Goal: Task Accomplishment & Management: Use online tool/utility

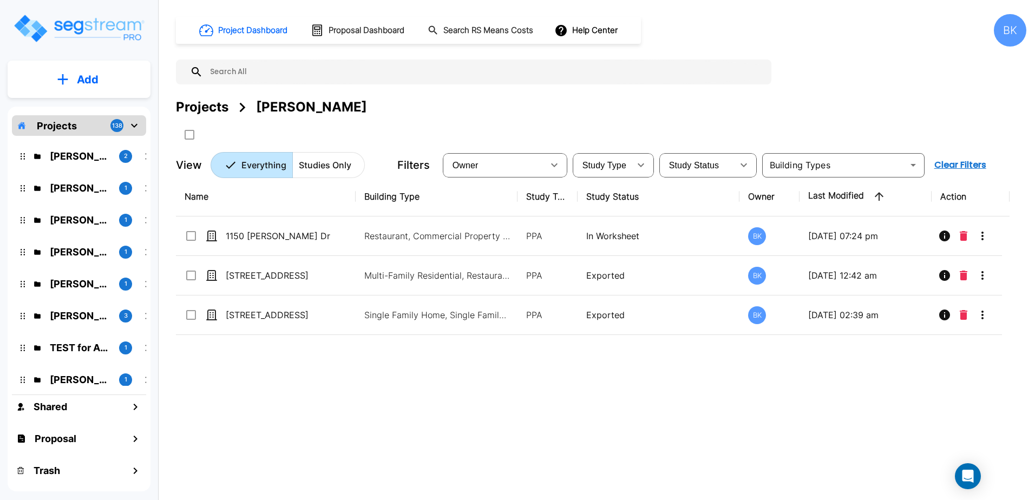
click at [55, 172] on div "Ryan Ivie 2 Jordan Hunt 1 Haris Hadziselimovic 1 Jake Gross 1 Sid Rathi 1 Tom C…" at bounding box center [79, 261] width 134 height 250
click at [63, 157] on p "[PERSON_NAME]" at bounding box center [80, 156] width 61 height 15
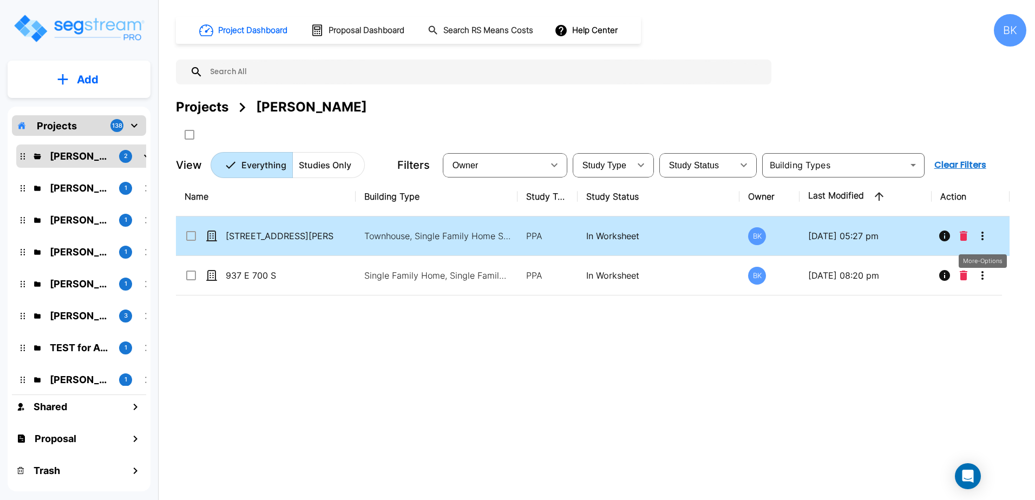
click at [986, 235] on icon "More-Options" at bounding box center [982, 235] width 13 height 13
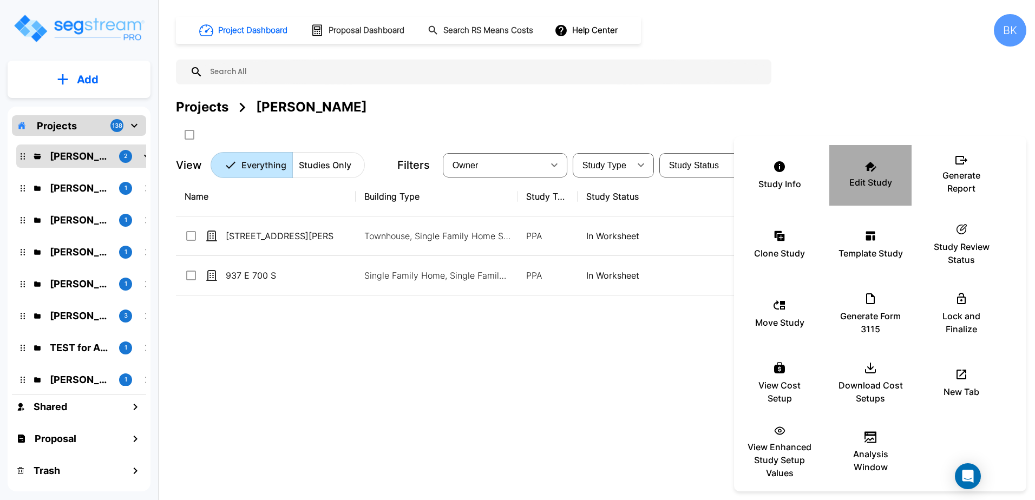
click at [857, 178] on p "Edit Study" at bounding box center [870, 182] width 43 height 13
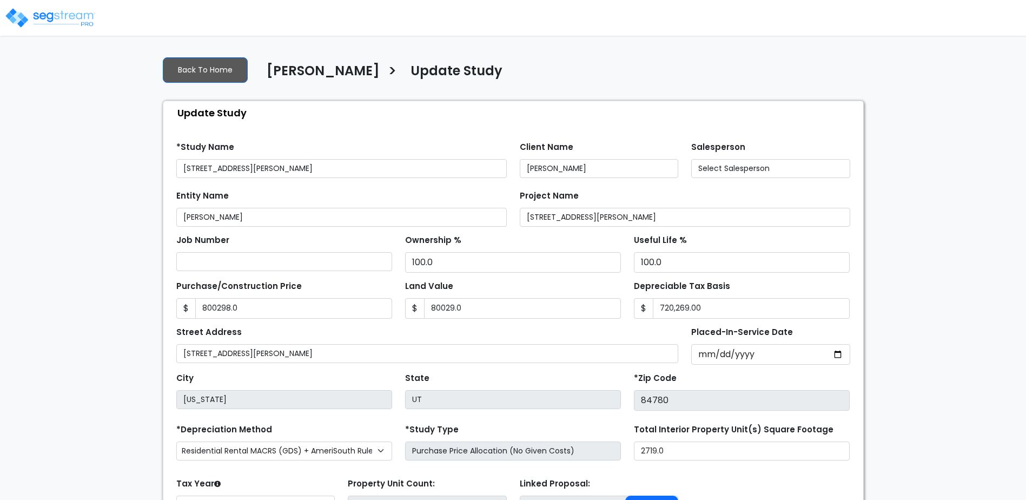
type input "800,298.0"
type input "80,029.0"
select select "2024"
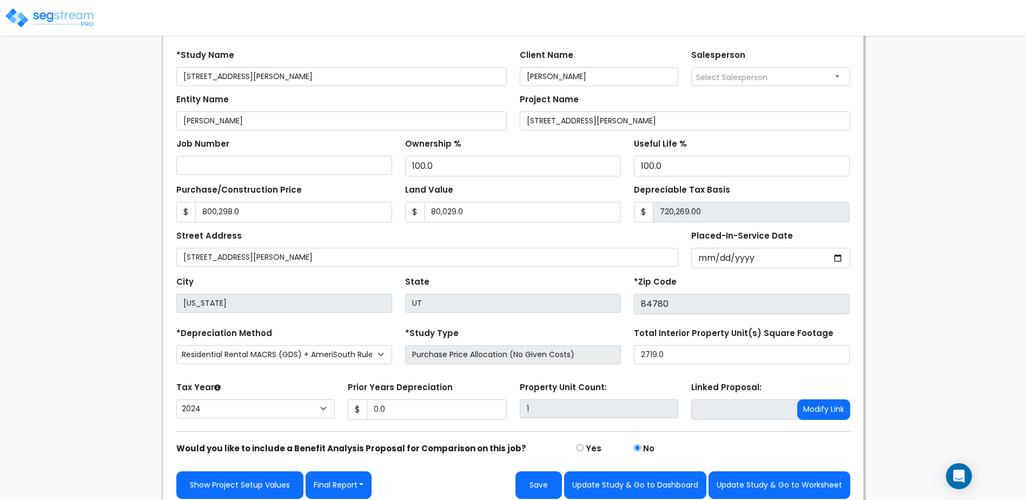
scroll to position [100, 0]
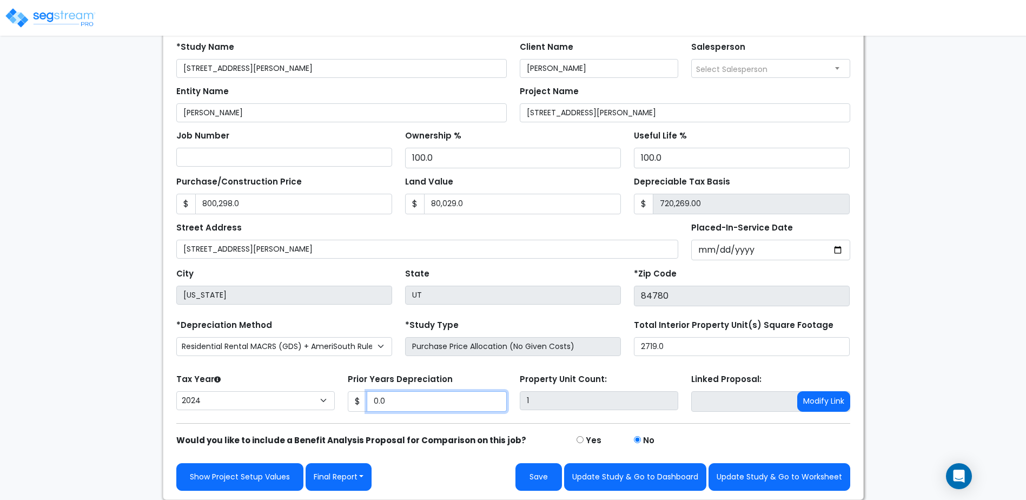
click at [397, 404] on input "0.0" at bounding box center [437, 401] width 140 height 21
drag, startPoint x: 405, startPoint y: 404, endPoint x: 376, endPoint y: 384, distance: 35.6
click at [372, 403] on input "0.0" at bounding box center [437, 401] width 140 height 21
type input "26,189"
click at [530, 475] on button "Save" at bounding box center [539, 477] width 47 height 28
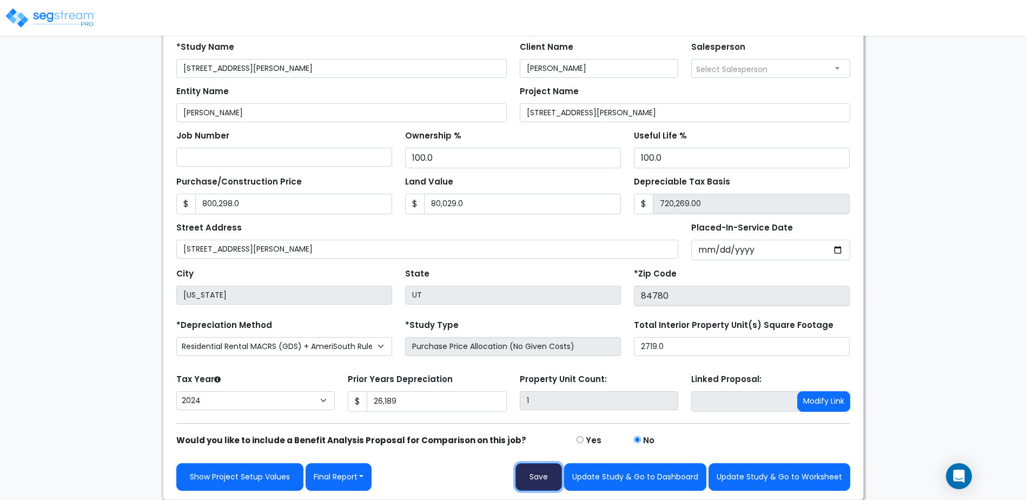
type input "800298"
type input "80029"
type input "26189"
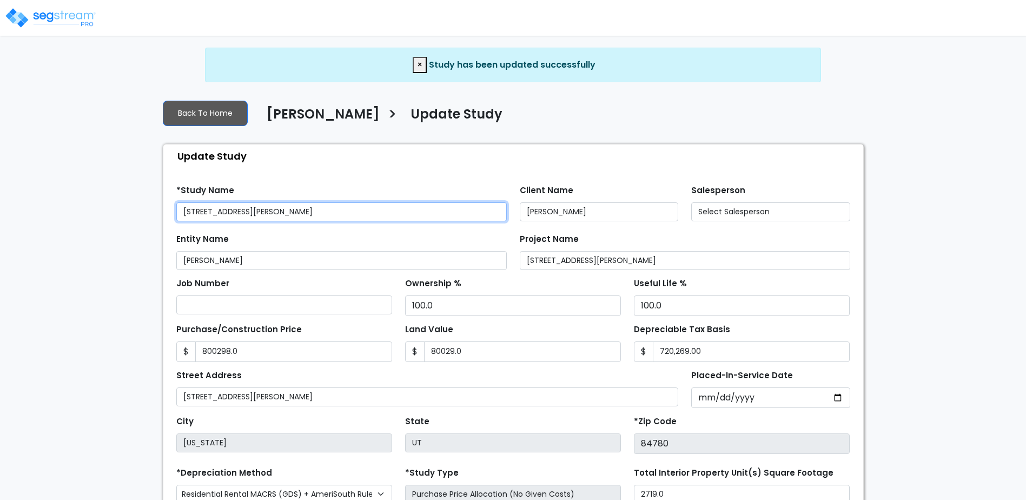
type input "800,298.0"
type input "80,029.0"
type input "26,189.0"
select select "2024"
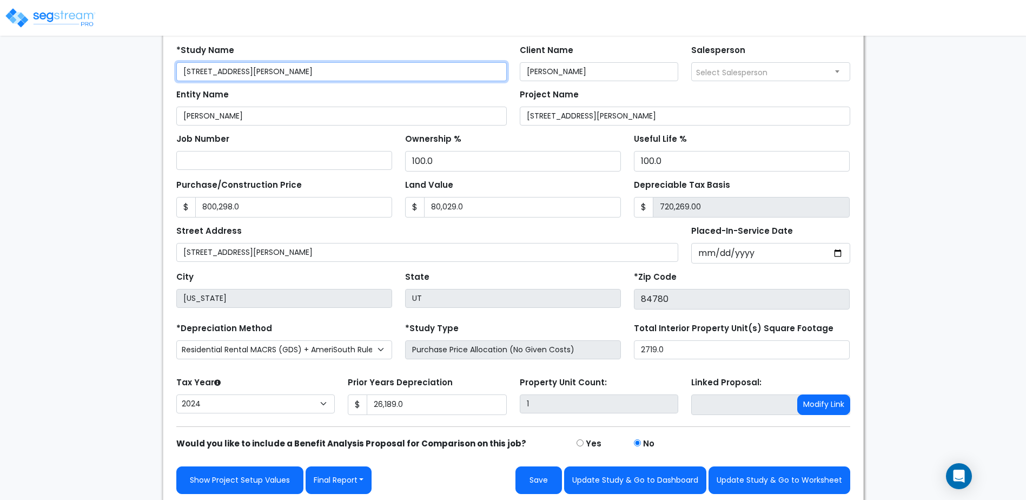
scroll to position [100, 0]
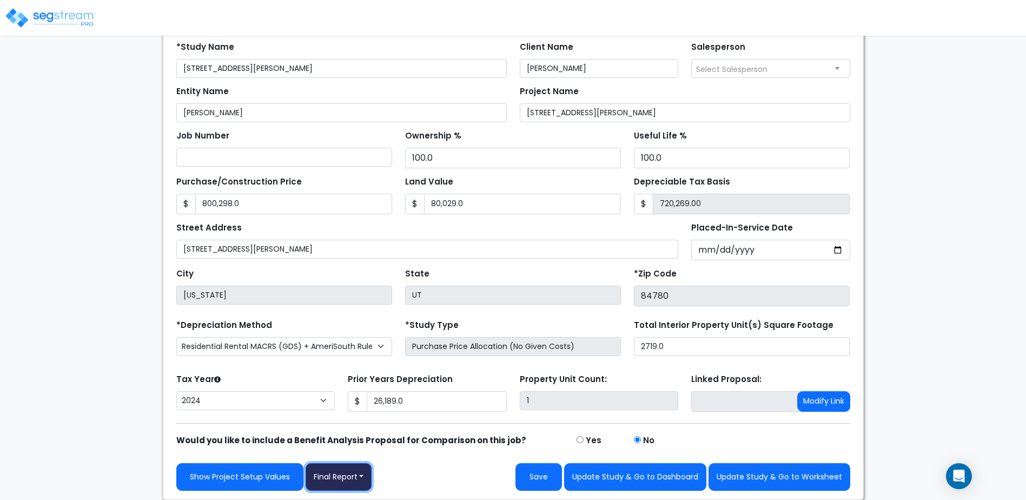
click at [366, 481] on button "Final Report" at bounding box center [339, 477] width 67 height 28
click at [364, 399] on link "Report Custom Fields" at bounding box center [362, 396] width 113 height 25
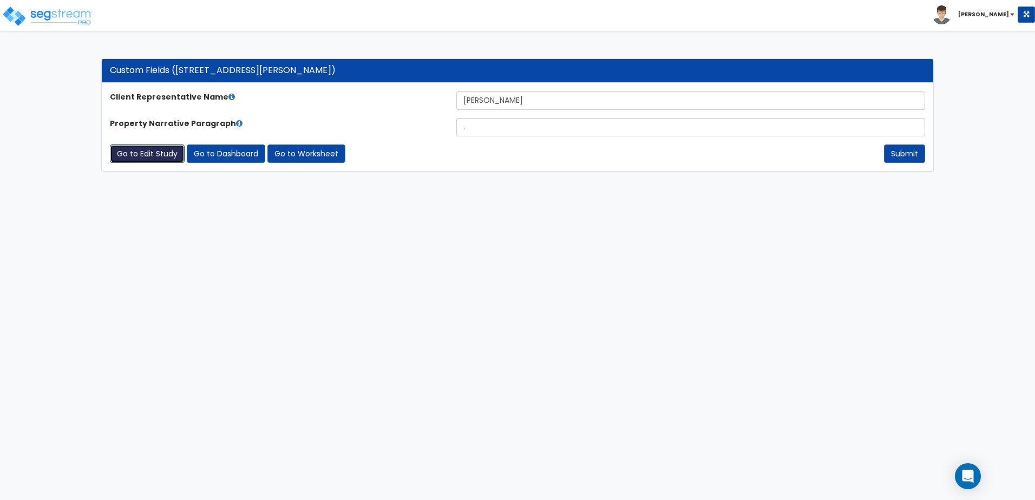
click at [154, 155] on link "Go to Edit Study" at bounding box center [147, 153] width 75 height 18
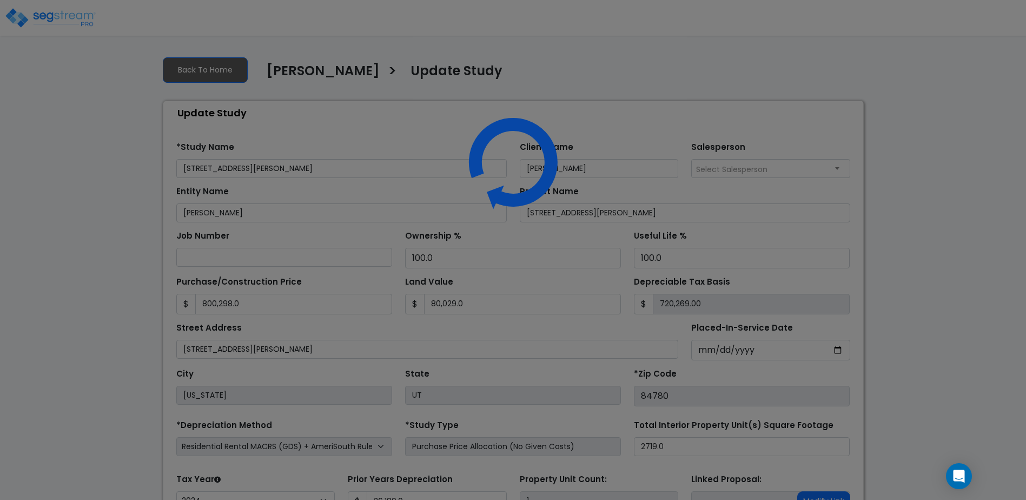
select select "2024"
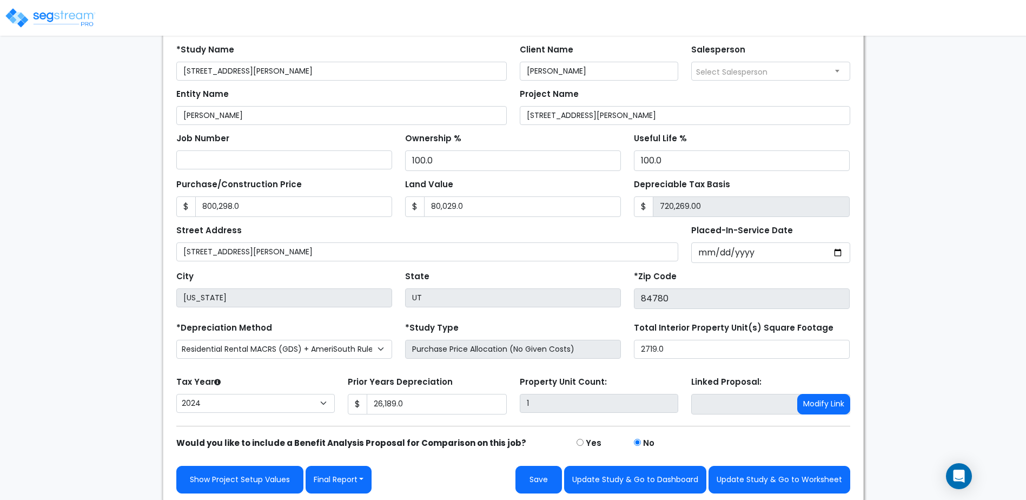
scroll to position [100, 0]
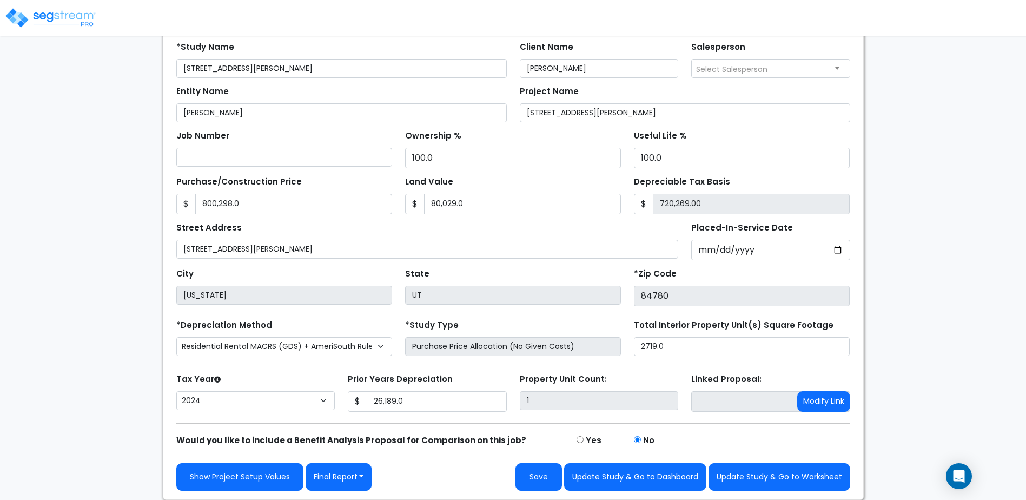
click at [355, 462] on div "Show Project Setup Values Final Report Report Custom Fields Report Images Repor…" at bounding box center [513, 469] width 687 height 44
click at [356, 469] on button "Final Report" at bounding box center [339, 477] width 67 height 28
click at [372, 429] on link "Report Images" at bounding box center [362, 421] width 113 height 25
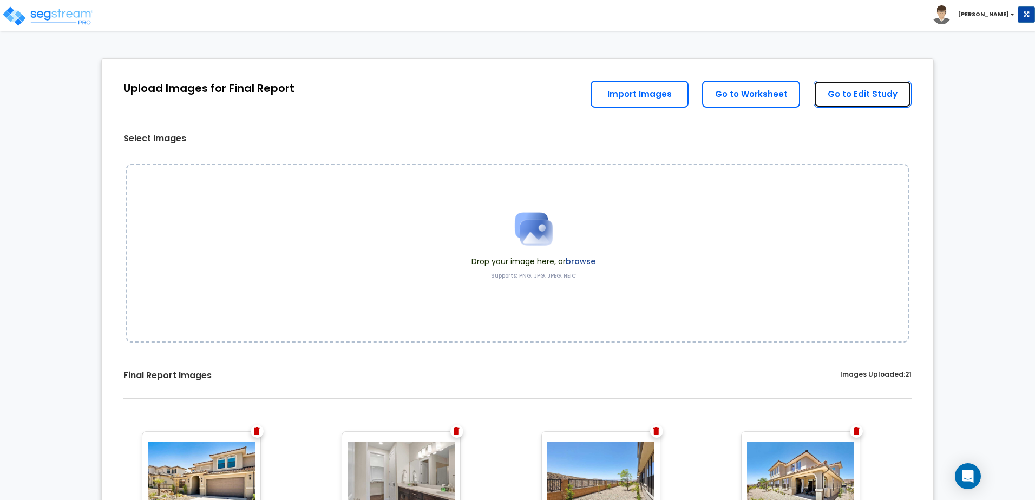
click at [862, 101] on link "Go to Edit Study" at bounding box center [862, 94] width 98 height 27
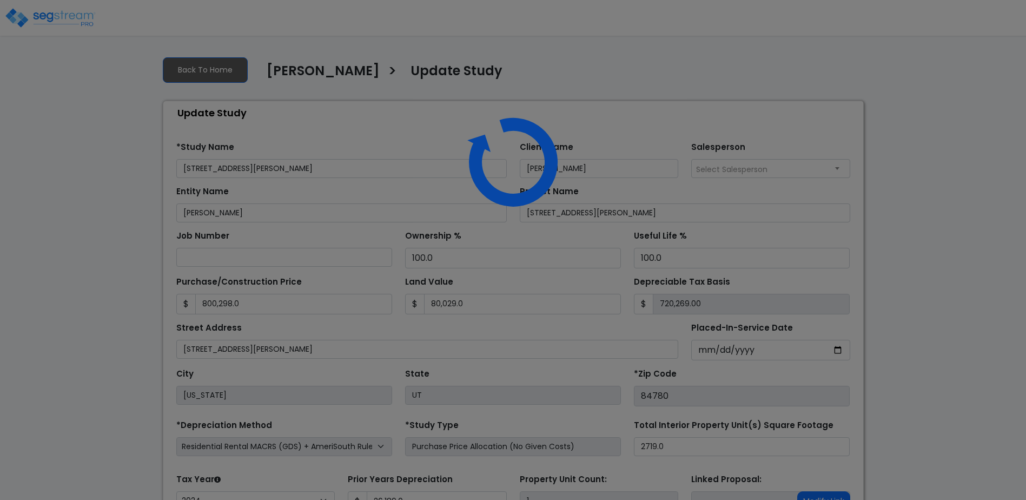
select select "2024"
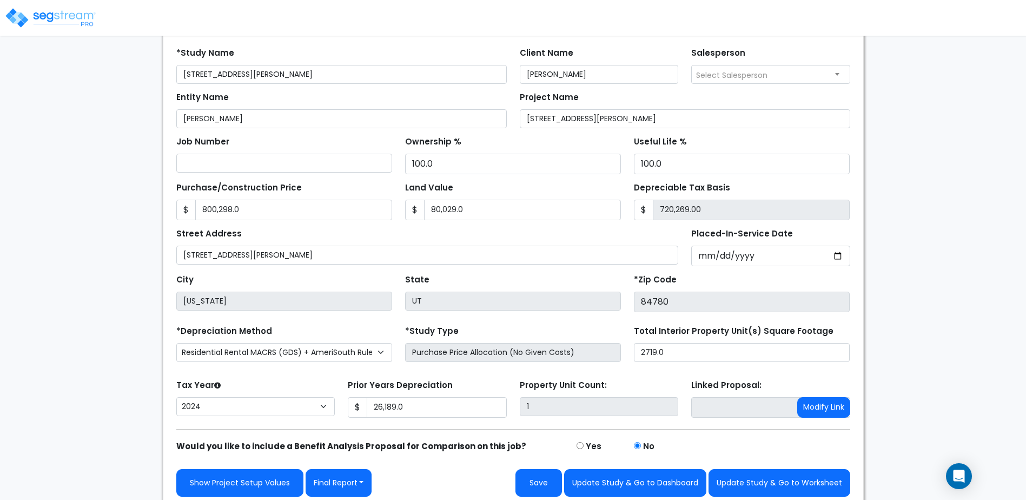
scroll to position [100, 0]
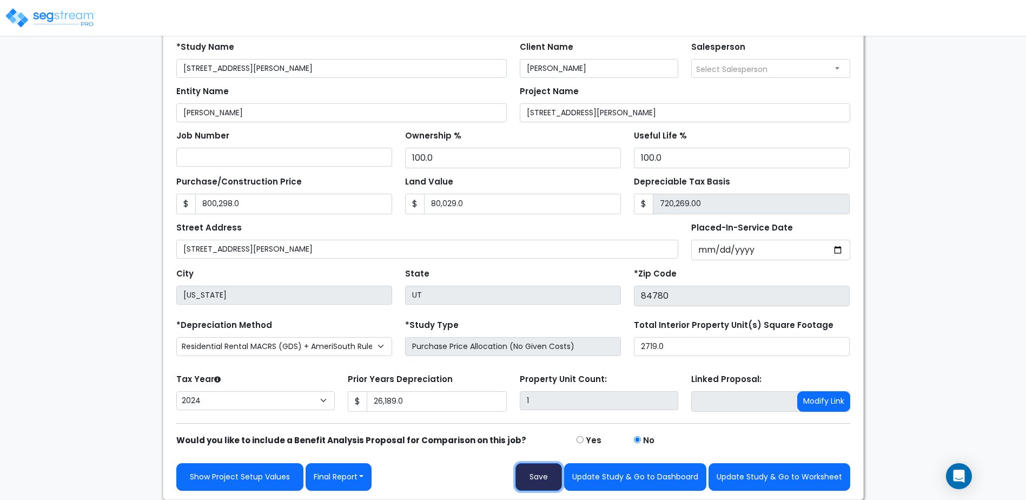
click at [549, 477] on button "Save" at bounding box center [539, 477] width 47 height 28
type input "800298"
type input "80029"
type input "26189"
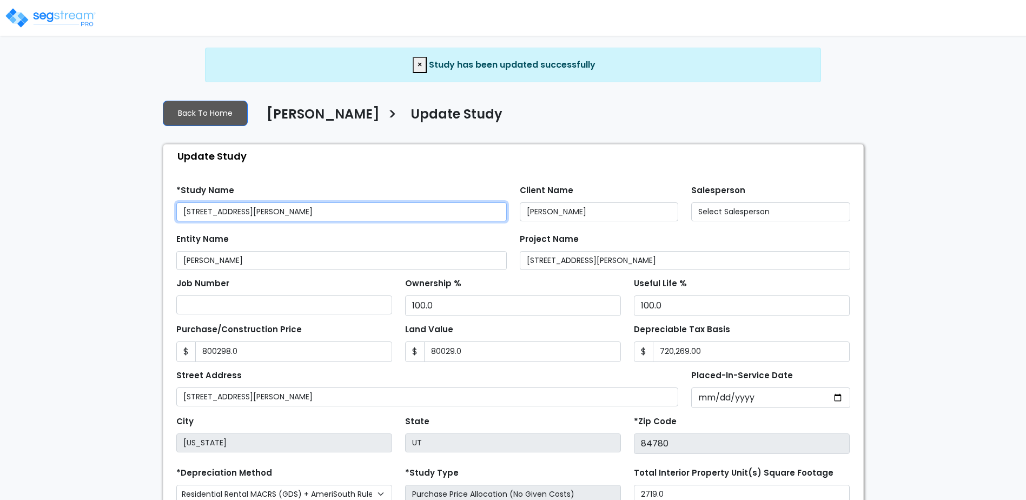
type input "800,298.0"
type input "80,029.0"
type input "26,189.0"
select select "2024"
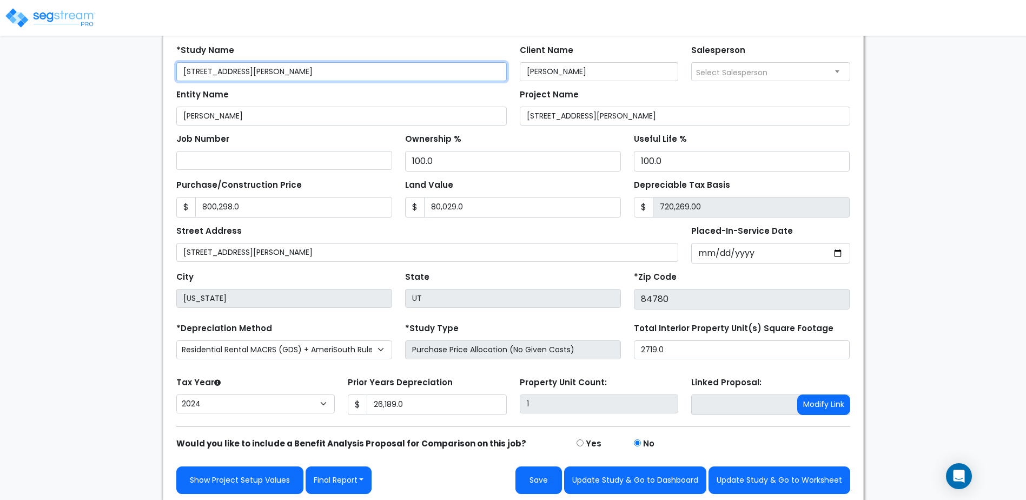
scroll to position [100, 0]
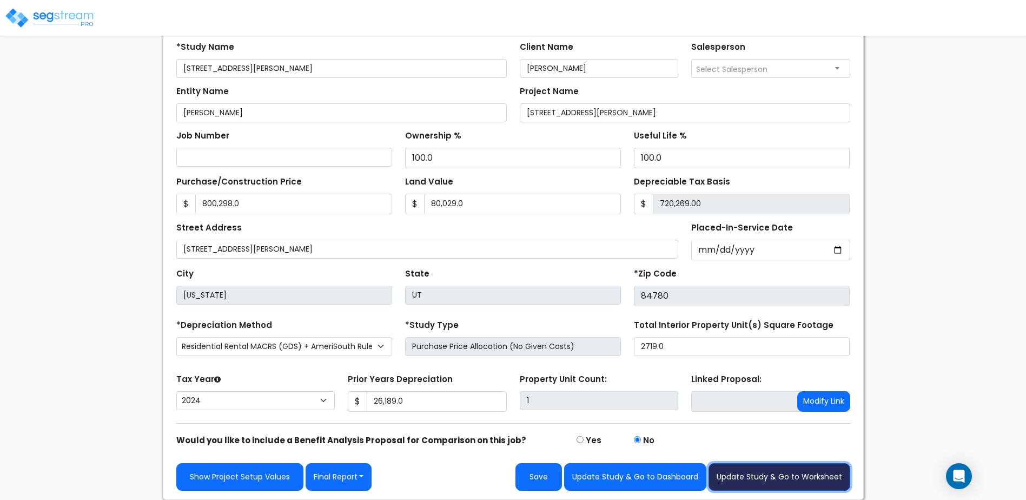
click at [781, 475] on button "Update Study & Go to Worksheet" at bounding box center [780, 477] width 142 height 28
type input "800298"
type input "80029"
type input "26189"
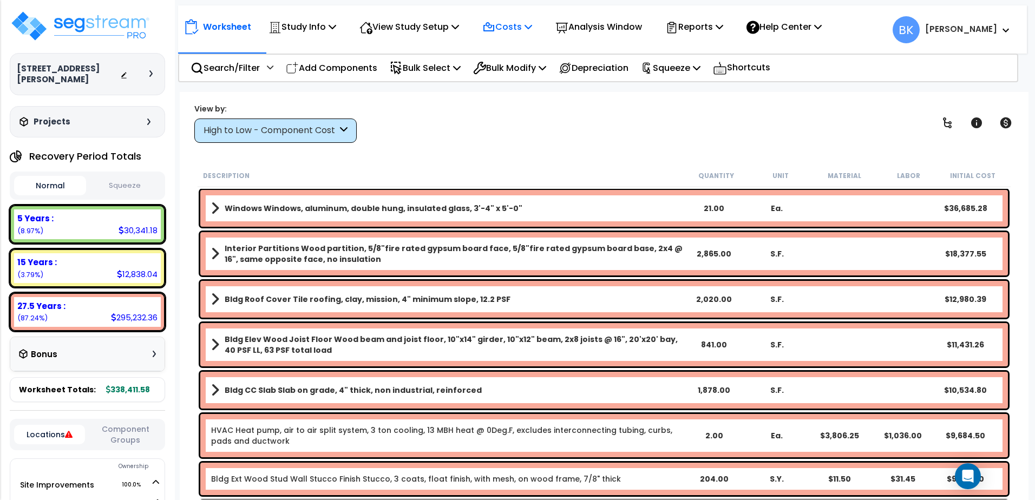
click at [513, 24] on p "Costs" at bounding box center [507, 26] width 50 height 15
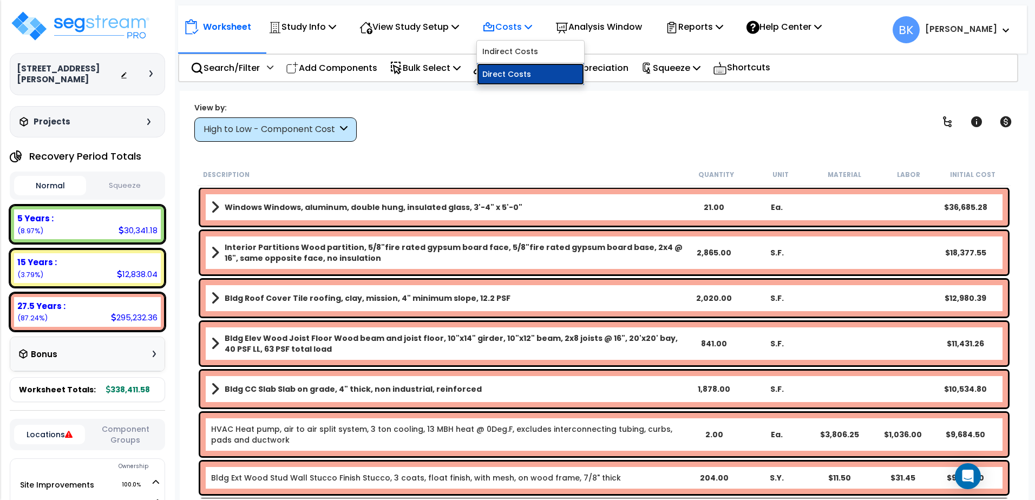
click at [509, 76] on link "Direct Costs" at bounding box center [530, 74] width 107 height 22
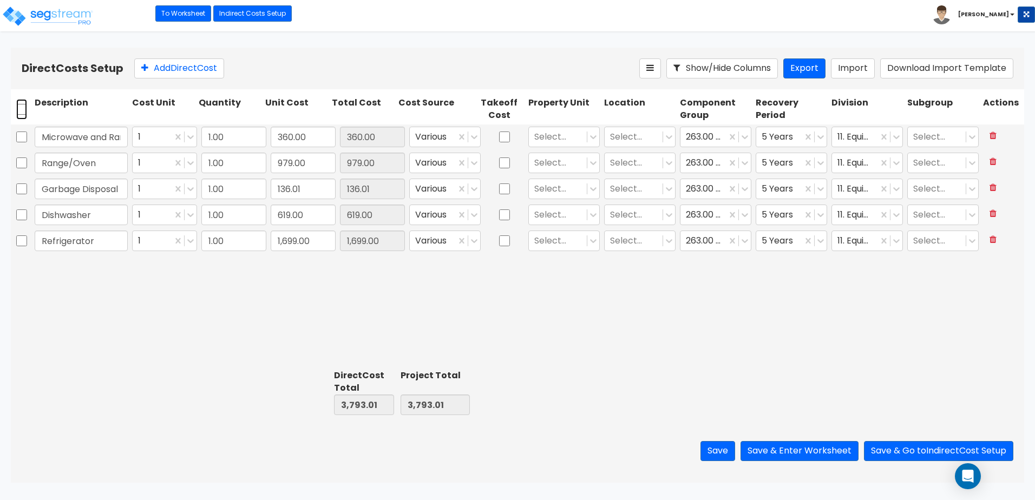
click at [23, 110] on input "checkbox" at bounding box center [21, 109] width 11 height 21
checkbox input "true"
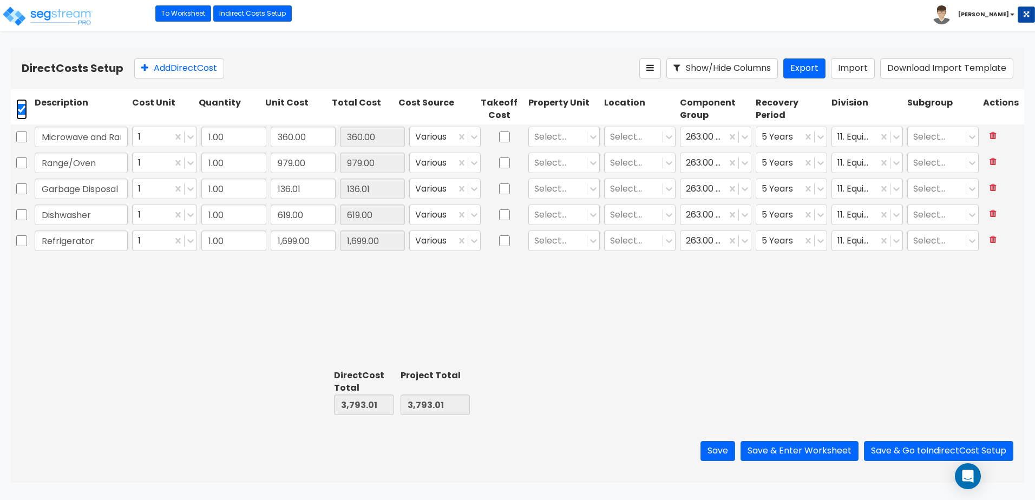
checkbox input "true"
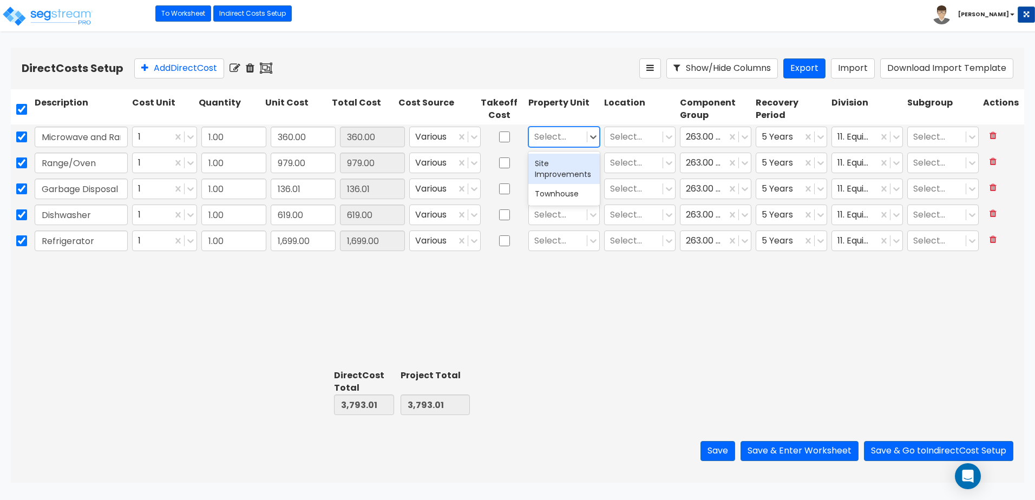
click at [555, 134] on div at bounding box center [557, 136] width 47 height 15
click at [568, 271] on div "Microwave and Rangehood Combo 1 1.00 360.00 360.00 Various Select... Select... …" at bounding box center [517, 244] width 1013 height 241
click at [24, 110] on input "checkbox" at bounding box center [21, 109] width 11 height 21
checkbox input "false"
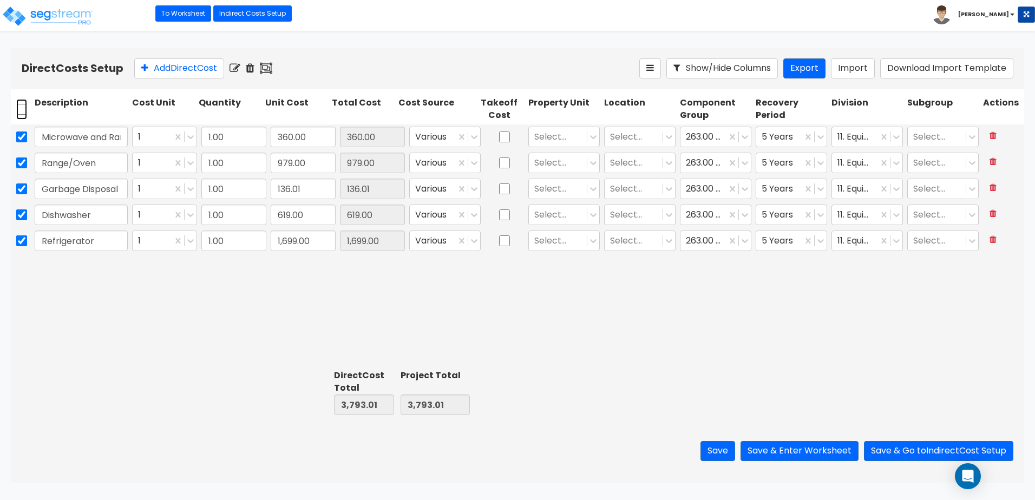
checkbox input "false"
click at [80, 135] on input "Microwave and Rangehood Combo" at bounding box center [81, 137] width 93 height 21
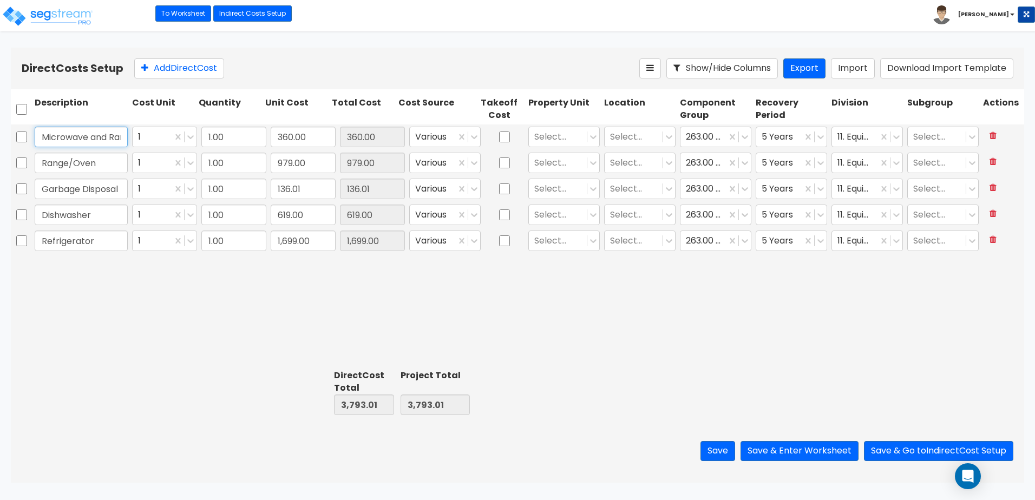
drag, startPoint x: 84, startPoint y: 136, endPoint x: -81, endPoint y: 125, distance: 165.9
click at [0, 125] on html "Toggle navigation To Worksheet Indirect Costs Setup Direct Costs Setup Brian x" at bounding box center [517, 241] width 1035 height 483
click at [286, 301] on div "Microwave and Rangehood Combo 1 1.00 360.00 360.00 Various Select... Select... …" at bounding box center [517, 244] width 1013 height 241
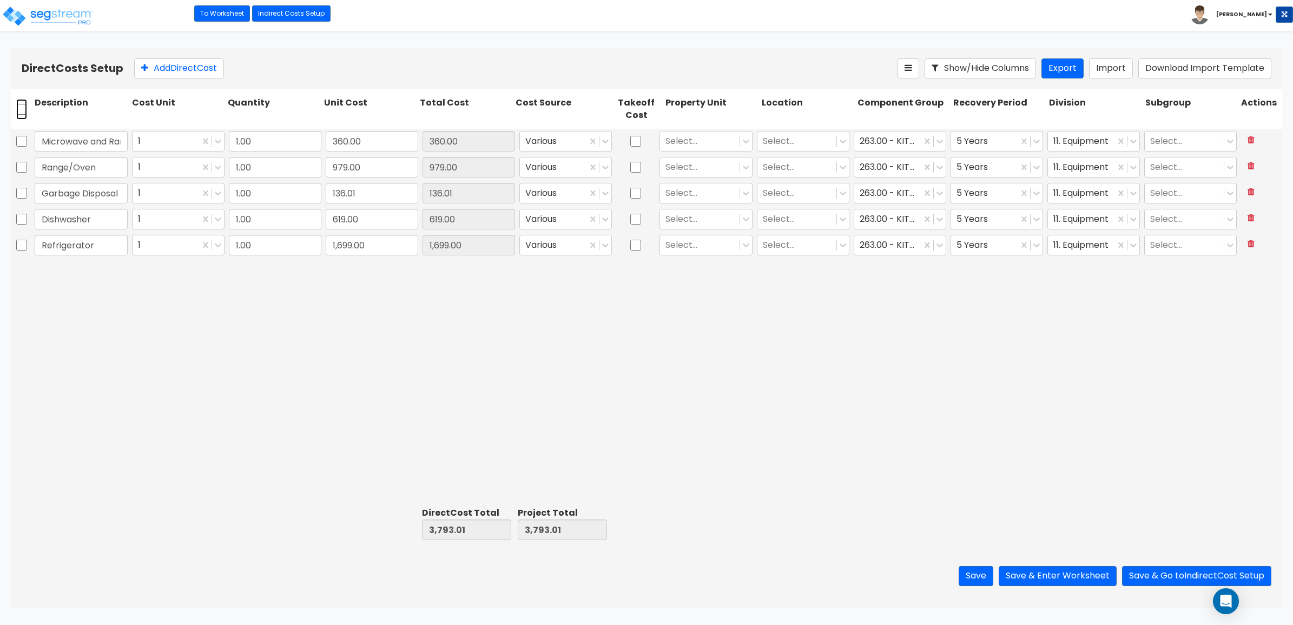
click at [17, 113] on input "checkbox" at bounding box center [21, 109] width 11 height 21
checkbox input "true"
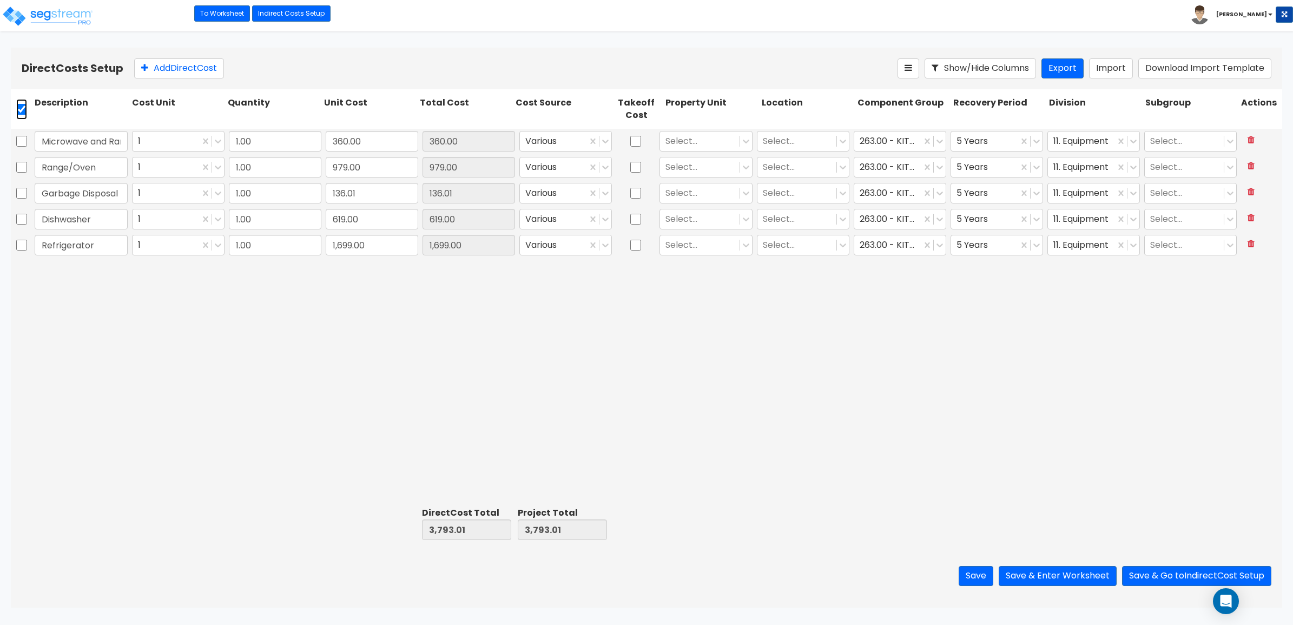
checkbox input "true"
click at [236, 70] on icon at bounding box center [234, 68] width 11 height 11
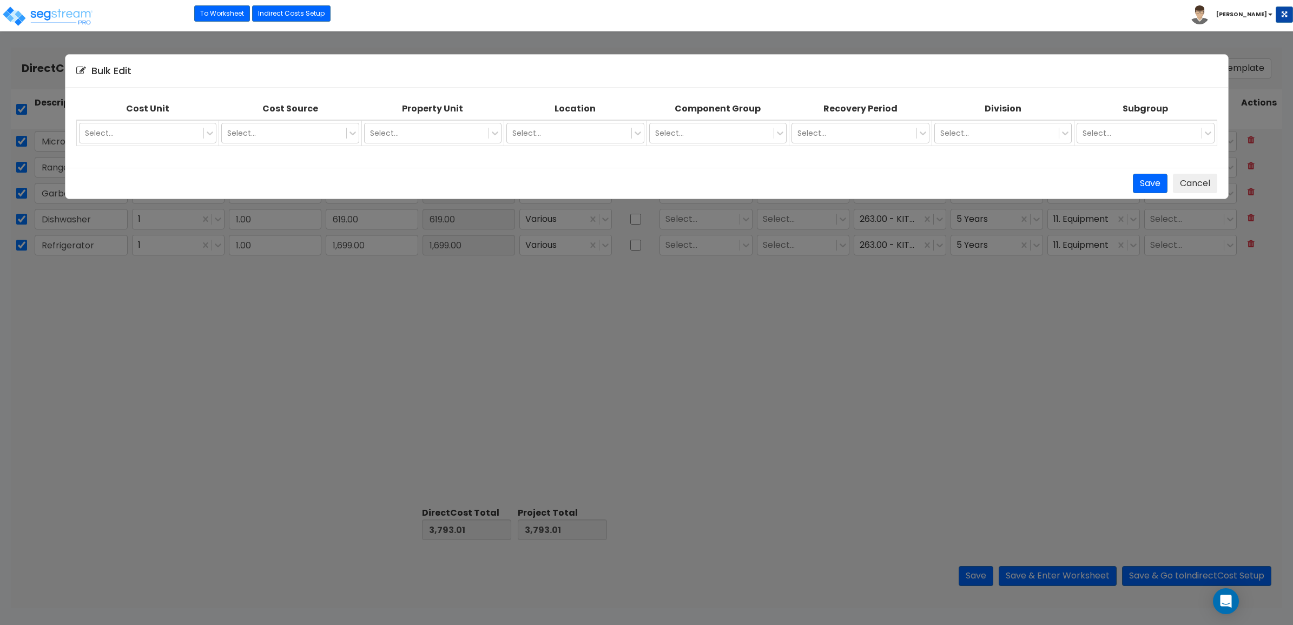
click at [325, 115] on th "Cost Source" at bounding box center [290, 109] width 143 height 22
click at [442, 120] on td "Select..." at bounding box center [432, 133] width 143 height 26
click at [422, 131] on div at bounding box center [427, 133] width 114 height 13
click at [422, 179] on div "Townhouse" at bounding box center [432, 178] width 137 height 19
click at [558, 139] on div "Select..." at bounding box center [569, 132] width 124 height 17
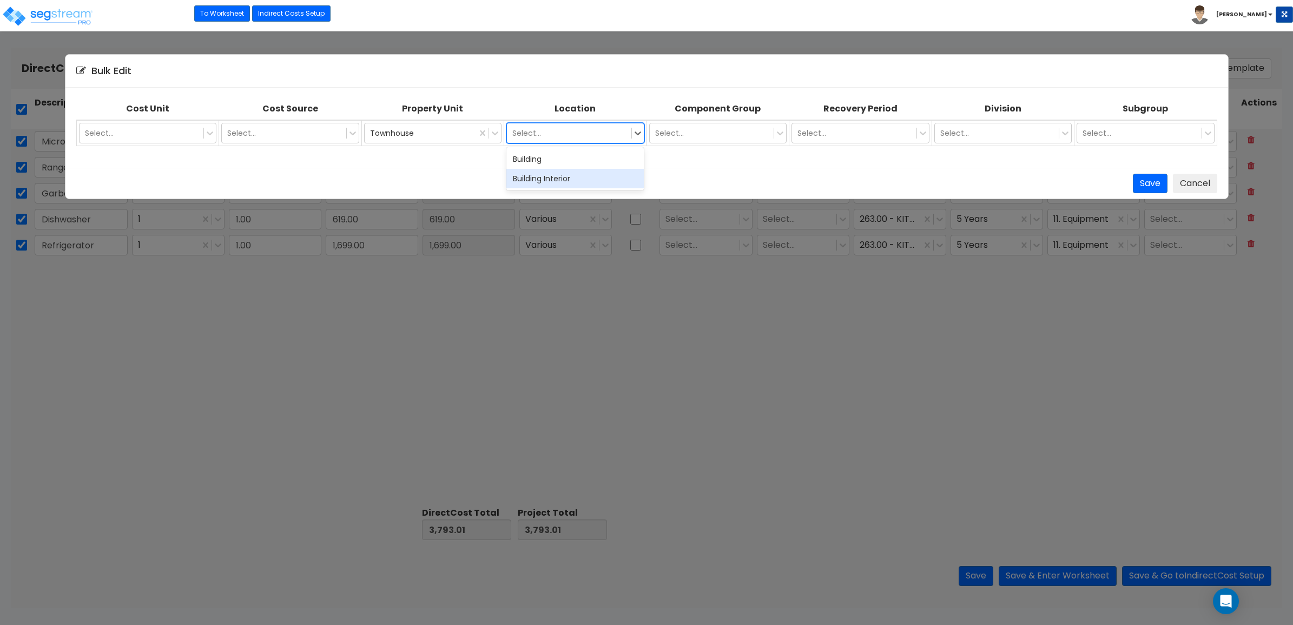
click at [527, 174] on div "Building Interior" at bounding box center [574, 178] width 137 height 19
click at [1161, 188] on button "Save" at bounding box center [1150, 184] width 35 height 20
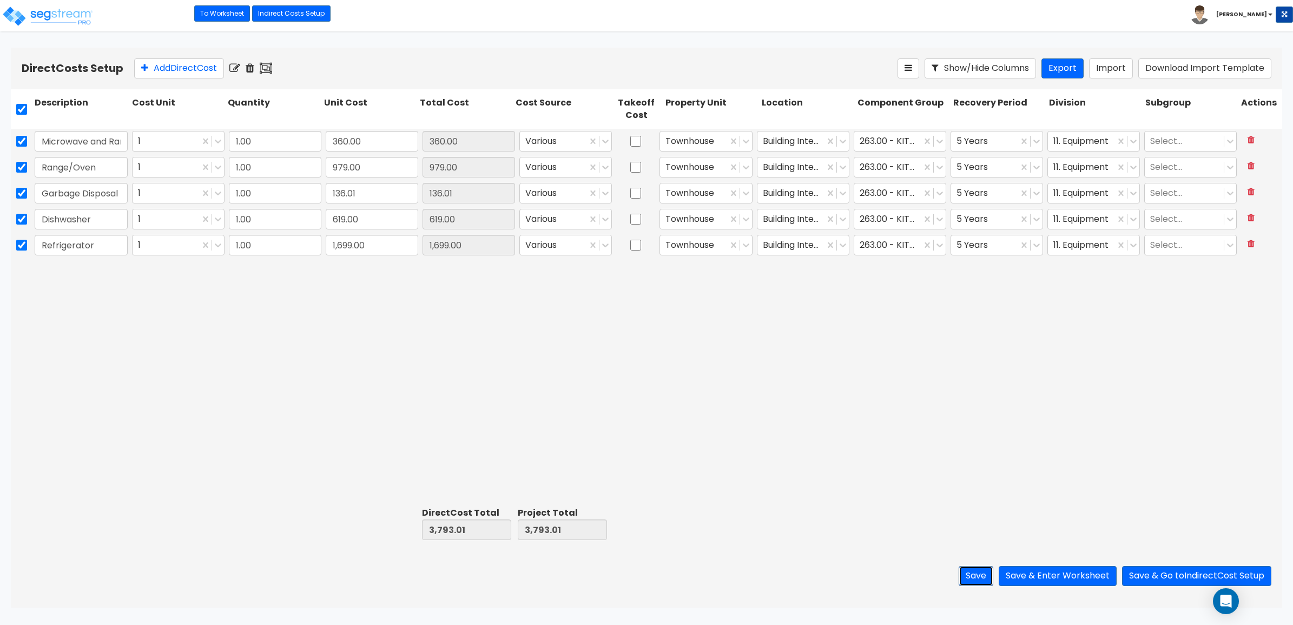
click at [969, 571] on button "Save" at bounding box center [976, 576] width 35 height 20
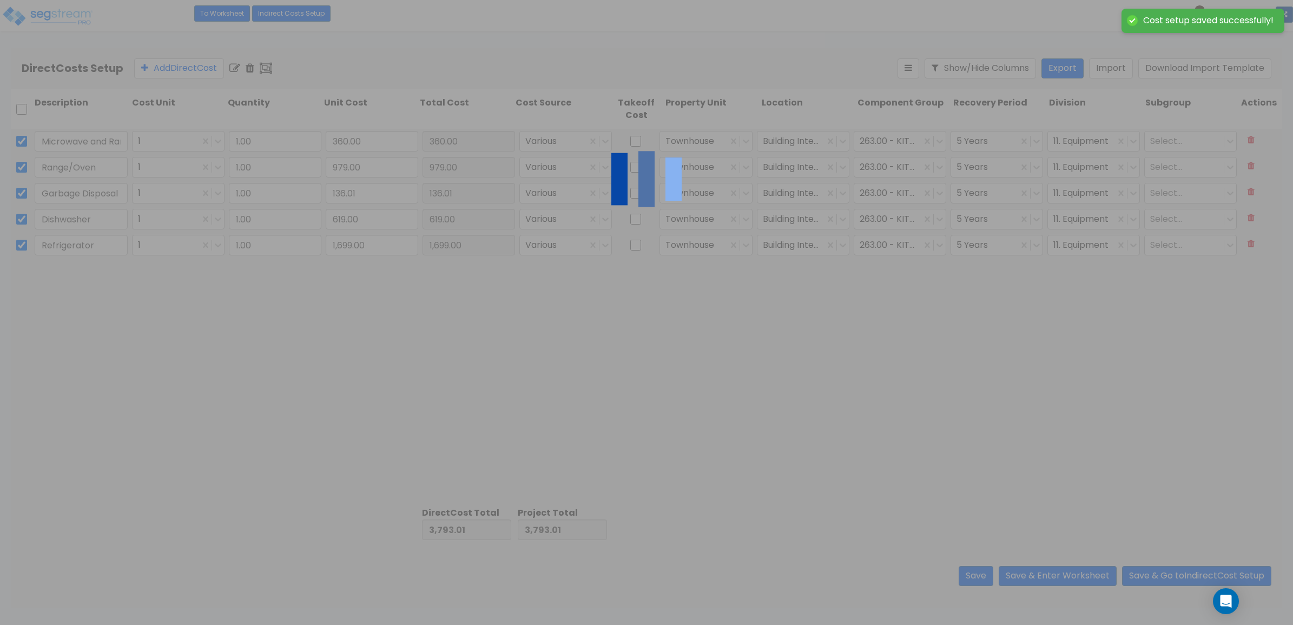
checkbox input "false"
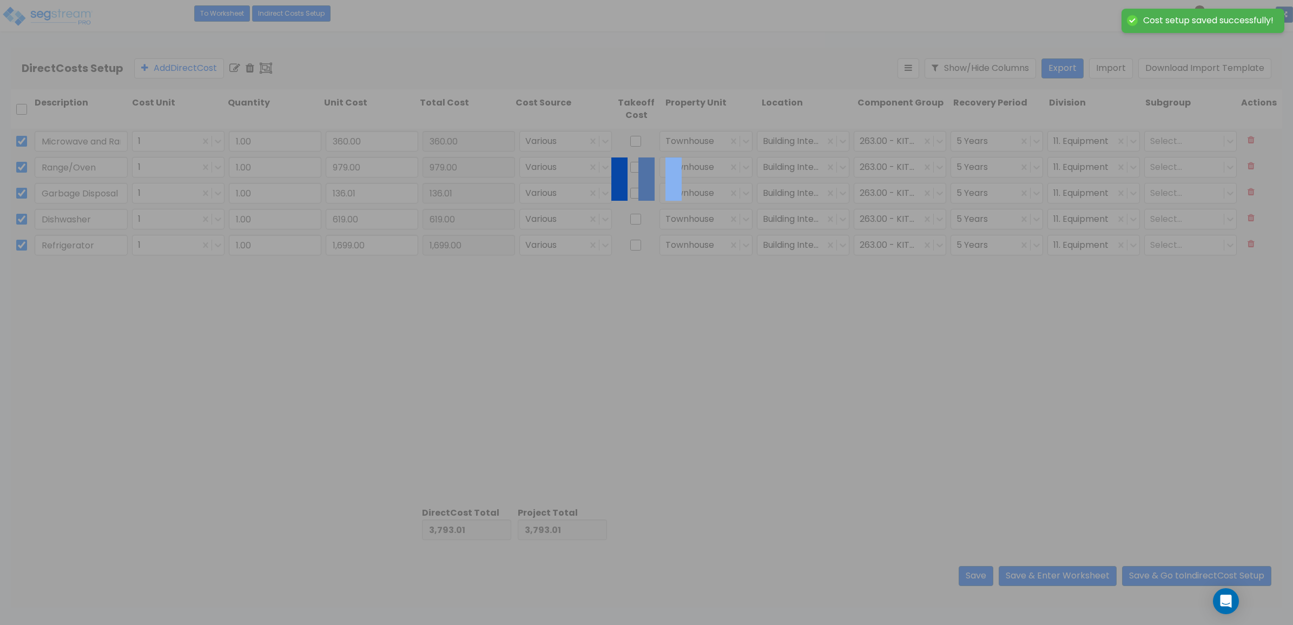
checkbox input "false"
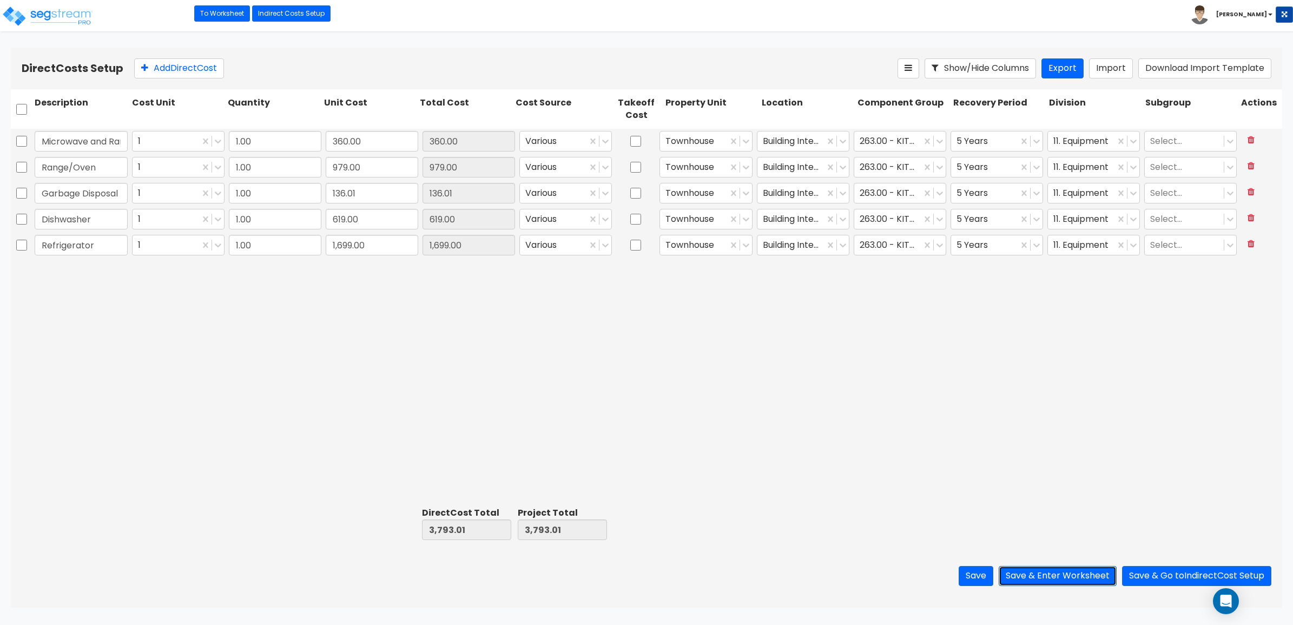
click at [1032, 577] on button "Save & Enter Worksheet" at bounding box center [1058, 576] width 118 height 20
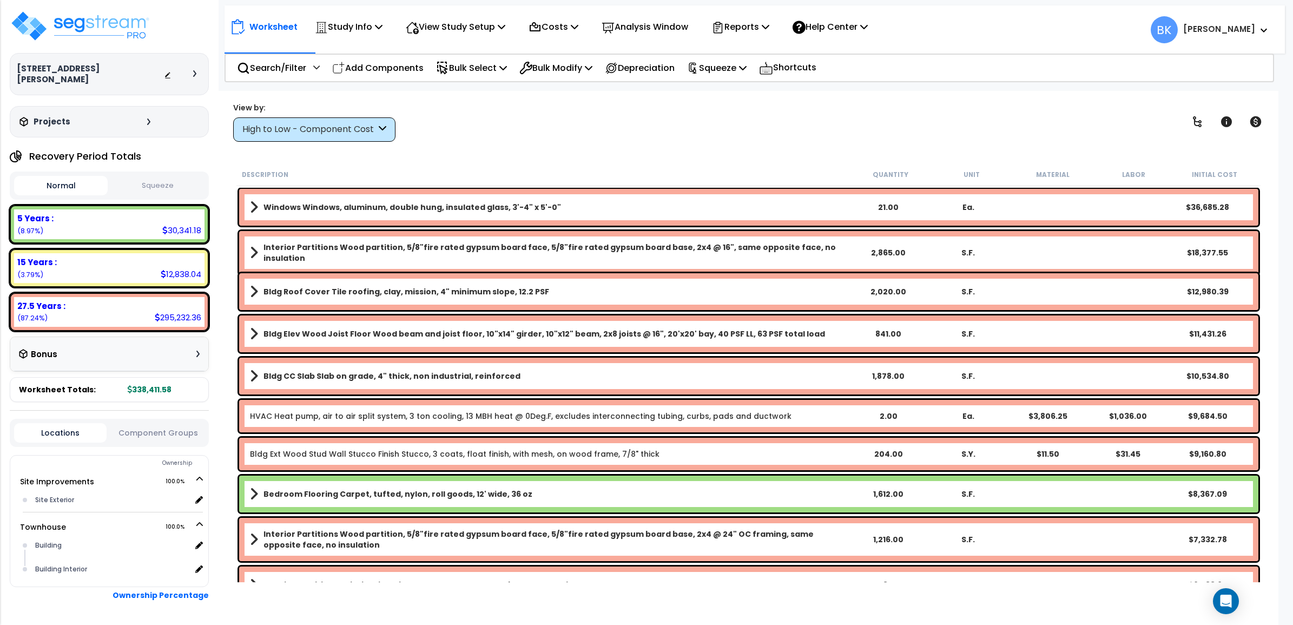
click at [297, 126] on div "High to Low - Component Cost" at bounding box center [309, 129] width 134 height 12
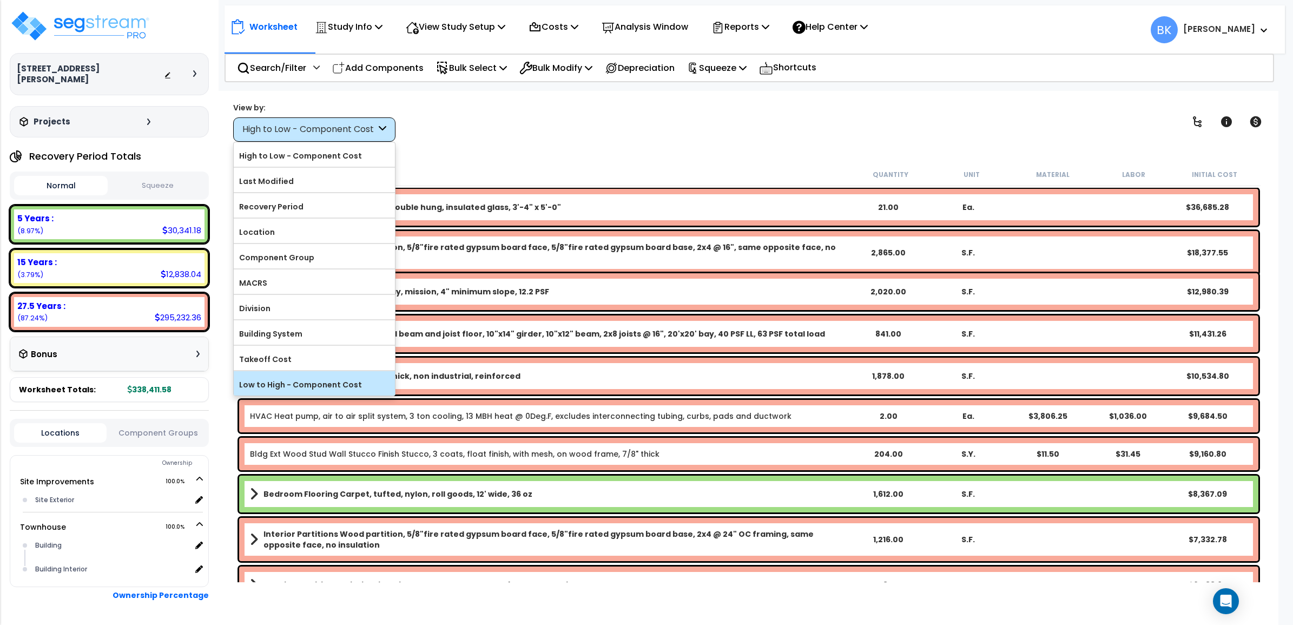
scroll to position [47, 0]
click at [272, 233] on label "Location" at bounding box center [314, 232] width 161 height 16
click at [0, 0] on input "Location" at bounding box center [0, 0] width 0 height 0
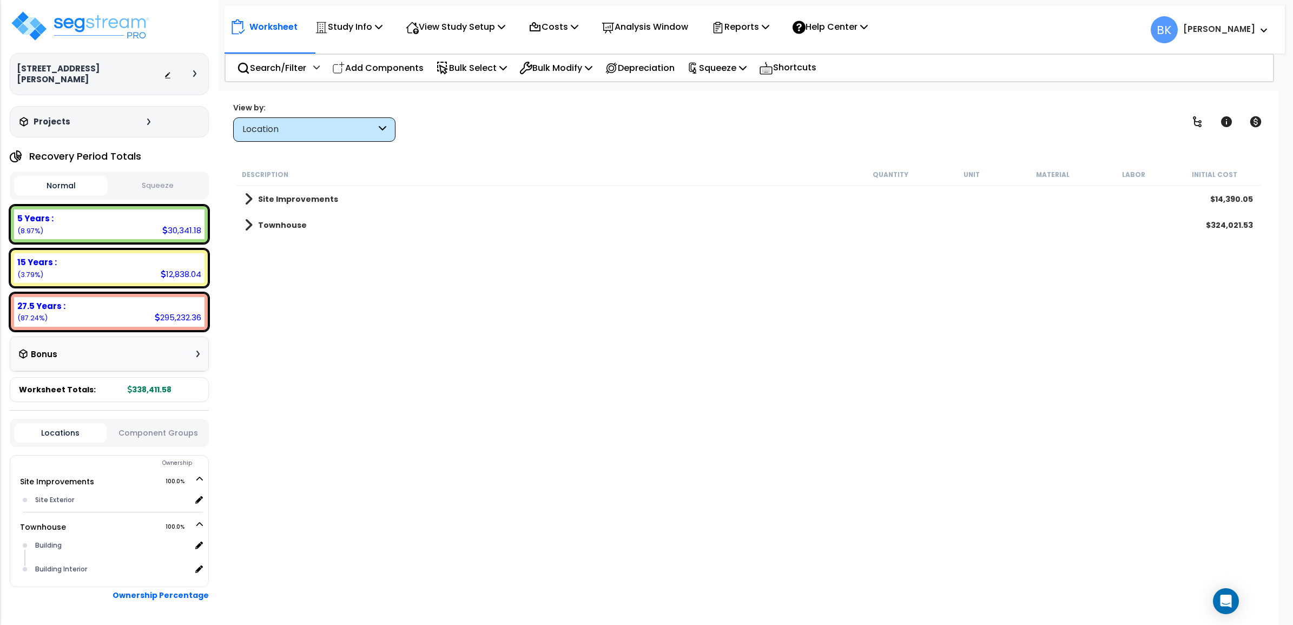
scroll to position [0, 0]
click at [248, 222] on span at bounding box center [249, 225] width 8 height 15
click at [250, 222] on span at bounding box center [248, 225] width 15 height 8
click at [244, 202] on div "Site Improvements $14,390.05" at bounding box center [748, 199] width 1019 height 26
click at [254, 196] on link "Site Improvements" at bounding box center [292, 199] width 94 height 15
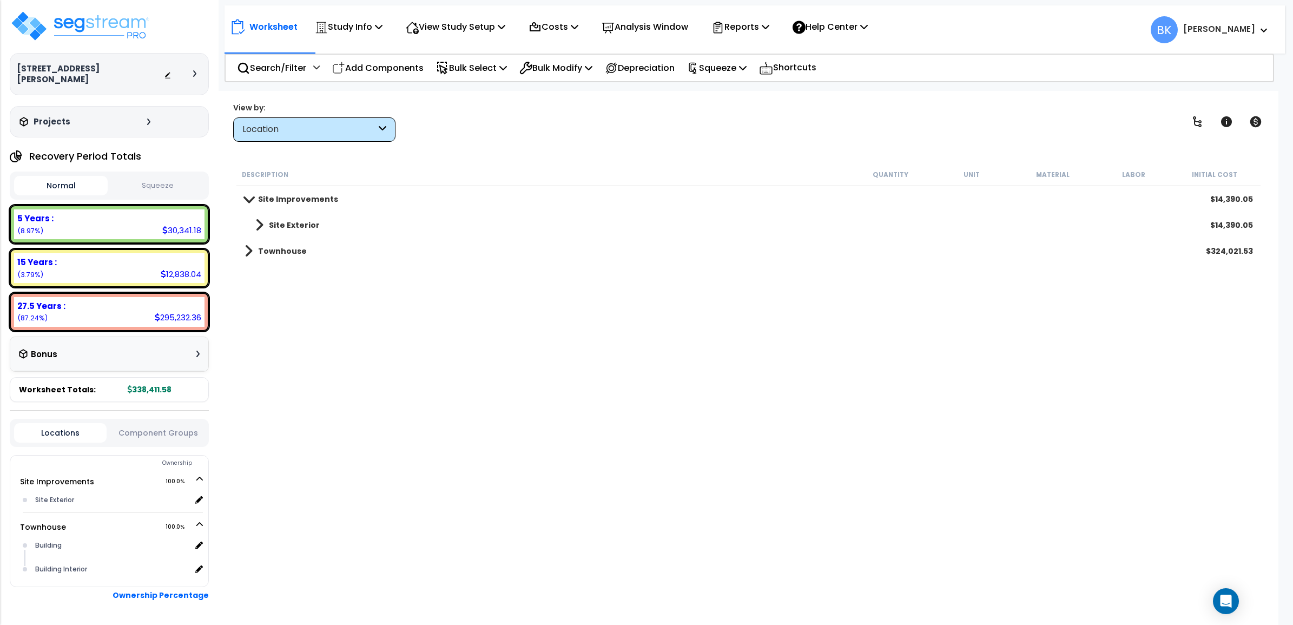
click at [260, 228] on span at bounding box center [259, 225] width 8 height 15
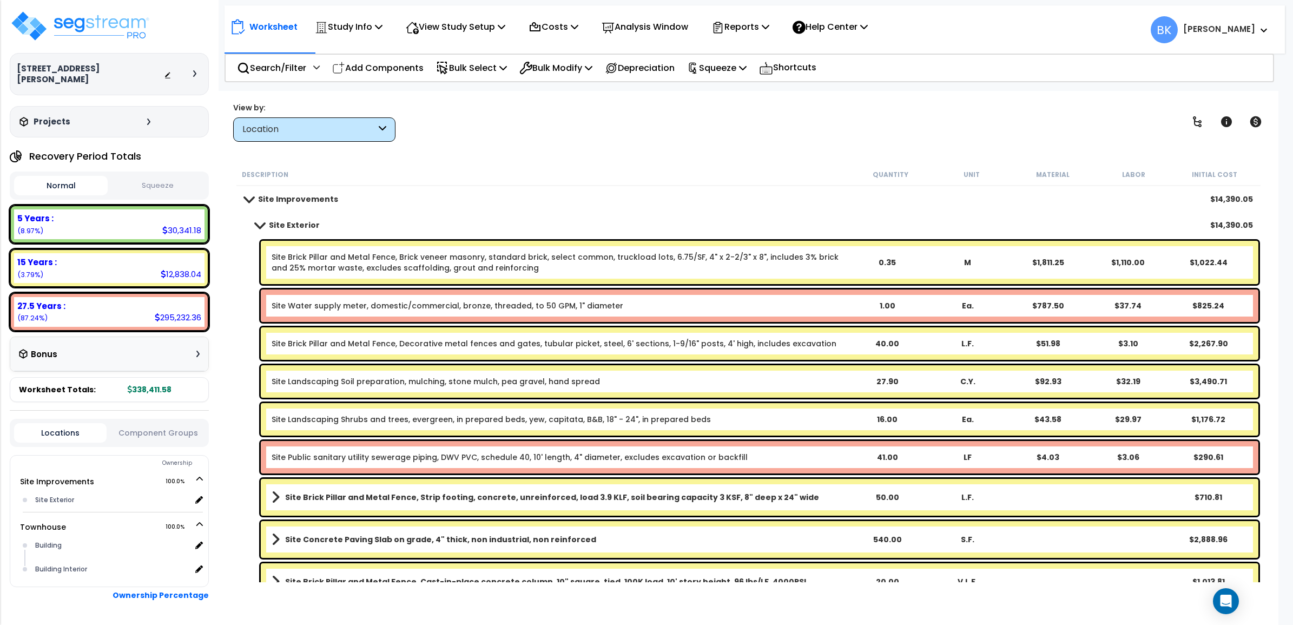
click at [328, 306] on link "Site Water supply meter, domestic/commercial, bronze, threaded, to 50 GPM, 1" d…" at bounding box center [448, 305] width 352 height 11
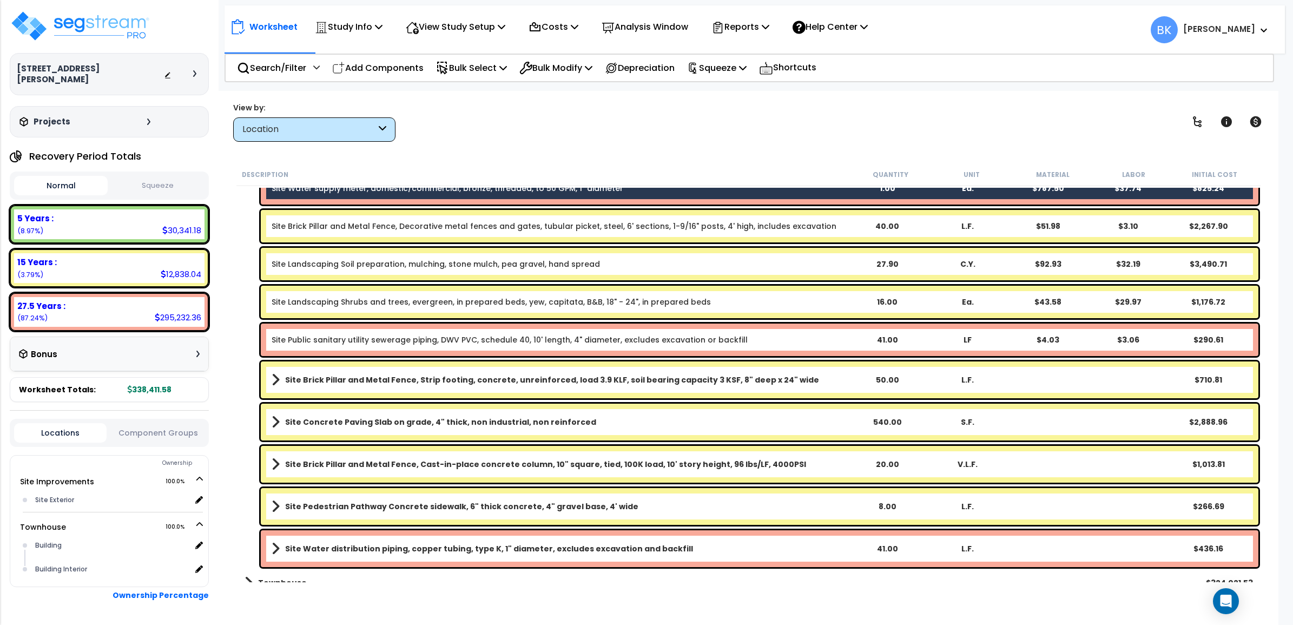
scroll to position [130, 0]
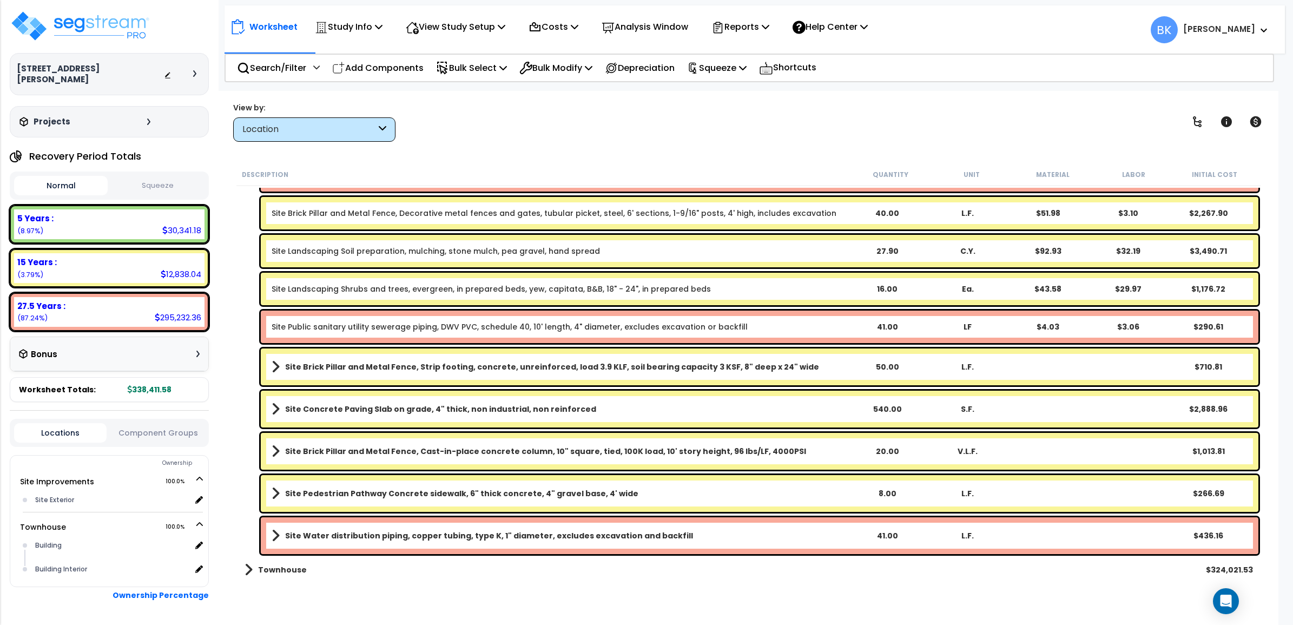
click at [337, 326] on link "Site Public sanitary utility sewerage piping, DWV PVC, schedule 40, 10' length,…" at bounding box center [510, 326] width 476 height 11
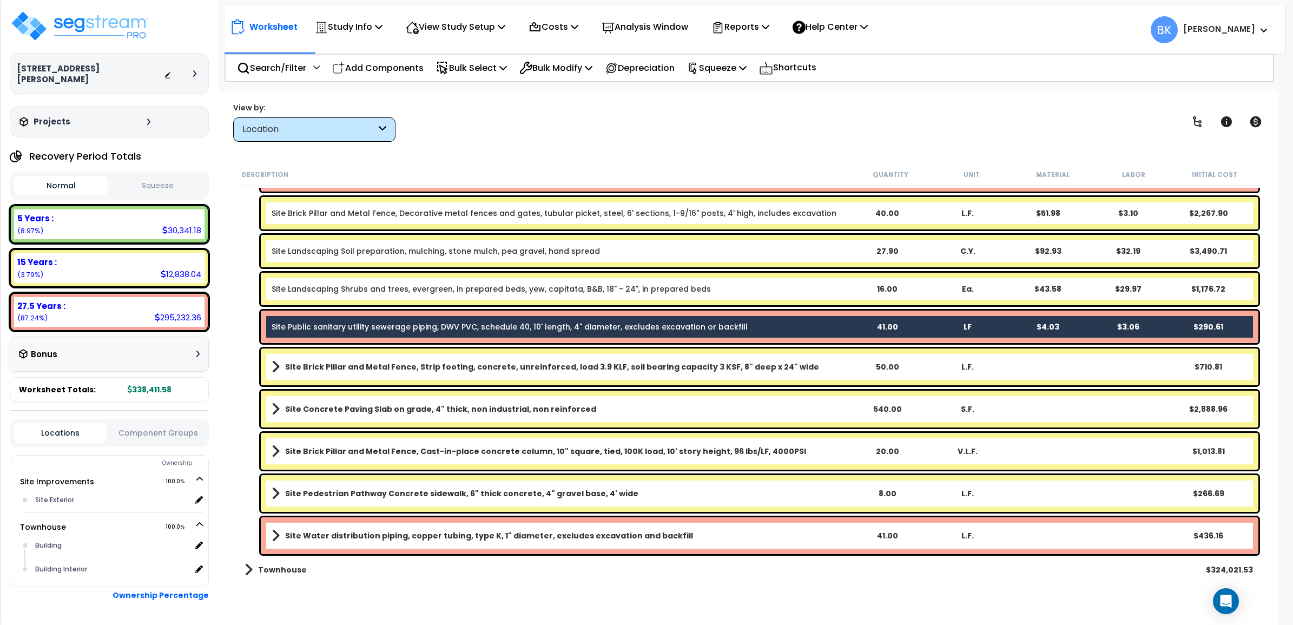
click at [410, 528] on link "Site Water distribution piping, copper tubing, type K, 1" diameter, excludes ex…" at bounding box center [559, 535] width 575 height 15
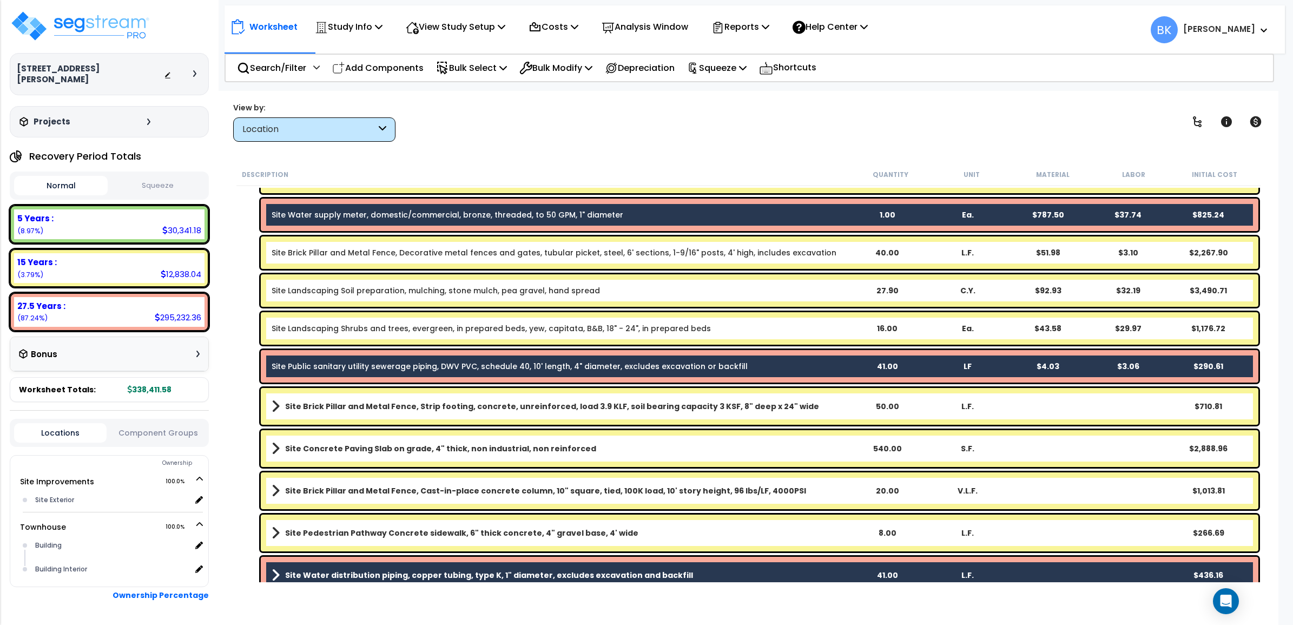
scroll to position [0, 0]
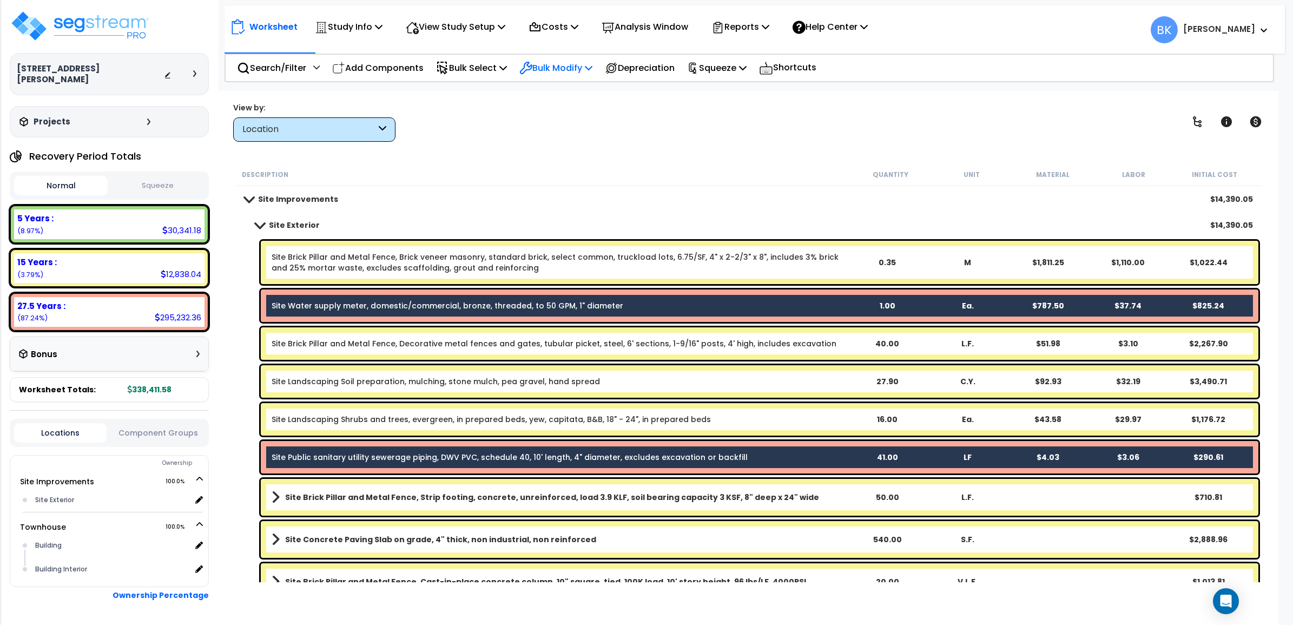
click at [569, 63] on p "Bulk Modify" at bounding box center [555, 68] width 73 height 15
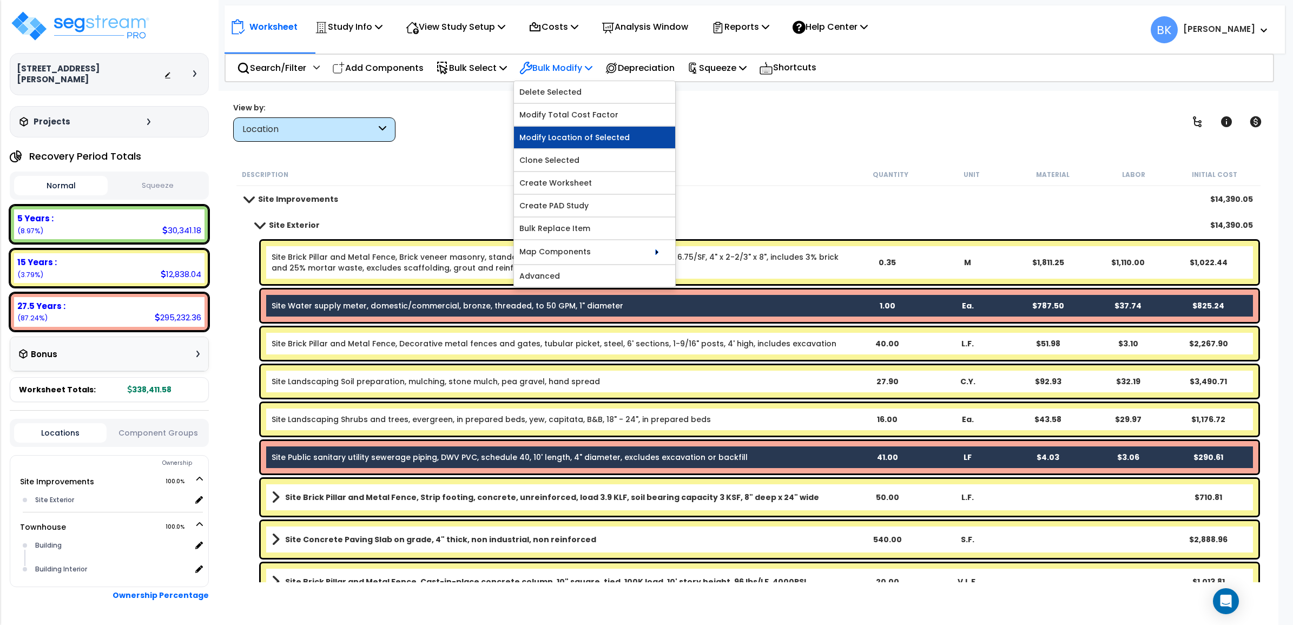
click at [558, 137] on link "Modify Location of Selected" at bounding box center [594, 138] width 161 height 22
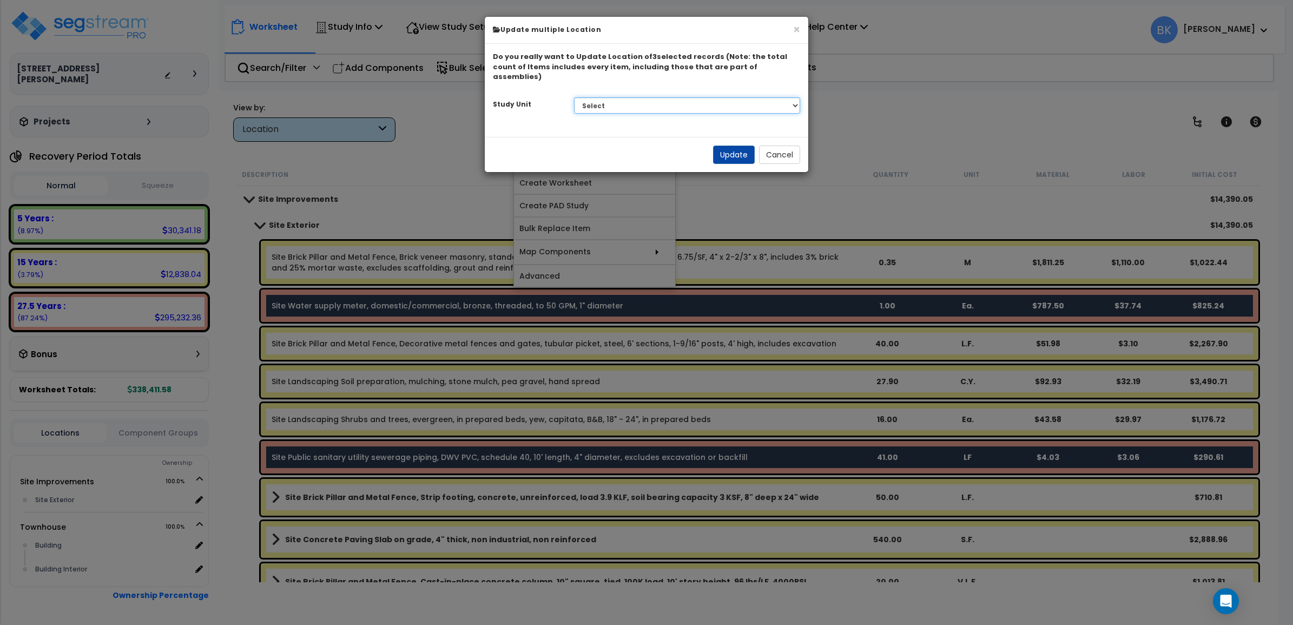
click at [635, 98] on select "Select Site Improvements Townhouse" at bounding box center [687, 105] width 227 height 16
select select "172568"
click at [574, 97] on select "Select Site Improvements Townhouse" at bounding box center [687, 105] width 227 height 16
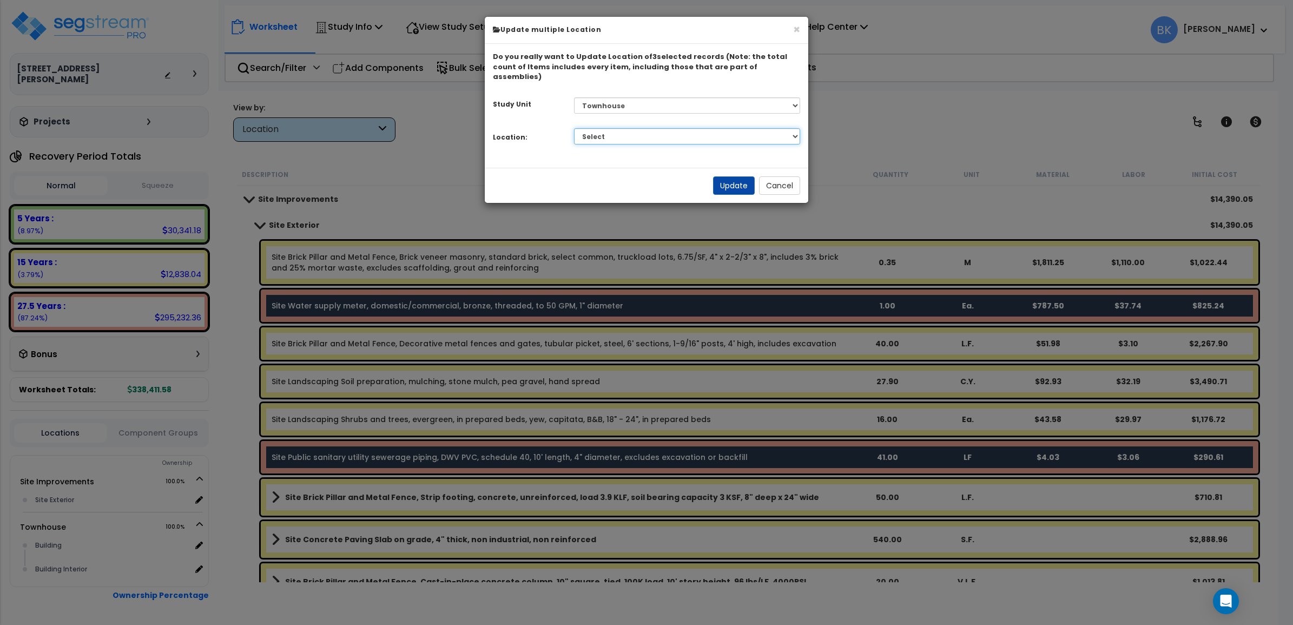
click at [663, 128] on select "Select Building Building Interior Add Additional Location" at bounding box center [687, 136] width 227 height 16
select select "461"
click at [574, 128] on select "Select Building Building Interior Add Additional Location" at bounding box center [687, 136] width 227 height 16
click at [722, 177] on button "Update" at bounding box center [734, 185] width 42 height 18
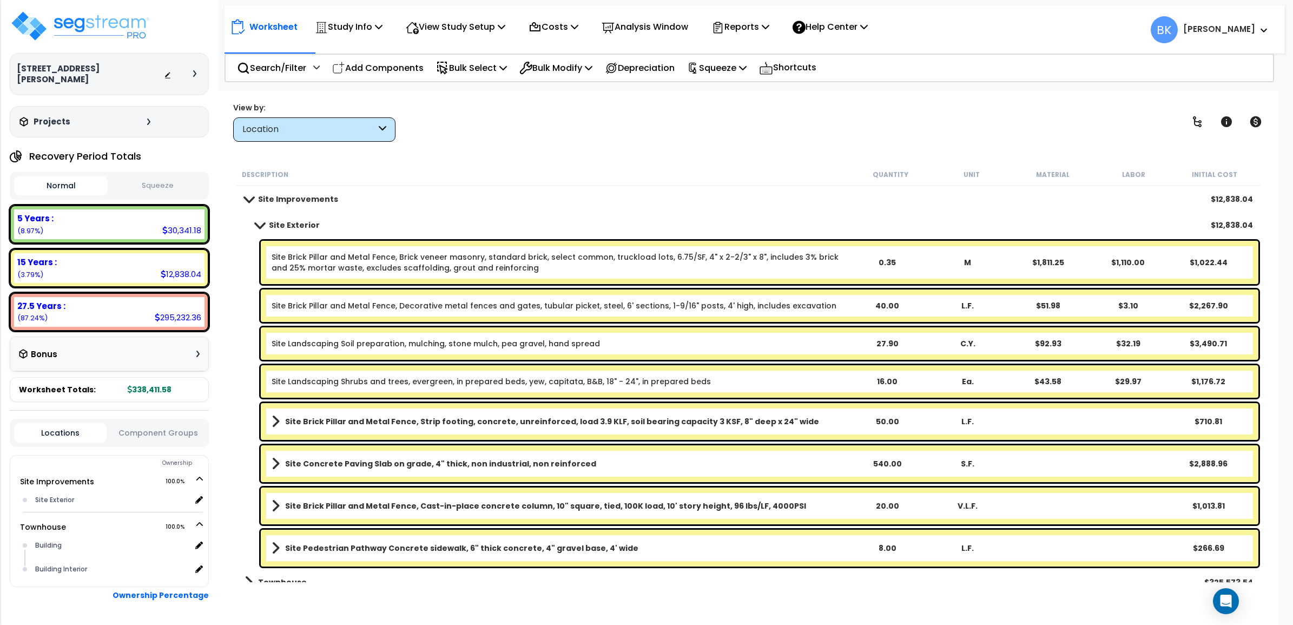
click at [265, 225] on span at bounding box center [259, 225] width 15 height 8
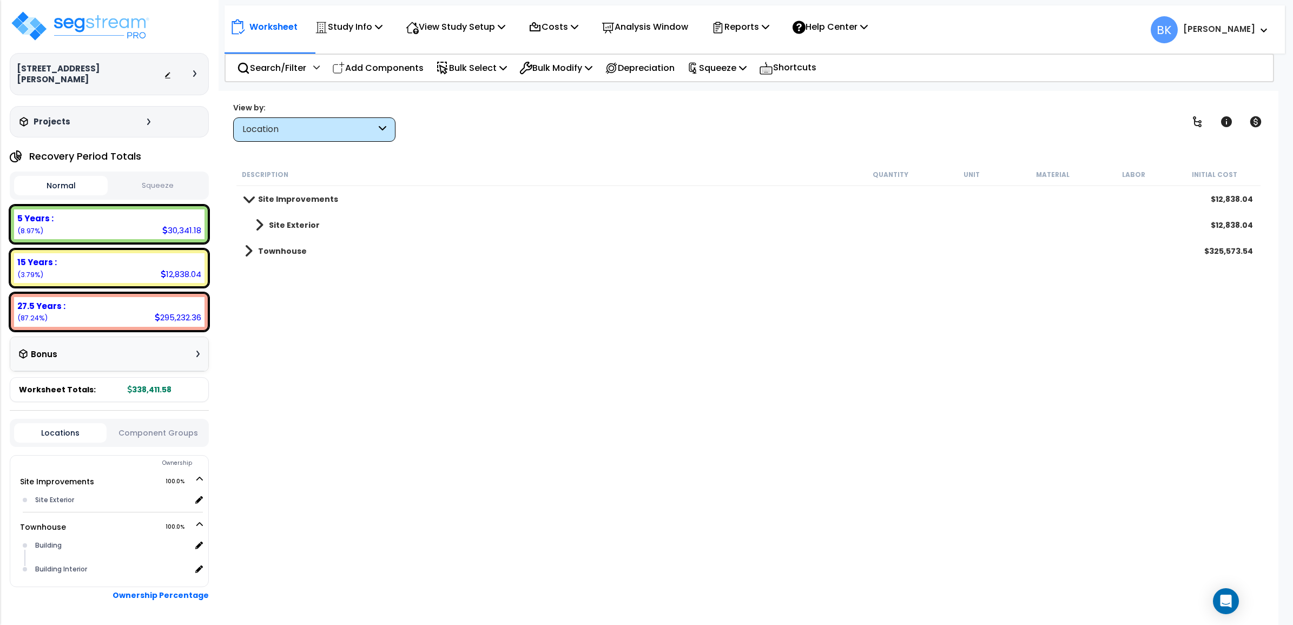
drag, startPoint x: 312, startPoint y: 123, endPoint x: 323, endPoint y: 153, distance: 31.5
click at [313, 123] on div "Location" at bounding box center [309, 129] width 134 height 12
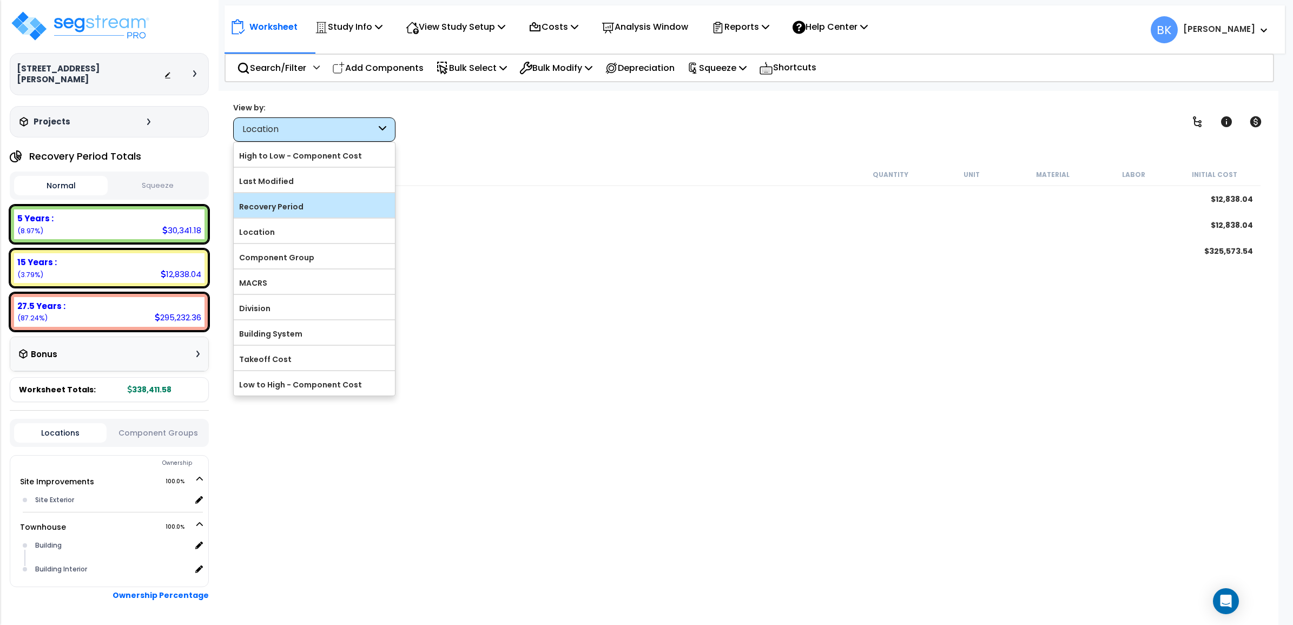
click at [279, 205] on label "Recovery Period" at bounding box center [314, 207] width 161 height 16
click at [0, 0] on input "Recovery Period" at bounding box center [0, 0] width 0 height 0
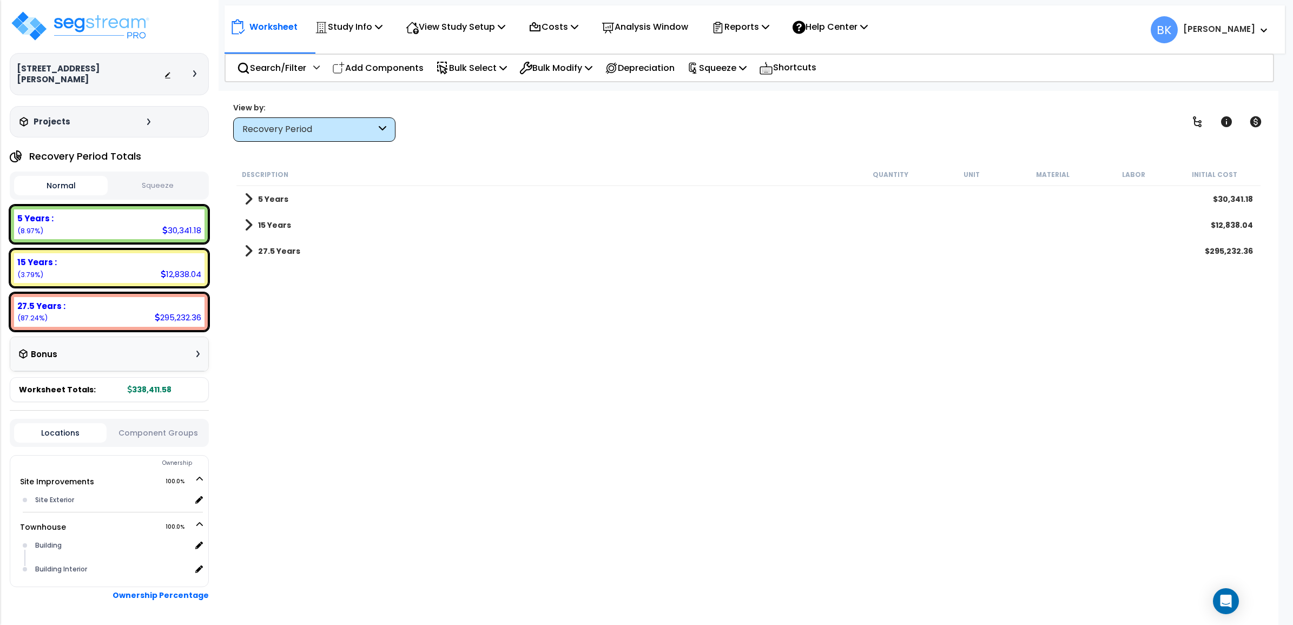
click at [248, 196] on span at bounding box center [249, 199] width 8 height 15
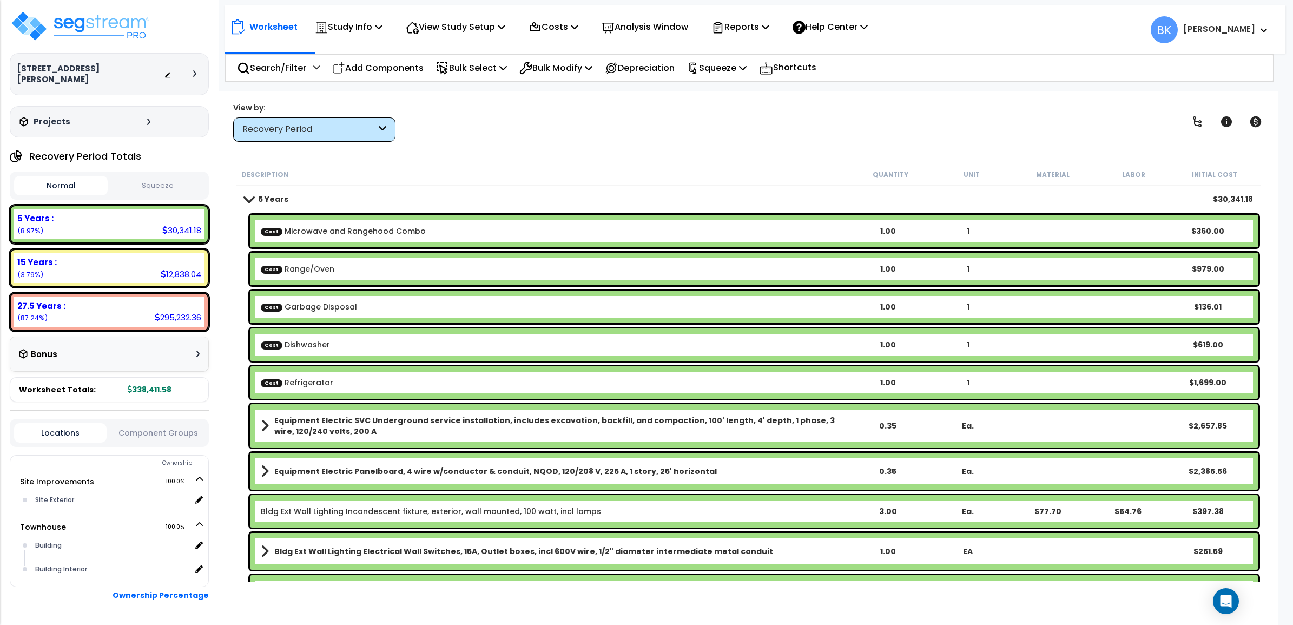
click at [537, 462] on div "Equipment Electric Panelboard, 4 wire w/conductor & conduit, NQOD, 120/208 V, 2…" at bounding box center [754, 471] width 1009 height 37
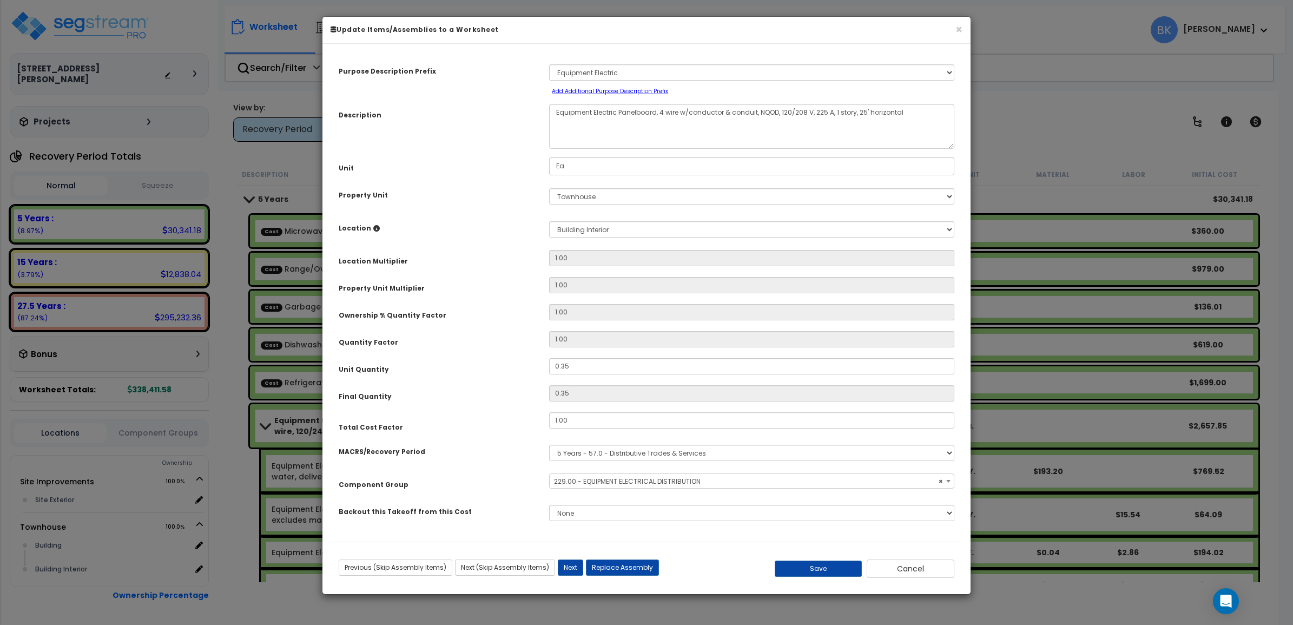
select select "39329"
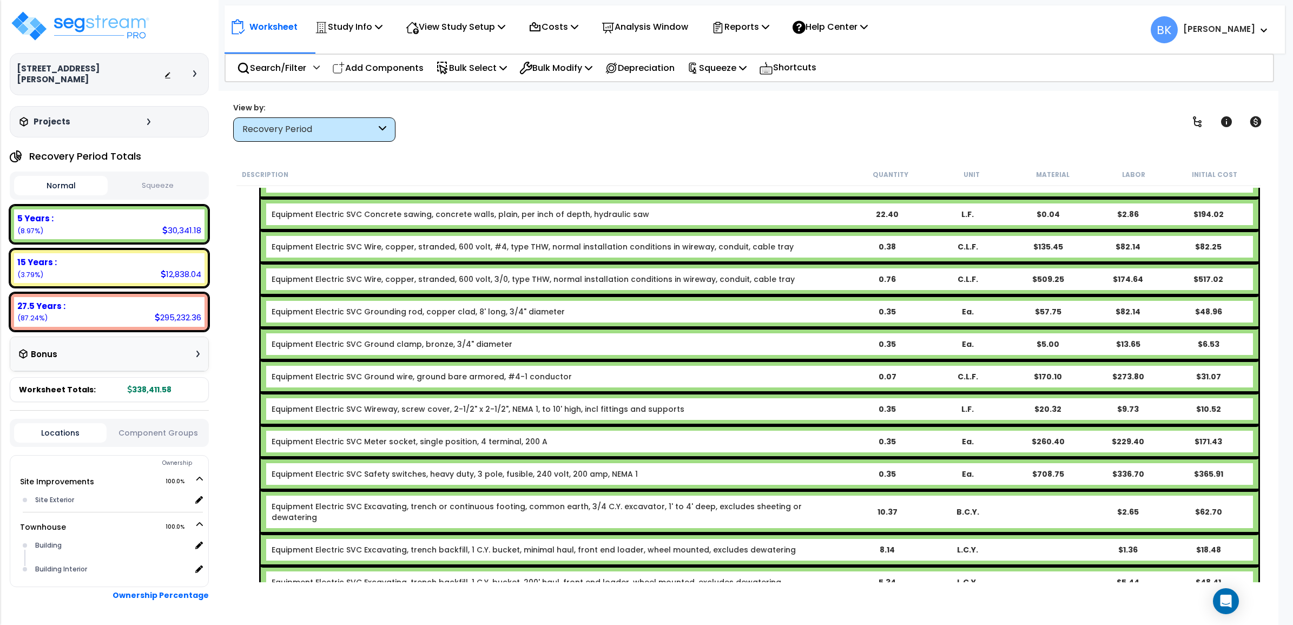
scroll to position [676, 0]
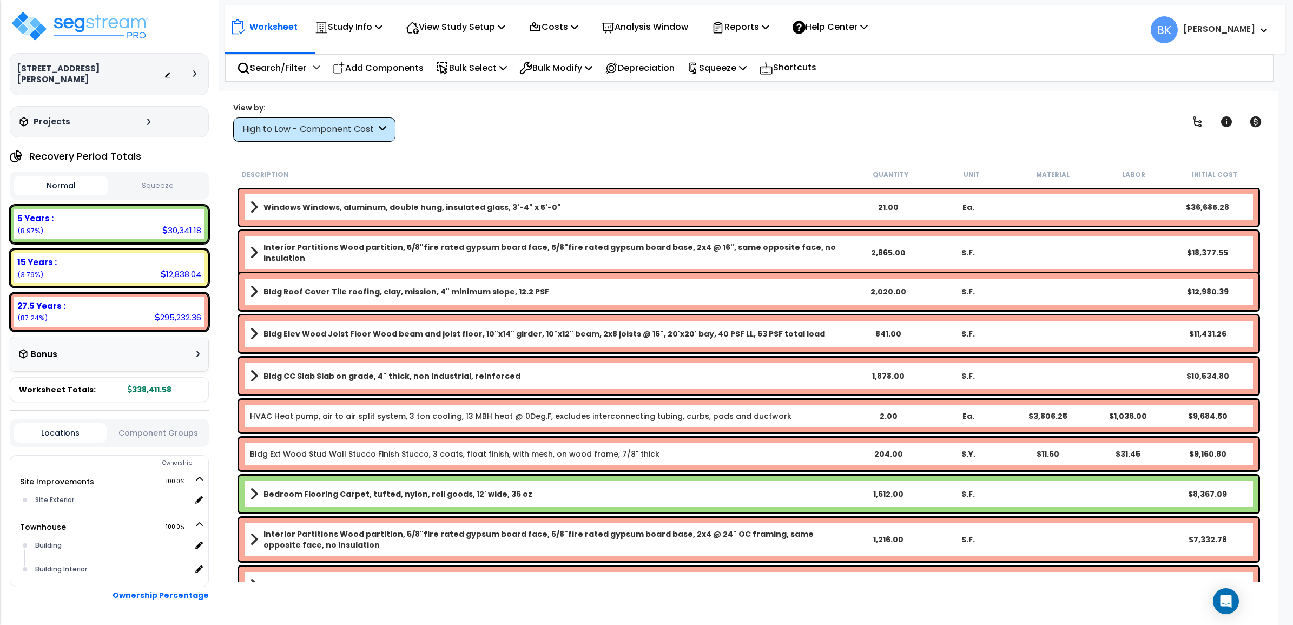
click at [301, 131] on div "High to Low - Component Cost" at bounding box center [309, 129] width 134 height 12
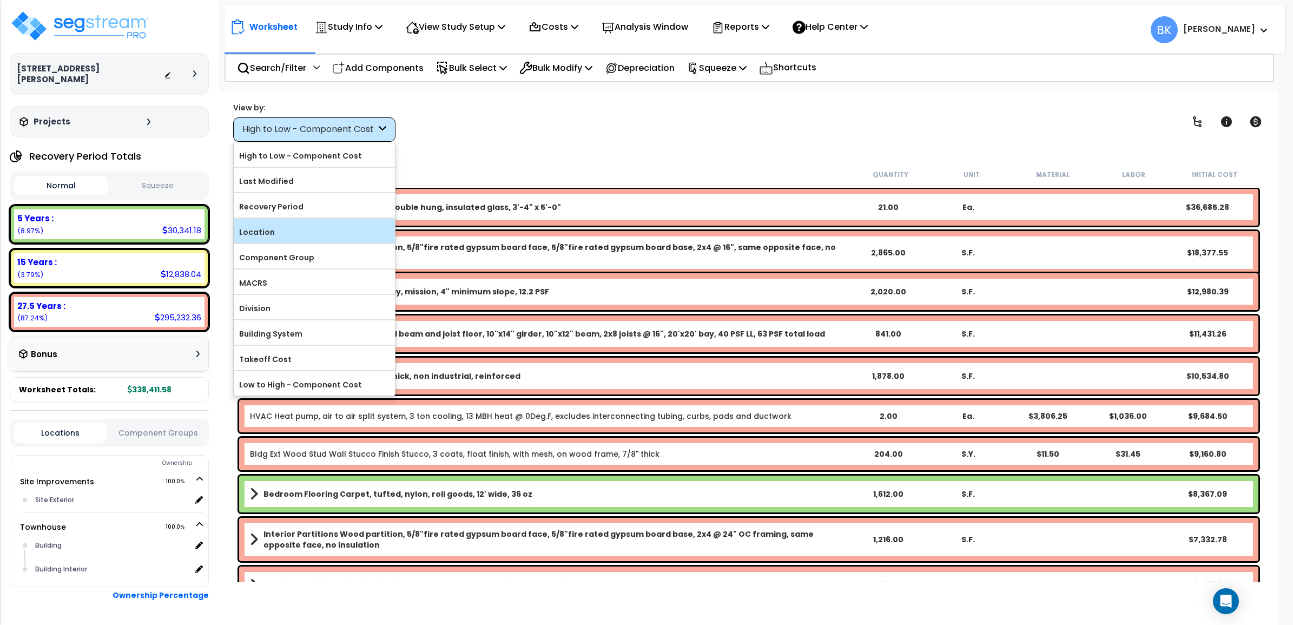
click at [280, 229] on label "Location" at bounding box center [314, 232] width 161 height 16
click at [0, 0] on input "Location" at bounding box center [0, 0] width 0 height 0
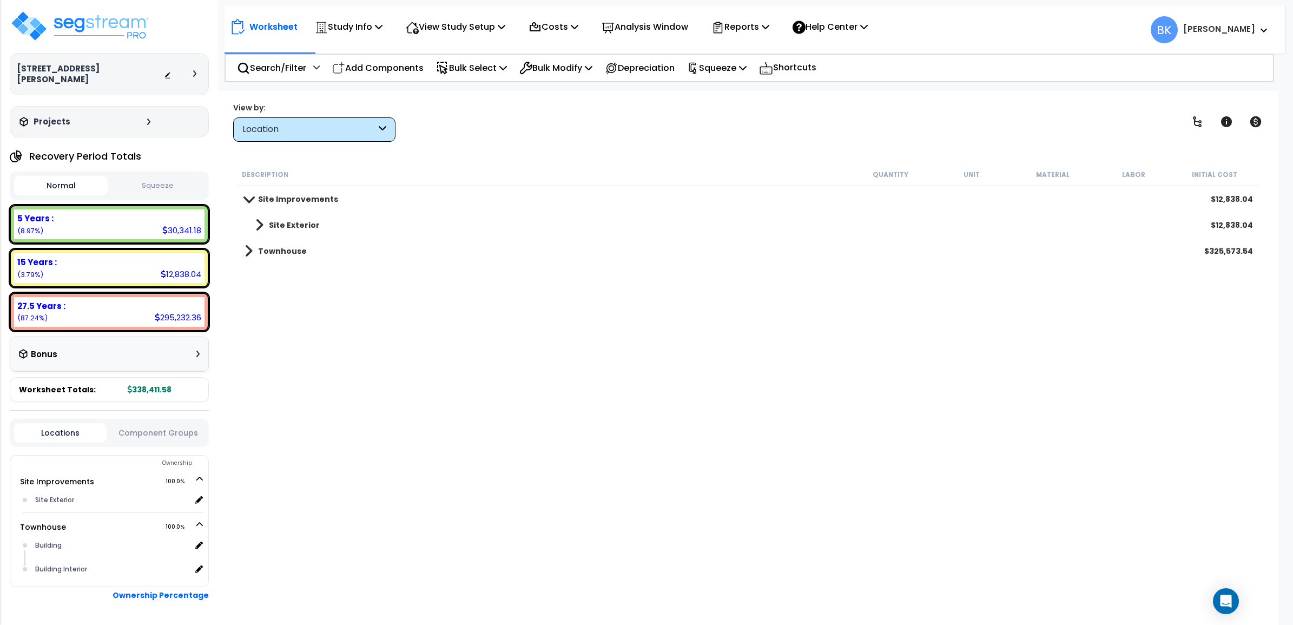
click at [255, 223] on link "Site Exterior" at bounding box center [282, 225] width 75 height 15
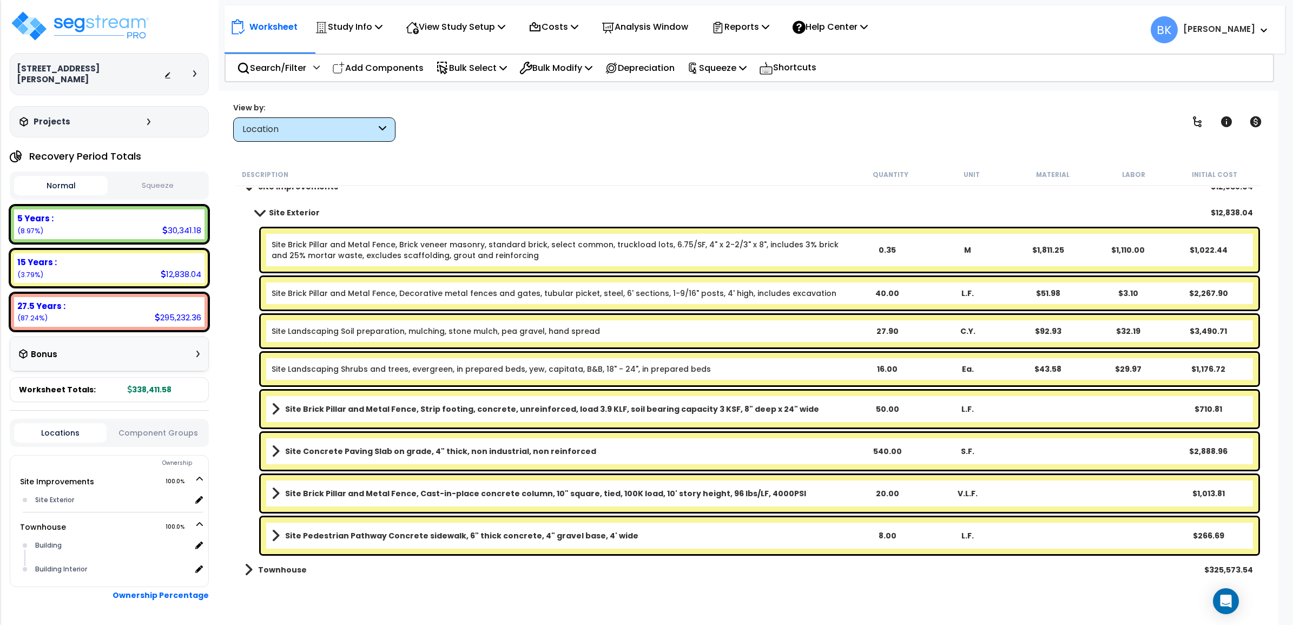
click at [334, 123] on div "Location" at bounding box center [309, 129] width 134 height 12
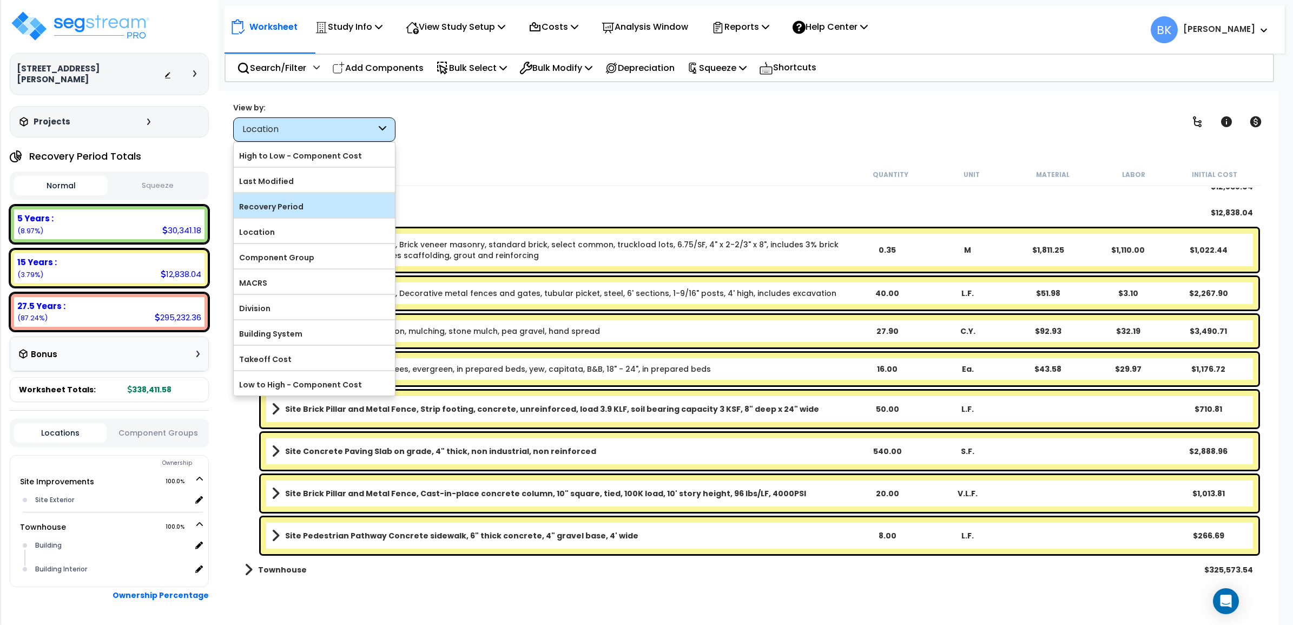
click at [298, 199] on label "Recovery Period" at bounding box center [314, 207] width 161 height 16
click at [0, 0] on input "Recovery Period" at bounding box center [0, 0] width 0 height 0
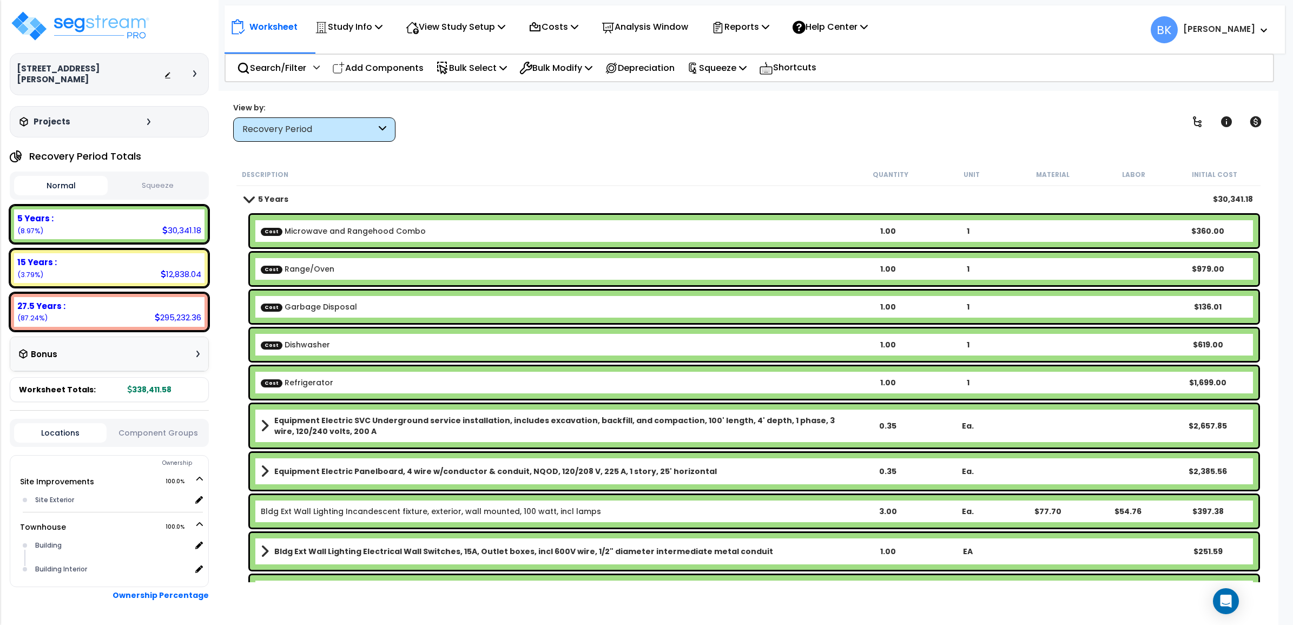
click at [255, 196] on span at bounding box center [248, 199] width 15 height 8
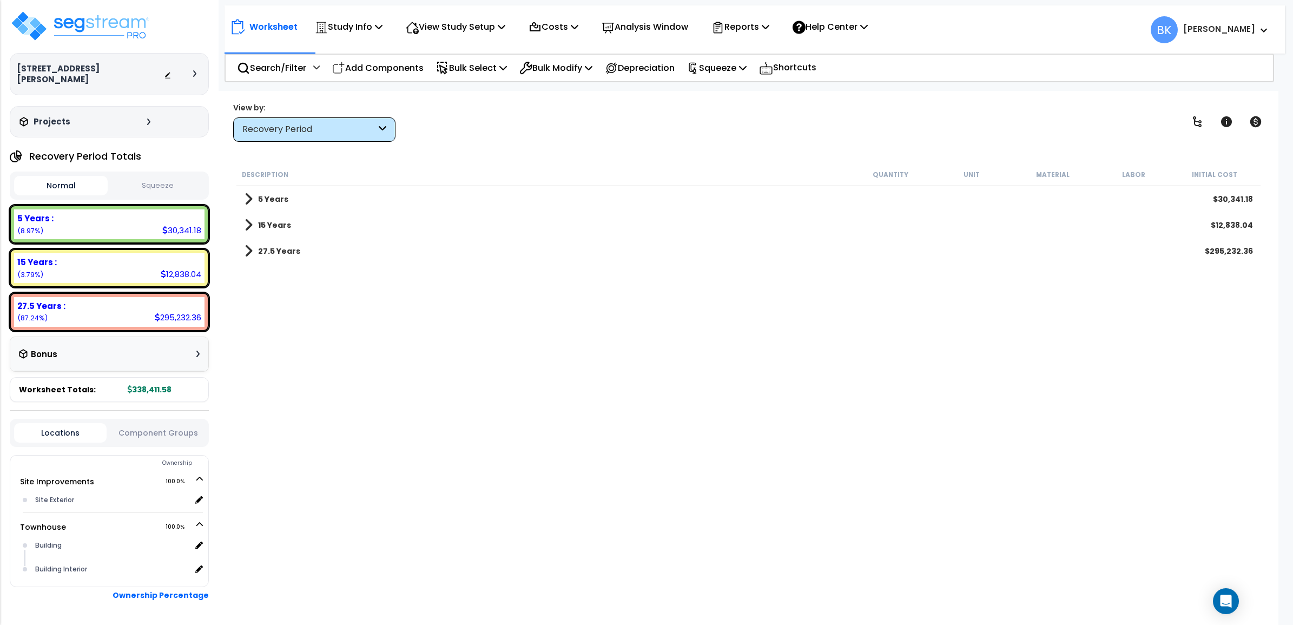
click at [249, 244] on span at bounding box center [249, 251] width 8 height 15
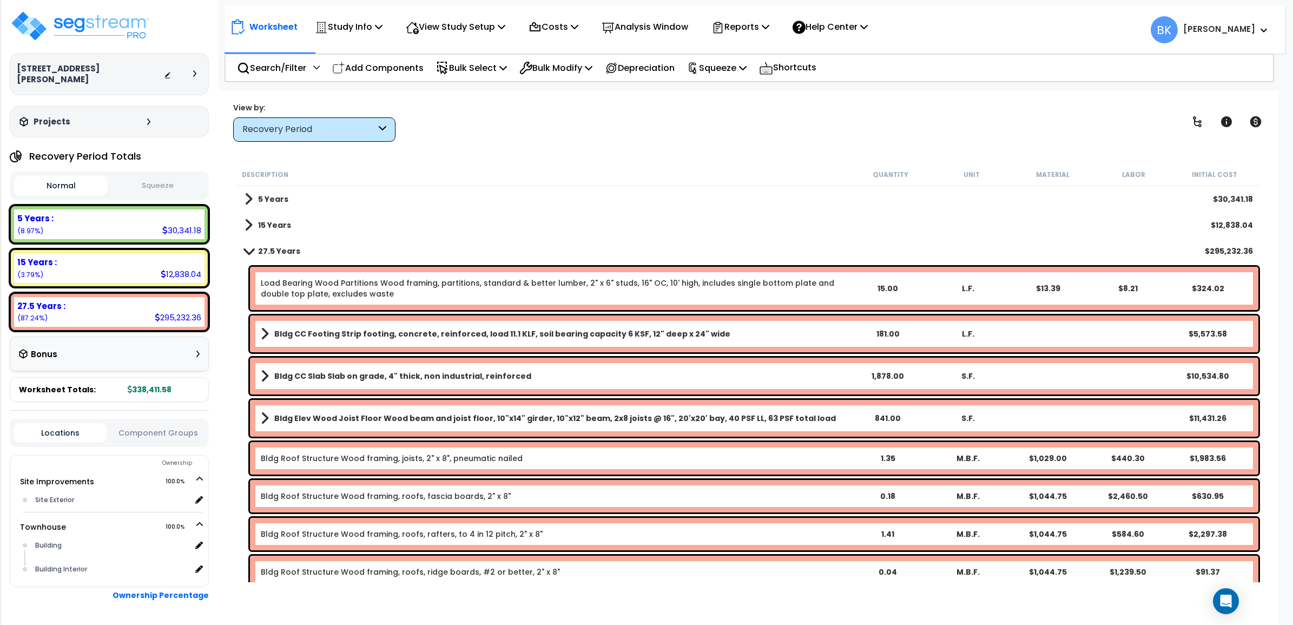
click at [245, 220] on span at bounding box center [249, 225] width 8 height 15
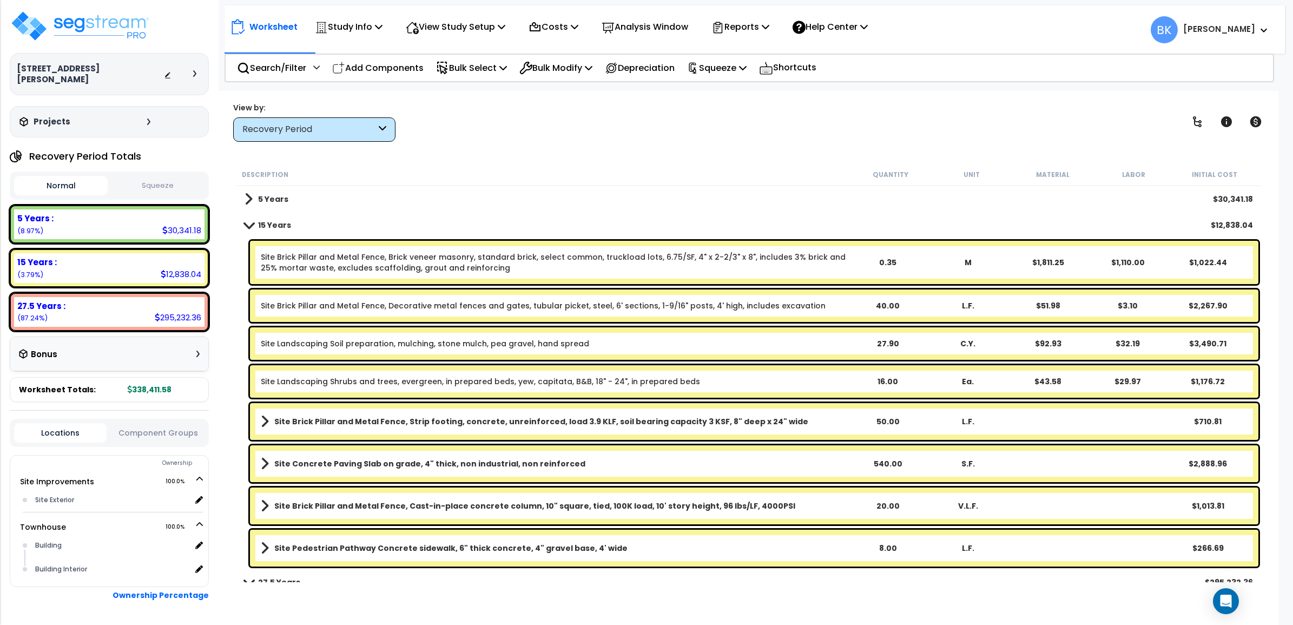
click at [245, 205] on span at bounding box center [249, 199] width 8 height 15
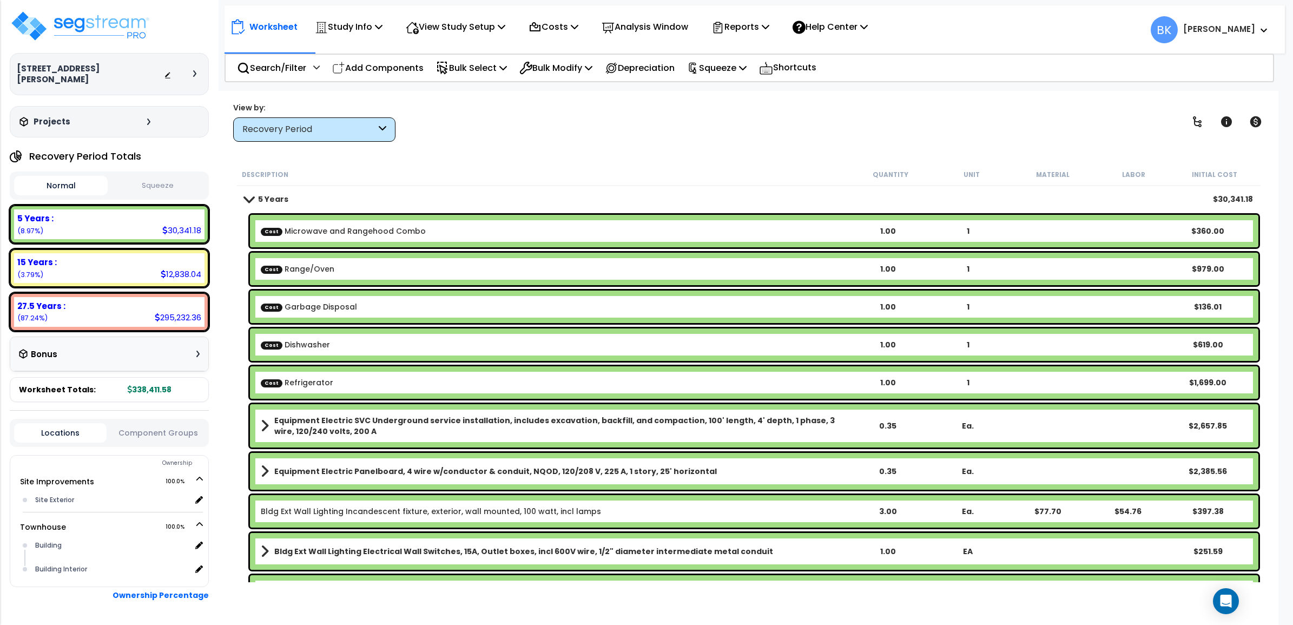
click at [248, 203] on link "5 Years" at bounding box center [267, 199] width 44 height 15
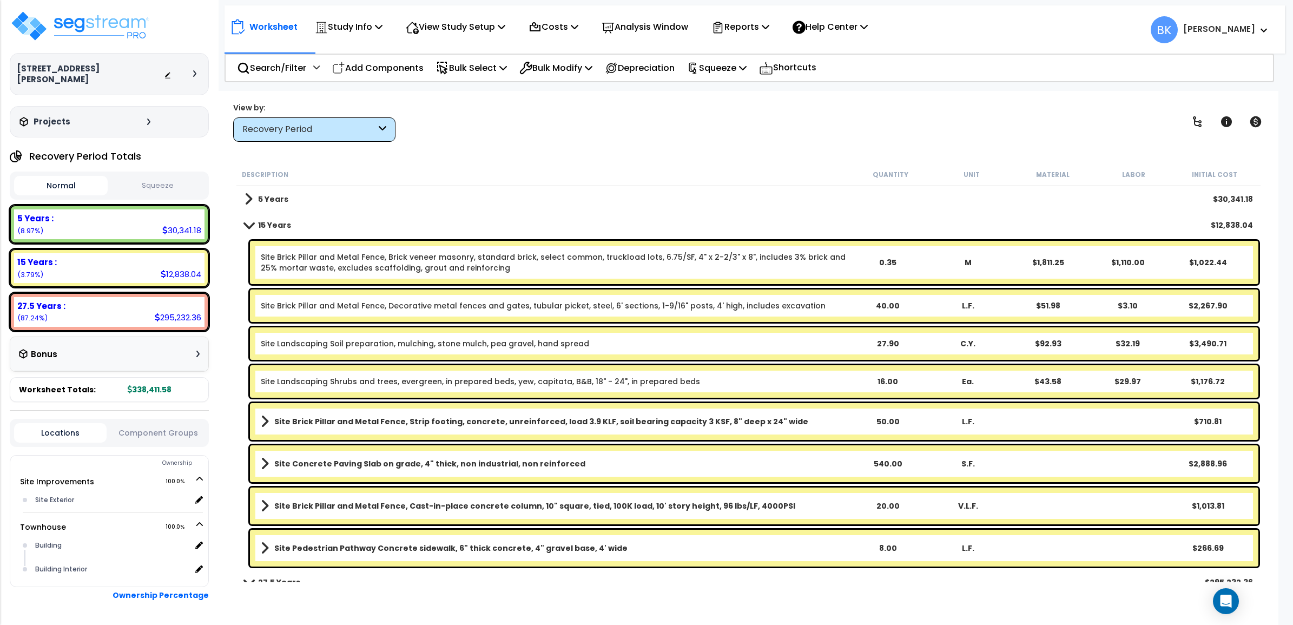
click at [345, 253] on link "Site Brick Pillar and Metal Fence, Brick veneer masonry, standard brick, select…" at bounding box center [554, 263] width 587 height 22
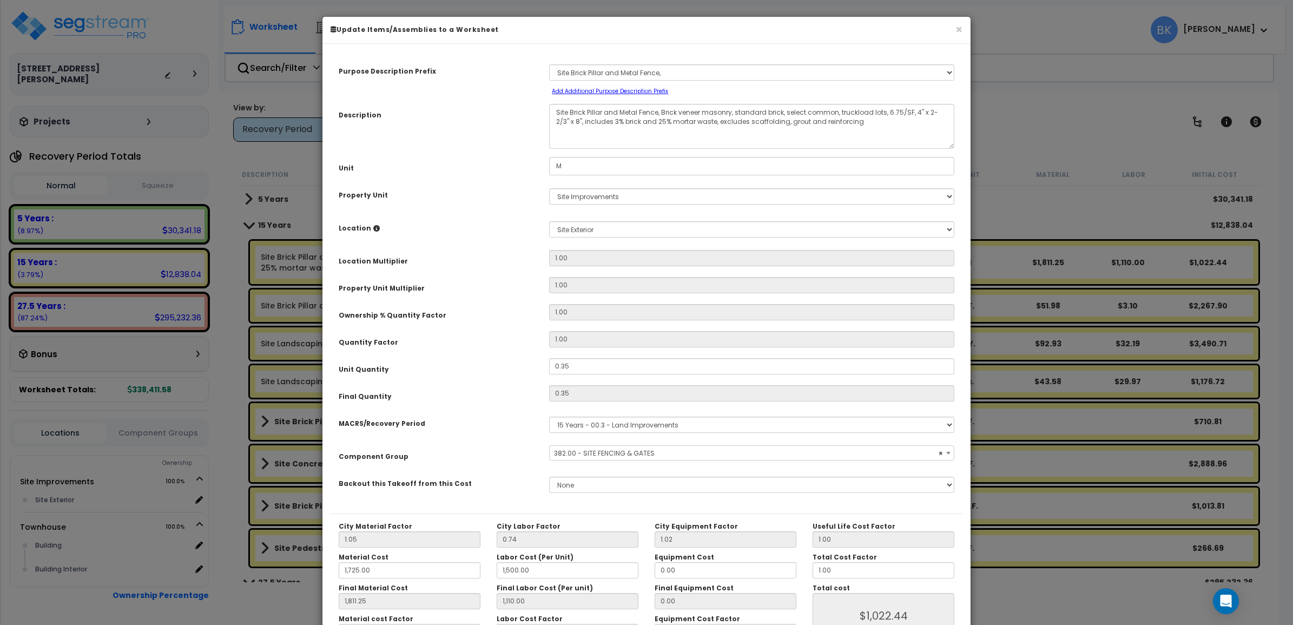
select select "39465"
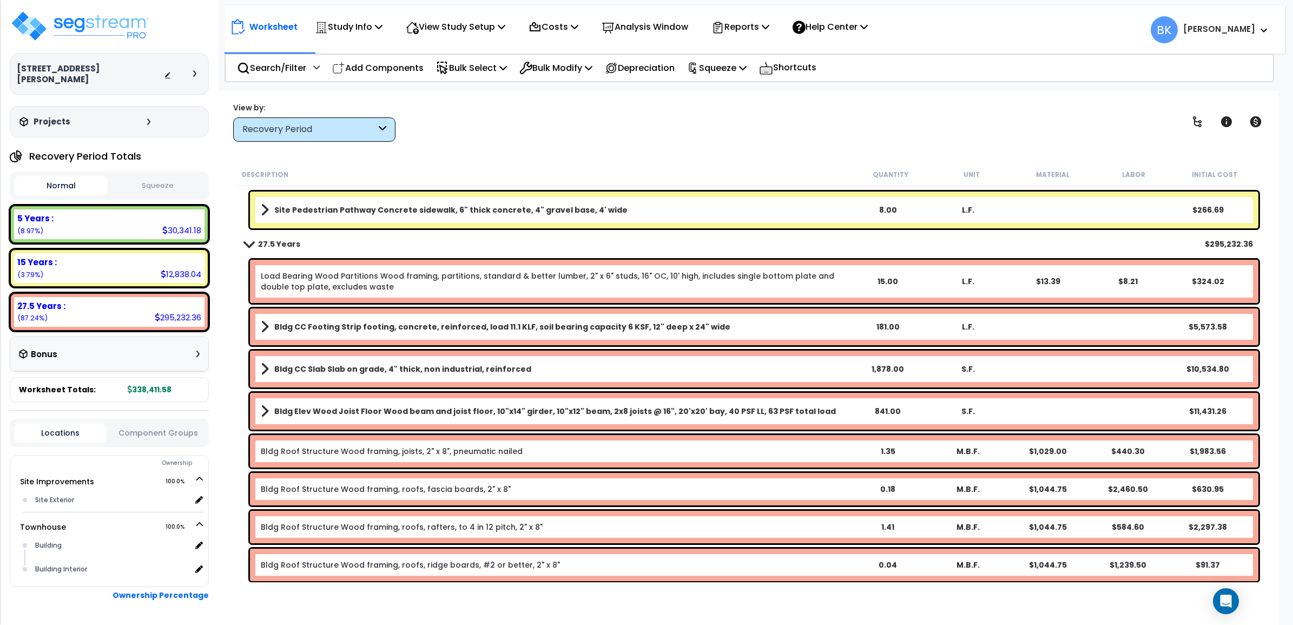
scroll to position [744, 0]
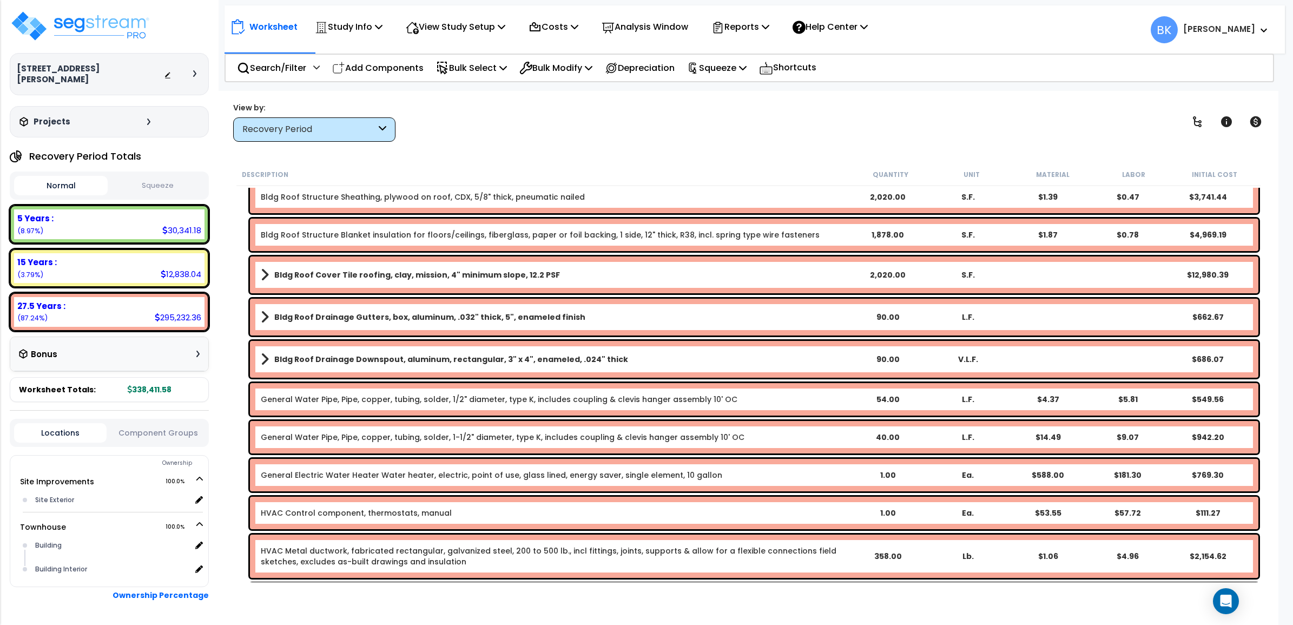
click at [392, 299] on div "Bldg Roof Drainage Gutters, box, aluminum, .032" thick, 5", enameled finish 90.…" at bounding box center [754, 317] width 1009 height 37
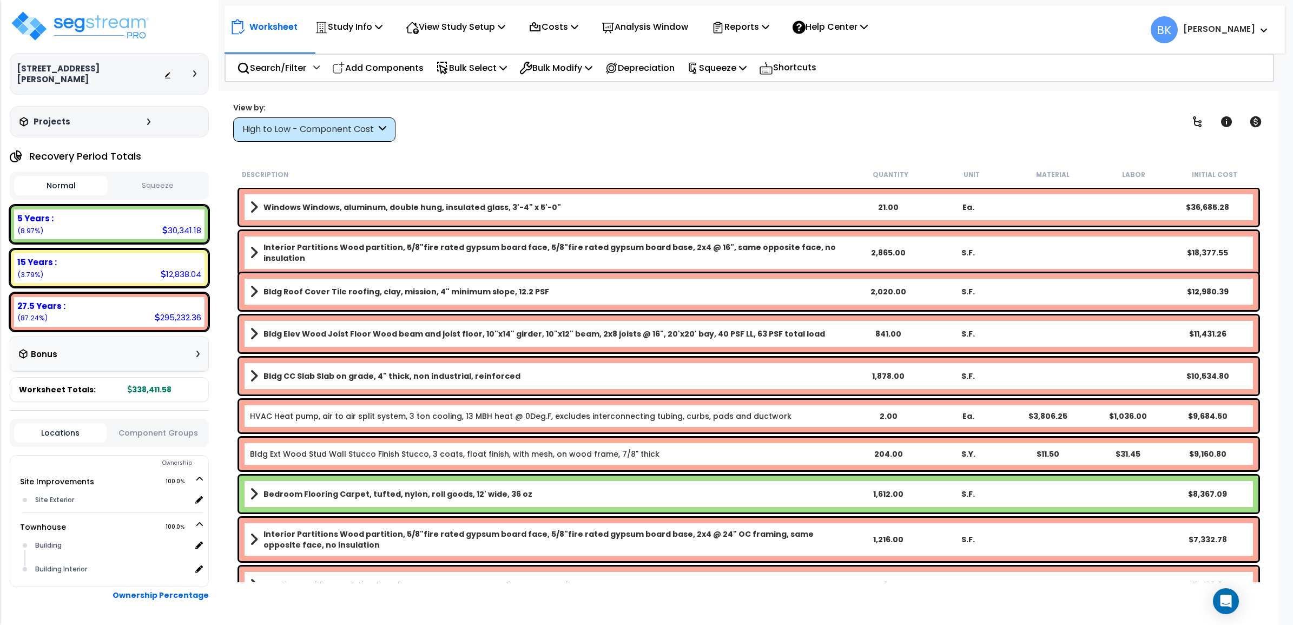
click at [326, 138] on div "High to Low - Component Cost" at bounding box center [314, 129] width 162 height 24
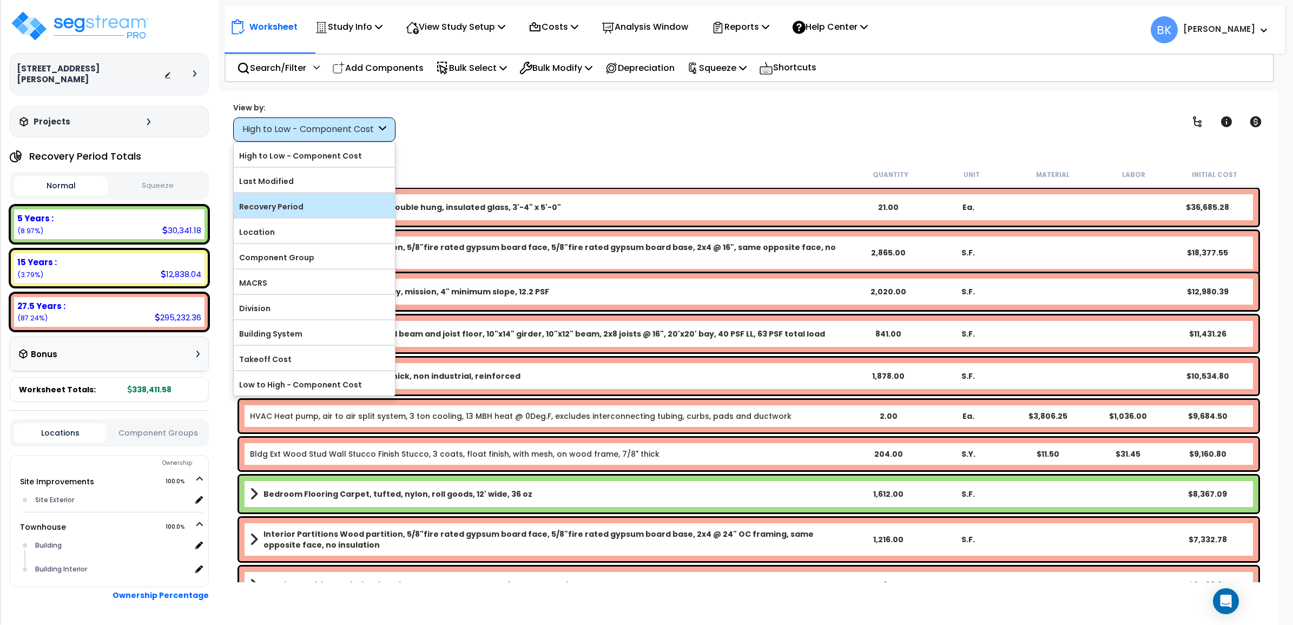
click at [295, 205] on label "Recovery Period" at bounding box center [314, 207] width 161 height 16
click at [0, 0] on input "Recovery Period" at bounding box center [0, 0] width 0 height 0
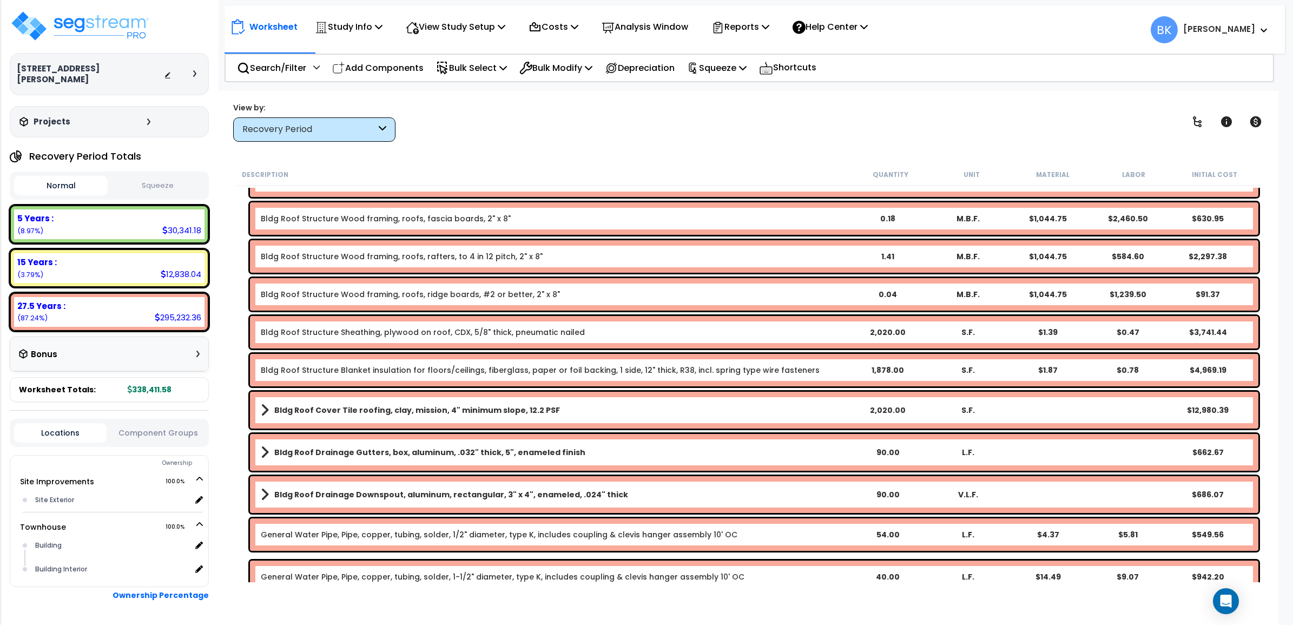
scroll to position [947, 0]
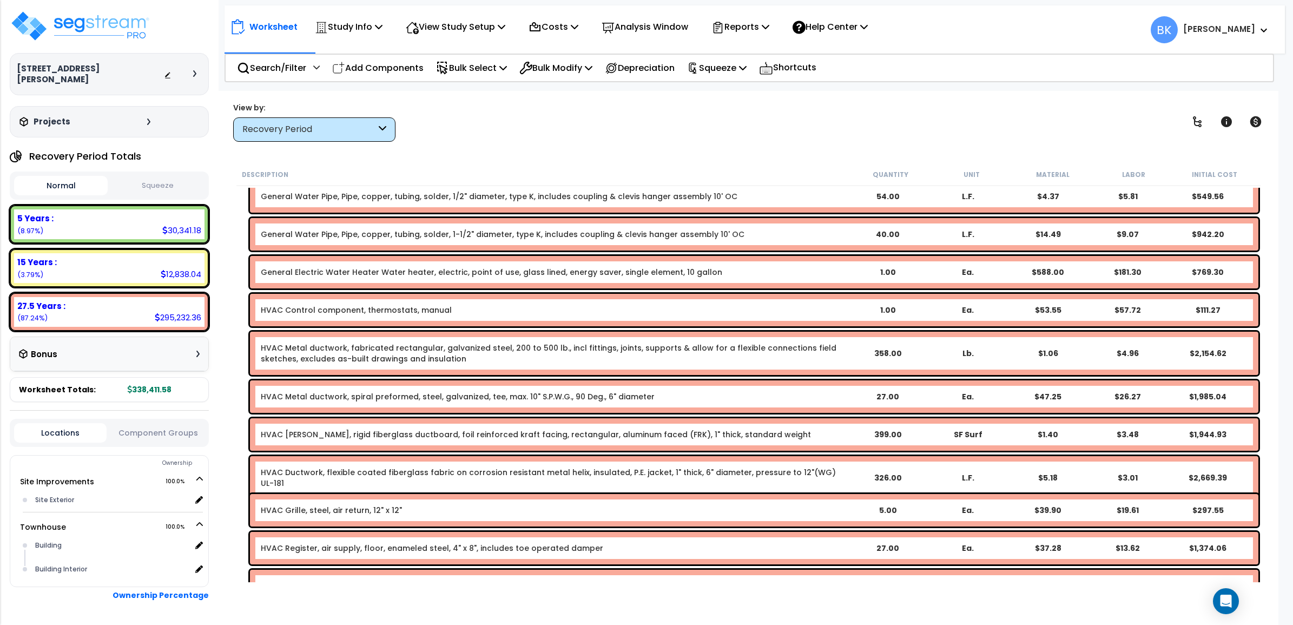
click at [426, 353] on link "HVAC Metal ductwork, fabricated rectangular, galvanized steel, 200 to 500 lb., …" at bounding box center [554, 354] width 587 height 22
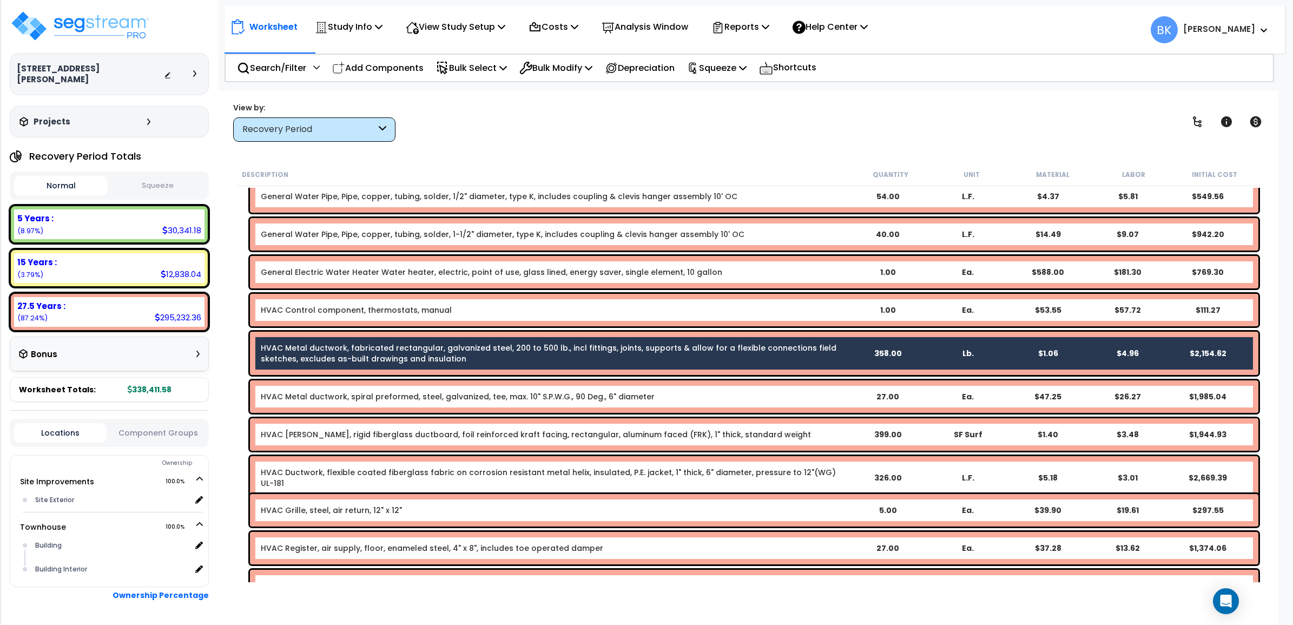
click at [426, 353] on link "HVAC Metal ductwork, fabricated rectangular, galvanized steel, 200 to 500 lb., …" at bounding box center [554, 354] width 587 height 22
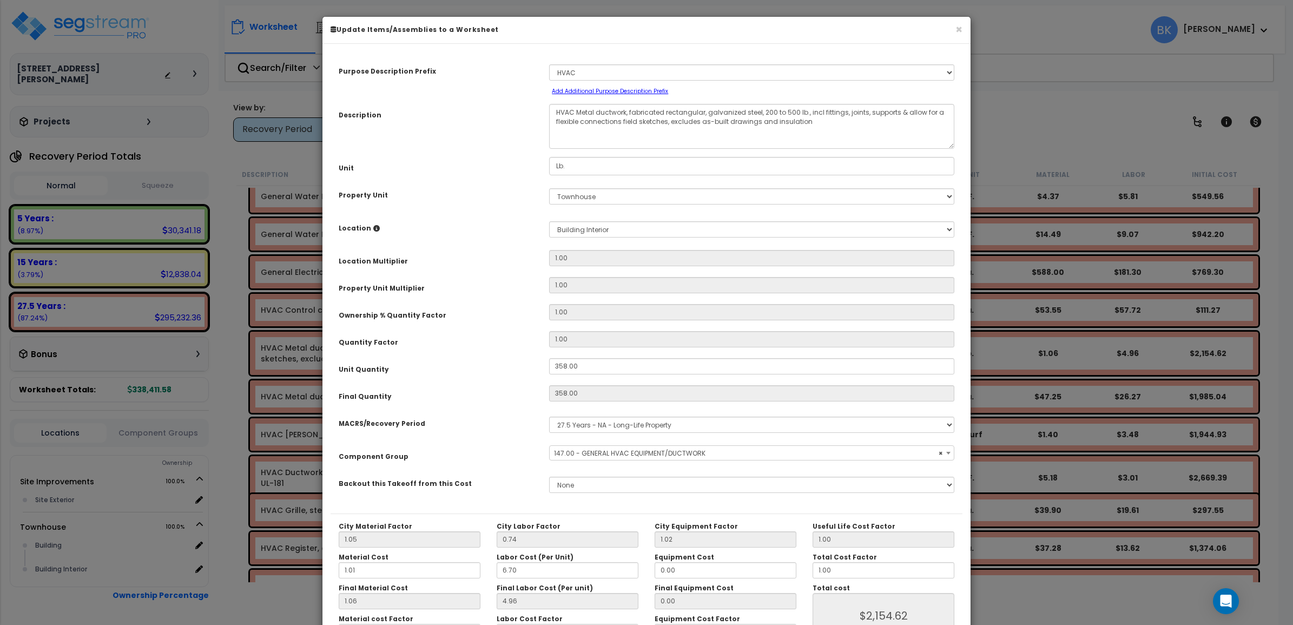
select select "39254"
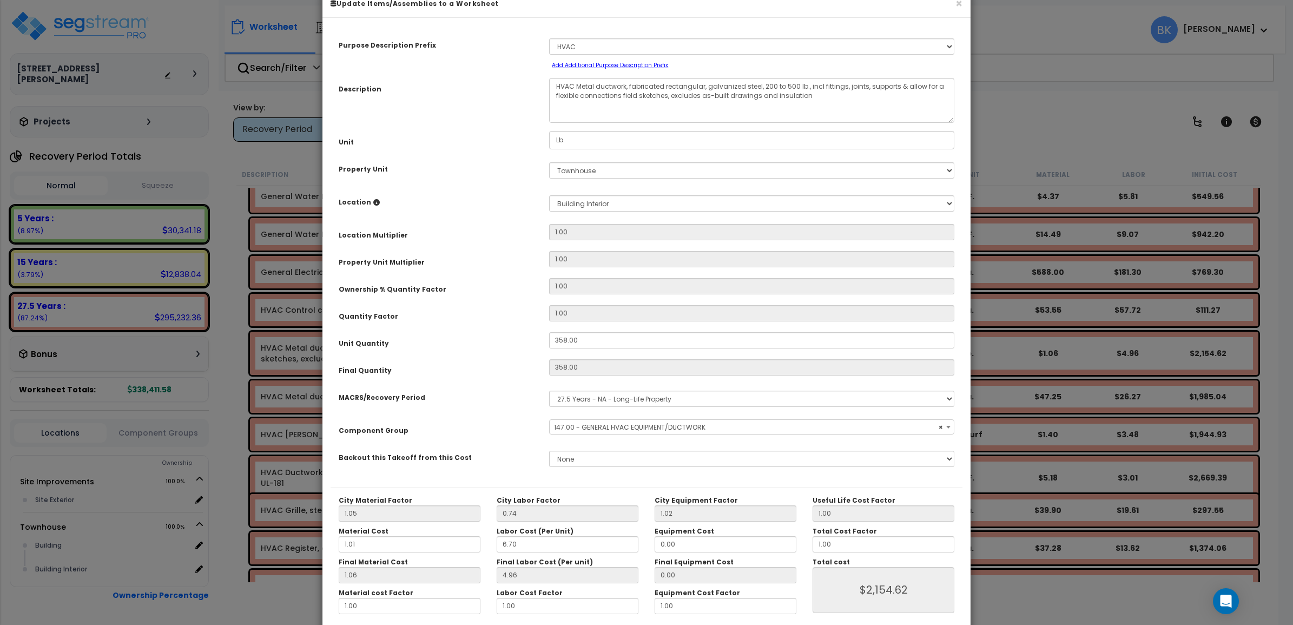
scroll to position [76, 0]
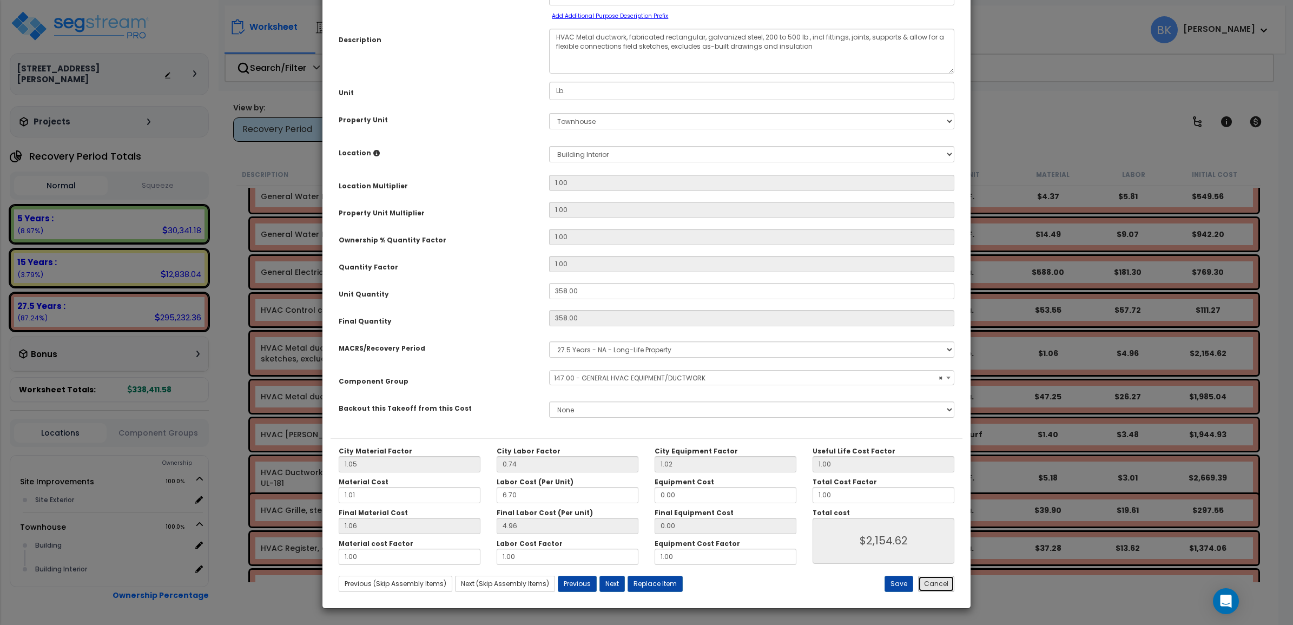
click at [945, 584] on button "Cancel" at bounding box center [936, 584] width 36 height 16
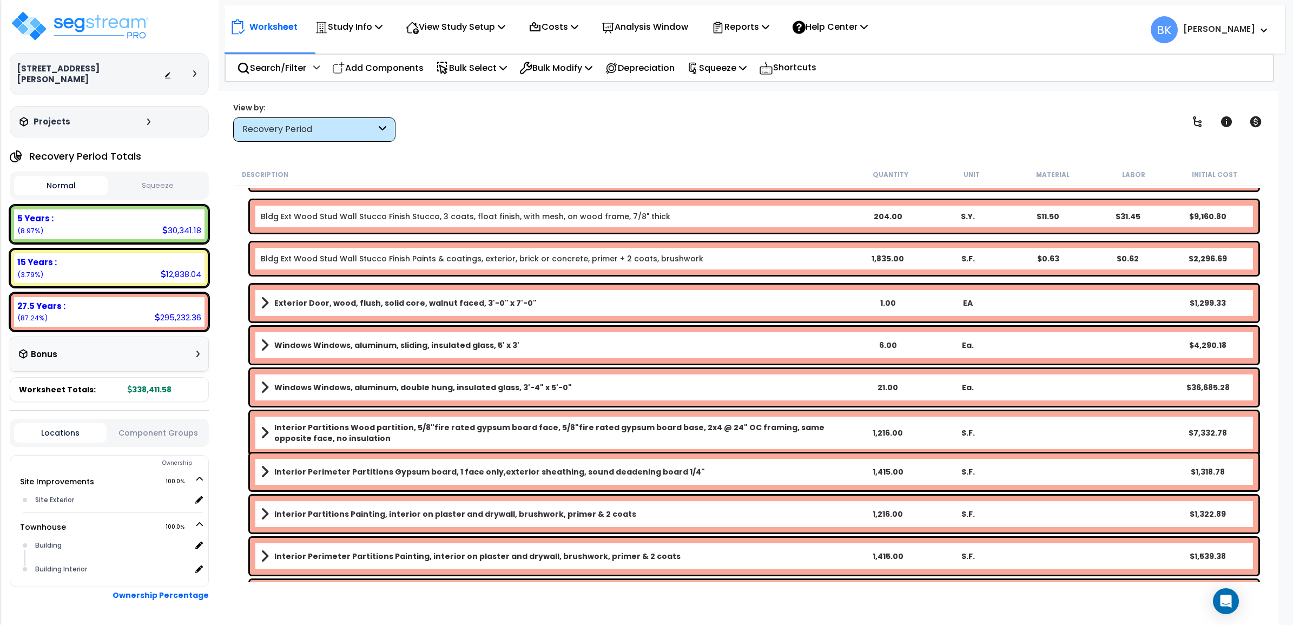
scroll to position [2435, 0]
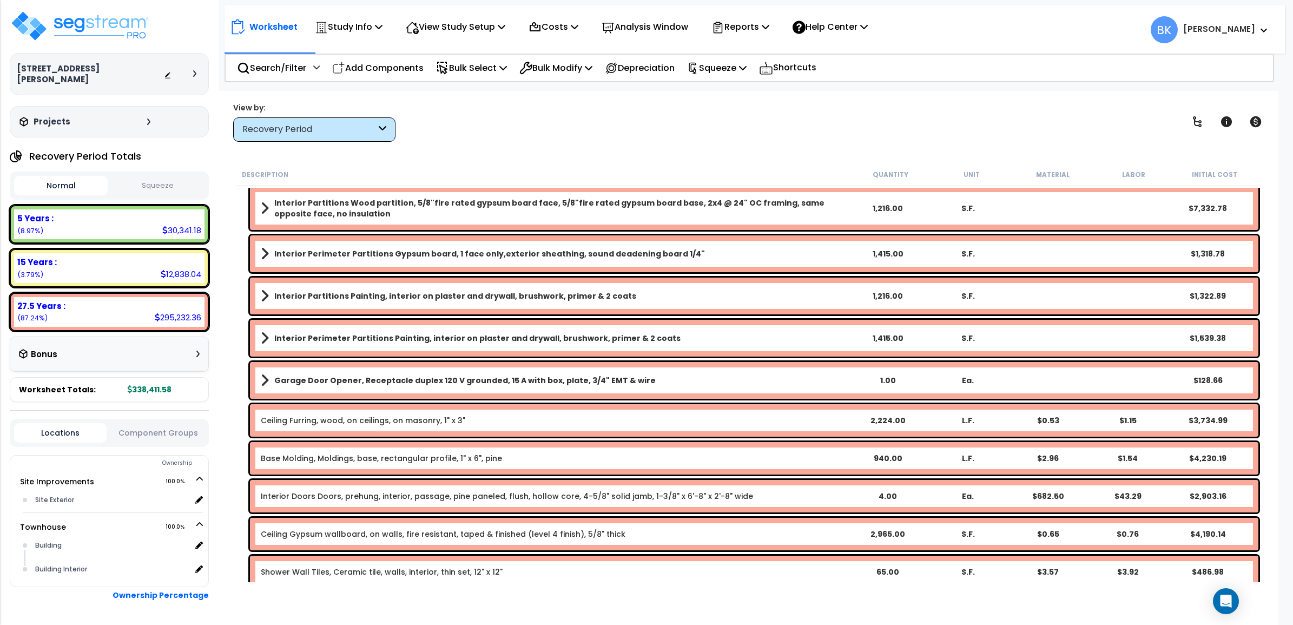
click at [671, 495] on link "Interior Doors Doors, prehung, interior, passage, pine paneled, flush, hollow c…" at bounding box center [507, 496] width 492 height 11
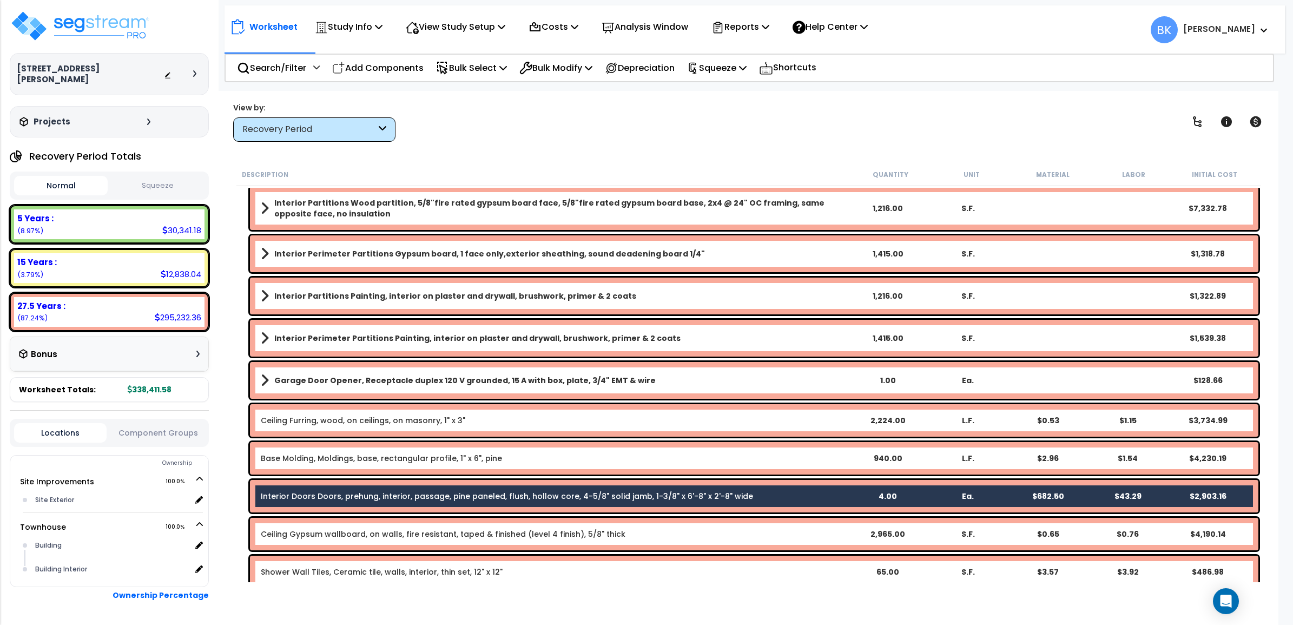
click at [671, 495] on link "Interior Doors Doors, prehung, interior, passage, pine paneled, flush, hollow c…" at bounding box center [507, 496] width 492 height 11
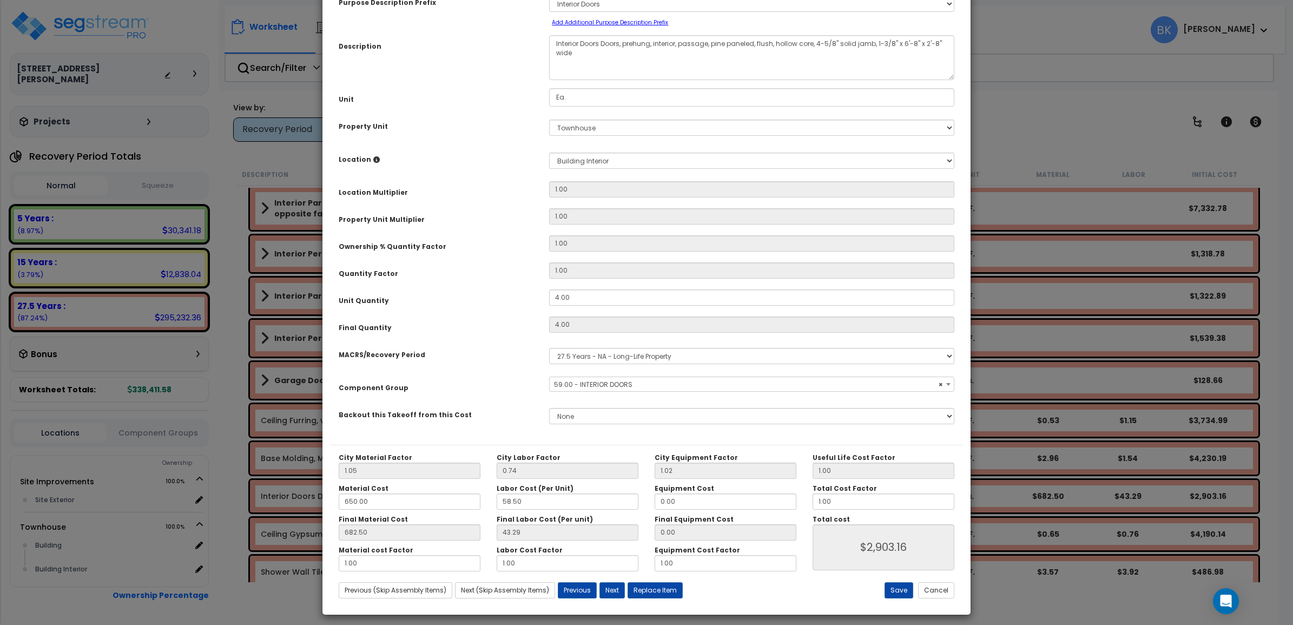
scroll to position [76, 0]
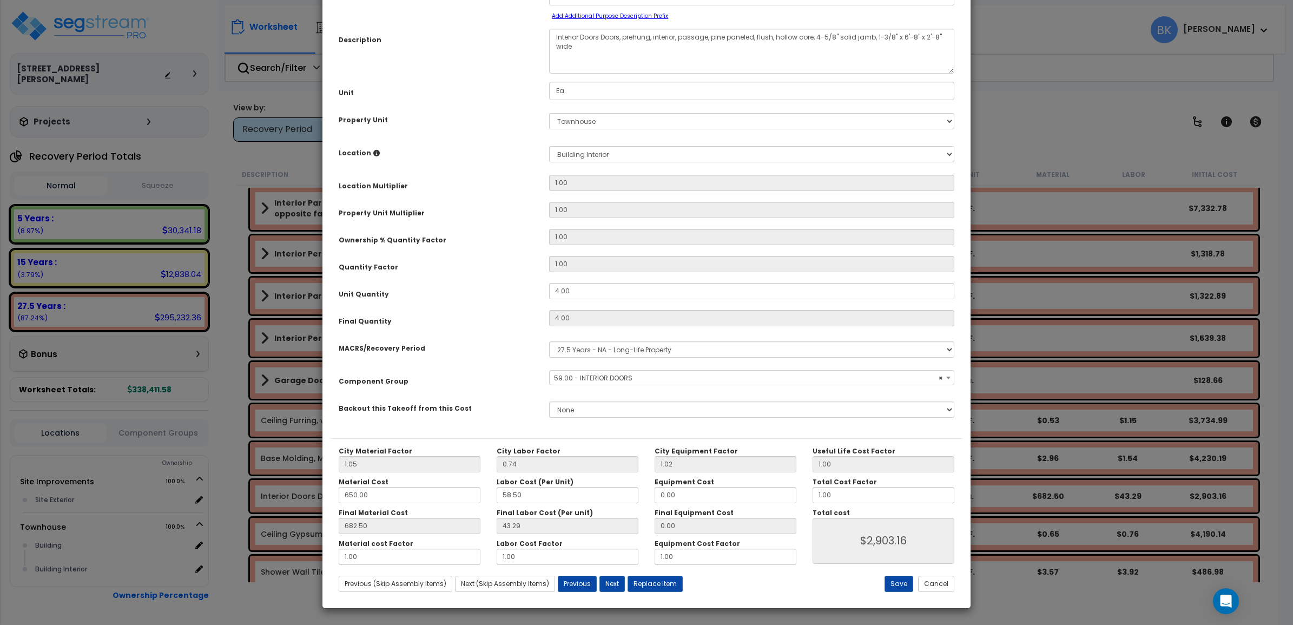
select select "39179"
click at [943, 585] on button "Cancel" at bounding box center [936, 584] width 36 height 16
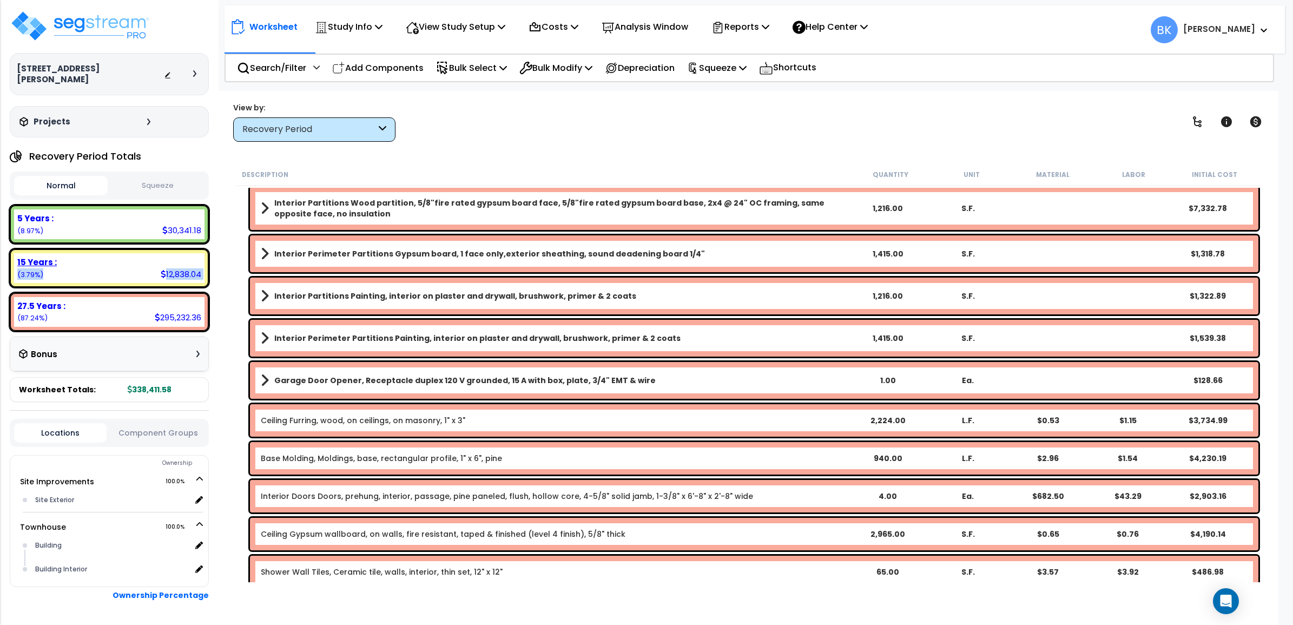
click at [57, 257] on div "15 Years : 12,838.04 (3.79%)" at bounding box center [109, 268] width 190 height 30
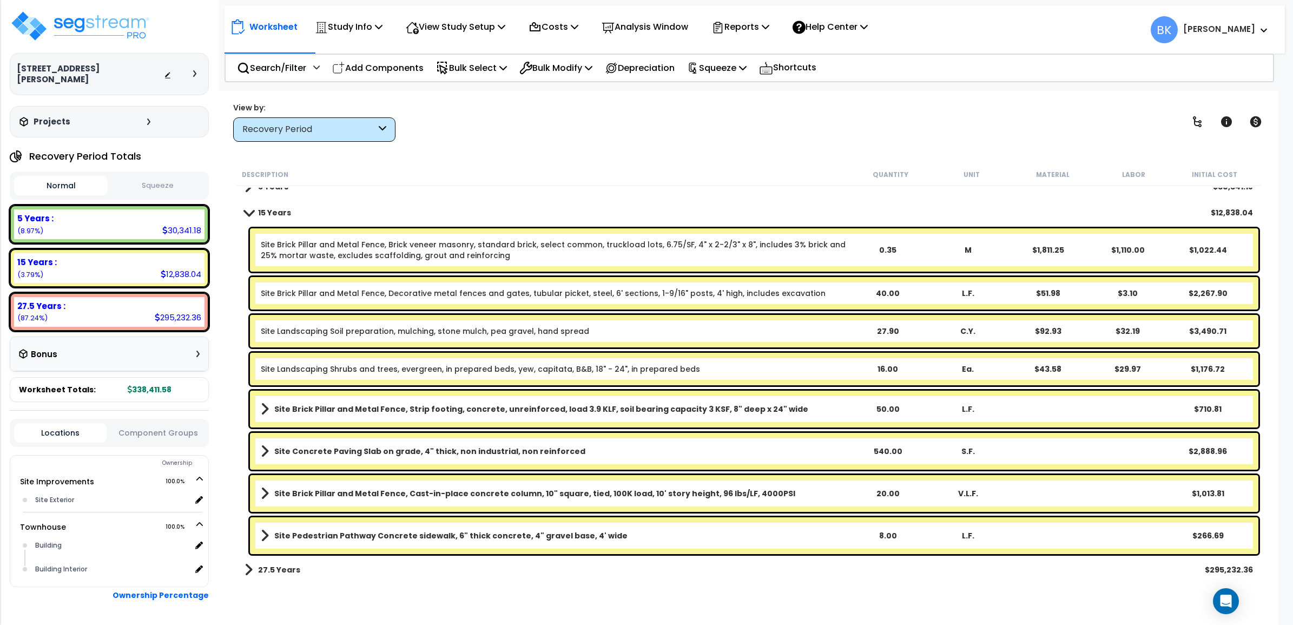
click at [472, 480] on div "Site Brick Pillar and Metal Fence, Cast-in-place concrete column, 10" square, t…" at bounding box center [754, 493] width 1009 height 37
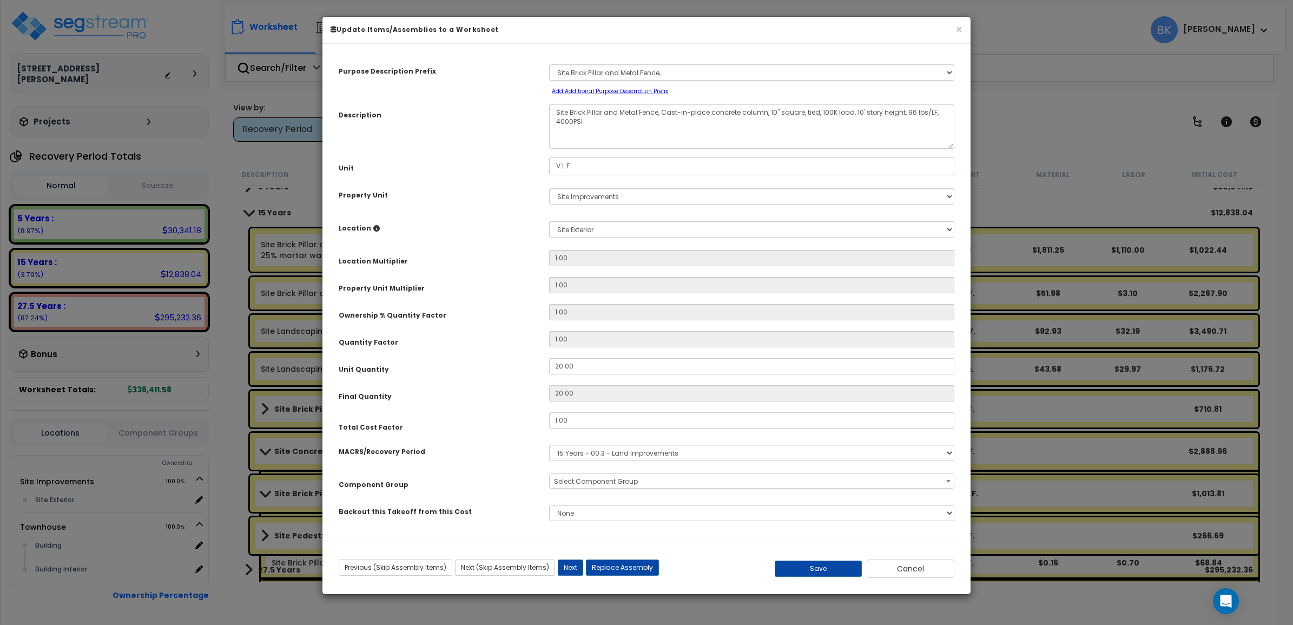
scroll to position [0, 0]
select select "39465"
click at [913, 569] on button "Cancel" at bounding box center [911, 569] width 88 height 18
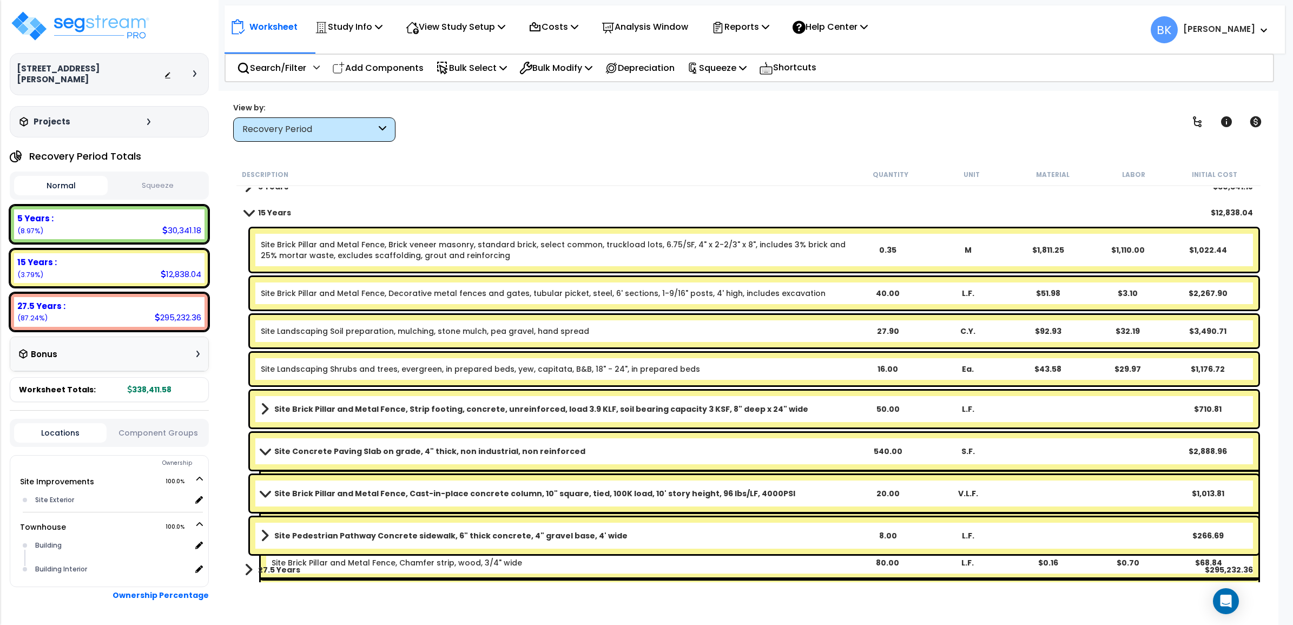
click at [265, 533] on span at bounding box center [265, 535] width 8 height 15
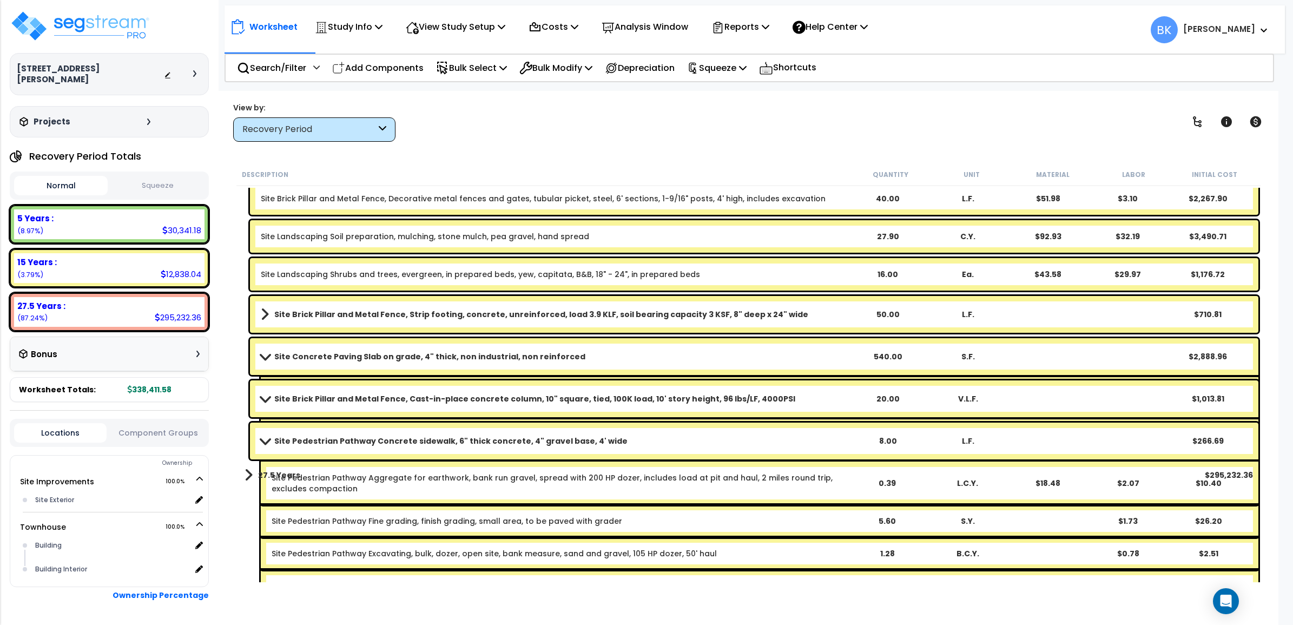
scroll to position [148, 0]
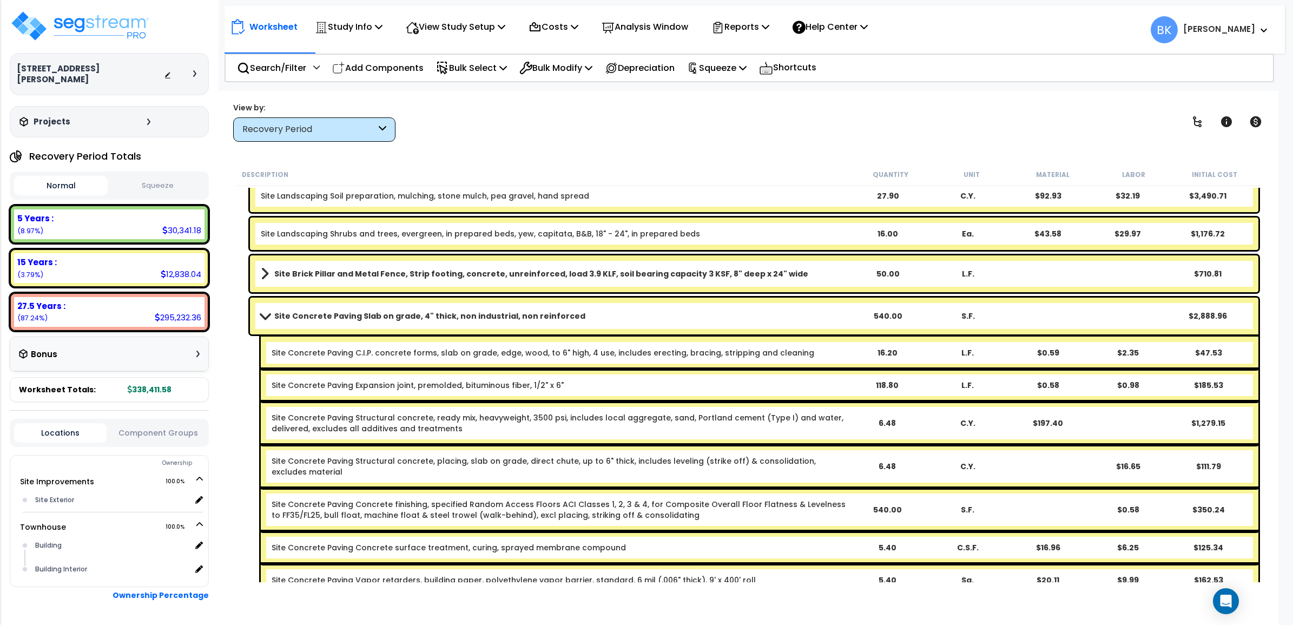
click at [267, 312] on span at bounding box center [264, 316] width 15 height 8
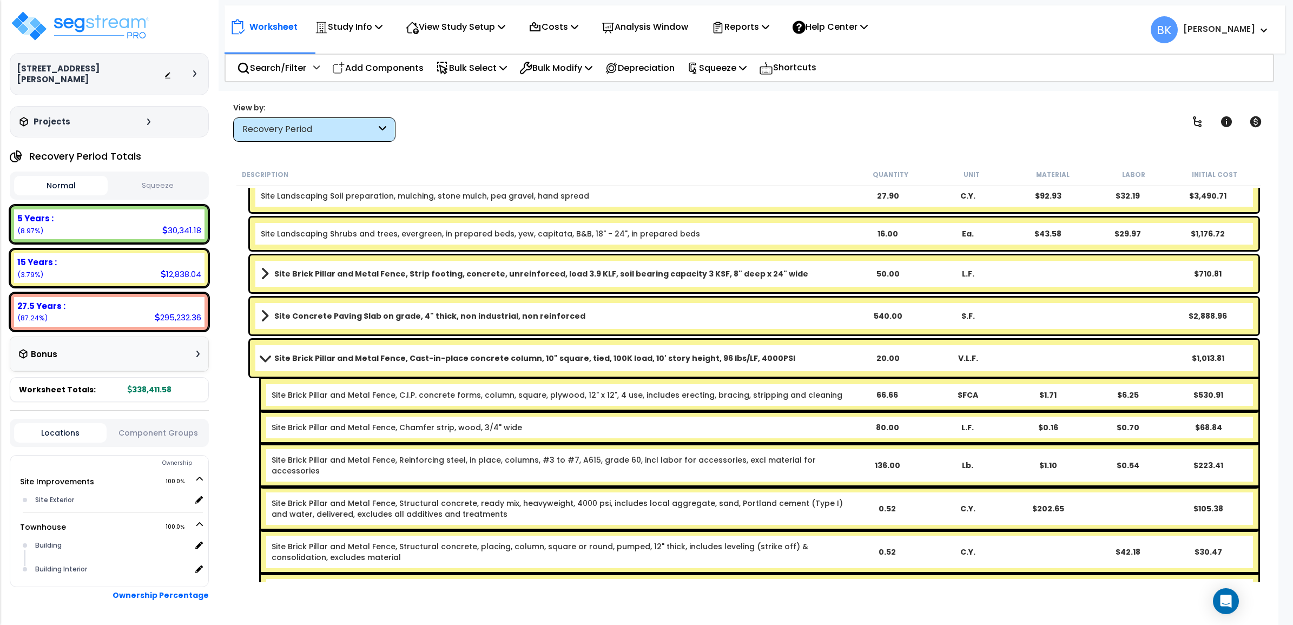
click at [266, 354] on link "Site Brick Pillar and Metal Fence, Cast-in-place concrete column, 10" square, t…" at bounding box center [554, 358] width 587 height 15
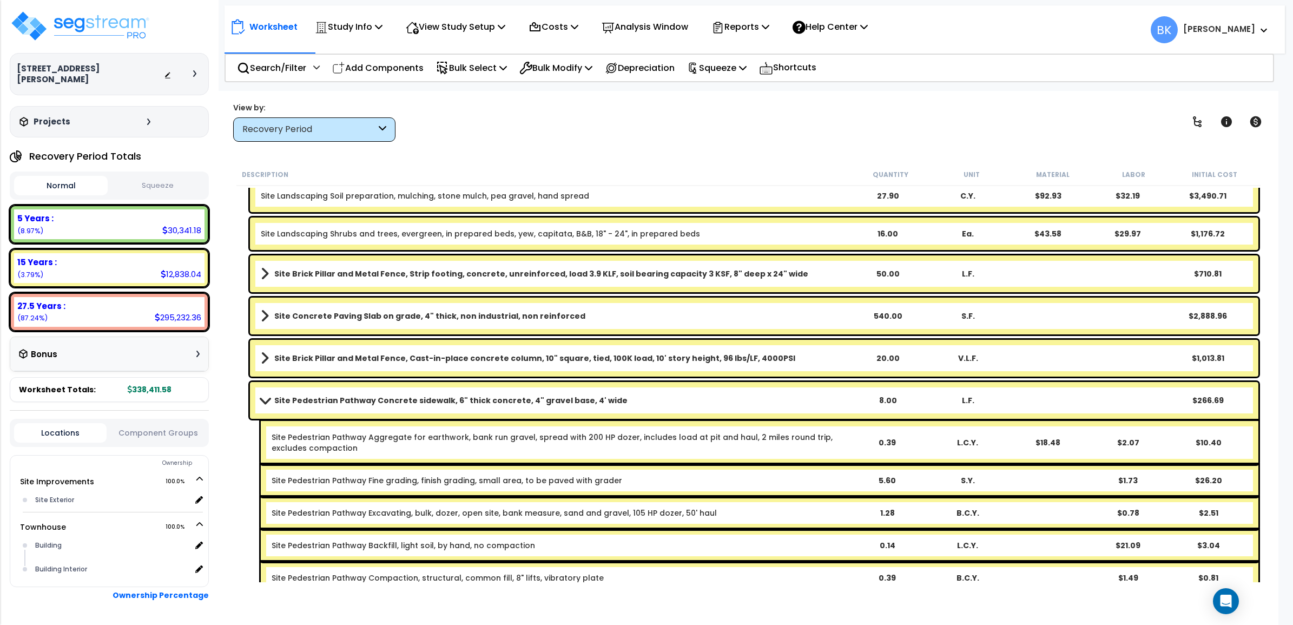
click at [264, 396] on span at bounding box center [264, 400] width 15 height 8
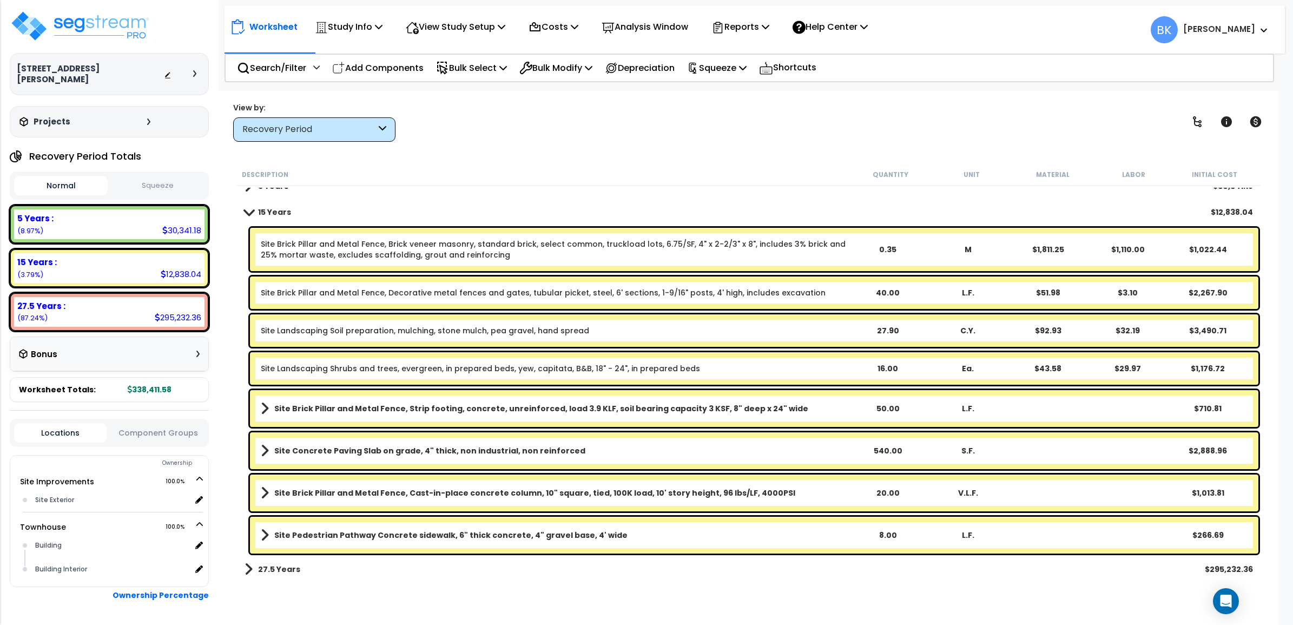
scroll to position [12, 0]
drag, startPoint x: 524, startPoint y: 155, endPoint x: 482, endPoint y: 88, distance: 79.3
click at [524, 155] on div "Worksheet Study Info Study Setup Add Property Unit Template study Clone study BK" at bounding box center [749, 403] width 1061 height 625
click at [471, 74] on p "Bulk Select" at bounding box center [471, 68] width 71 height 15
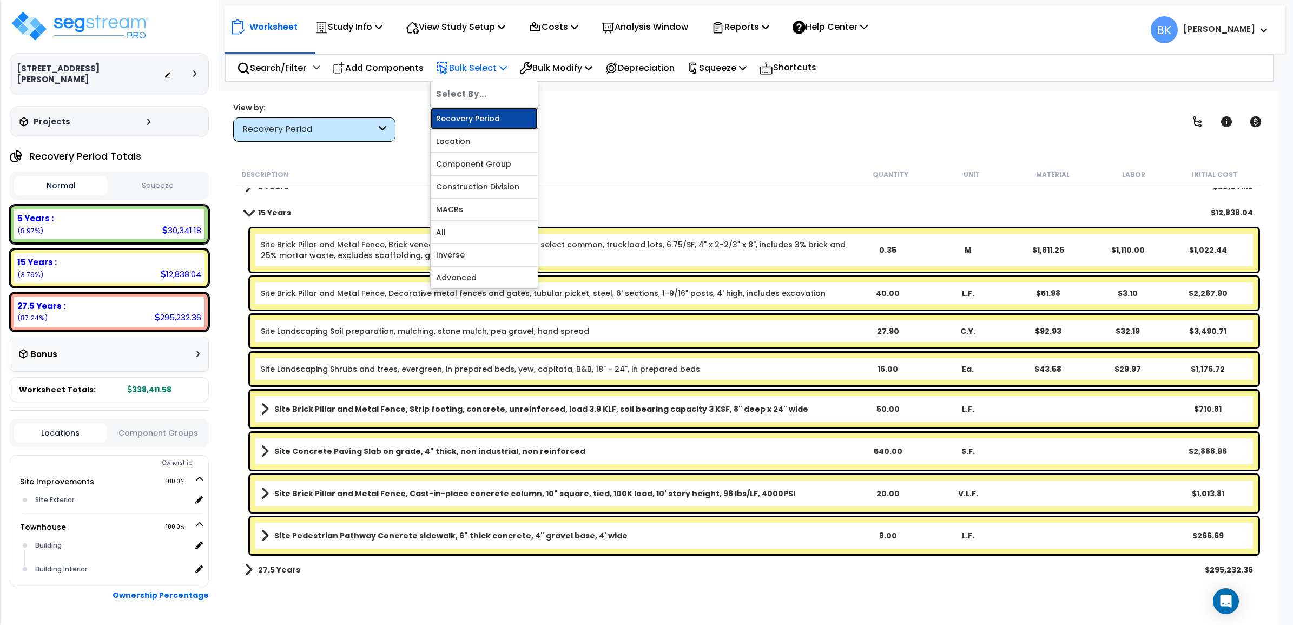
click at [471, 120] on link "Recovery Period" at bounding box center [484, 119] width 107 height 22
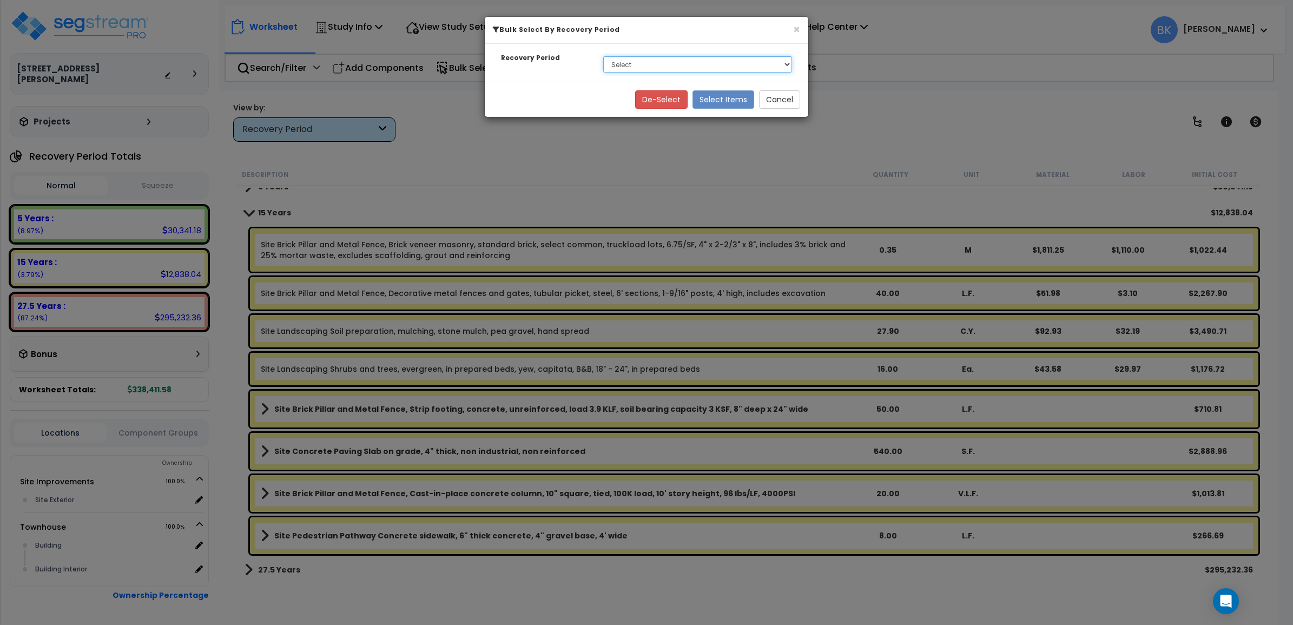
click at [622, 60] on select "Select 5 Years 15 Years 27.5 Years" at bounding box center [697, 64] width 189 height 16
select select "275Y"
click at [603, 56] on select "Select 5 Years 15 Years 27.5 Years" at bounding box center [697, 64] width 189 height 16
click at [713, 99] on button "Select Items" at bounding box center [724, 99] width 62 height 18
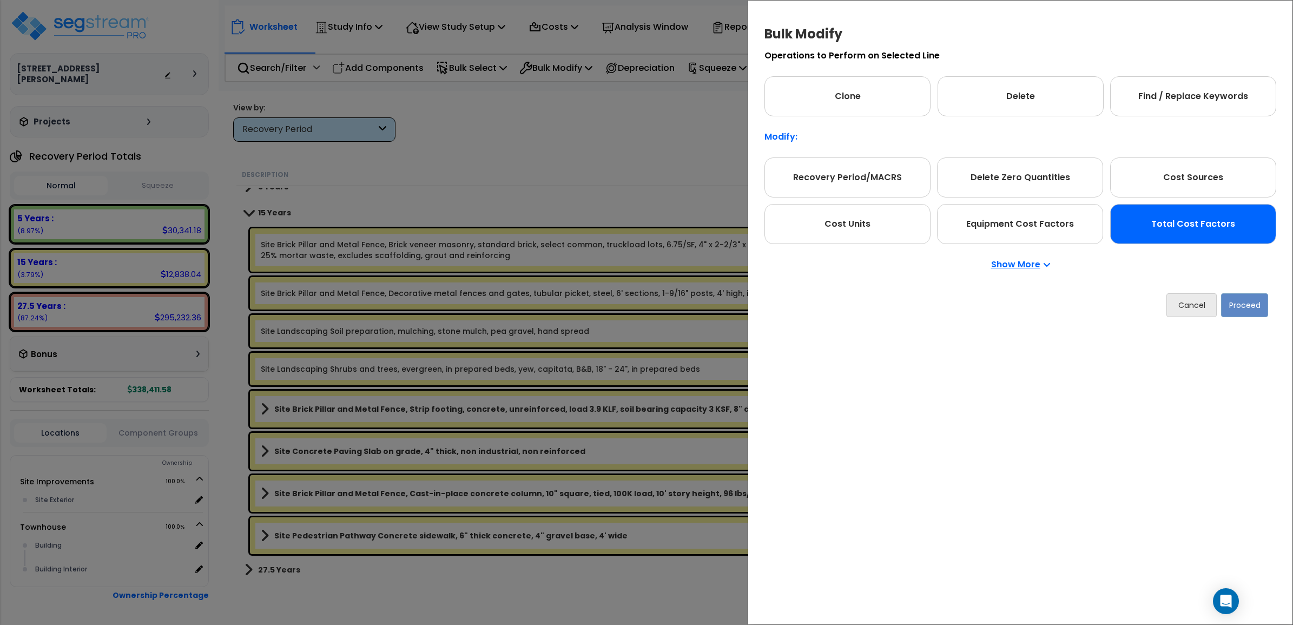
click at [1161, 236] on div "Total Cost Factors" at bounding box center [1193, 224] width 166 height 40
click at [1235, 304] on button "Proceed" at bounding box center [1244, 305] width 47 height 24
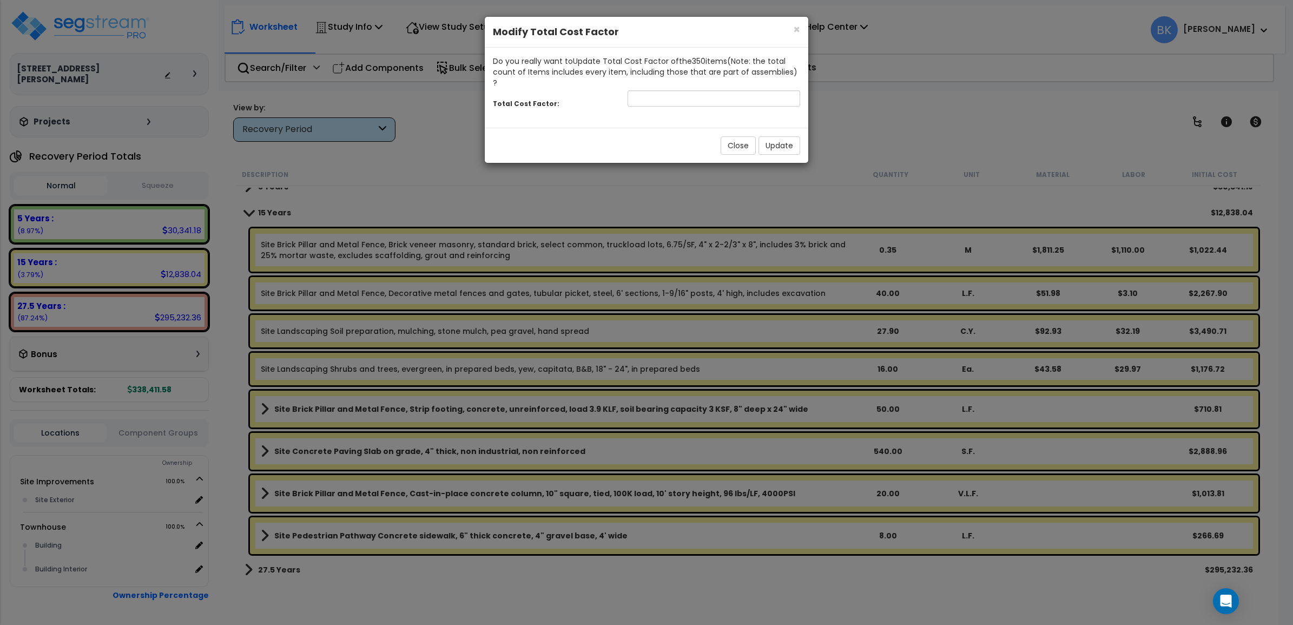
click at [680, 99] on div "Total Cost Factor:" at bounding box center [647, 99] width 324 height 23
click at [685, 90] on input "number" at bounding box center [714, 98] width 173 height 16
type input "0.85"
click at [774, 136] on button "Update" at bounding box center [780, 145] width 42 height 18
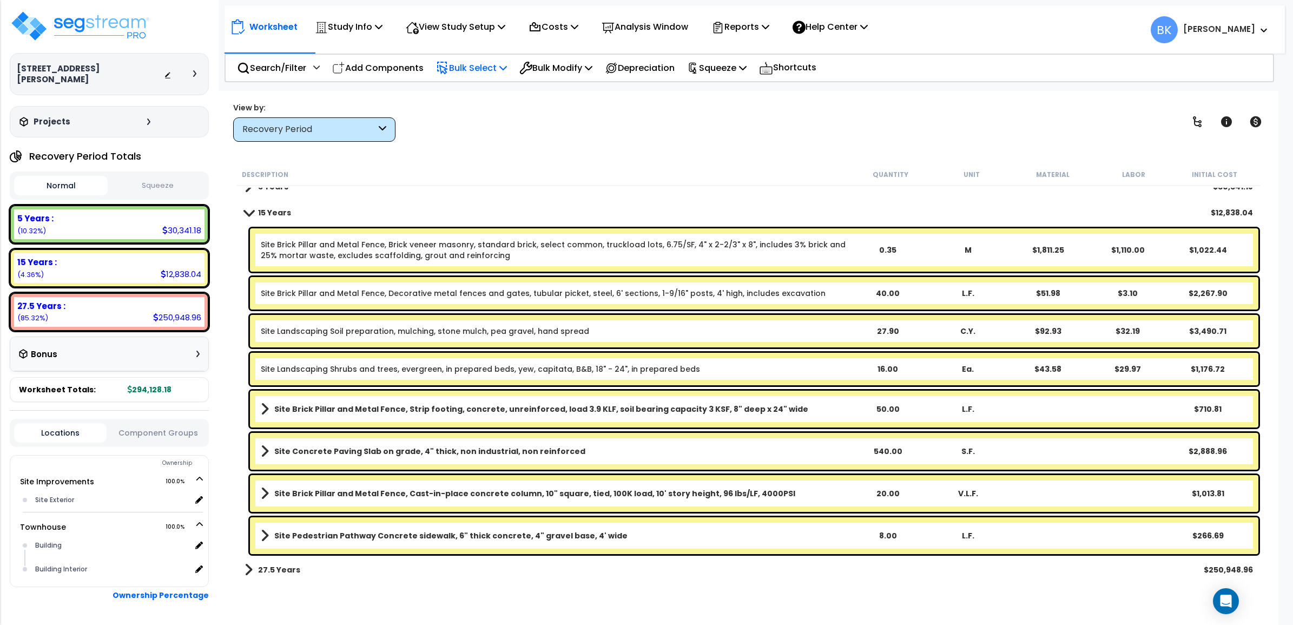
click at [467, 70] on p "Bulk Select" at bounding box center [471, 68] width 71 height 15
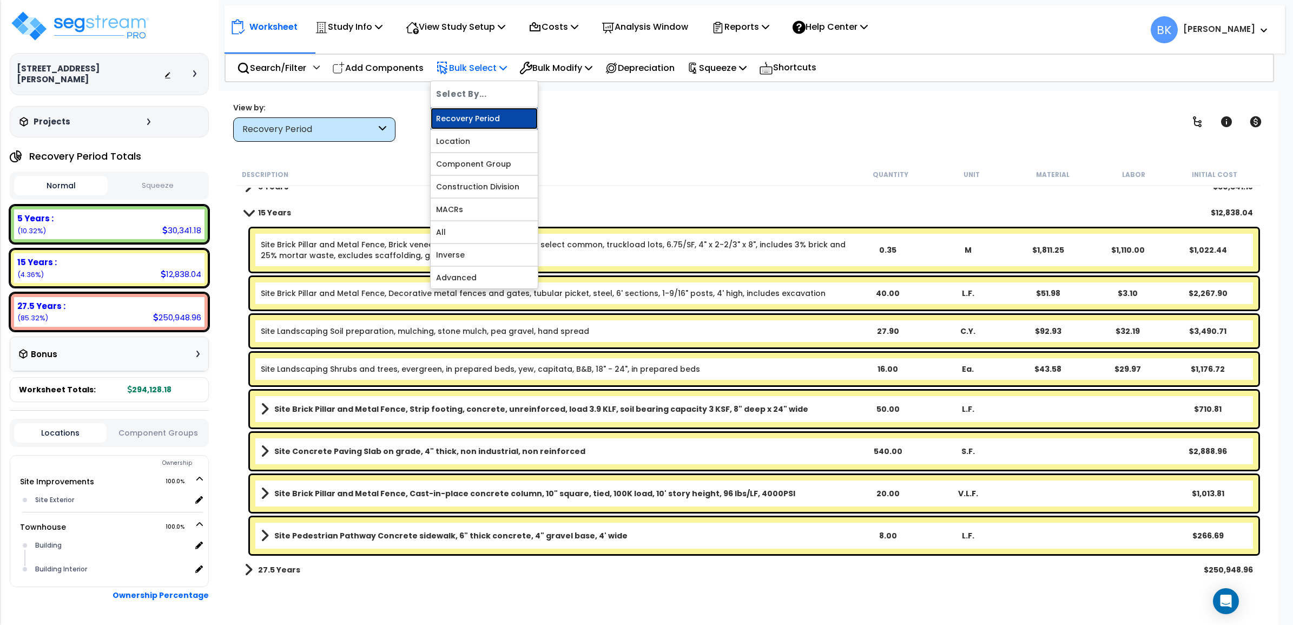
click at [477, 122] on link "Recovery Period" at bounding box center [484, 119] width 107 height 22
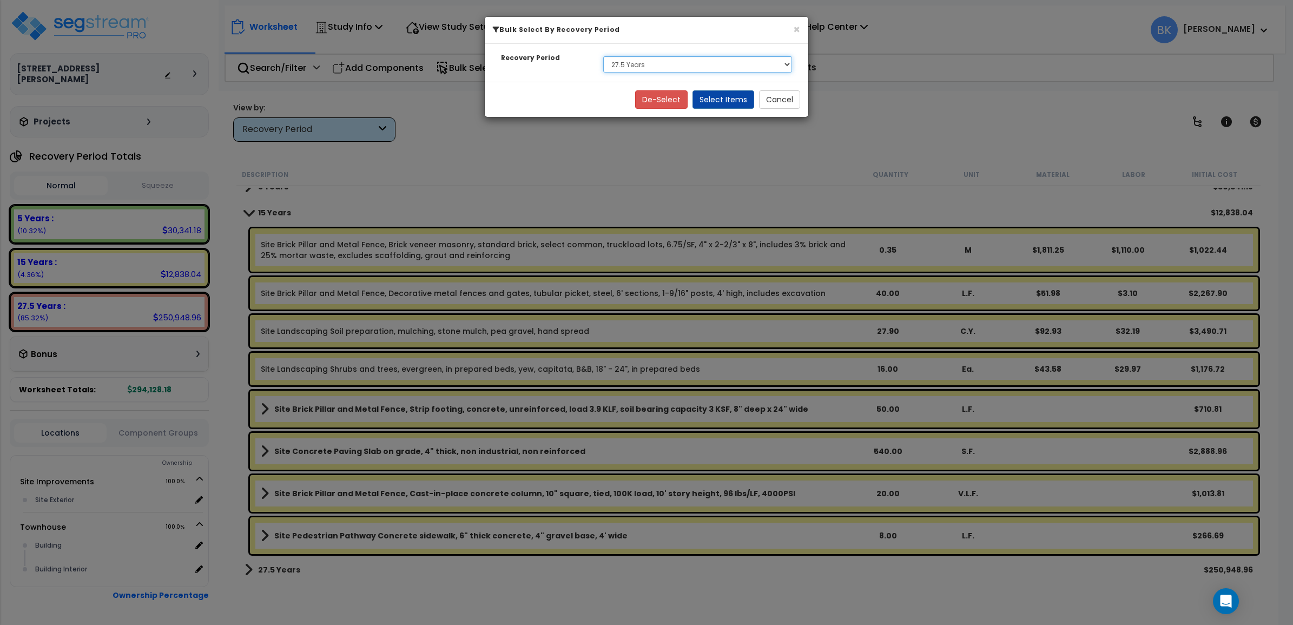
click at [659, 68] on select "Select 5 Years 15 Years 27.5 Years" at bounding box center [697, 64] width 189 height 16
select select "15Y"
click at [603, 56] on select "Select 5 Years 15 Years 27.5 Years" at bounding box center [697, 64] width 189 height 16
click at [716, 100] on button "Select Items" at bounding box center [724, 99] width 62 height 18
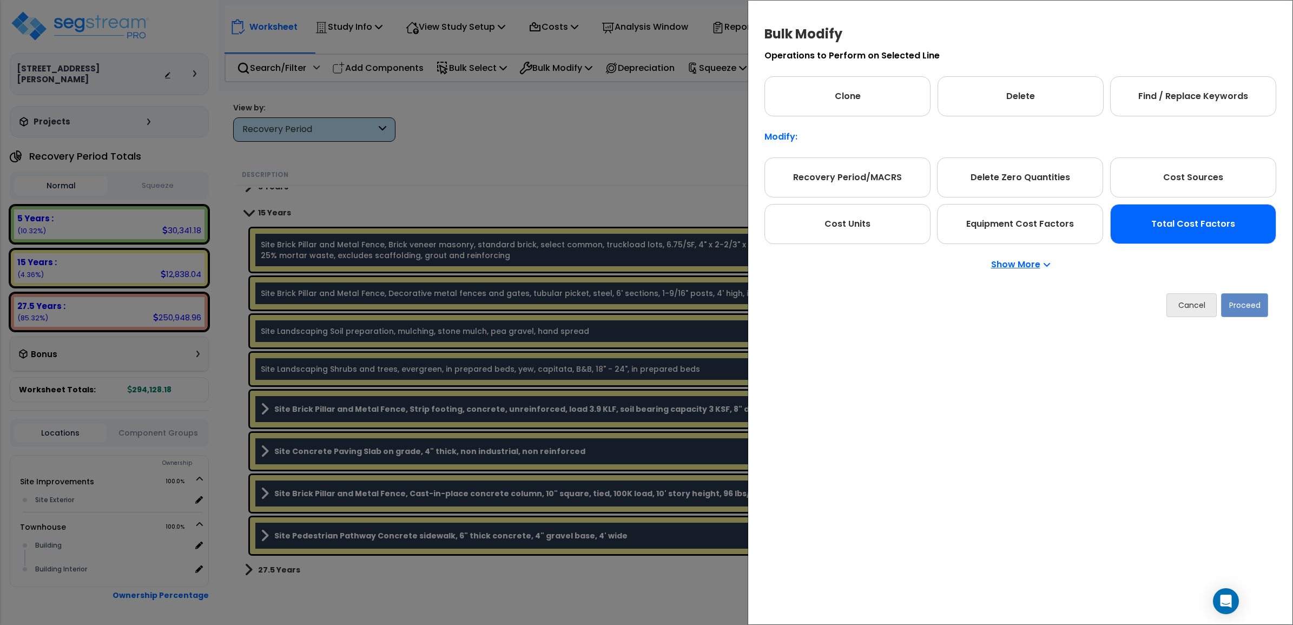
click at [1205, 223] on div "Total Cost Factors" at bounding box center [1193, 224] width 166 height 40
click at [1262, 304] on button "Proceed" at bounding box center [1244, 305] width 47 height 24
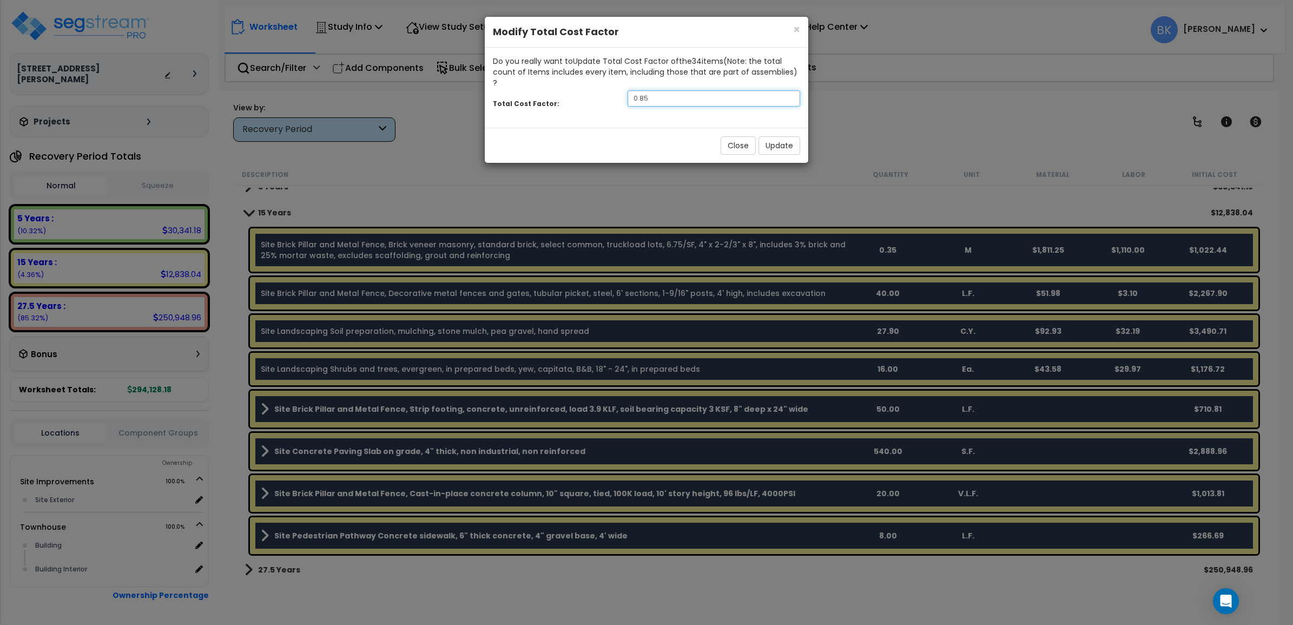
drag, startPoint x: 683, startPoint y: 88, endPoint x: 506, endPoint y: 69, distance: 178.5
click at [512, 70] on div "Do you really want to Update Total Cost Factor of the 34 item s (Note: the tota…" at bounding box center [647, 88] width 324 height 80
type input "0.9"
click at [766, 137] on button "Update" at bounding box center [780, 145] width 42 height 18
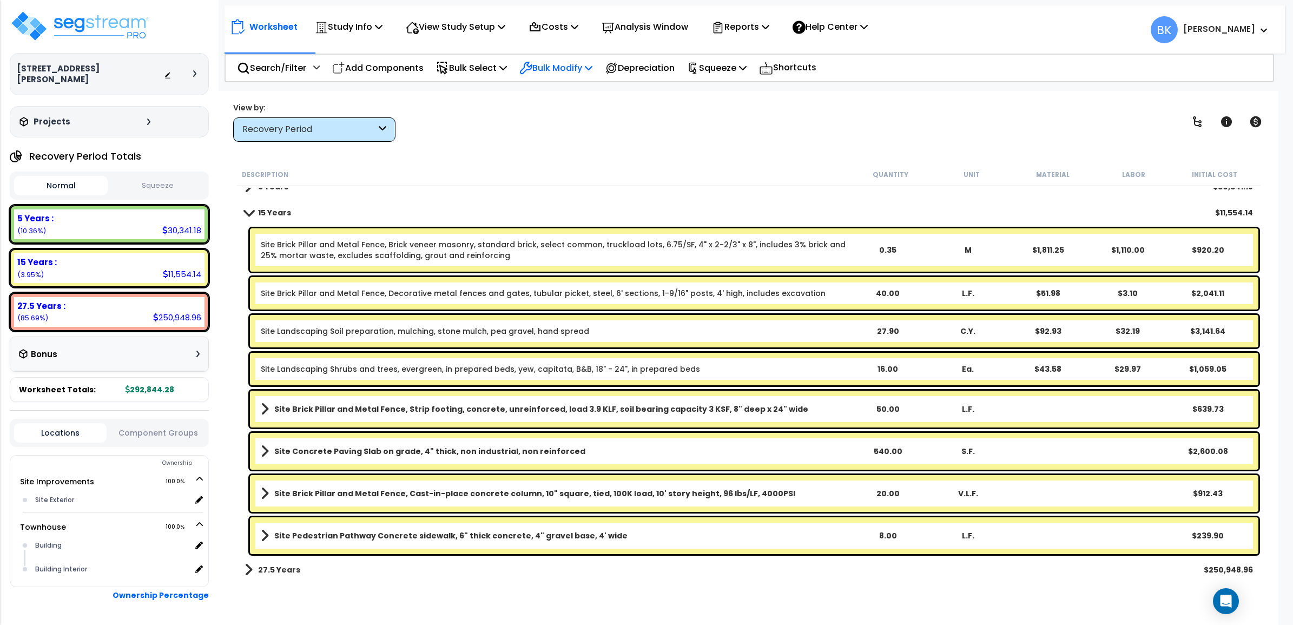
click at [568, 63] on p "Bulk Modify" at bounding box center [555, 68] width 73 height 15
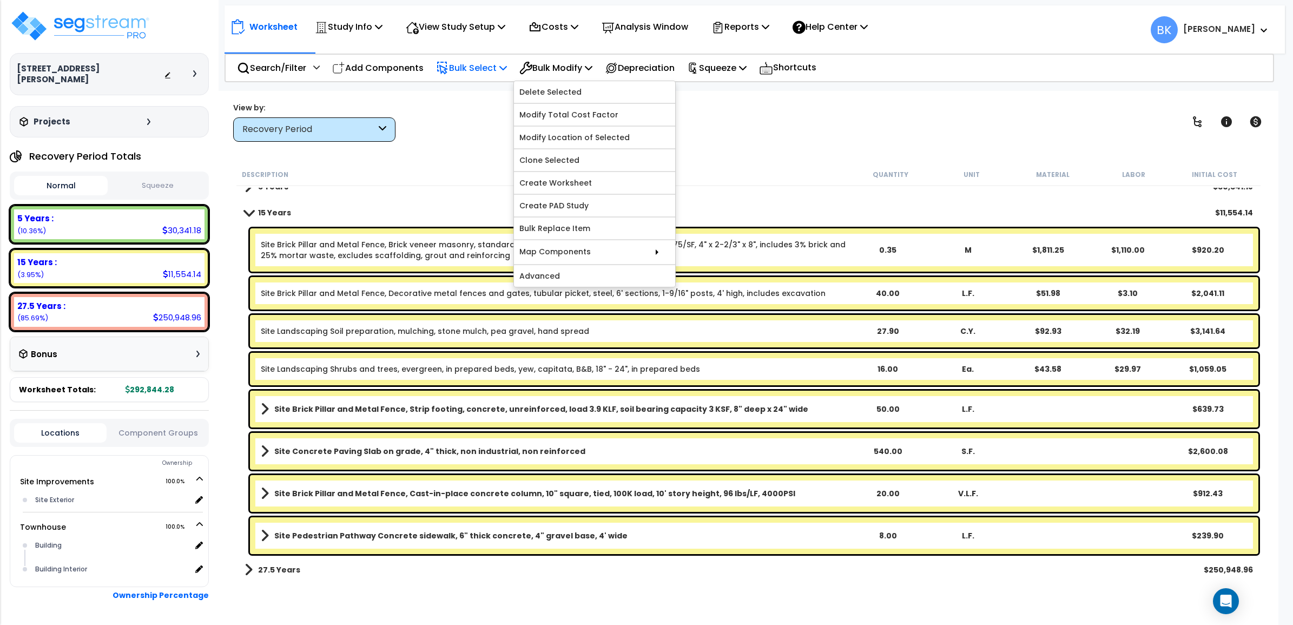
click at [462, 62] on p "Bulk Select" at bounding box center [471, 68] width 71 height 15
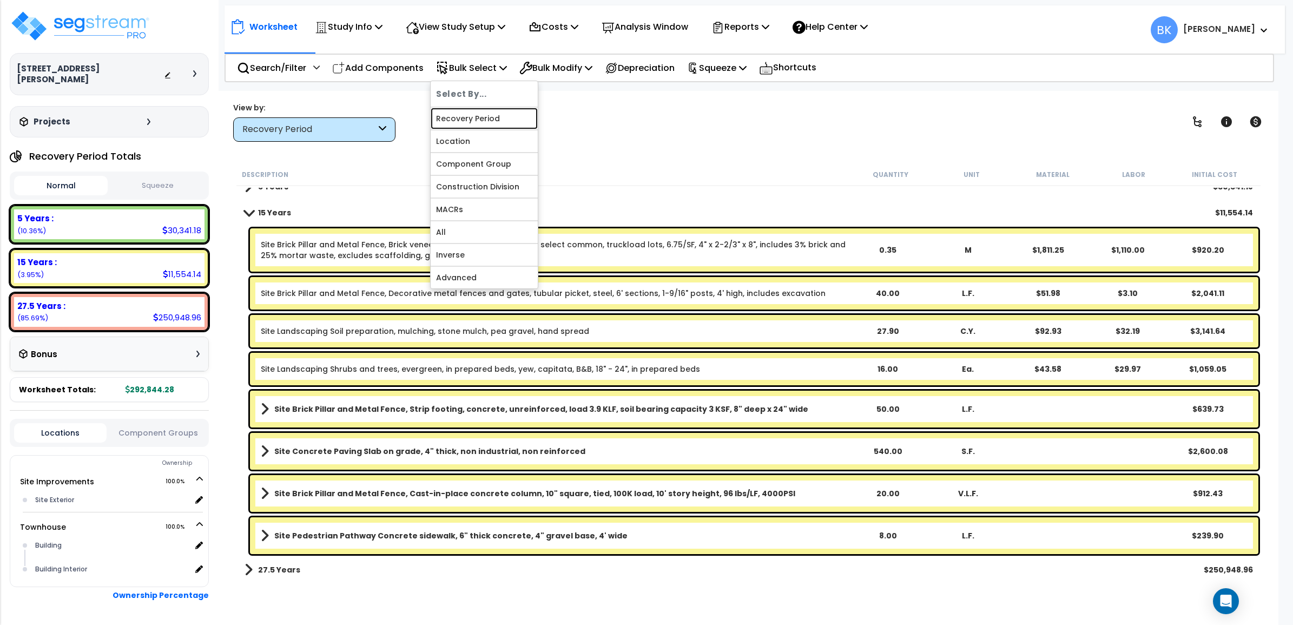
click at [466, 125] on link "Recovery Period" at bounding box center [484, 119] width 107 height 22
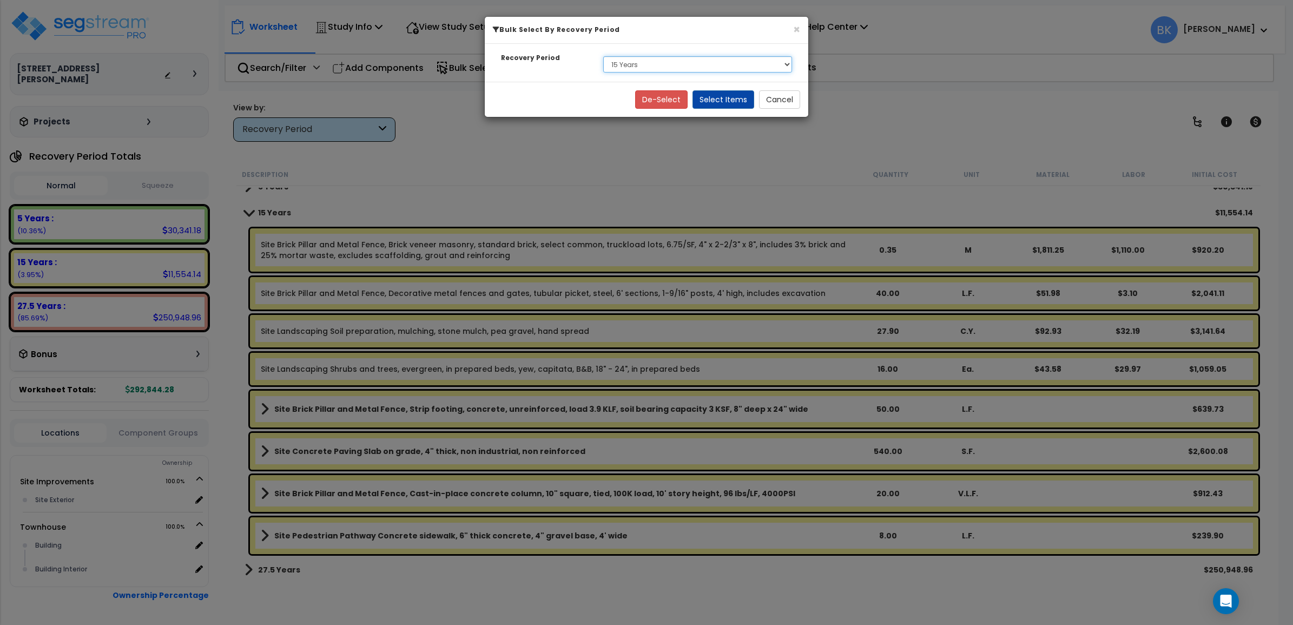
click at [688, 67] on select "Select 5 Years 15 Years 27.5 Years" at bounding box center [697, 64] width 189 height 16
select select "5Y"
click at [603, 56] on select "Select 5 Years 15 Years 27.5 Years" at bounding box center [697, 64] width 189 height 16
click at [715, 103] on button "Select Items" at bounding box center [724, 99] width 62 height 18
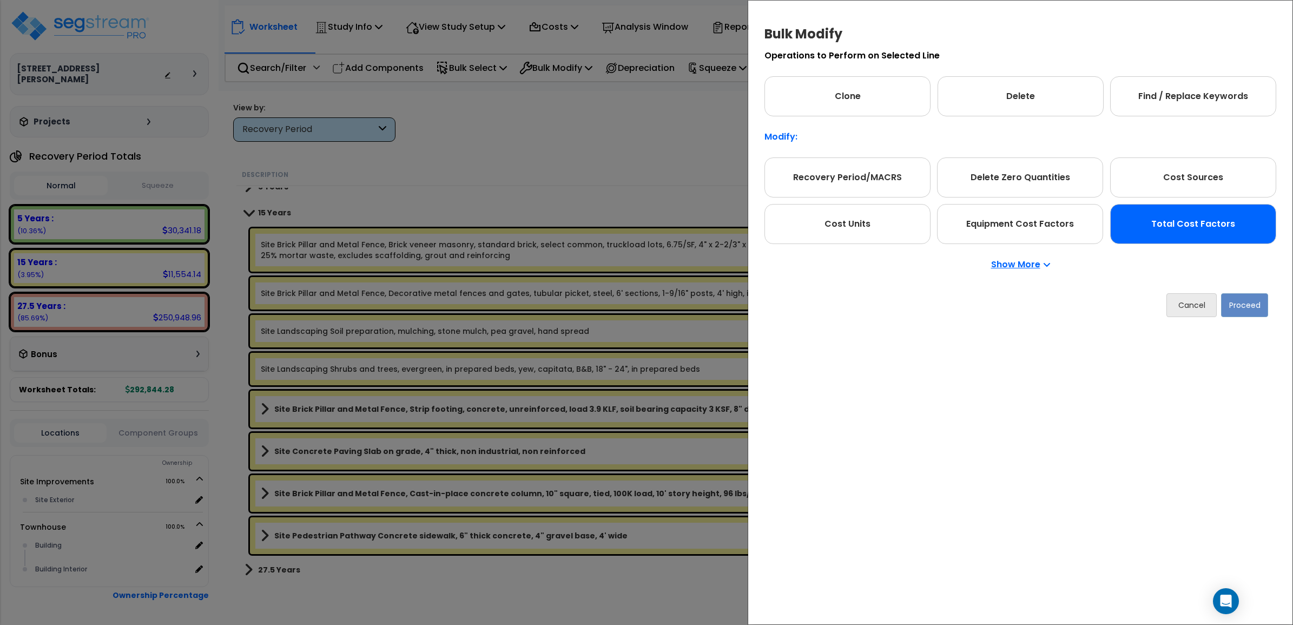
click at [1150, 214] on div "Total Cost Factors" at bounding box center [1193, 224] width 166 height 40
click at [1251, 307] on button "Proceed" at bounding box center [1244, 305] width 47 height 24
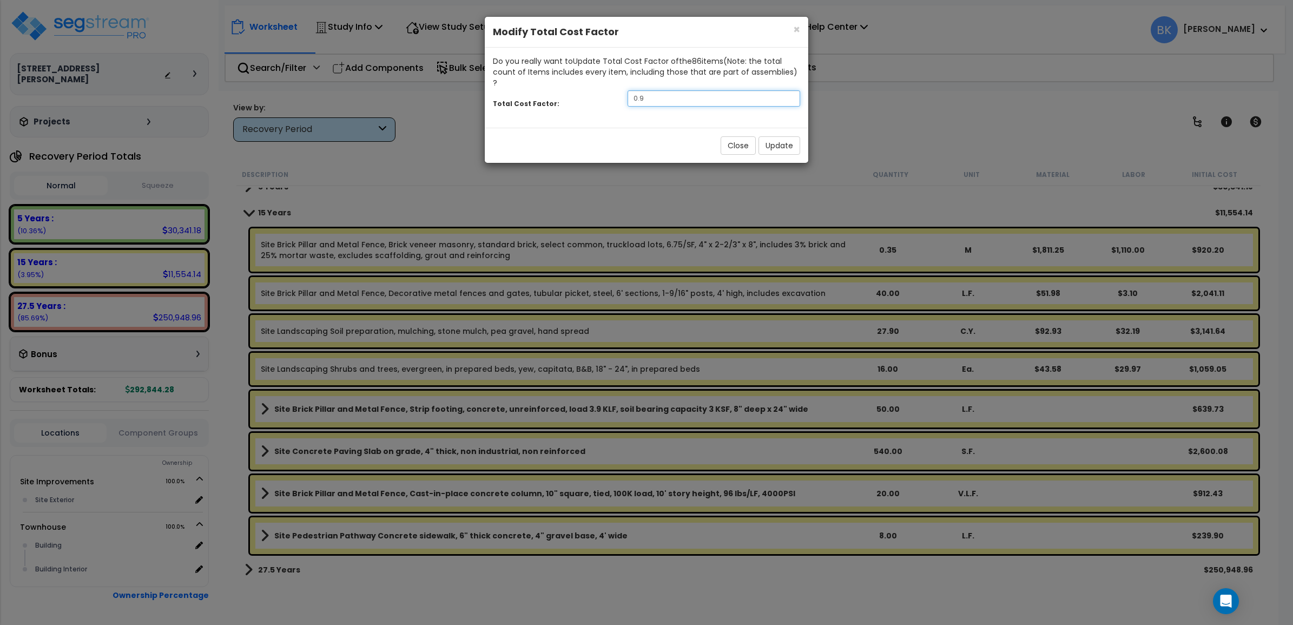
click at [656, 93] on input "0.9" at bounding box center [714, 98] width 173 height 16
click at [742, 136] on button "Close" at bounding box center [738, 145] width 35 height 18
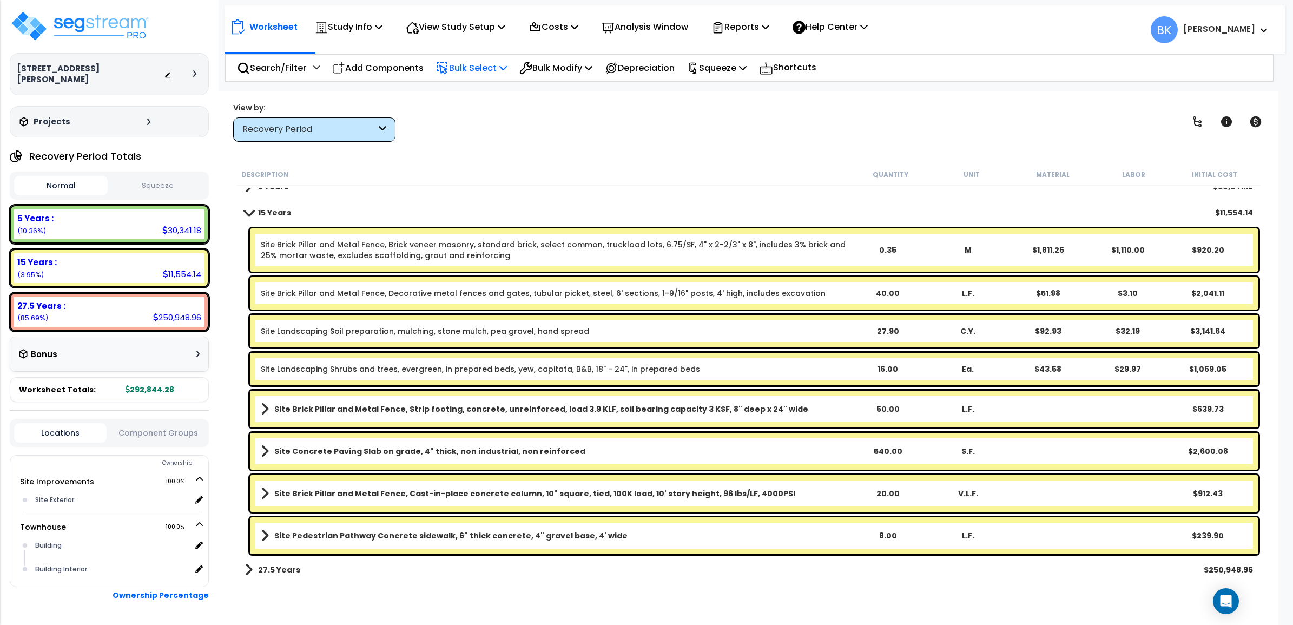
click at [484, 74] on p "Bulk Select" at bounding box center [471, 68] width 71 height 15
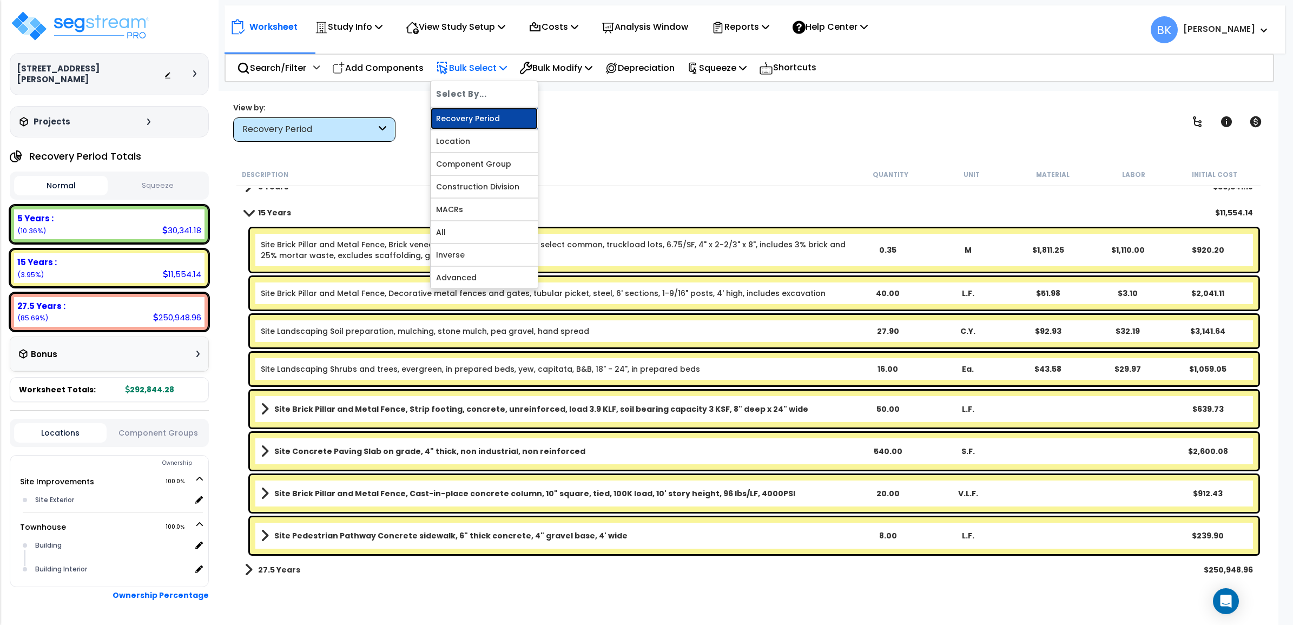
click at [471, 113] on link "Recovery Period" at bounding box center [484, 119] width 107 height 22
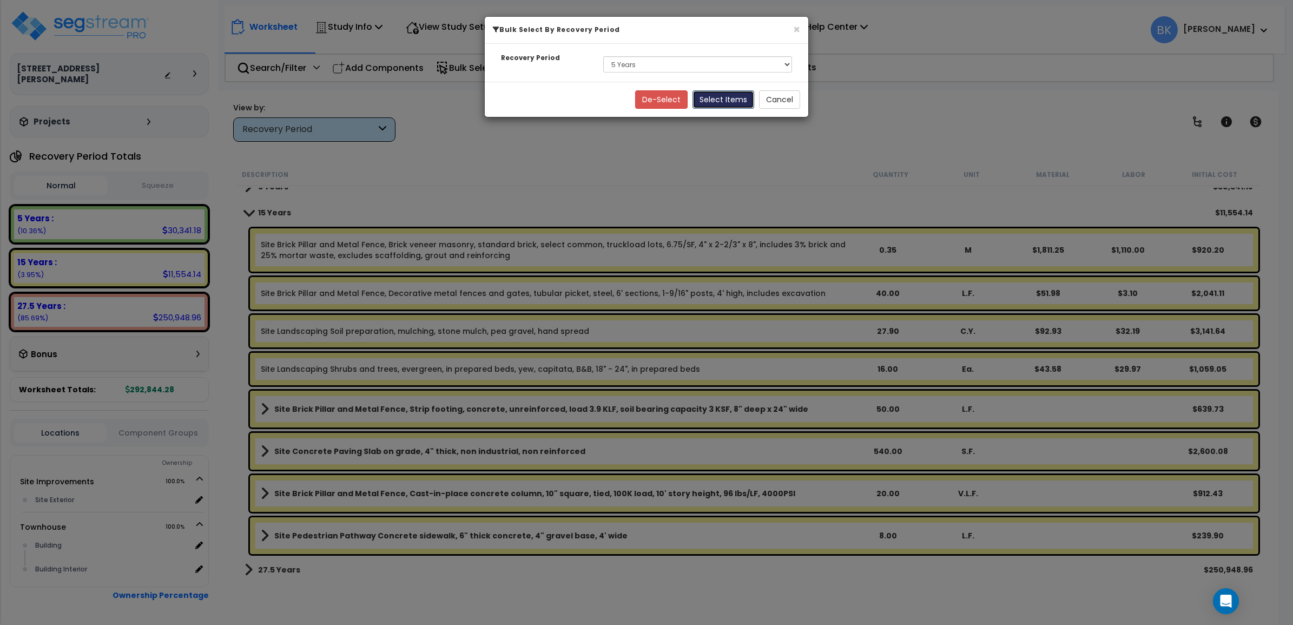
click at [720, 101] on button "Select Items" at bounding box center [724, 99] width 62 height 18
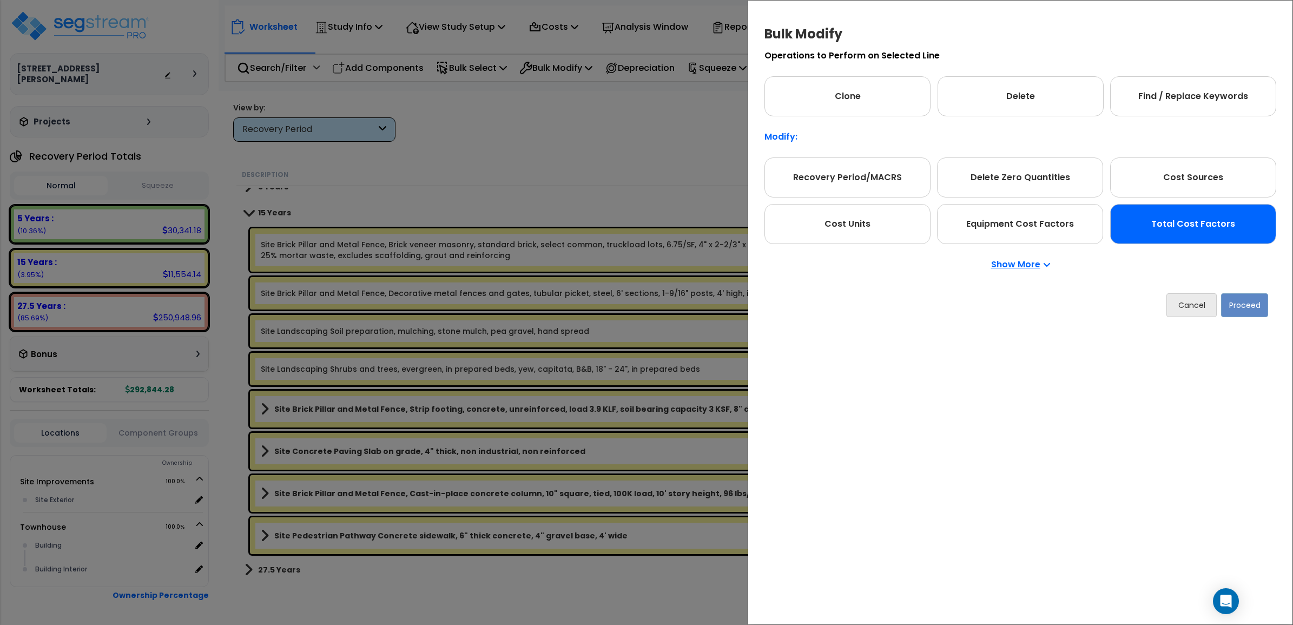
click at [1177, 226] on div "Total Cost Factors" at bounding box center [1193, 224] width 166 height 40
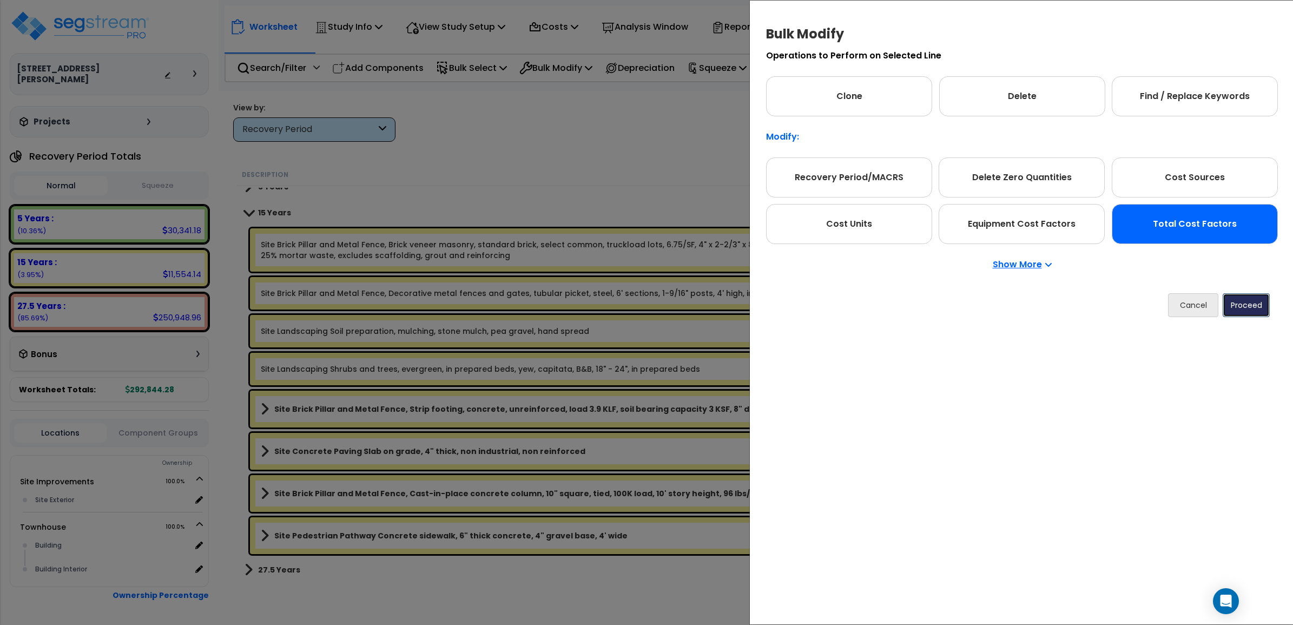
click at [1235, 310] on button "Proceed" at bounding box center [1246, 305] width 47 height 24
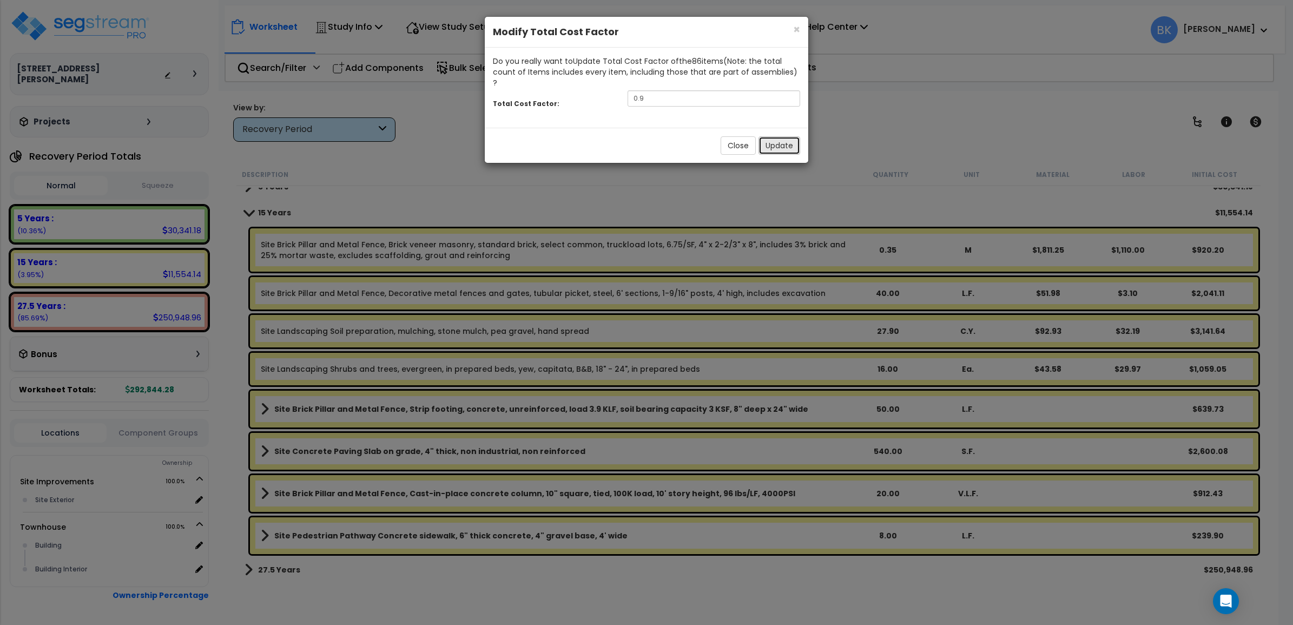
click at [775, 136] on button "Update" at bounding box center [780, 145] width 42 height 18
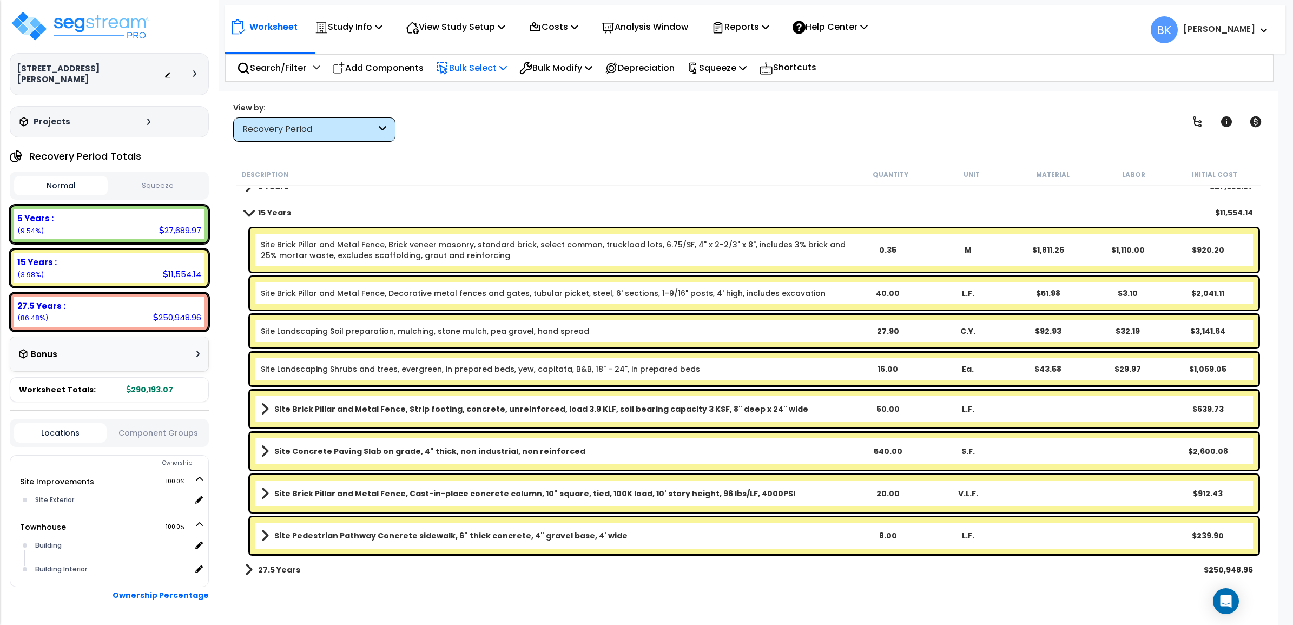
click at [483, 73] on p "Bulk Select" at bounding box center [471, 68] width 71 height 15
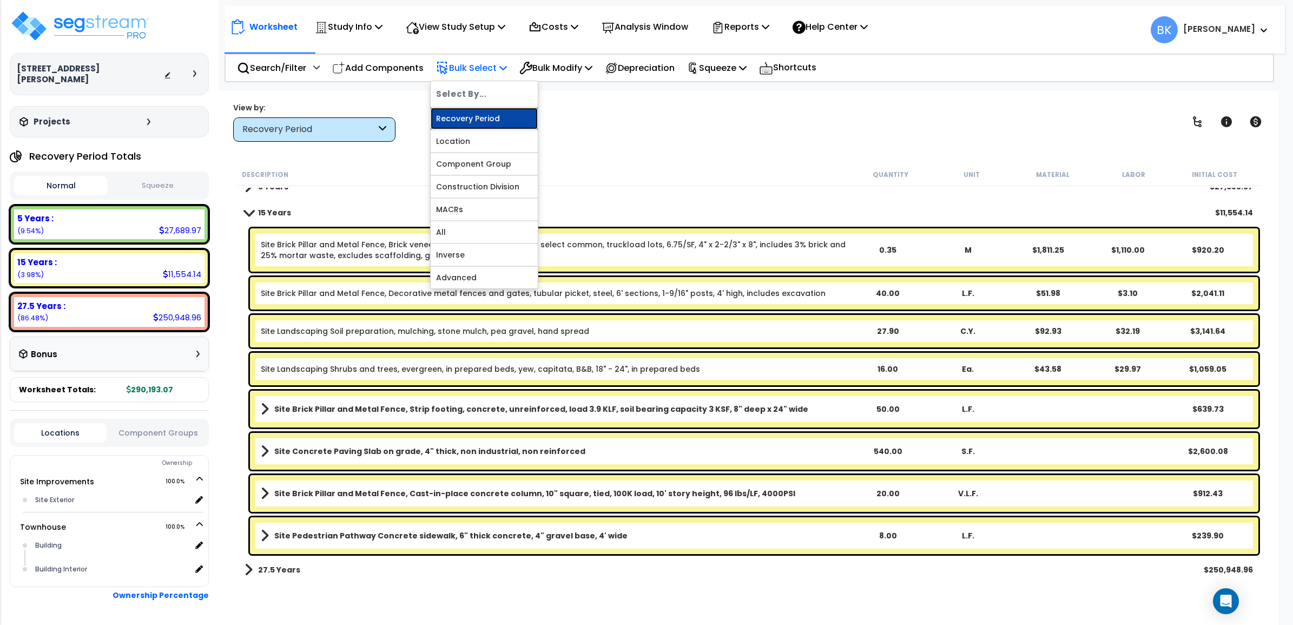
click at [472, 122] on link "Recovery Period" at bounding box center [484, 119] width 107 height 22
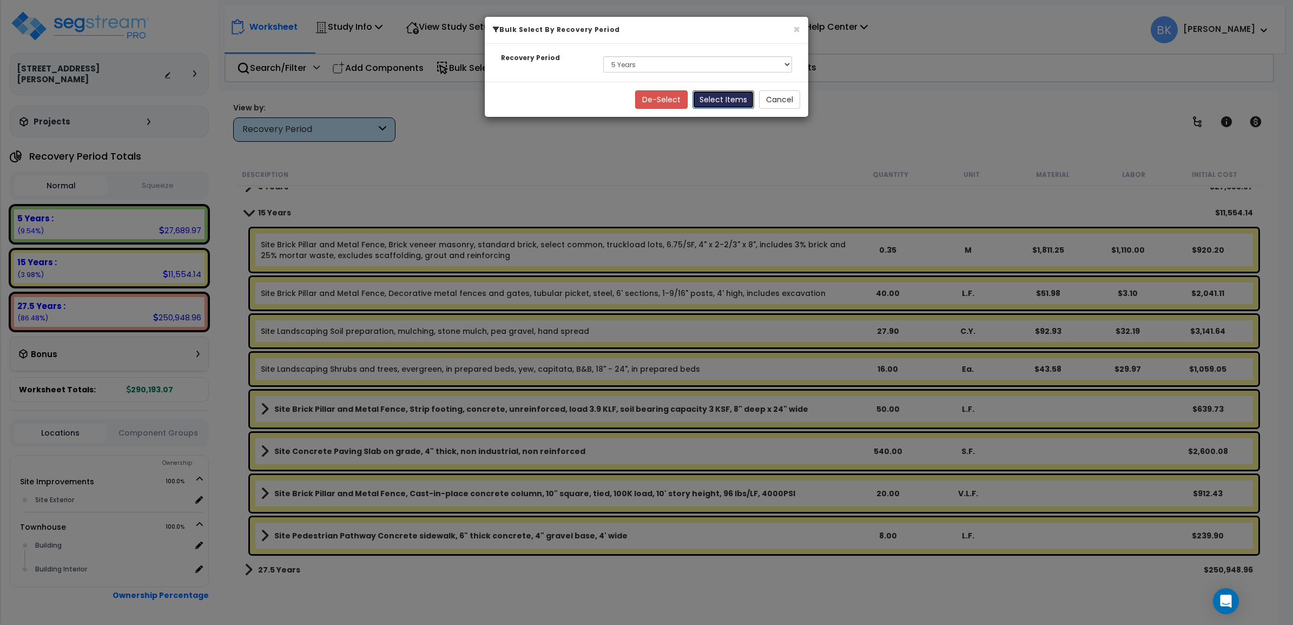
click at [728, 100] on button "Select Items" at bounding box center [724, 99] width 62 height 18
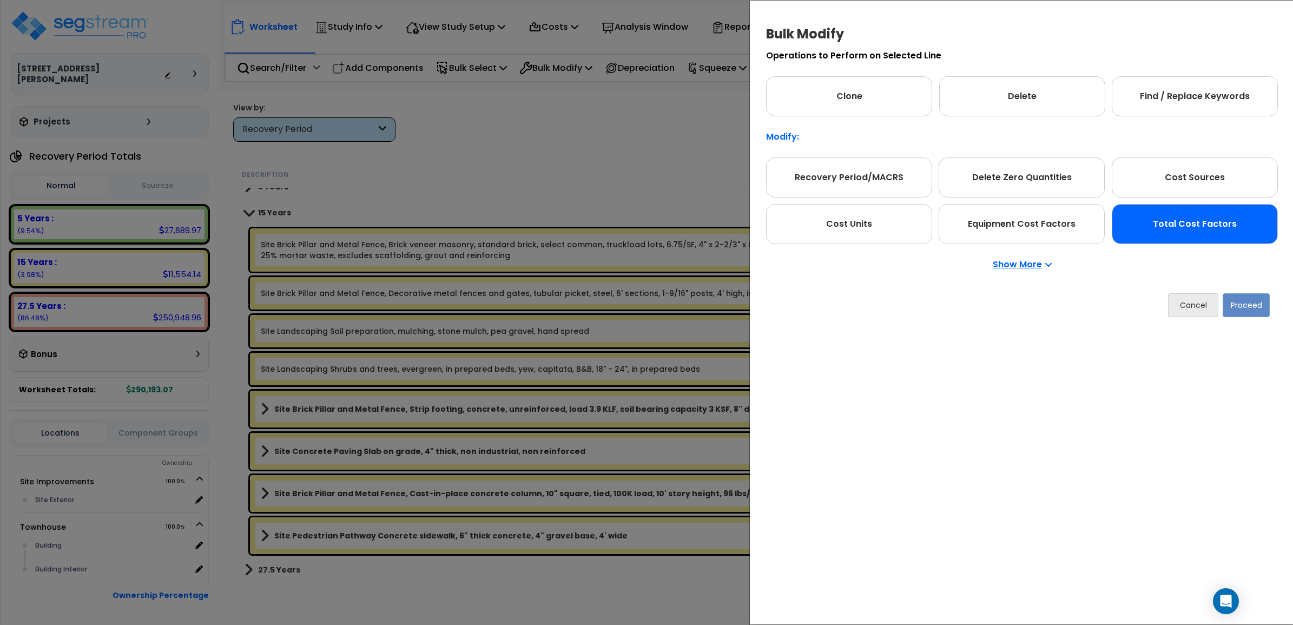
click at [1159, 212] on div "Total Cost Factors" at bounding box center [1195, 224] width 166 height 40
click at [1238, 304] on button "Proceed" at bounding box center [1246, 305] width 47 height 24
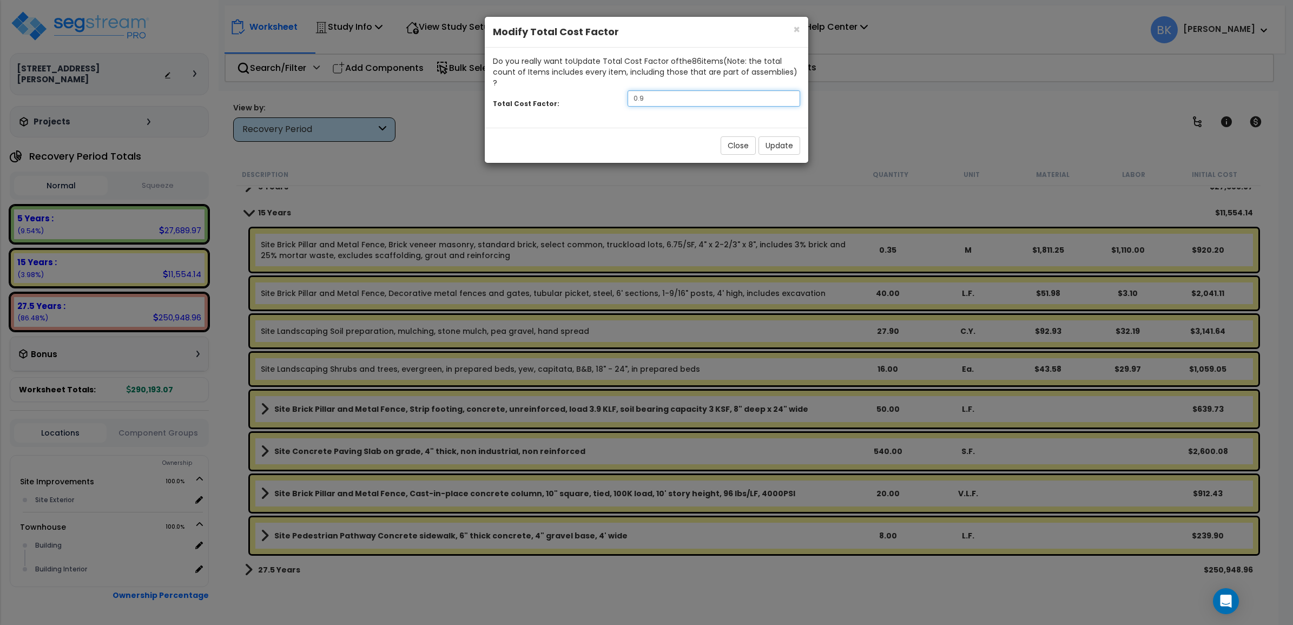
click at [647, 92] on input "0.9" at bounding box center [714, 98] width 173 height 16
type input "0.95"
click at [784, 136] on button "Update" at bounding box center [780, 145] width 42 height 18
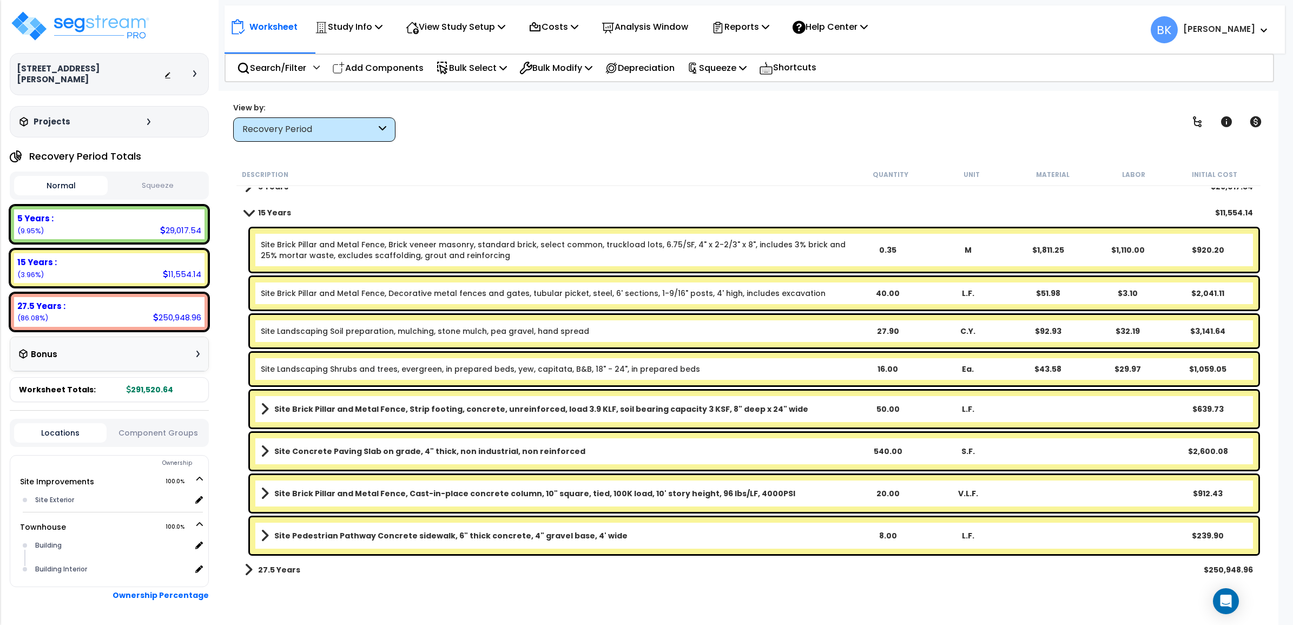
scroll to position [0, 0]
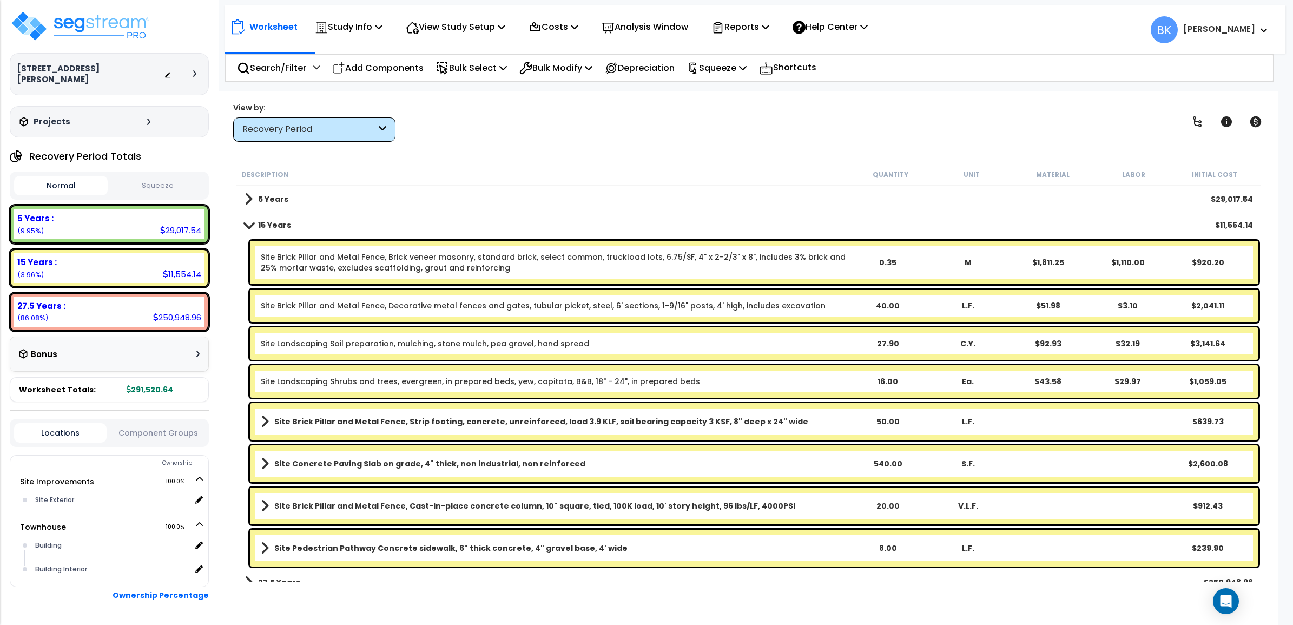
click at [249, 206] on span at bounding box center [249, 199] width 8 height 15
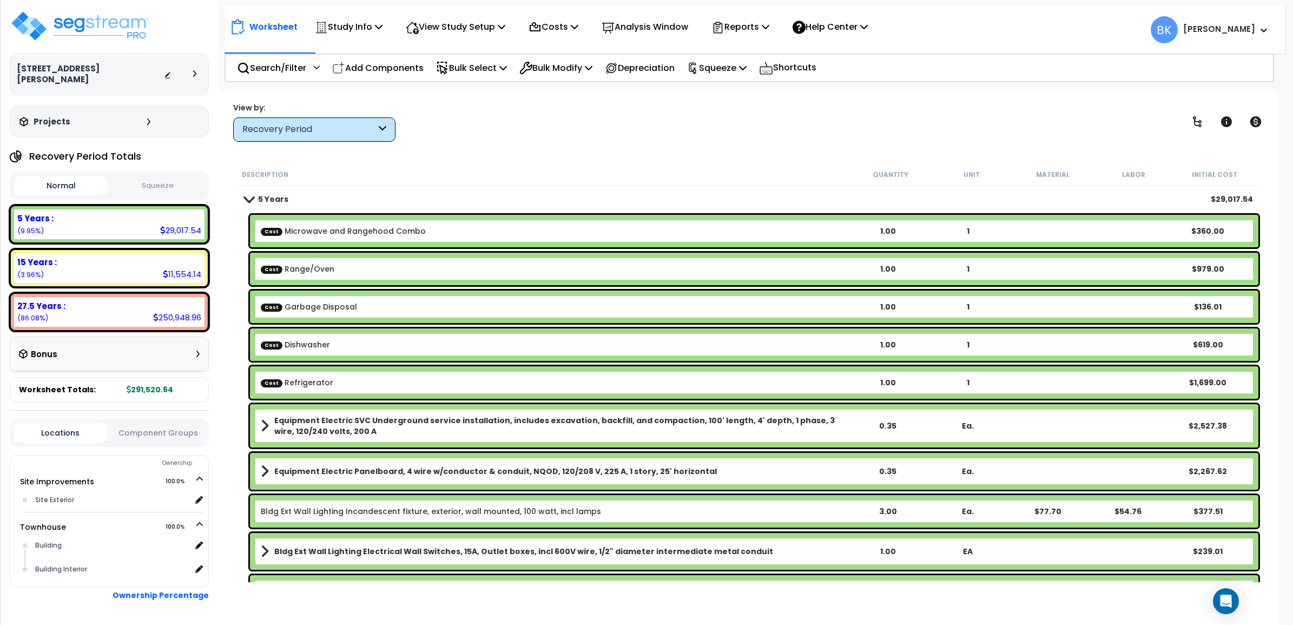
click at [249, 194] on link "5 Years" at bounding box center [267, 199] width 44 height 15
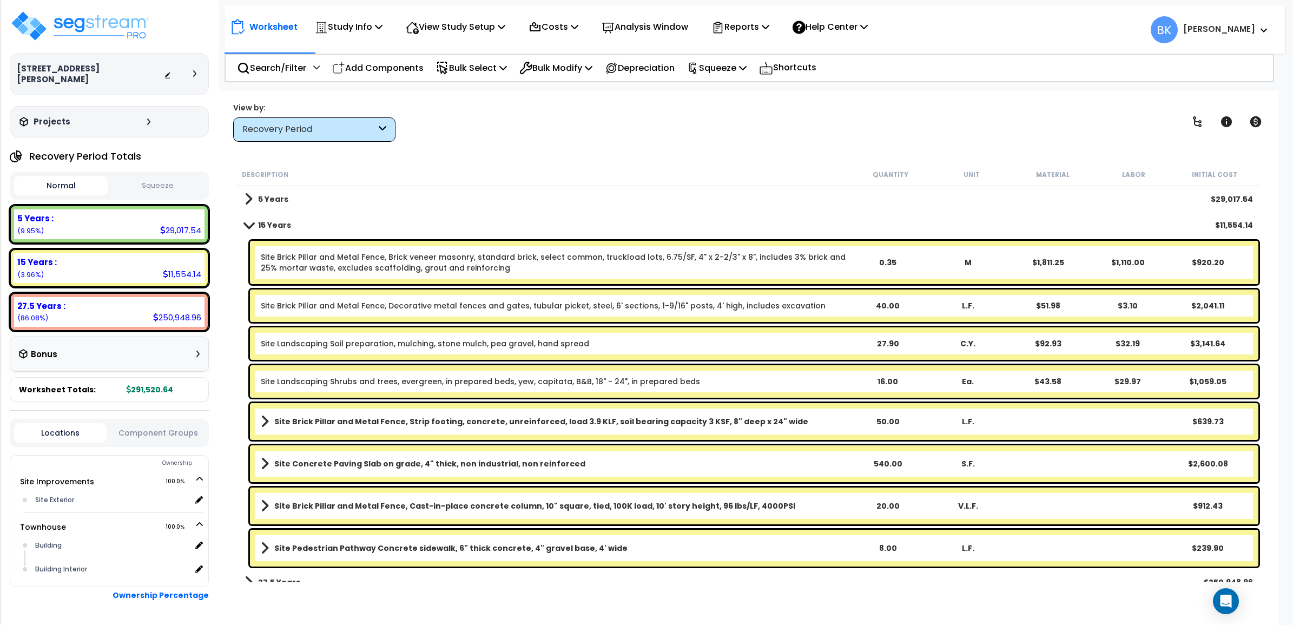
click at [701, 255] on link "Site Brick Pillar and Metal Fence, Brick veneer masonry, standard brick, select…" at bounding box center [554, 263] width 587 height 22
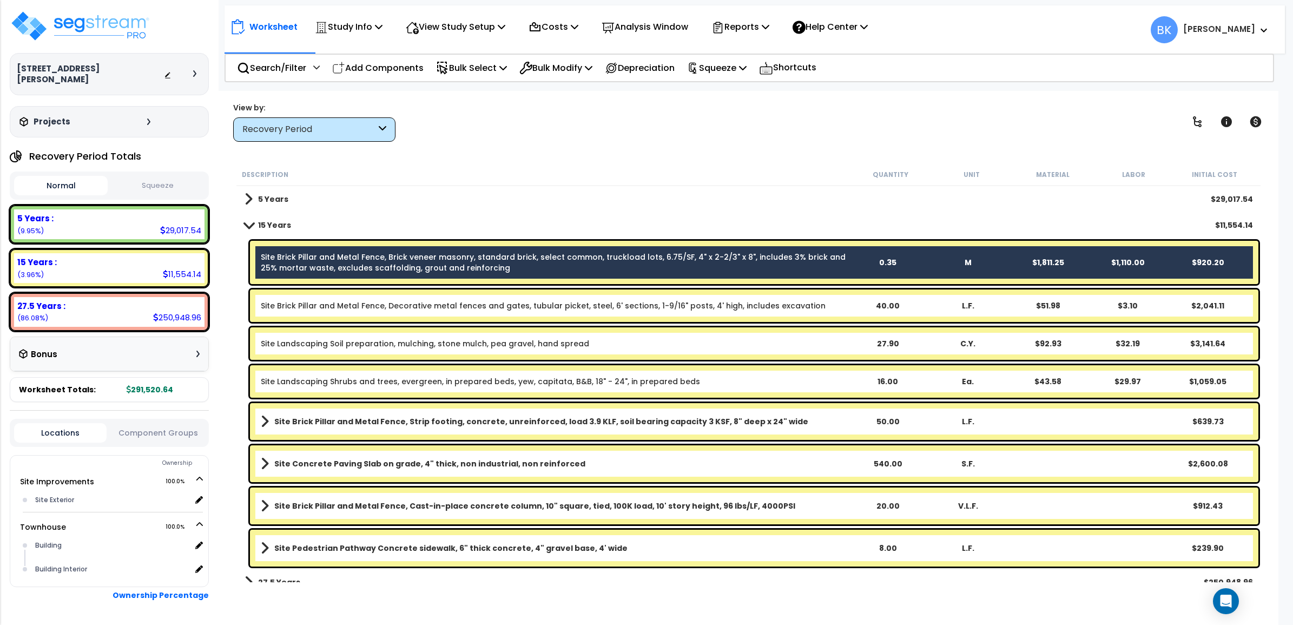
click at [701, 255] on link "Site Brick Pillar and Metal Fence, Brick veneer masonry, standard brick, select…" at bounding box center [554, 263] width 587 height 22
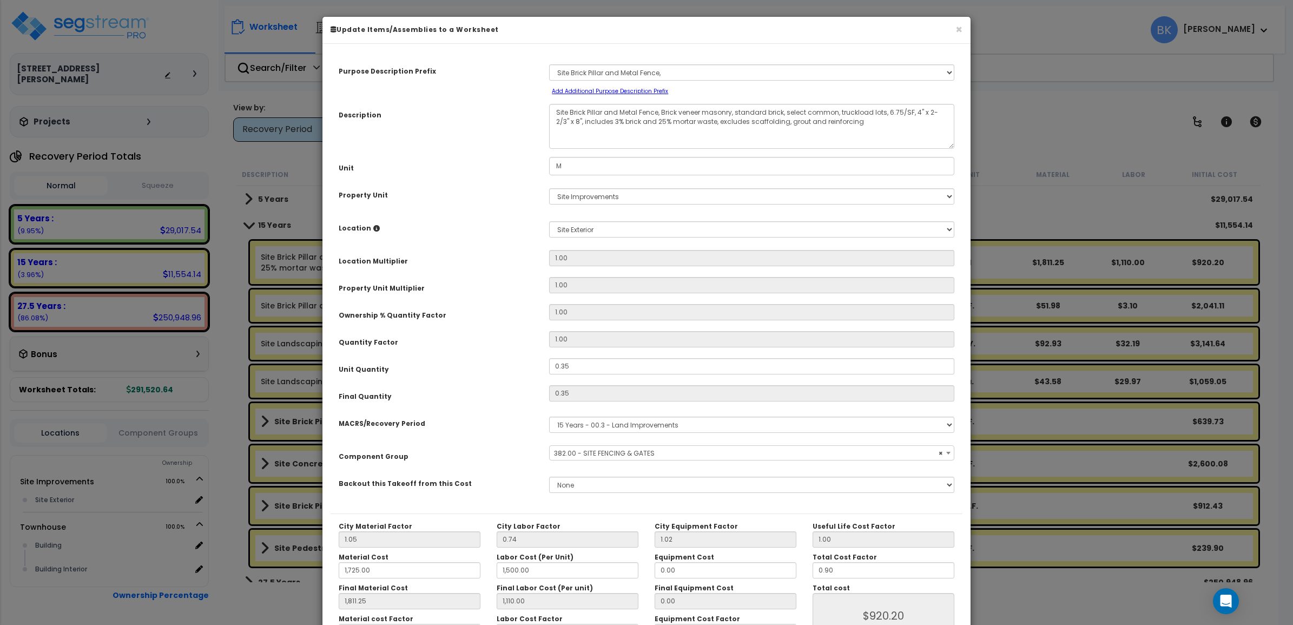
select select "39465"
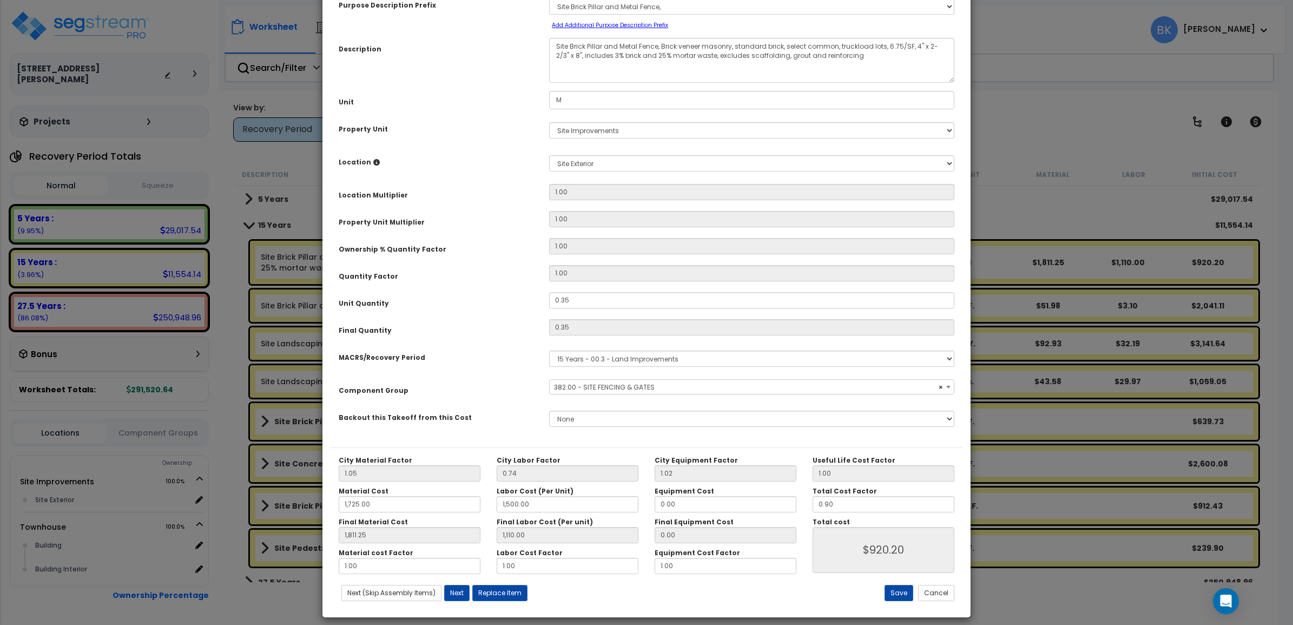
scroll to position [68, 0]
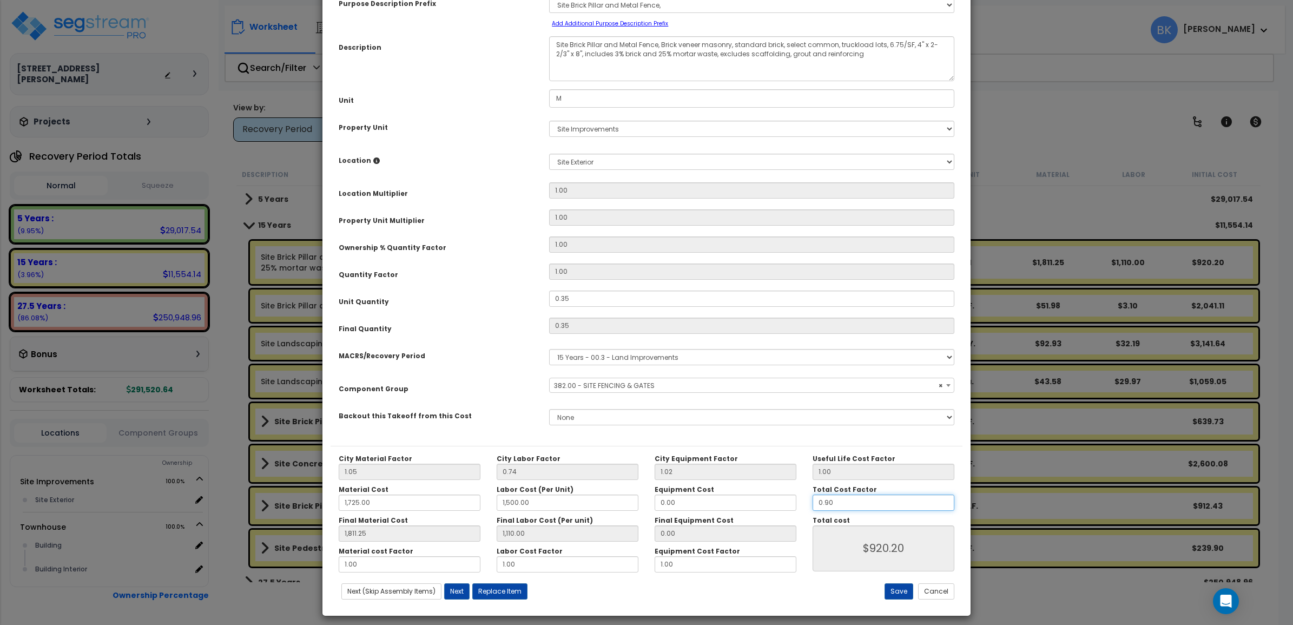
drag, startPoint x: 843, startPoint y: 503, endPoint x: 826, endPoint y: 503, distance: 16.8
click at [826, 503] on input "0.90" at bounding box center [884, 503] width 142 height 16
type input "1,811.25"
type input "1,110.00"
type input "0.9"
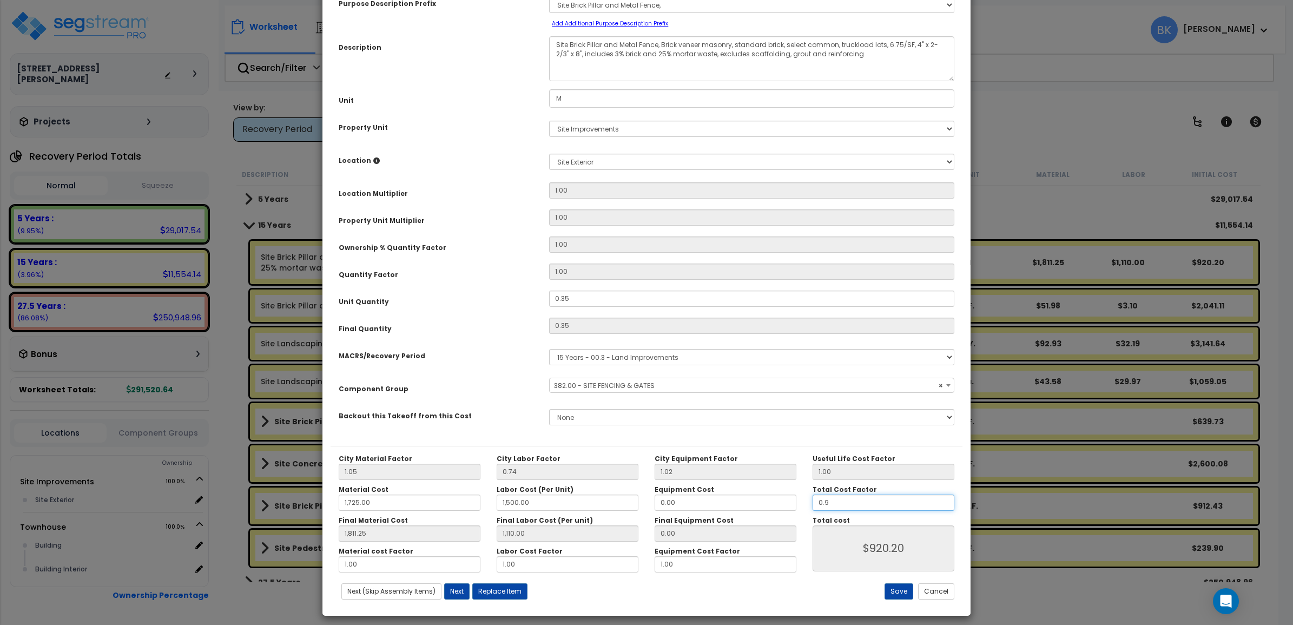
type input "1,811.25"
type input "1,110.00"
type input "1,811.25"
type input "1,110.00"
type input "0."
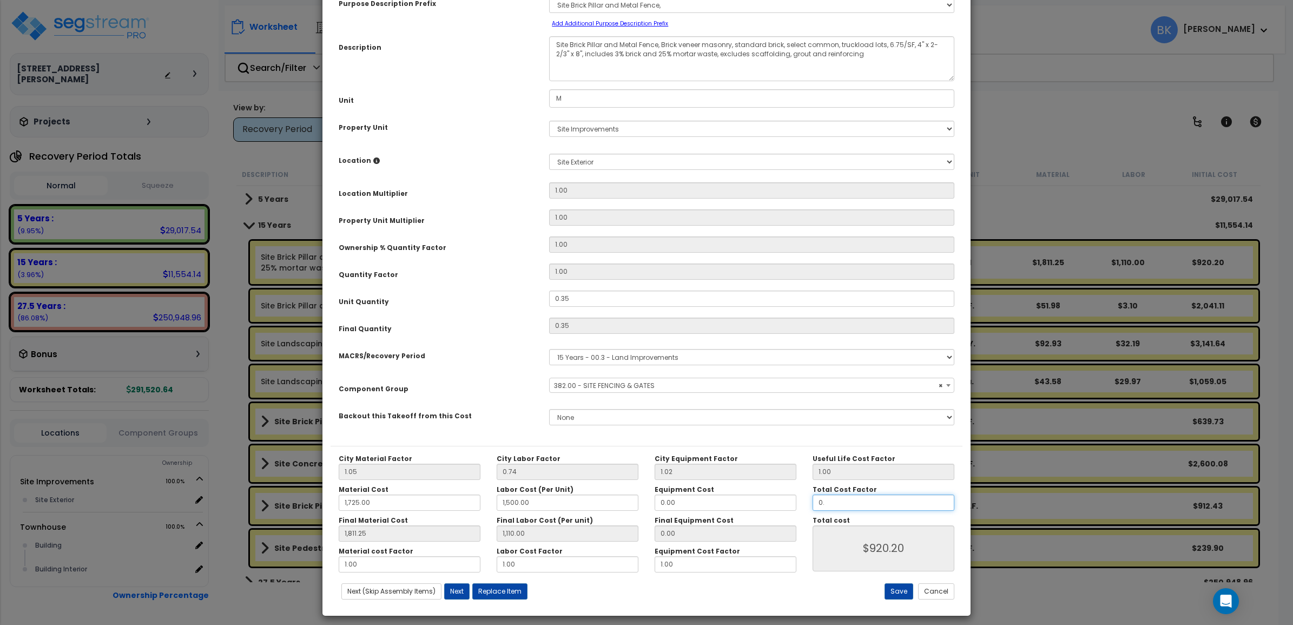
type input "1,811.25"
type input "1,110.00"
type input "$0.00"
type input "1,811.25"
type input "1,110.00"
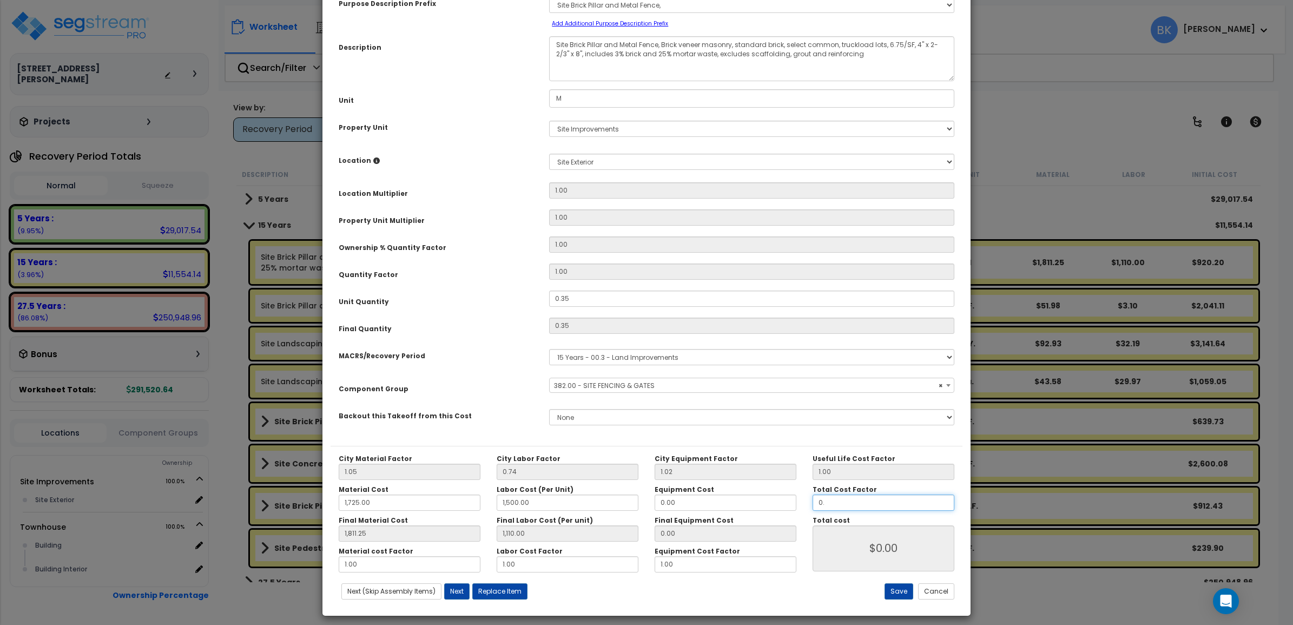
type input "0."
type input "1,811.25"
type input "1,110.00"
type input "1,811.25"
type input "1,110.00"
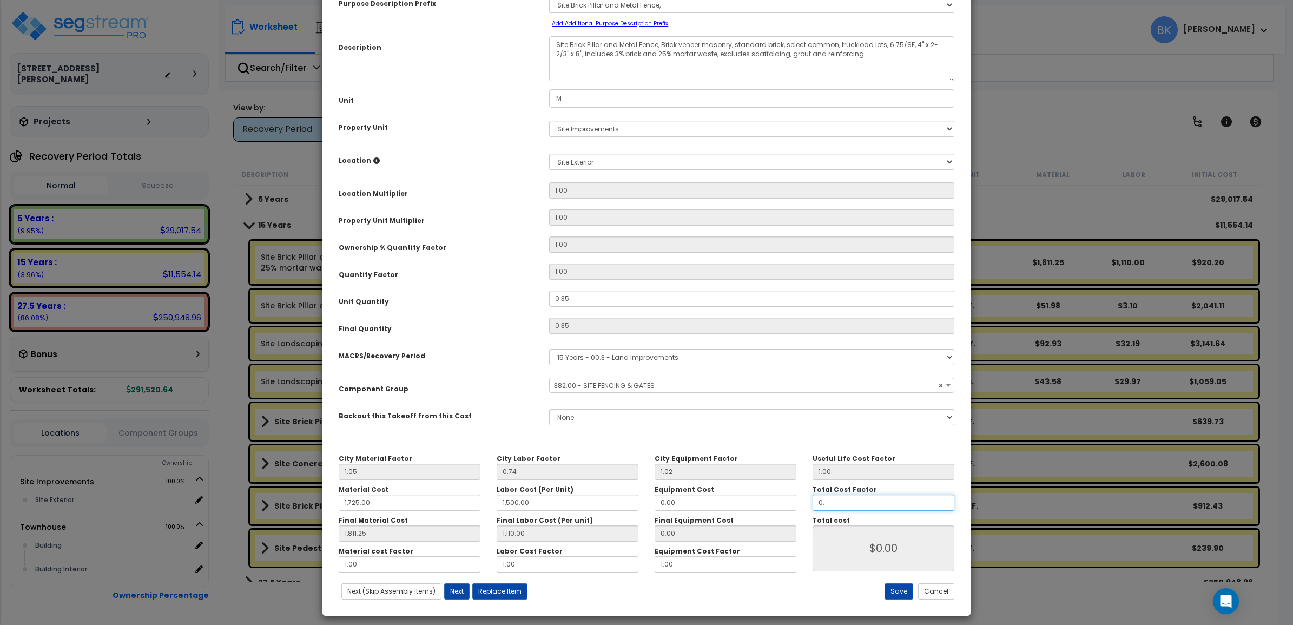
type input "0.5"
type input "1,811.25"
type input "1,110.00"
type input "$511.22"
type input "0.5"
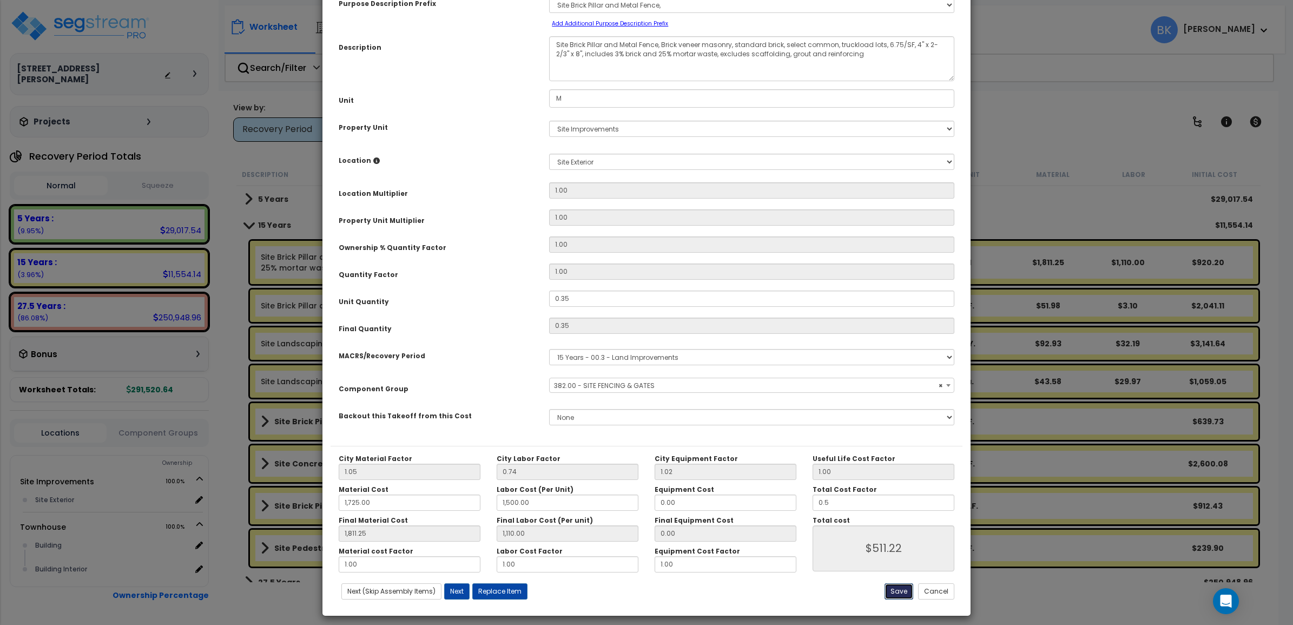
type input "1,811.25"
type input "1,110.00"
click at [903, 590] on button "Save" at bounding box center [899, 591] width 29 height 16
type input "1725.00"
type input "1500.00"
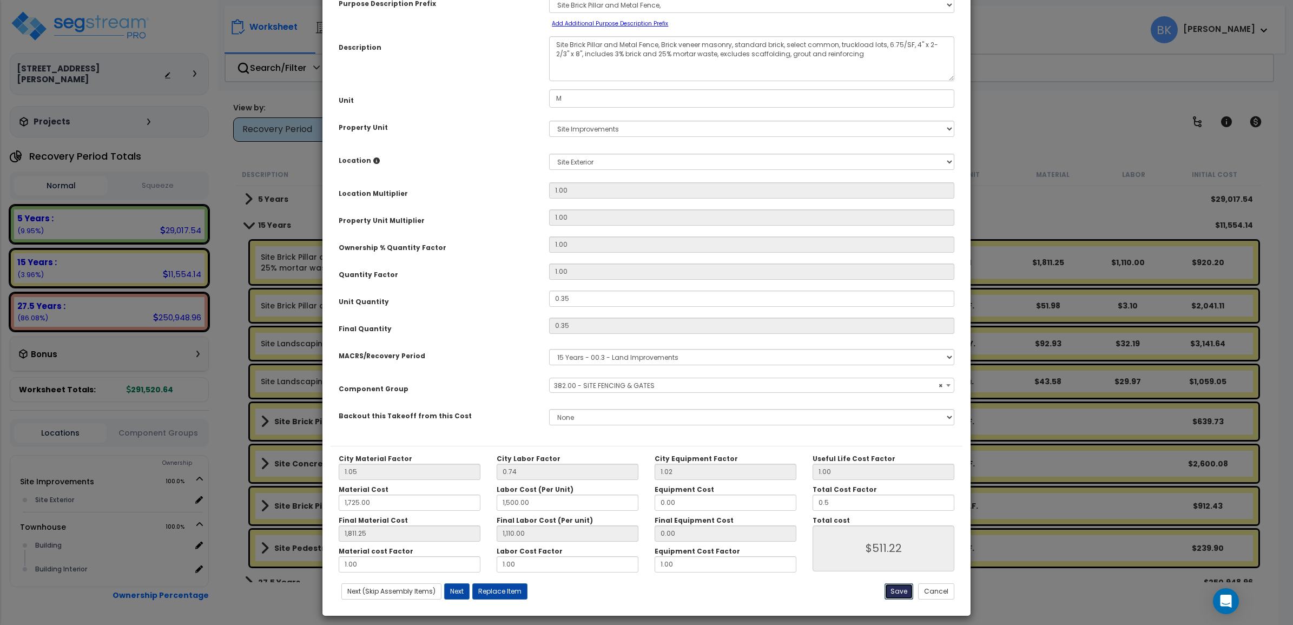
type input "1811.25"
type input "1110.00"
type input "0.50"
type input "511.22"
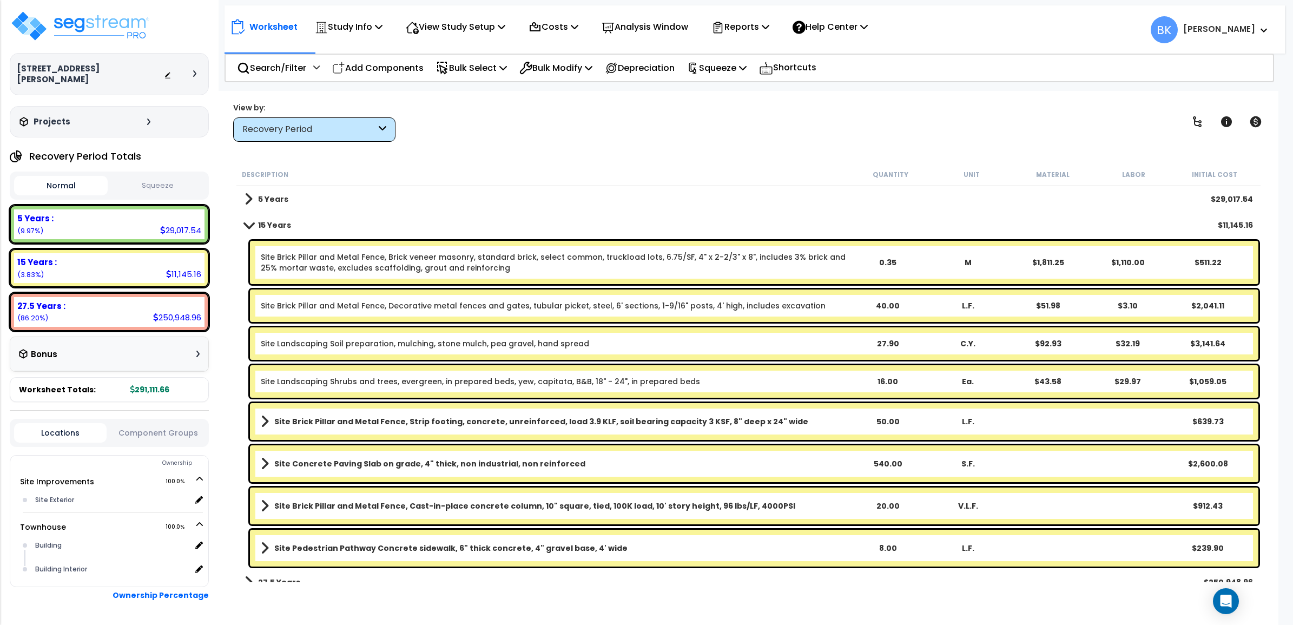
click at [445, 306] on link "Site Brick Pillar and Metal Fence, Decorative metal fences and gates, tubular p…" at bounding box center [543, 305] width 565 height 11
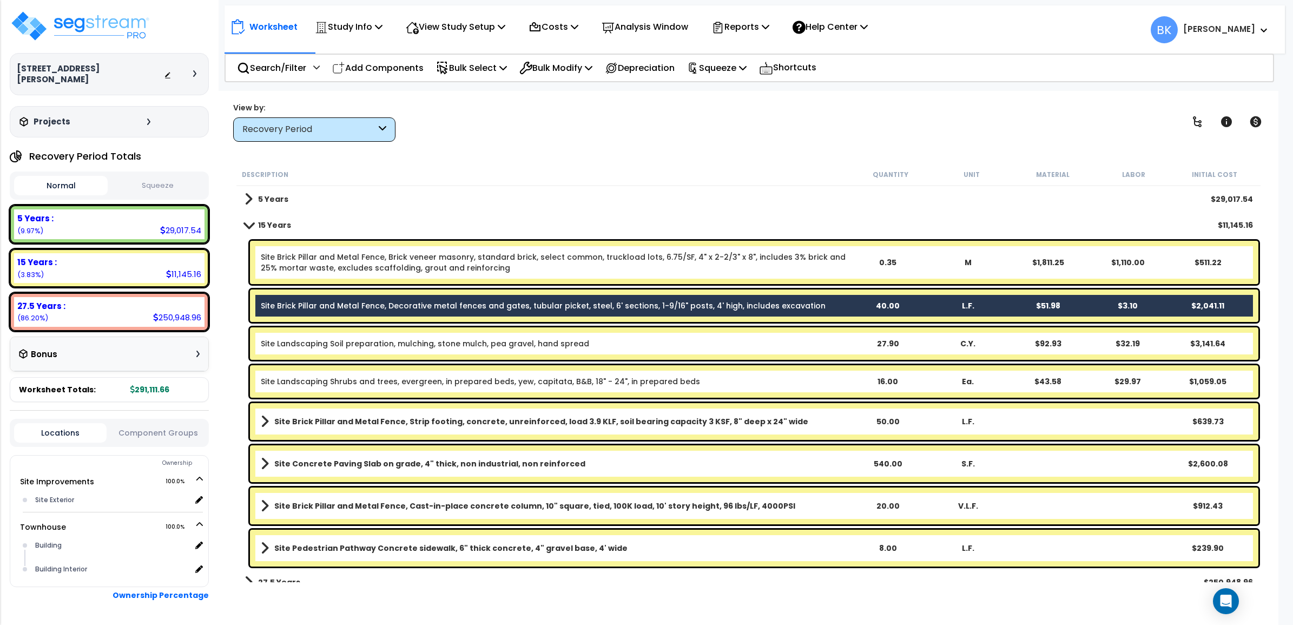
click at [445, 306] on link "Site Brick Pillar and Metal Fence, Decorative metal fences and gates, tubular p…" at bounding box center [543, 305] width 565 height 11
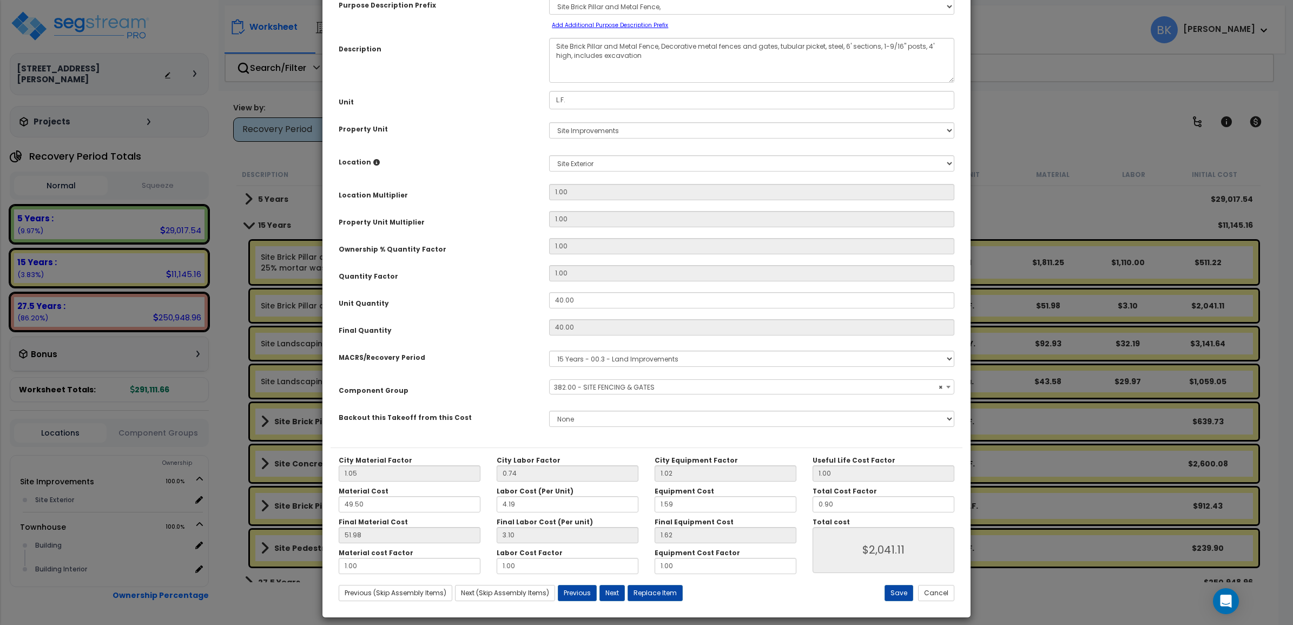
scroll to position [76, 0]
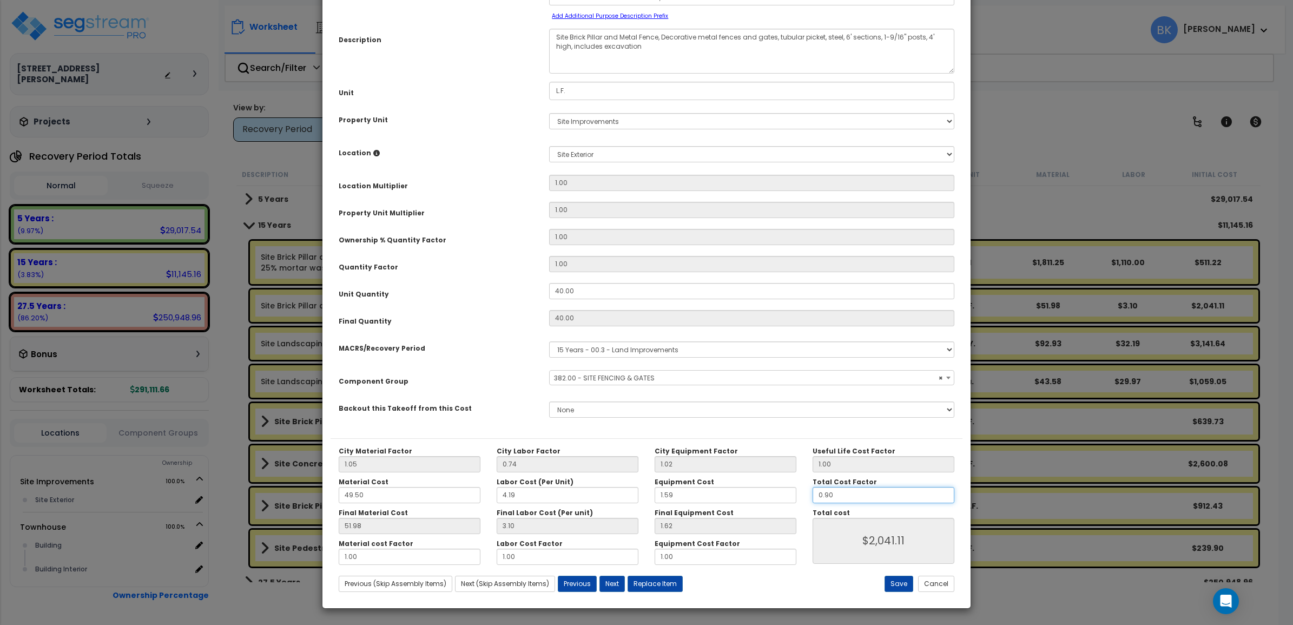
click at [828, 488] on input "0.90" at bounding box center [884, 495] width 142 height 16
select select "39465"
type input "0.0"
type input "$0.00"
type input "05.0"
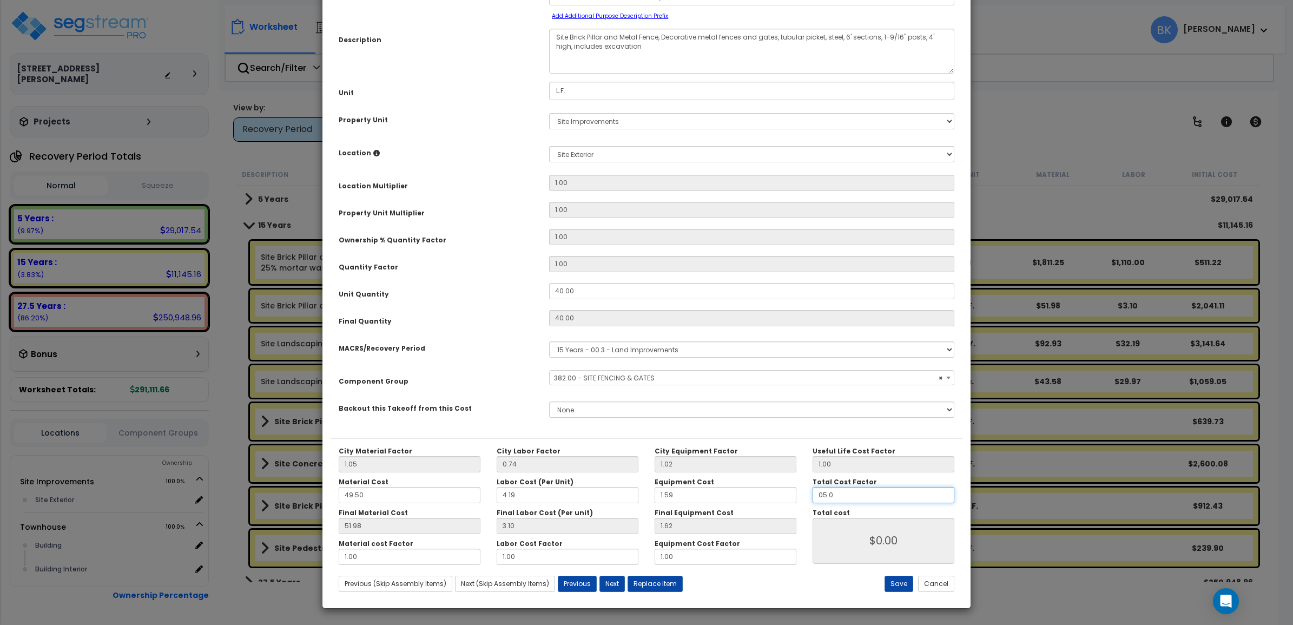
type input "$11,340.00"
drag, startPoint x: 852, startPoint y: 498, endPoint x: 791, endPoint y: 491, distance: 61.5
click at [791, 491] on div "City Material Factor 1.05 City Labor Factor 0.74 City Equipment Factor 1.02 Mat…" at bounding box center [647, 506] width 632 height 118
type input "0"
type input "$0.00"
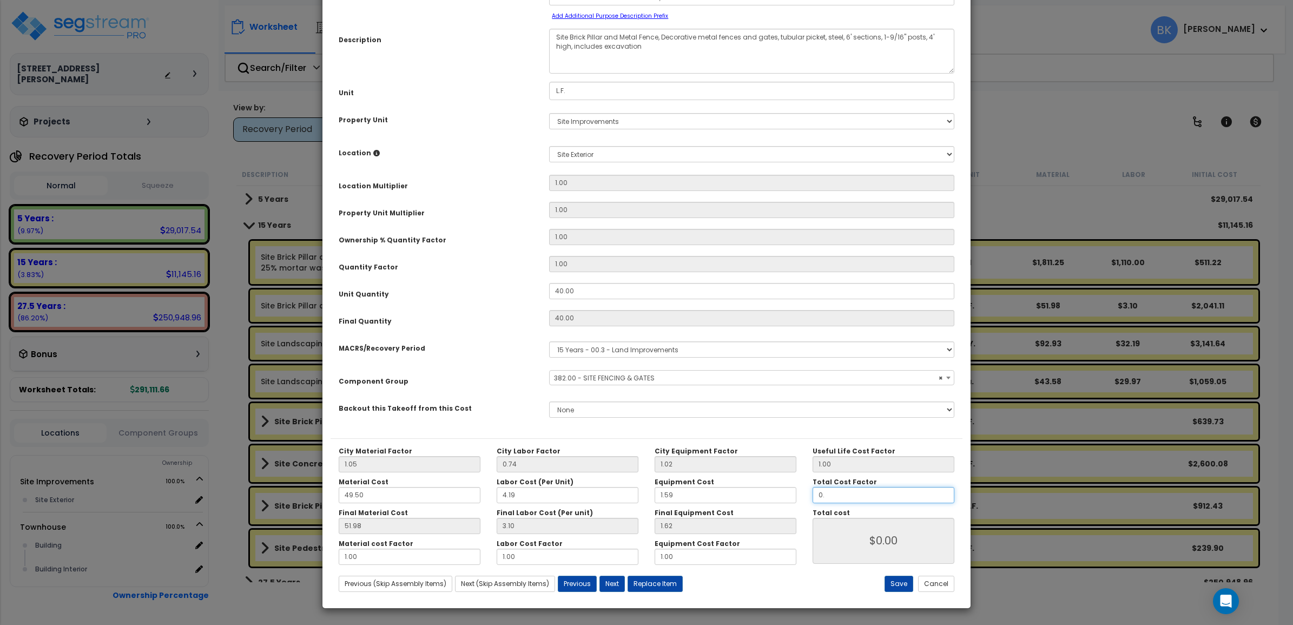
type input "0.5"
type input "$1,134.00"
type input "0.5"
type input "$1,134.00"
click at [904, 582] on button "Save" at bounding box center [899, 584] width 29 height 16
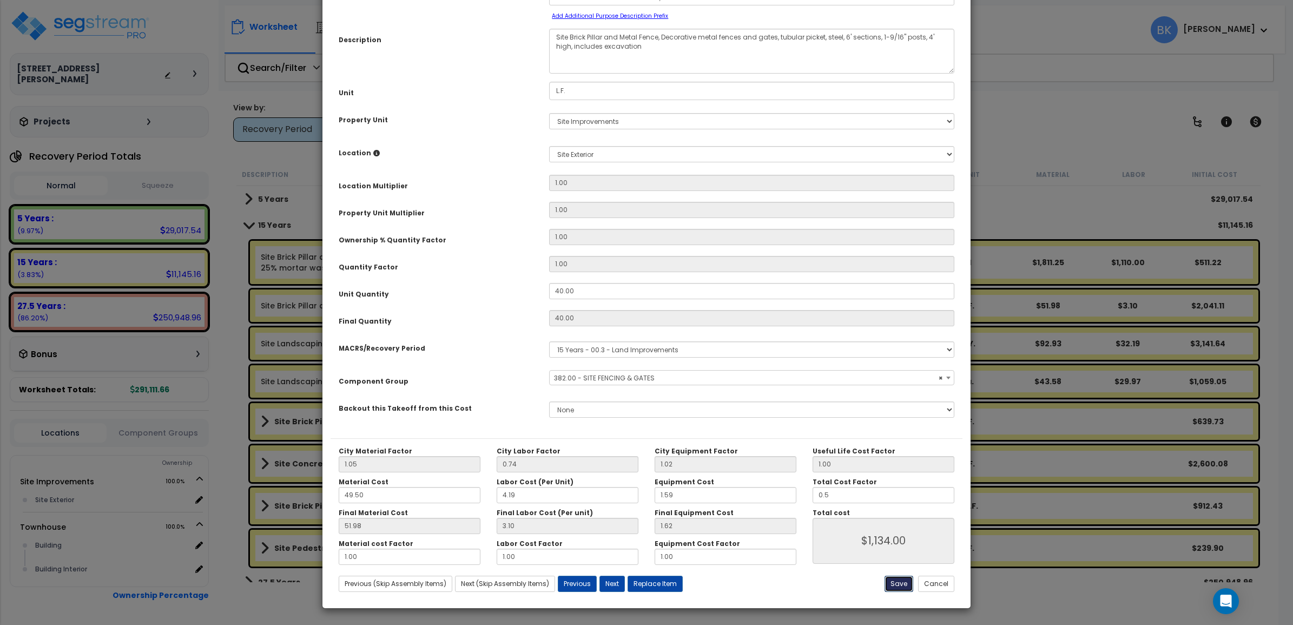
type input "0.50"
type input "1134.00"
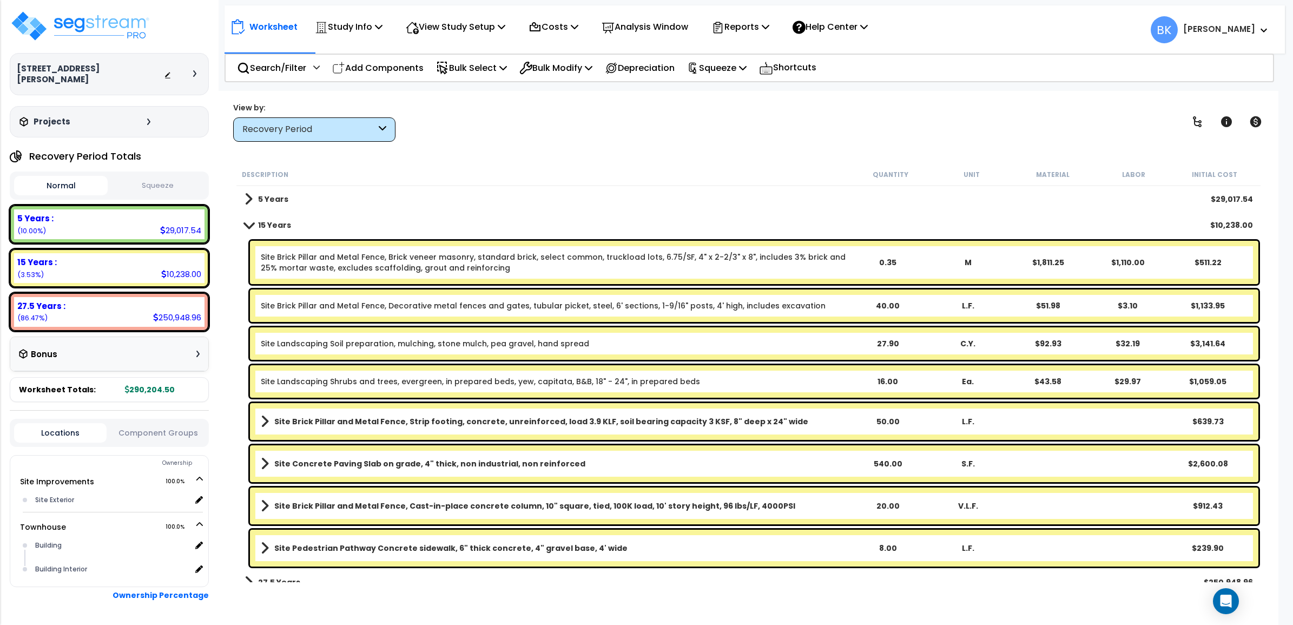
click at [529, 504] on b "Site Brick Pillar and Metal Fence, Cast-in-place concrete column, 10" square, t…" at bounding box center [534, 506] width 521 height 11
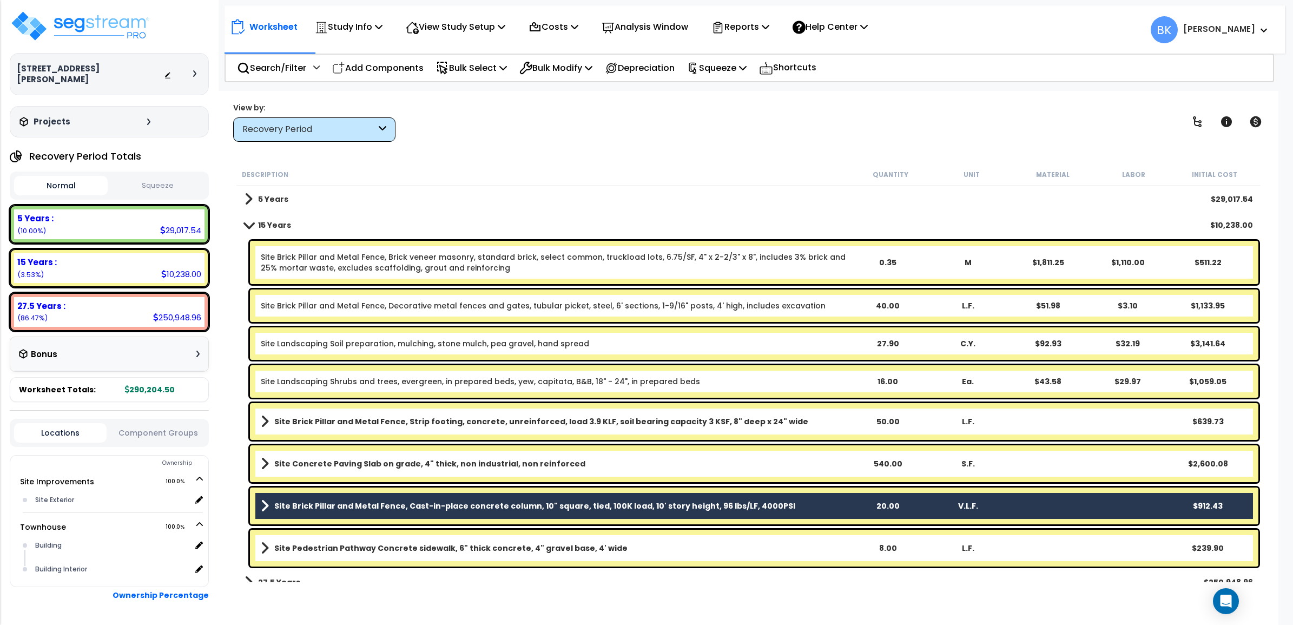
click at [529, 504] on b "Site Brick Pillar and Metal Fence, Cast-in-place concrete column, 10" square, t…" at bounding box center [534, 506] width 521 height 11
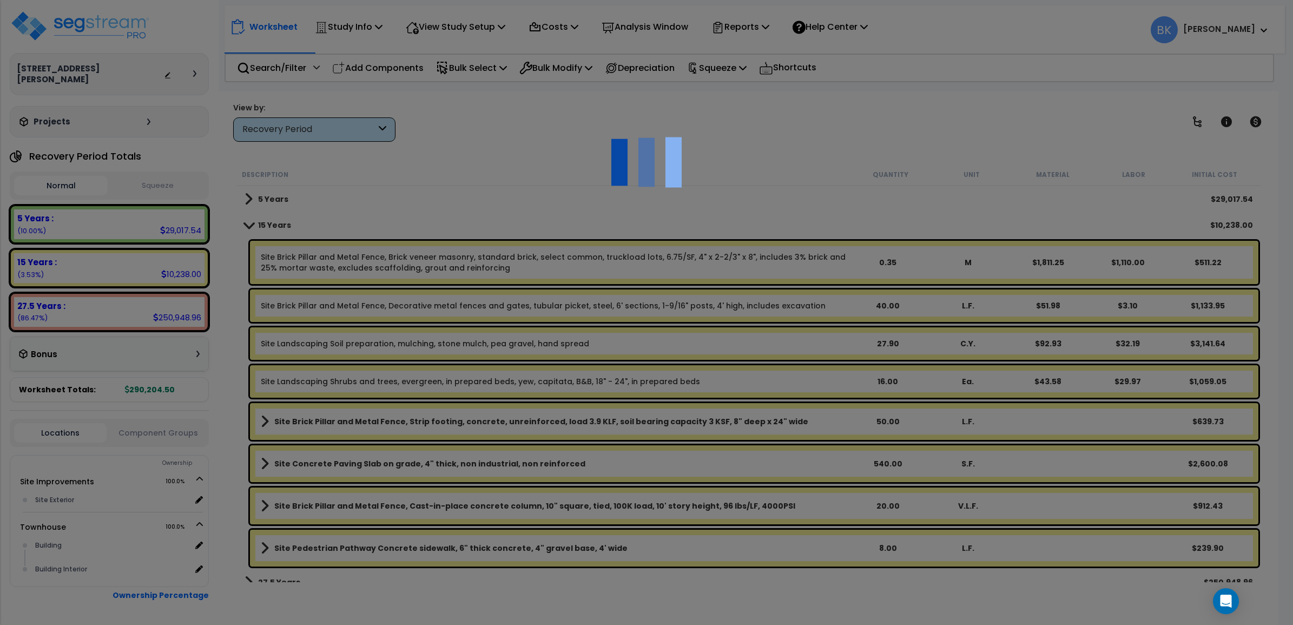
scroll to position [0, 0]
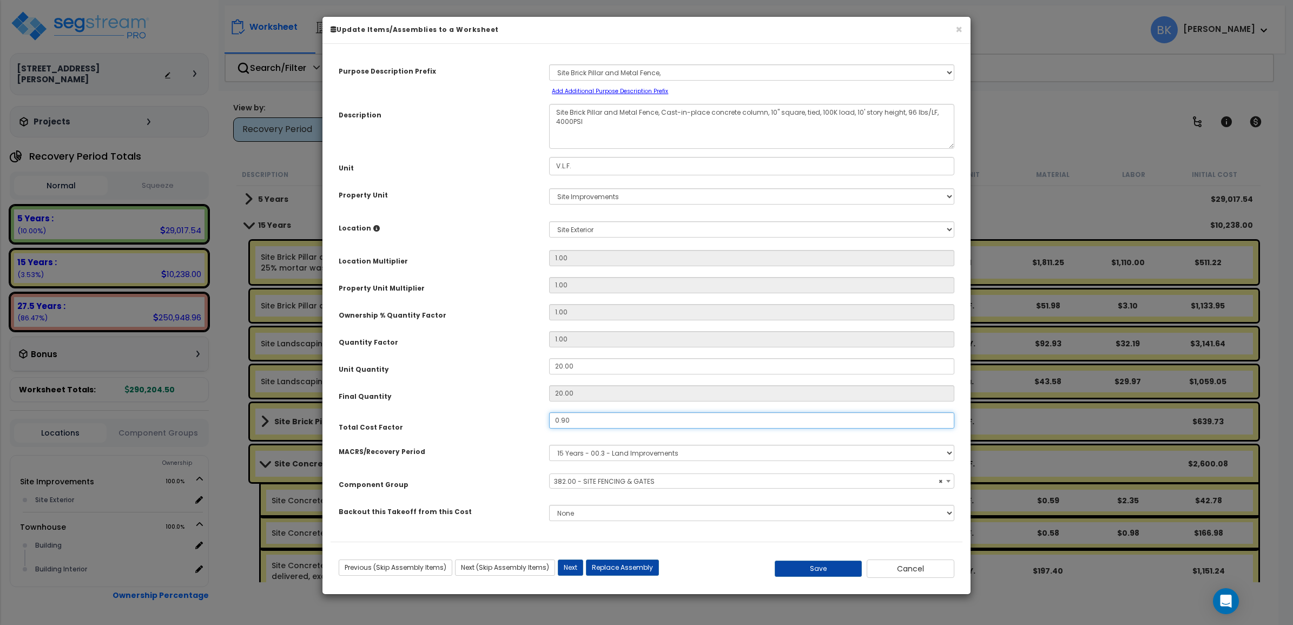
click at [565, 422] on input "0.90" at bounding box center [751, 420] width 405 height 16
select select "39465"
drag, startPoint x: 608, startPoint y: 423, endPoint x: 434, endPoint y: 404, distance: 174.8
click at [434, 404] on div "Purpose Description Prefix Select A/V System A/V System Equipment A/V System Eq…" at bounding box center [647, 297] width 632 height 490
click at [821, 569] on button "Save" at bounding box center [819, 569] width 88 height 16
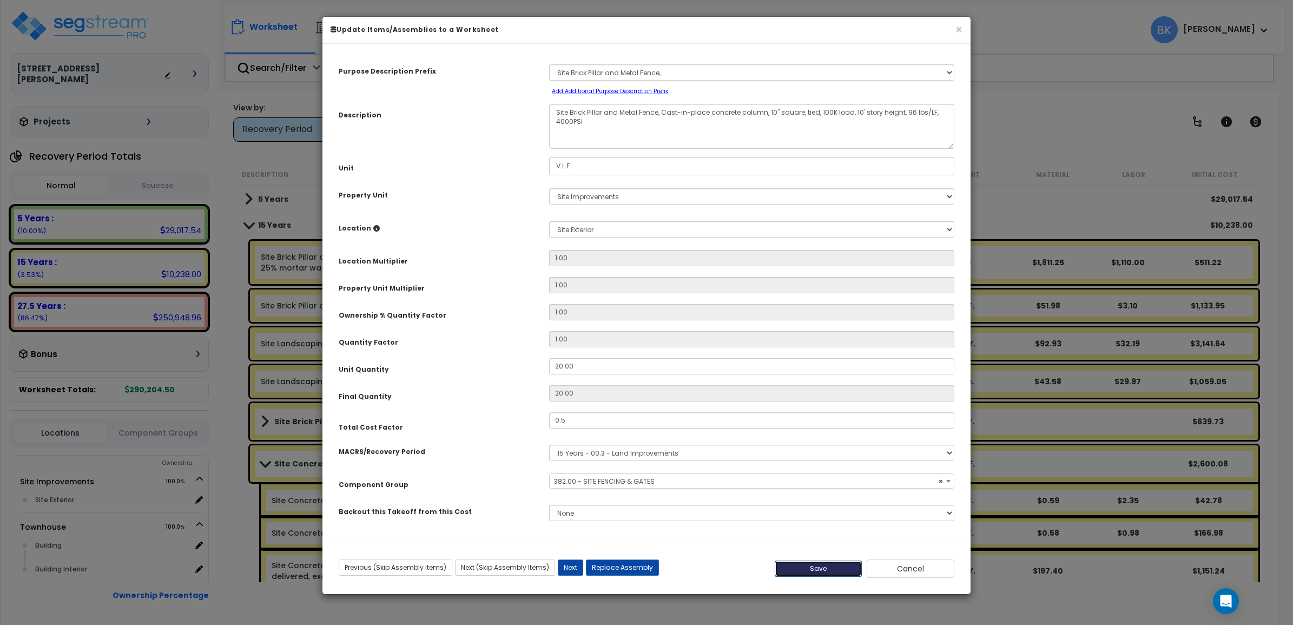
type input "0.50"
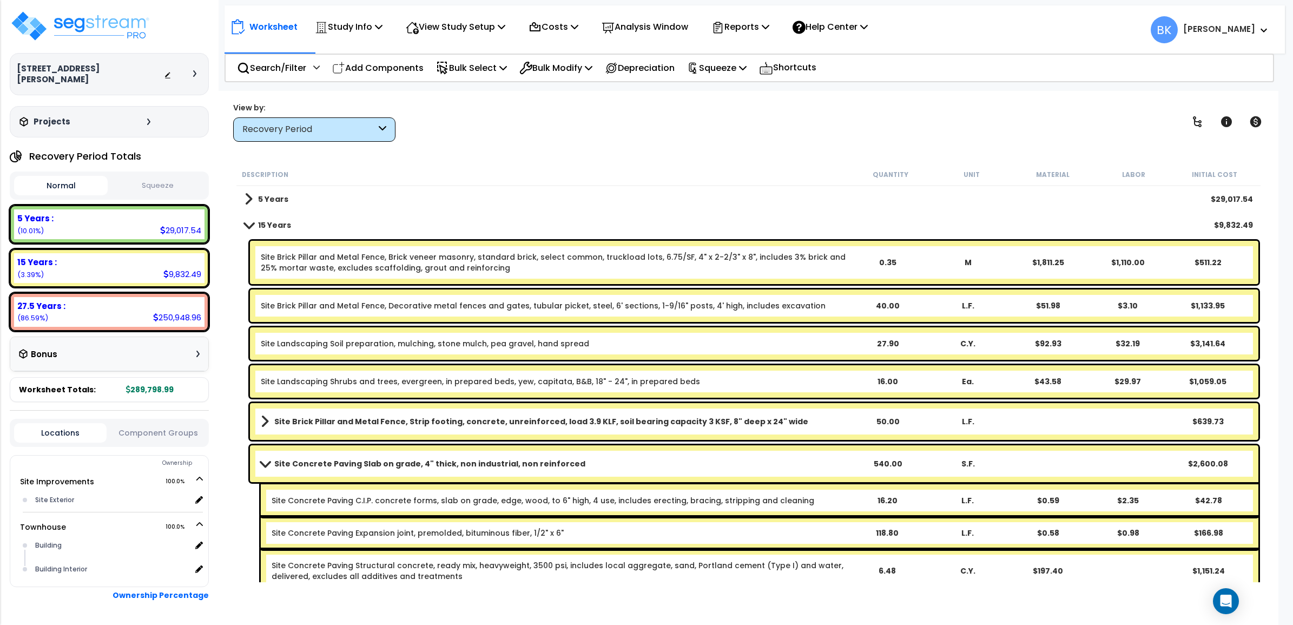
click at [263, 461] on span at bounding box center [264, 463] width 15 height 8
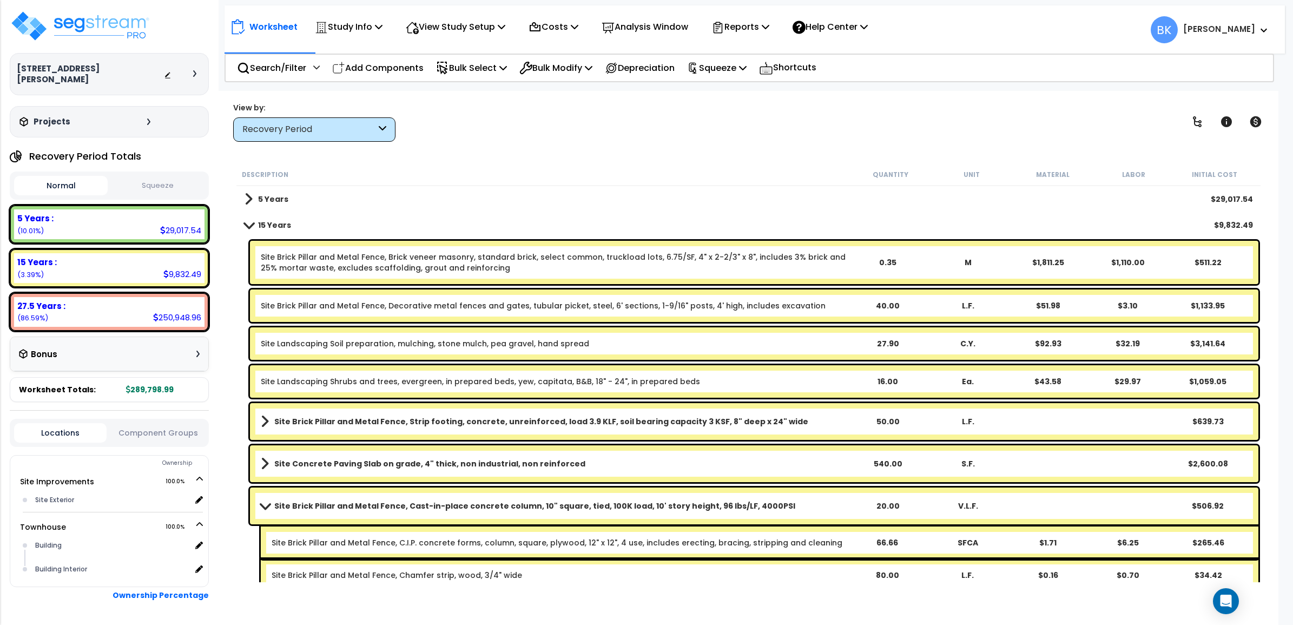
click at [264, 509] on span at bounding box center [264, 506] width 15 height 8
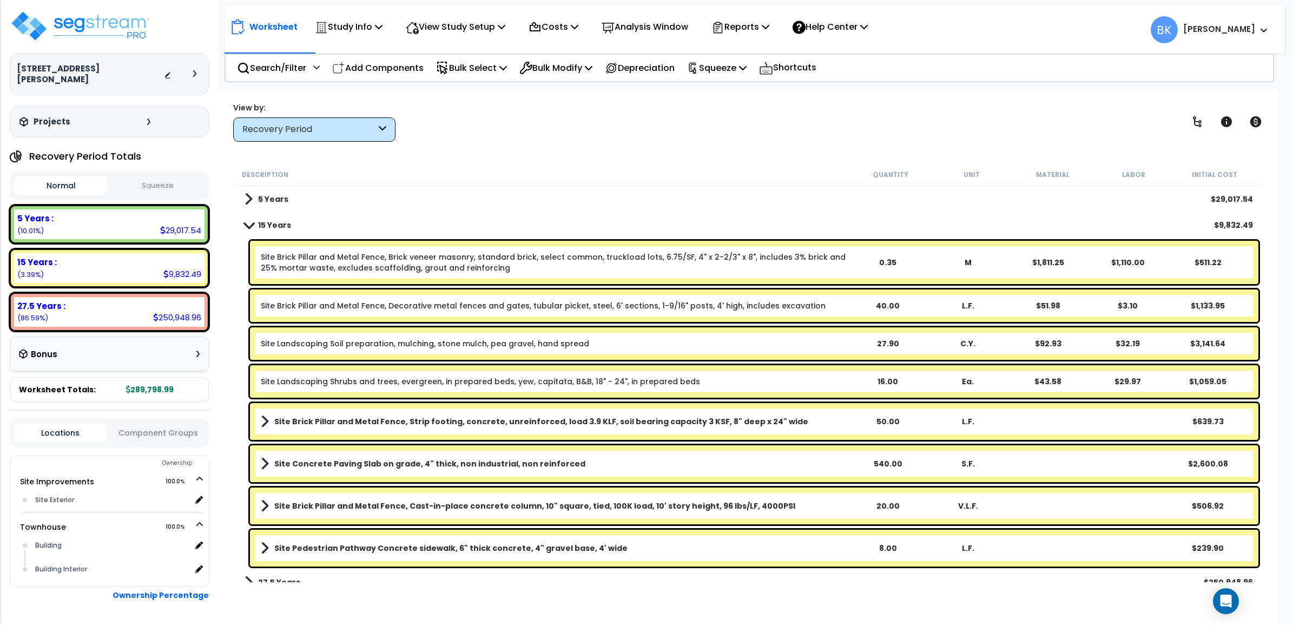
click at [249, 226] on span at bounding box center [248, 225] width 15 height 8
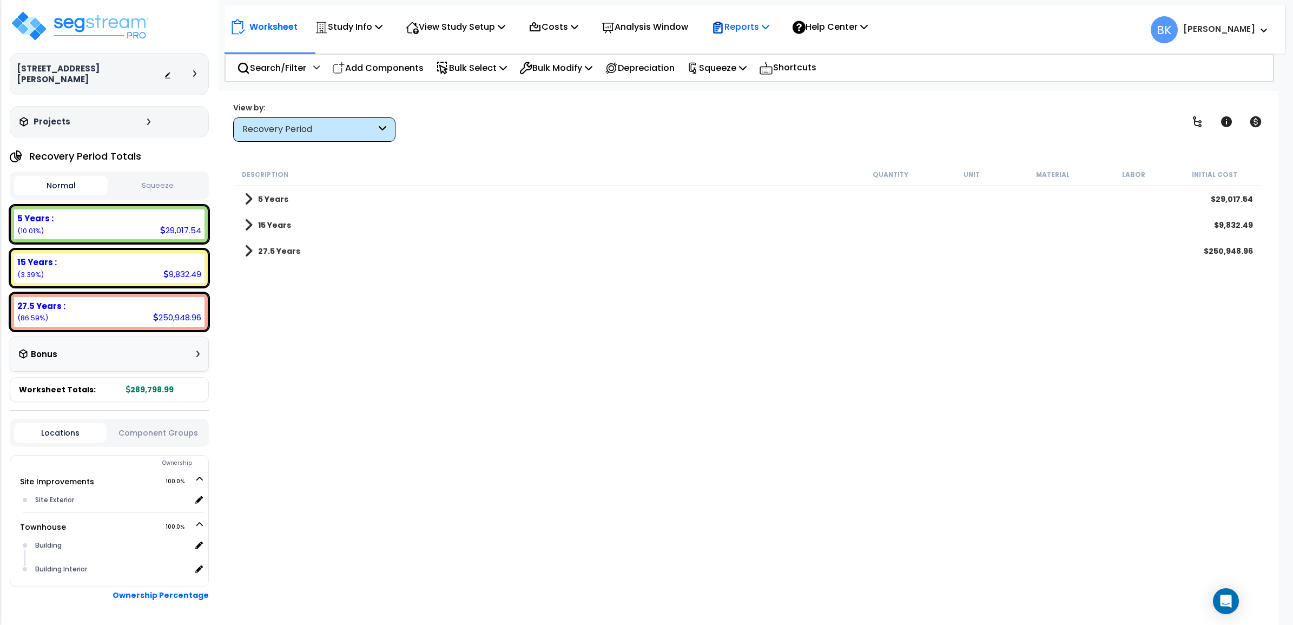
click at [741, 23] on p "Reports" at bounding box center [741, 26] width 58 height 15
click at [761, 50] on link "Get Report" at bounding box center [759, 52] width 107 height 22
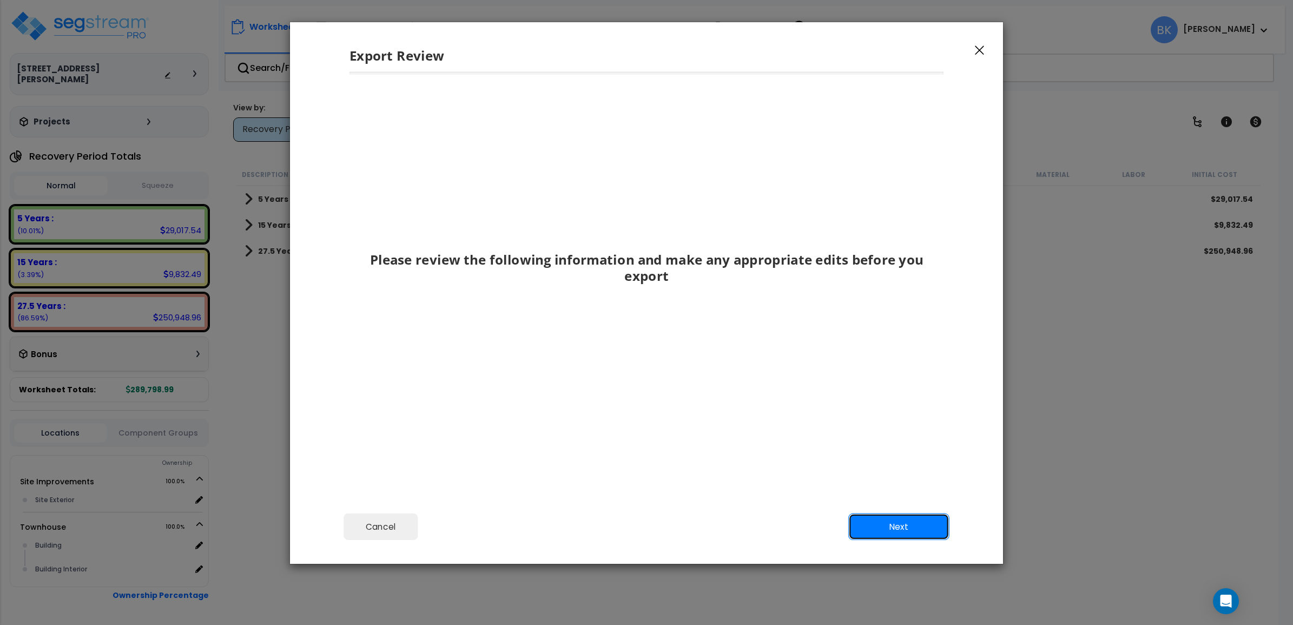
click at [885, 531] on button "Next" at bounding box center [898, 527] width 101 height 27
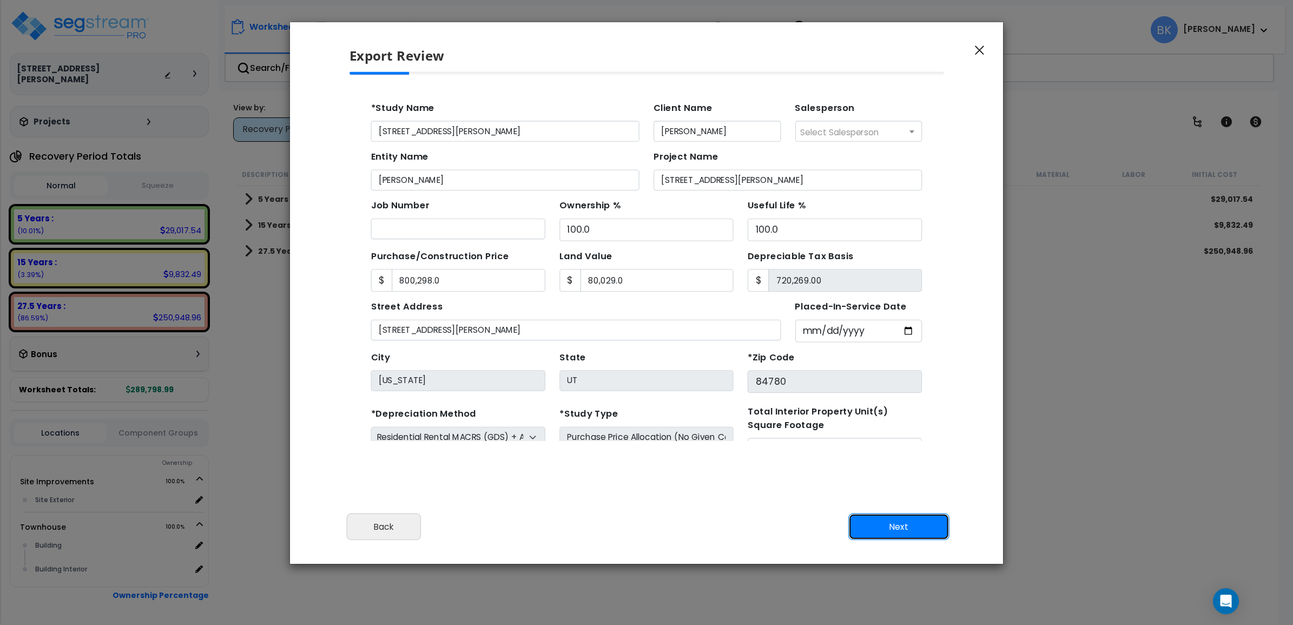
click at [894, 528] on button "Next" at bounding box center [898, 527] width 101 height 27
type input "800298"
type input "80029"
type input "26189"
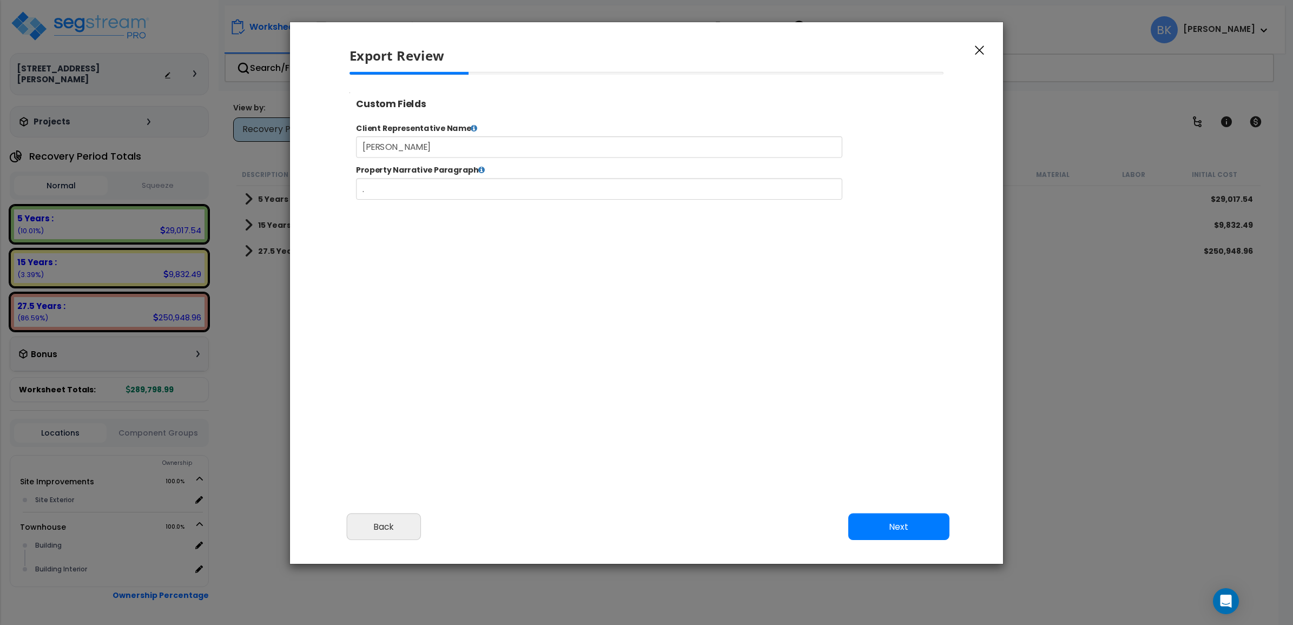
type input "800,298.0"
type input "80,029.0"
type input "26,189.0"
select select "2024"
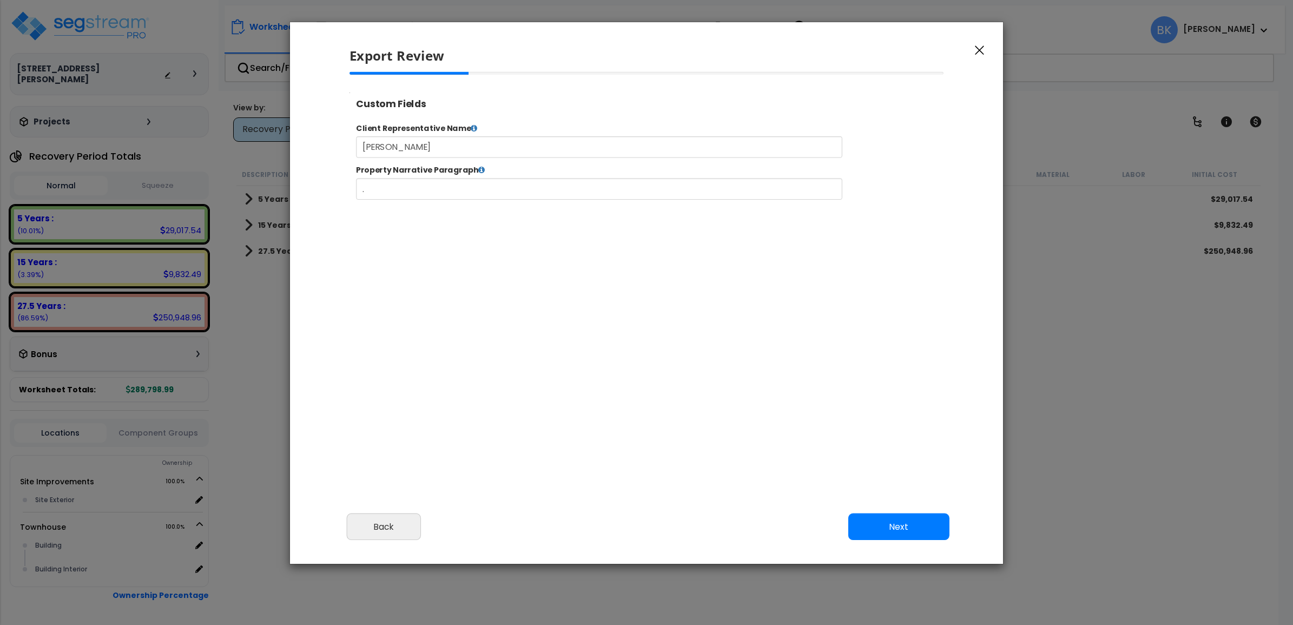
click at [881, 525] on button "Next" at bounding box center [898, 527] width 101 height 27
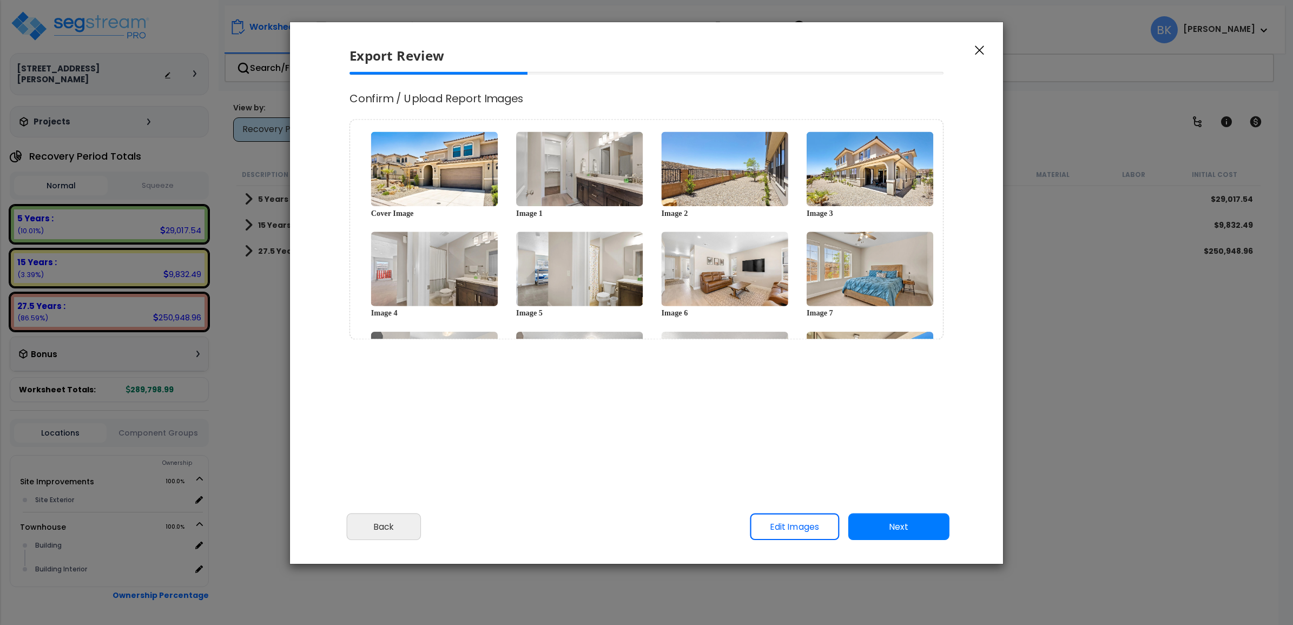
scroll to position [0, 0]
click at [893, 528] on button "Next" at bounding box center [898, 527] width 101 height 27
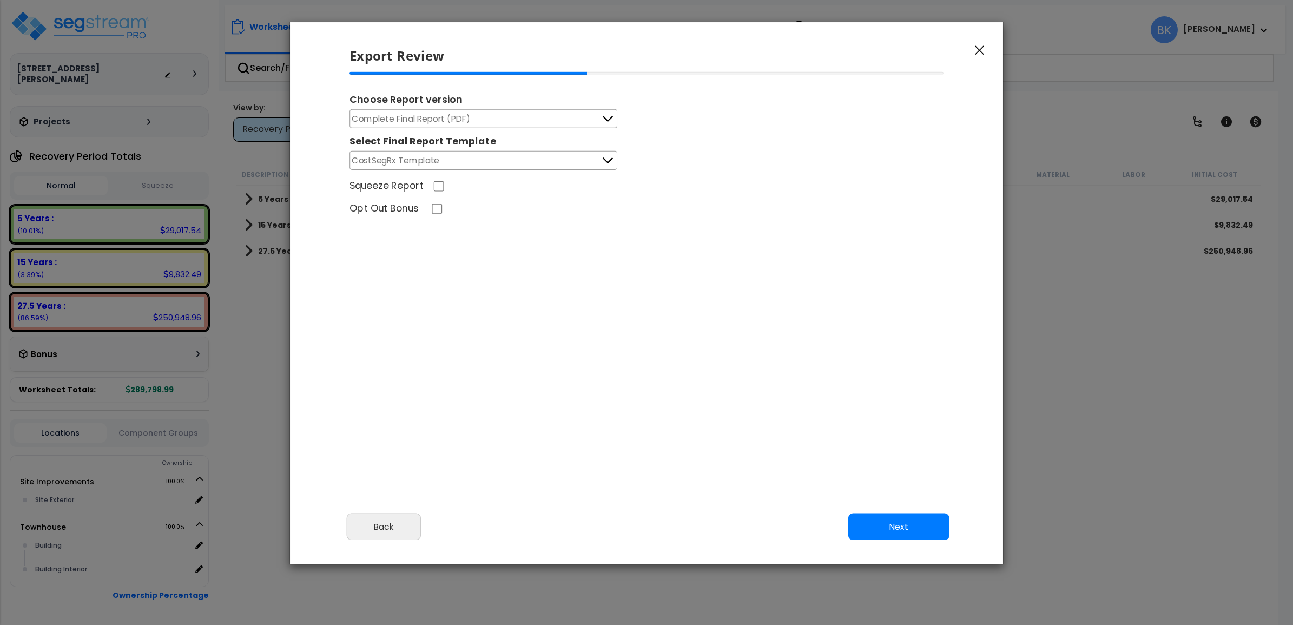
click at [533, 119] on button "Complete Final Report (PDF)" at bounding box center [484, 118] width 268 height 19
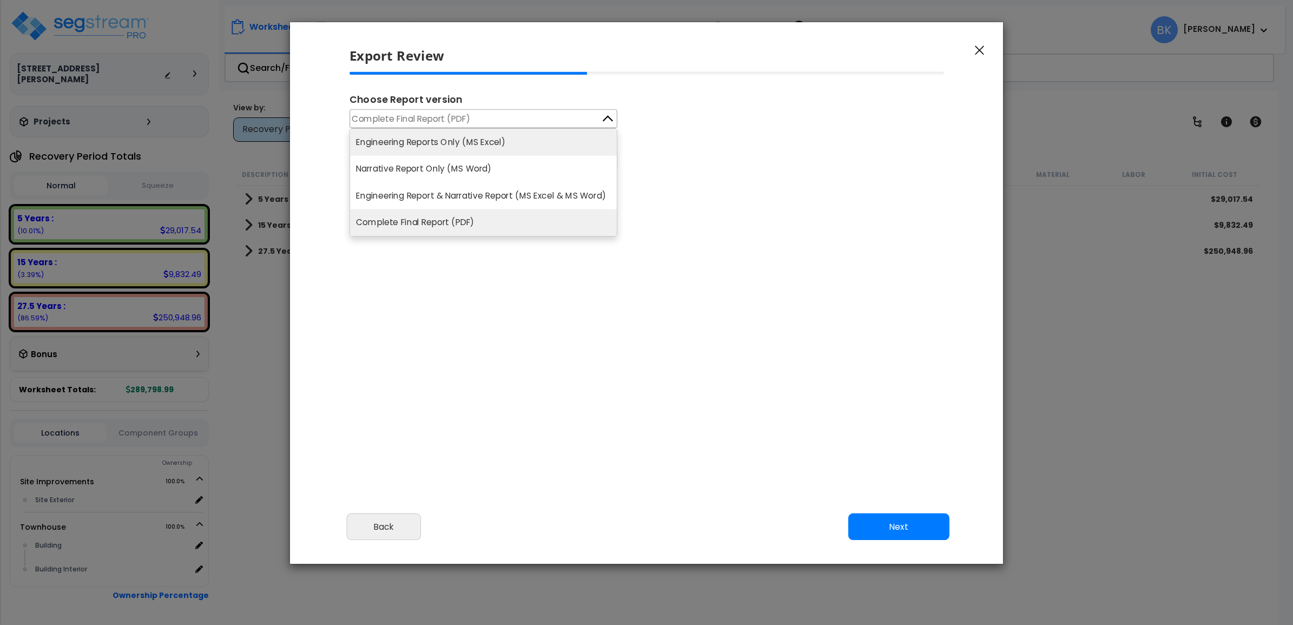
click at [483, 147] on li "Engineering Reports Only (MS Excel)" at bounding box center [483, 142] width 267 height 27
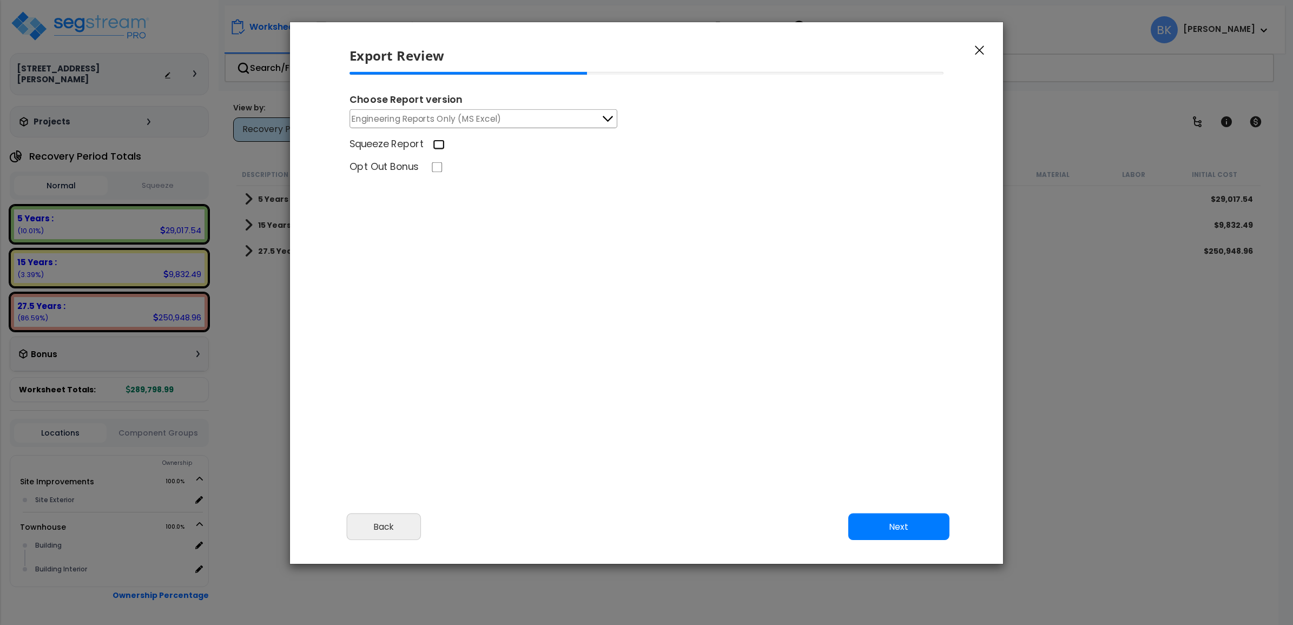
click at [437, 149] on input "Squeeze Report" at bounding box center [439, 145] width 12 height 10
click at [436, 144] on input "Squeeze Report" at bounding box center [439, 145] width 12 height 10
checkbox input "false"
click at [910, 529] on button "Next" at bounding box center [898, 527] width 101 height 27
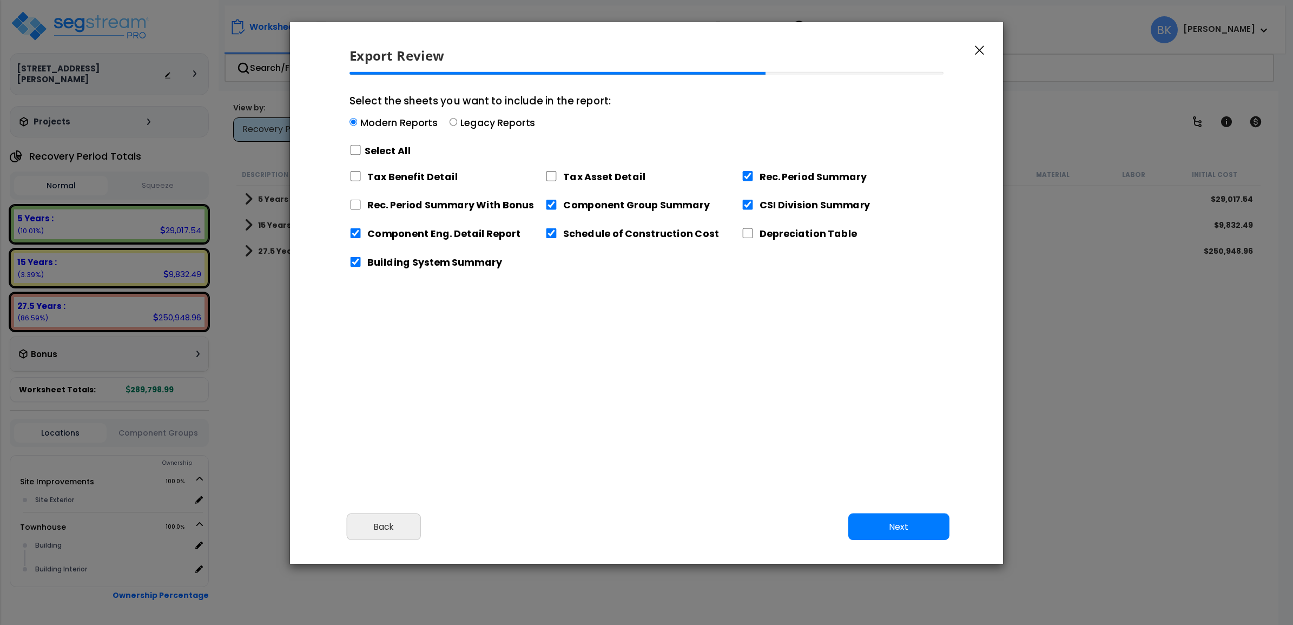
click at [501, 115] on label "Select the sheets you want to include in the report: Modern Reports Legacy Repo…" at bounding box center [480, 127] width 261 height 68
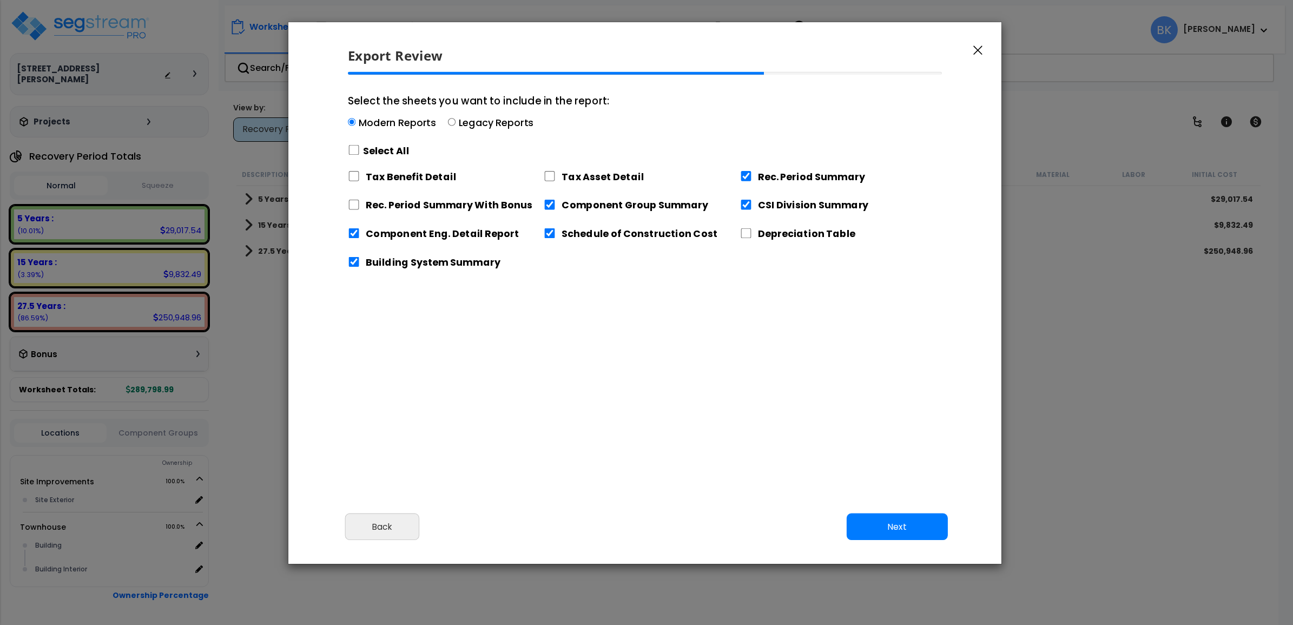
click at [492, 122] on label "Legacy Reports" at bounding box center [496, 123] width 75 height 14
click at [456, 122] on input "Select the sheets you want to include in the report: Modern Reports Legacy Repo…" at bounding box center [452, 123] width 8 height 8
radio input "true"
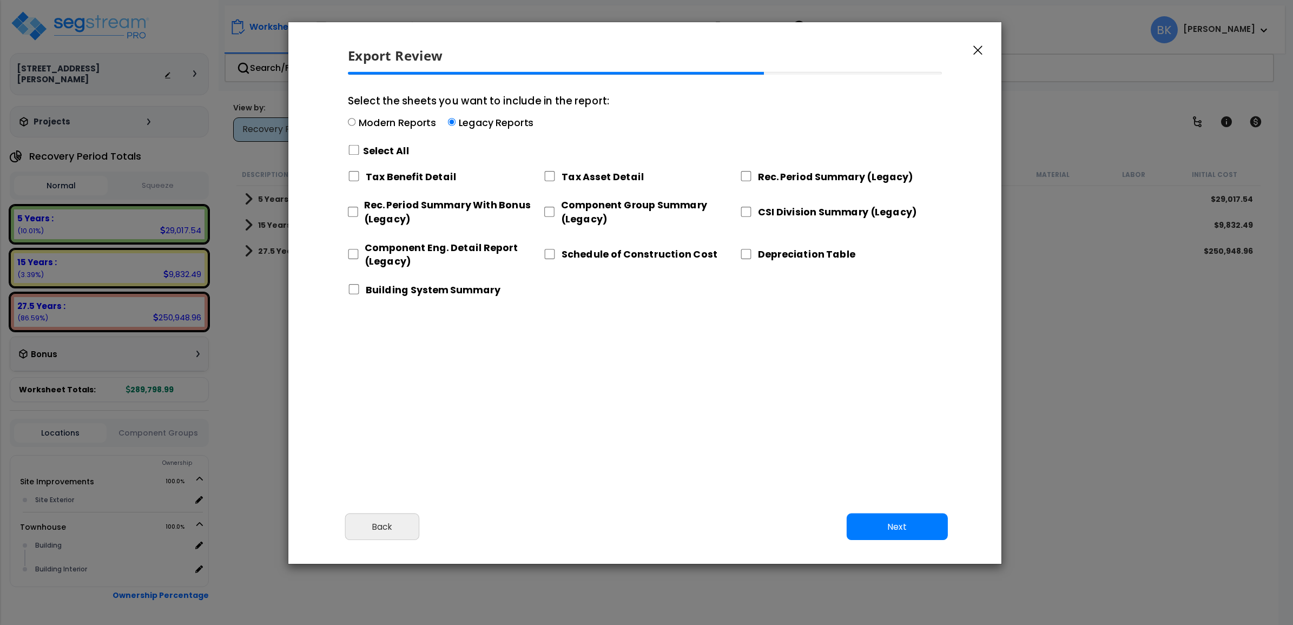
click at [360, 125] on label "Modern Reports" at bounding box center [397, 123] width 77 height 14
click at [356, 125] on input "Select the sheets you want to include in the report: Modern Reports Legacy Repo…" at bounding box center [352, 123] width 8 height 8
radio input "true"
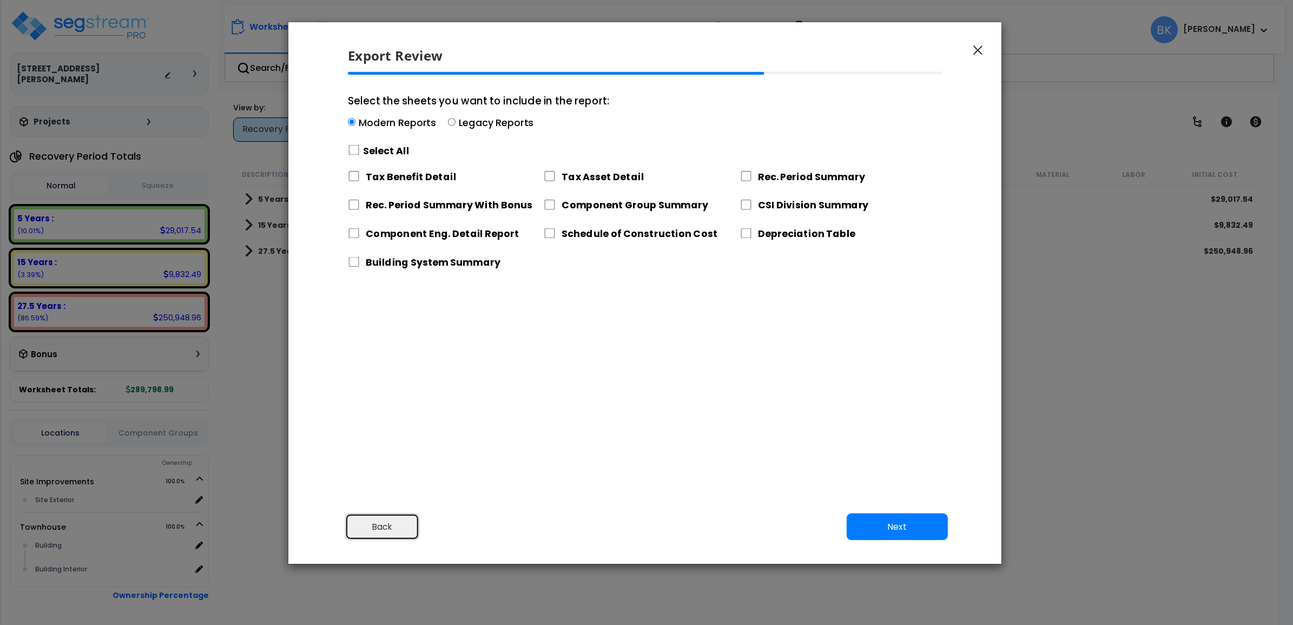
click at [398, 515] on button "Back" at bounding box center [382, 527] width 75 height 27
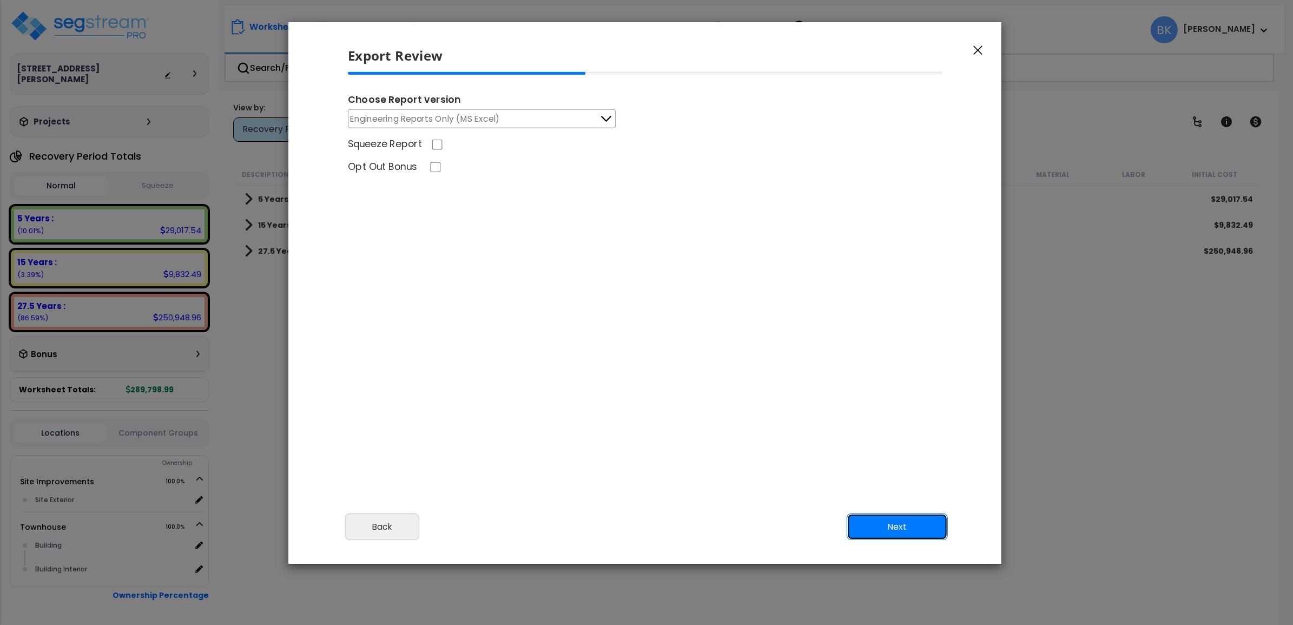
click at [894, 537] on button "Next" at bounding box center [897, 527] width 101 height 27
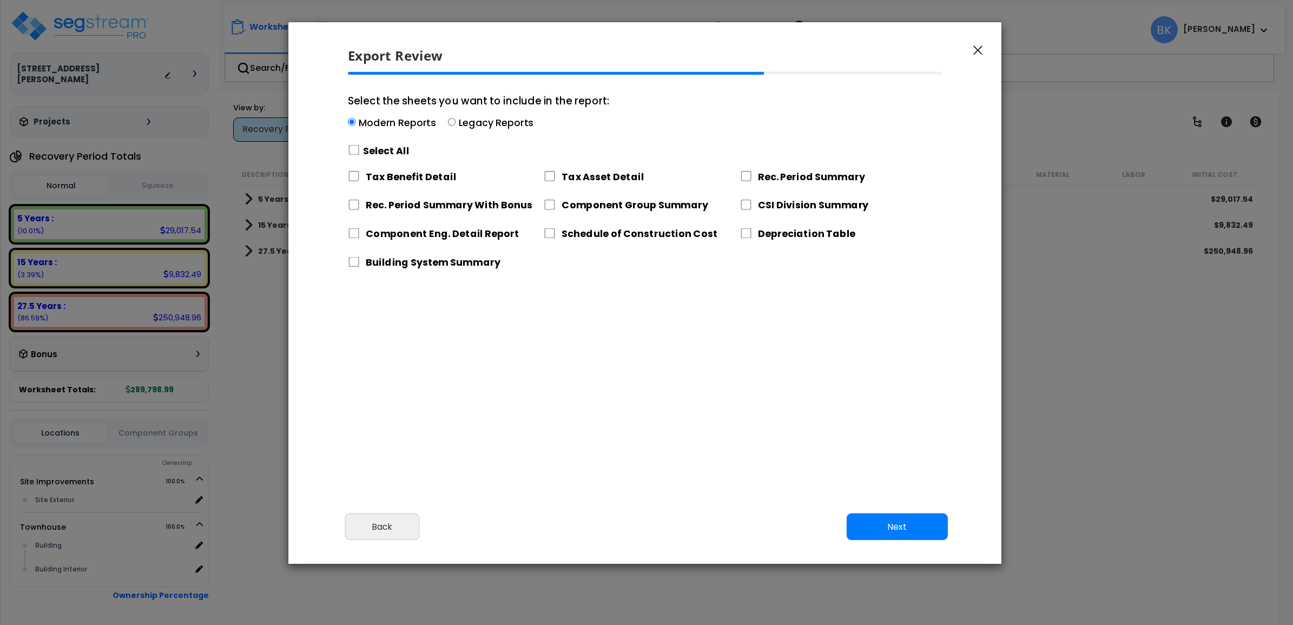
click at [807, 177] on label "Rec. Period Summary" at bounding box center [811, 176] width 107 height 14
click at [752, 177] on input "Rec. Period Summary" at bounding box center [746, 176] width 12 height 10
checkbox input "true"
click at [680, 206] on label "Component Group Summary" at bounding box center [635, 205] width 147 height 14
click at [556, 206] on input "Component Group Summary" at bounding box center [550, 205] width 12 height 10
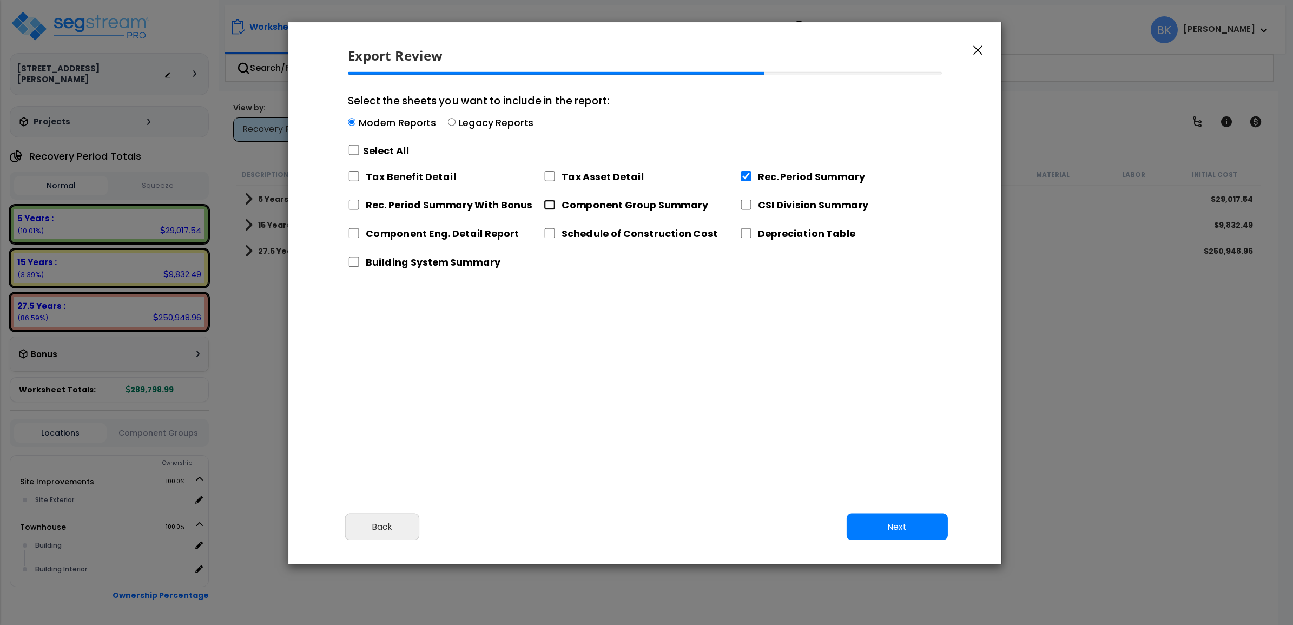
checkbox input "true"
click at [771, 210] on label "CSI Division Summary" at bounding box center [813, 205] width 111 height 14
click at [752, 210] on input "CSI Division Summary" at bounding box center [746, 205] width 12 height 10
checkbox input "true"
click at [421, 234] on label "Component Eng. Detail Report" at bounding box center [443, 234] width 154 height 14
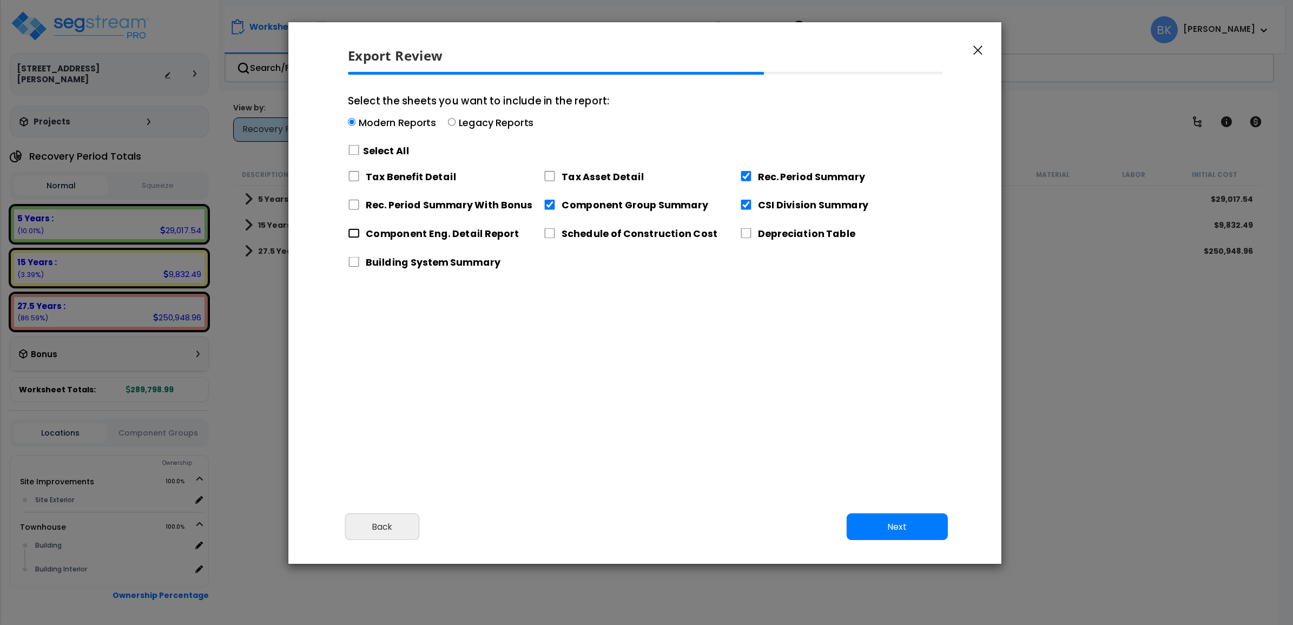
click at [360, 234] on input "Component Eng. Detail Report" at bounding box center [354, 233] width 12 height 10
checkbox input "true"
click at [625, 238] on label "Schedule of Construction Cost" at bounding box center [640, 234] width 156 height 14
click at [556, 238] on input "Schedule of Construction Cost" at bounding box center [550, 233] width 12 height 10
checkbox input "true"
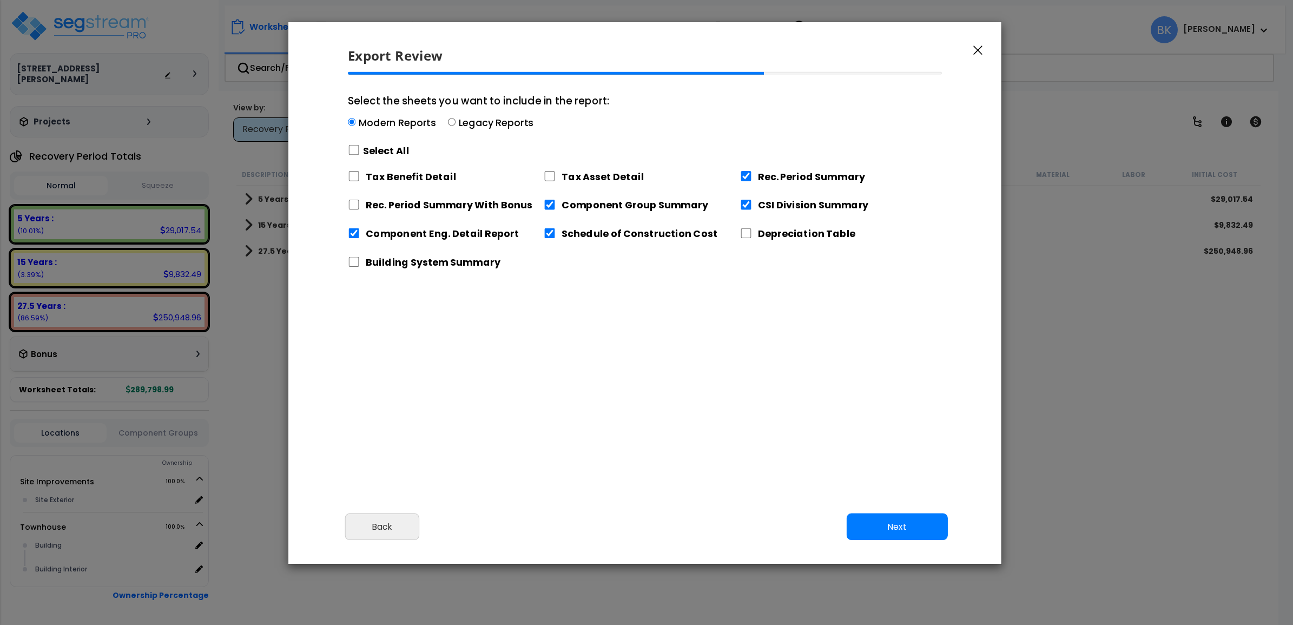
click at [442, 265] on label "Building System Summary" at bounding box center [433, 262] width 135 height 14
click at [360, 265] on input "Building System Summary" at bounding box center [354, 262] width 12 height 10
checkbox input "true"
click at [890, 526] on button "Next" at bounding box center [897, 527] width 101 height 27
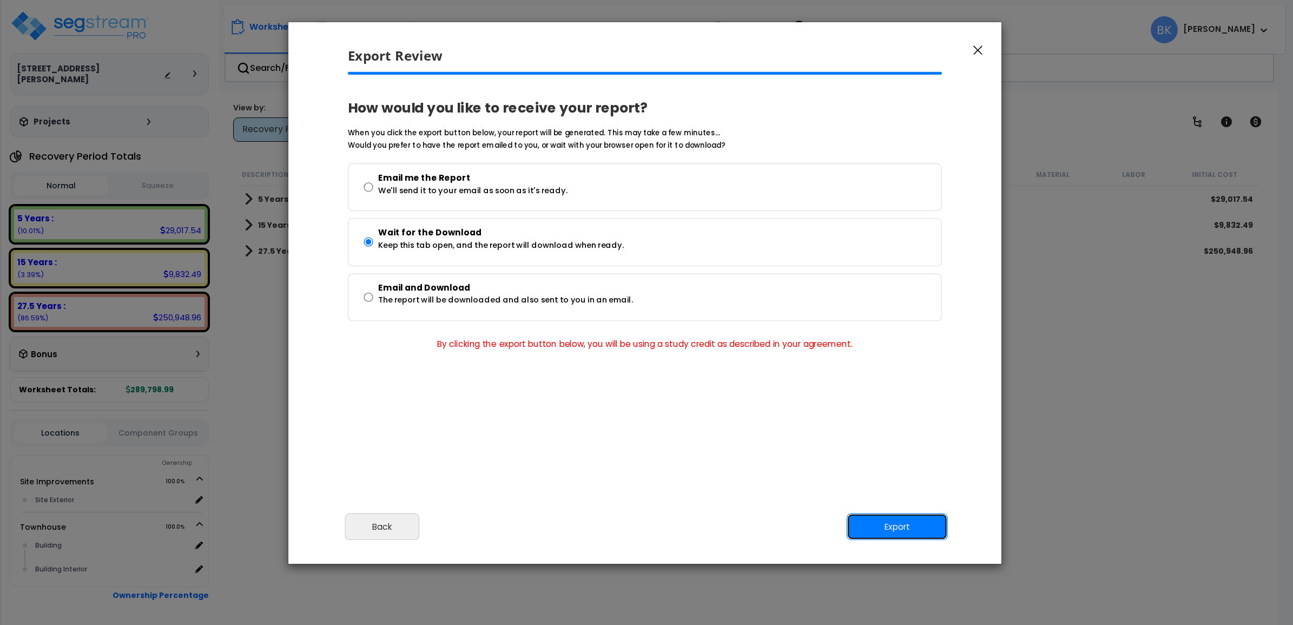
click at [897, 525] on button "Export" at bounding box center [897, 527] width 101 height 27
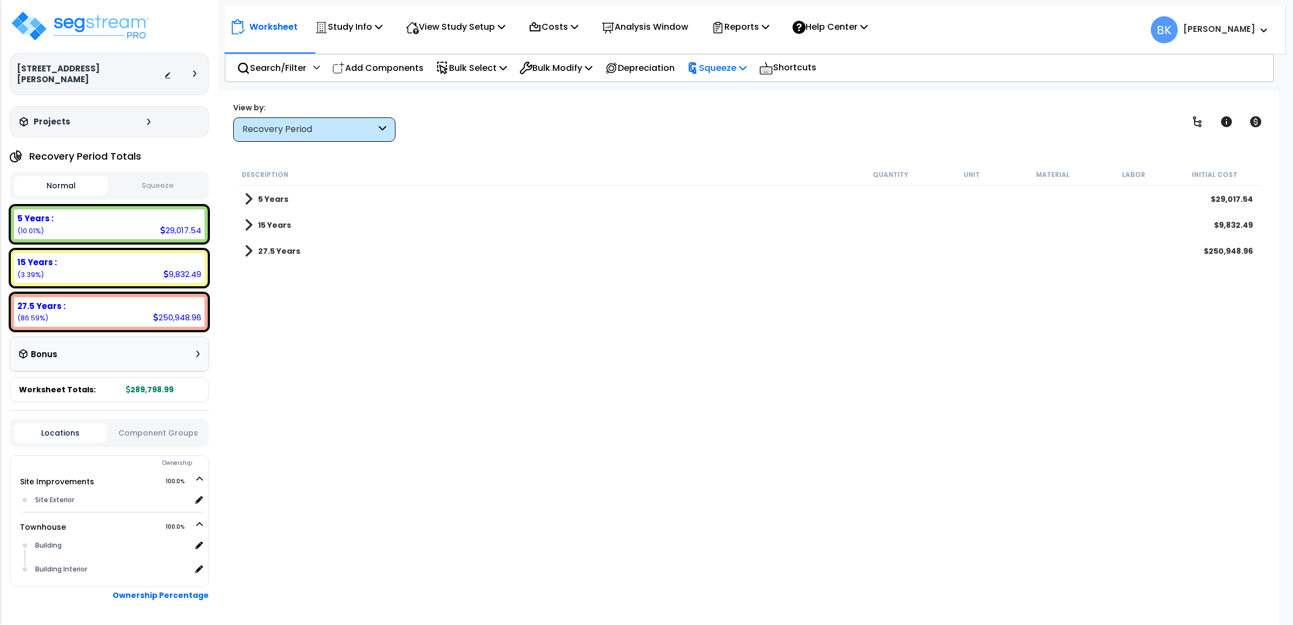
click at [742, 69] on p "Squeeze" at bounding box center [717, 68] width 60 height 15
click at [734, 85] on link "Squeeze" at bounding box center [735, 92] width 107 height 22
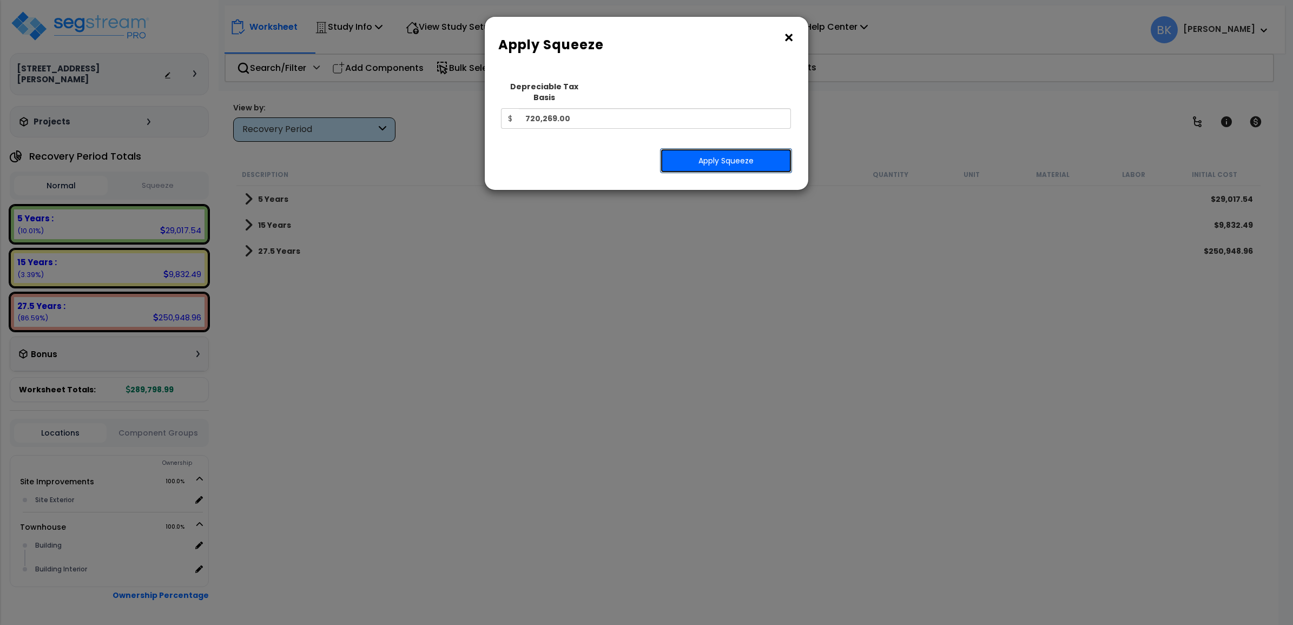
click at [725, 148] on button "Apply Squeeze" at bounding box center [726, 160] width 132 height 25
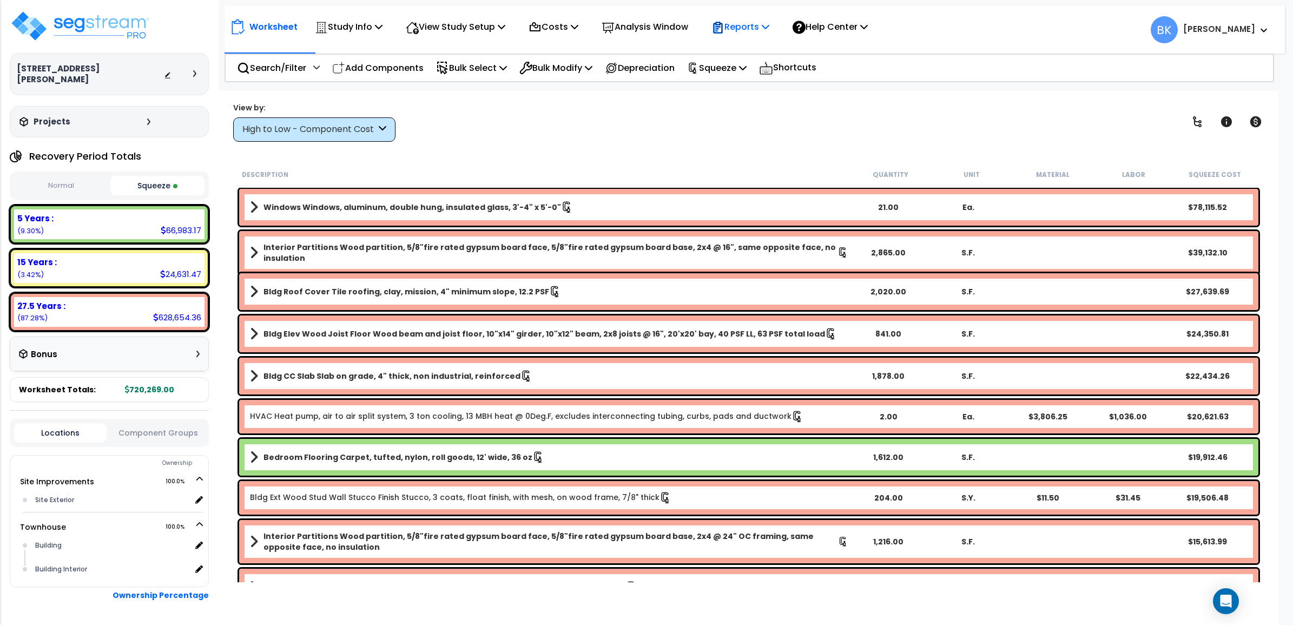
click at [758, 23] on p "Reports" at bounding box center [741, 26] width 58 height 15
click at [748, 45] on link "Get Report" at bounding box center [759, 52] width 107 height 22
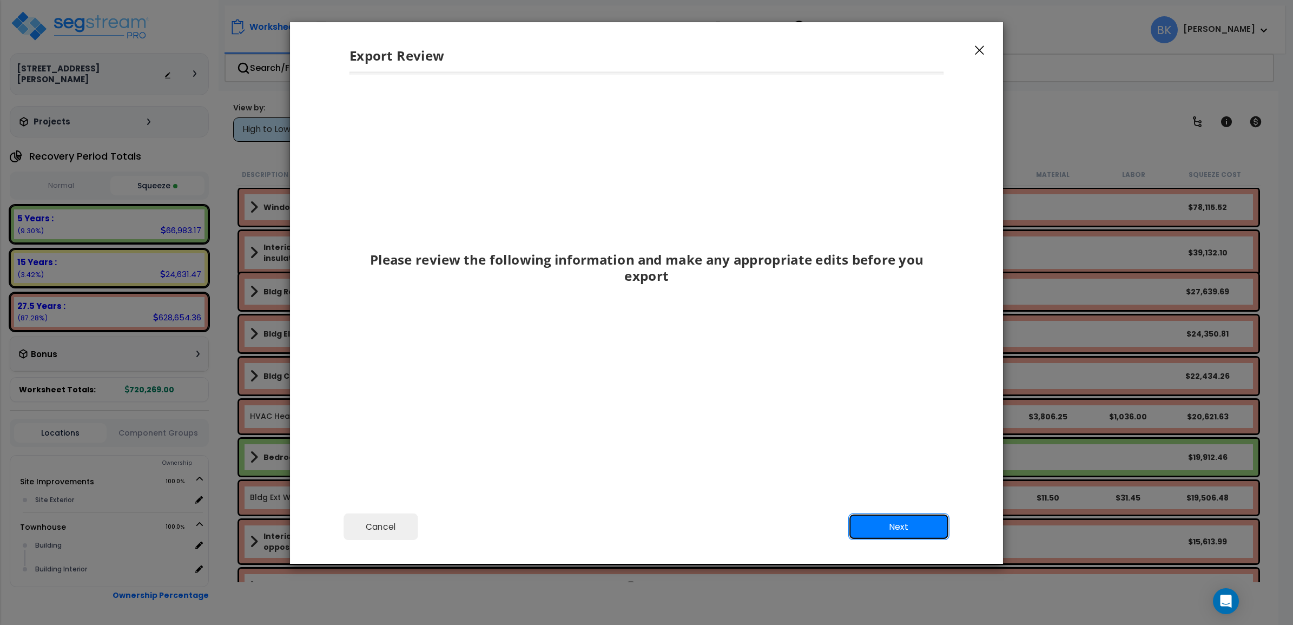
click at [890, 529] on button "Next" at bounding box center [898, 527] width 101 height 27
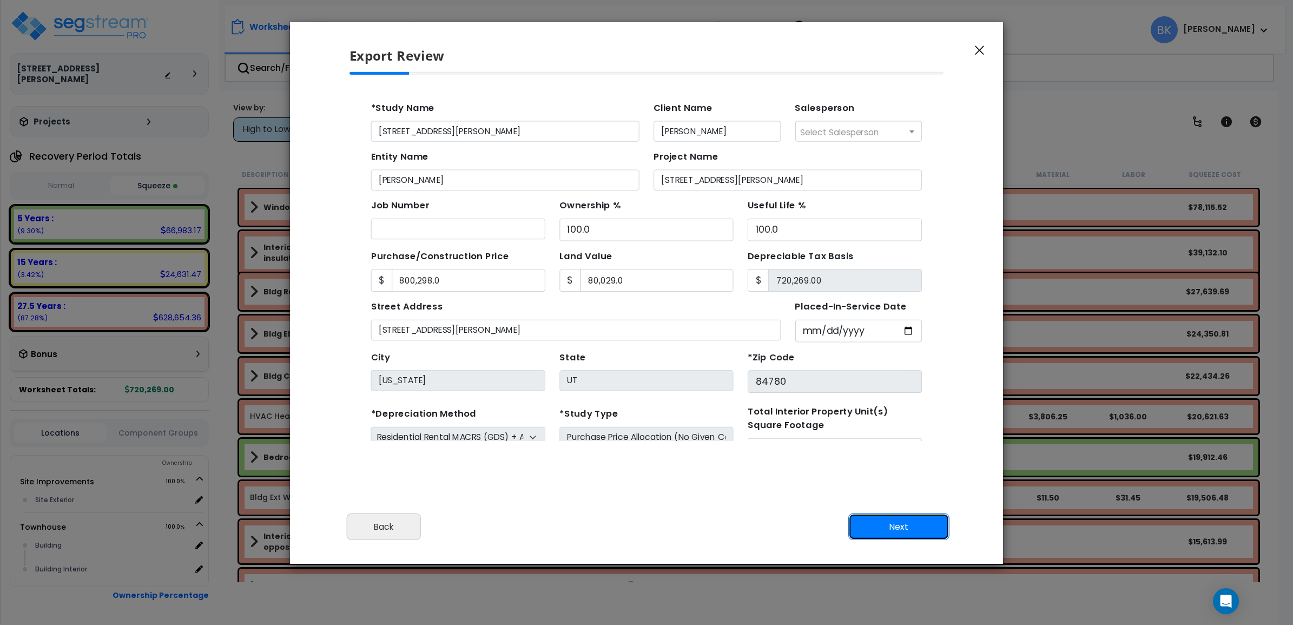
click at [886, 529] on button "Next" at bounding box center [898, 527] width 101 height 27
type input "800298"
type input "80029"
type input "26189"
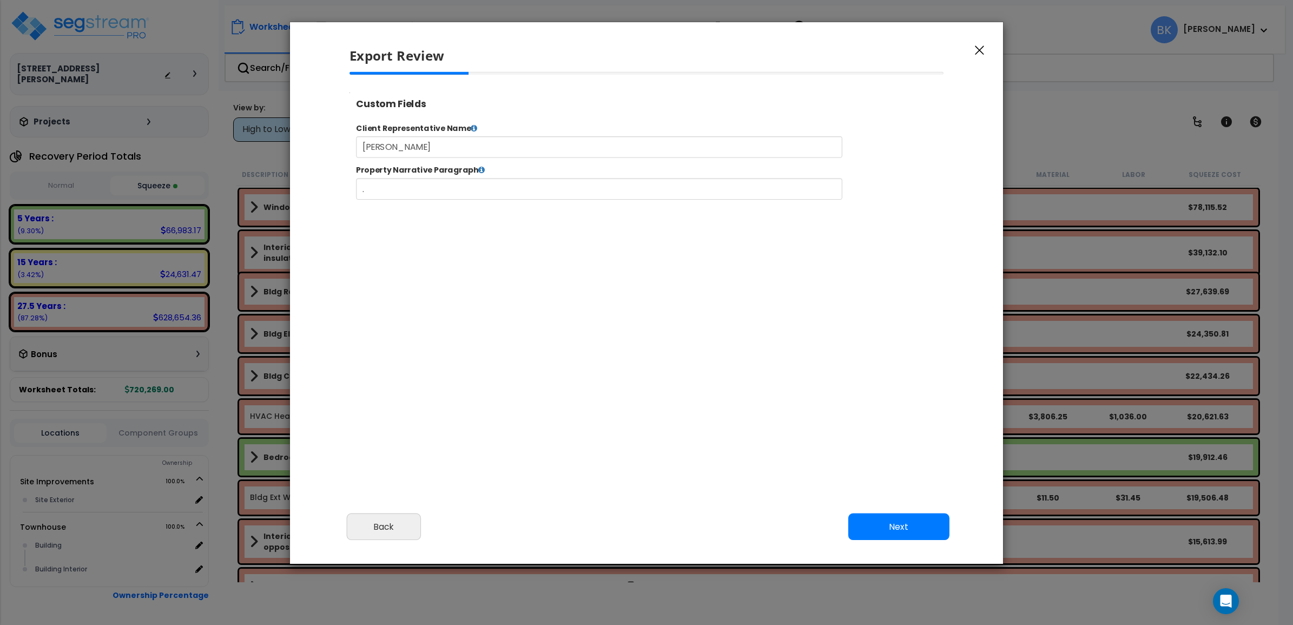
select select "2024"
click at [876, 521] on button "Next" at bounding box center [898, 527] width 101 height 27
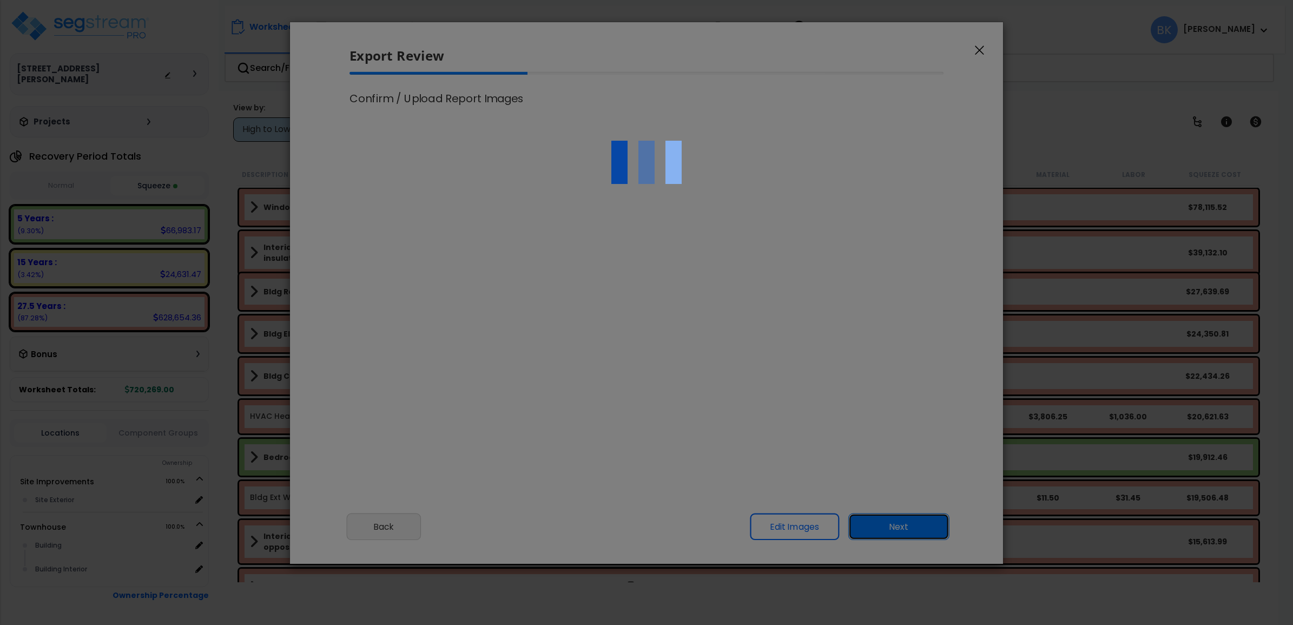
scroll to position [0, 0]
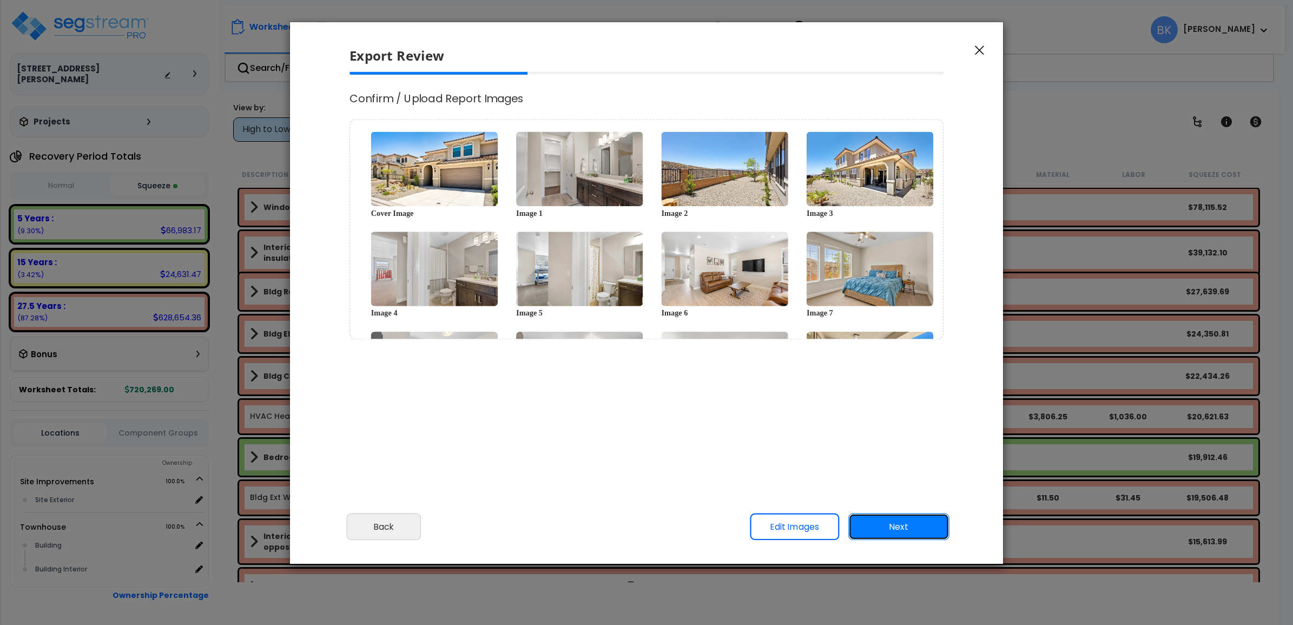
click at [876, 521] on button "Next" at bounding box center [898, 527] width 101 height 27
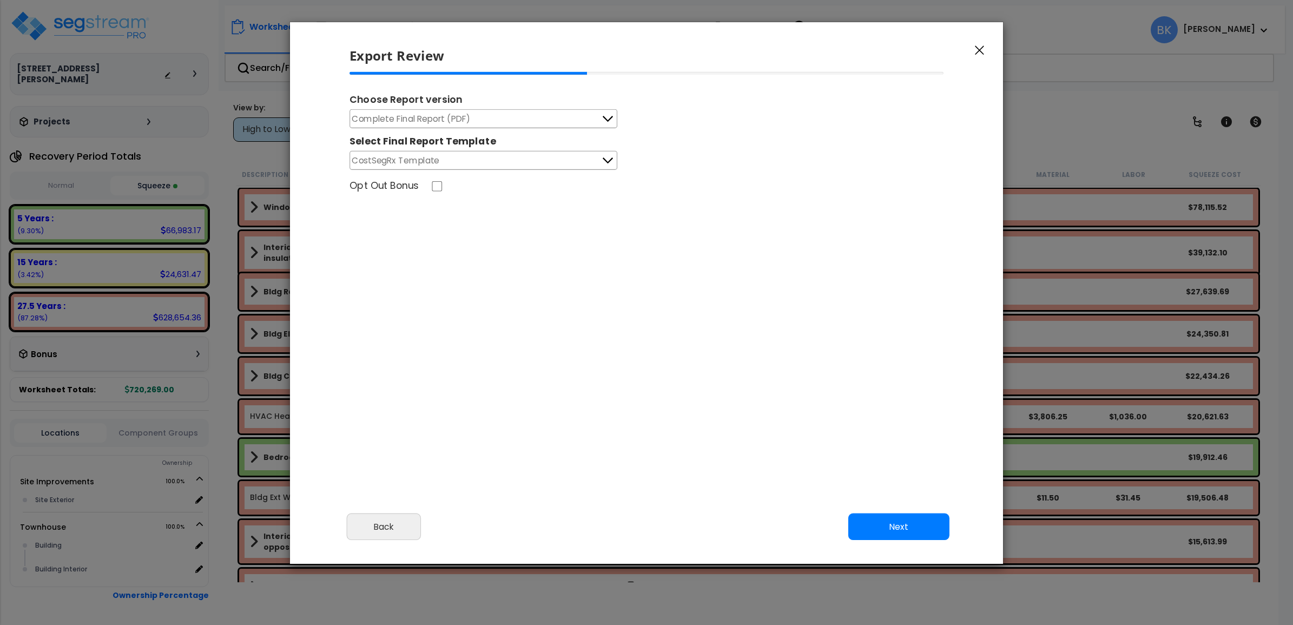
click at [504, 123] on button "Complete Final Report (PDF)" at bounding box center [484, 118] width 268 height 19
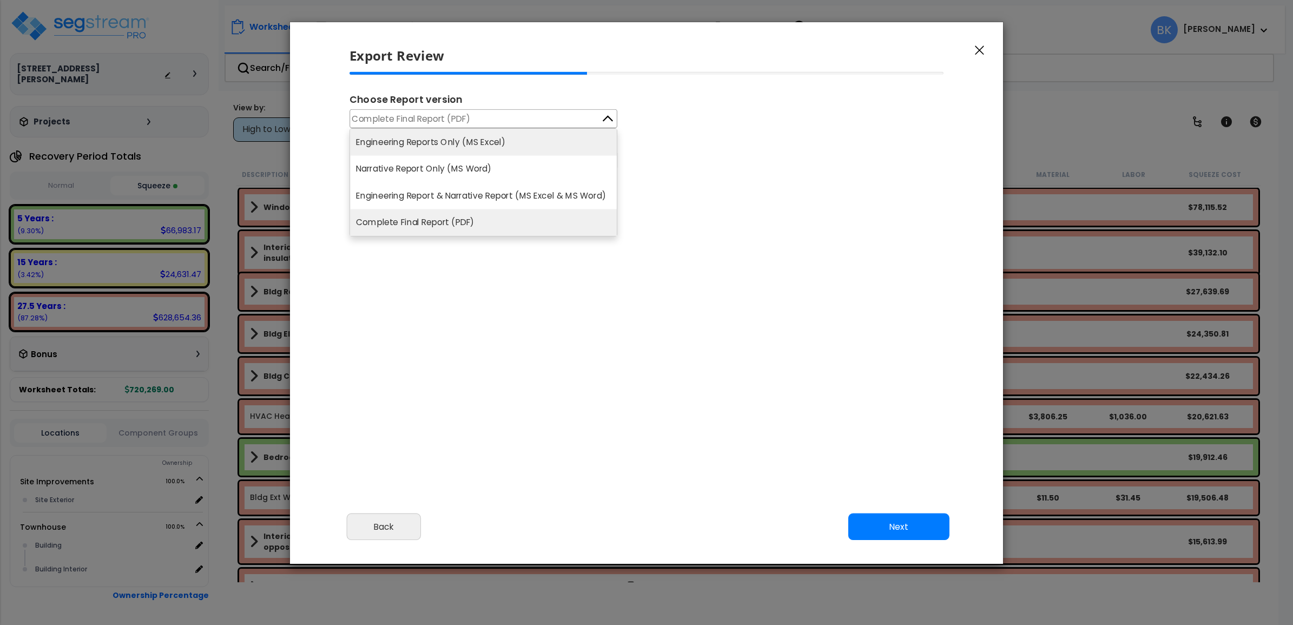
click at [487, 142] on li "Engineering Reports Only (MS Excel)" at bounding box center [483, 142] width 267 height 27
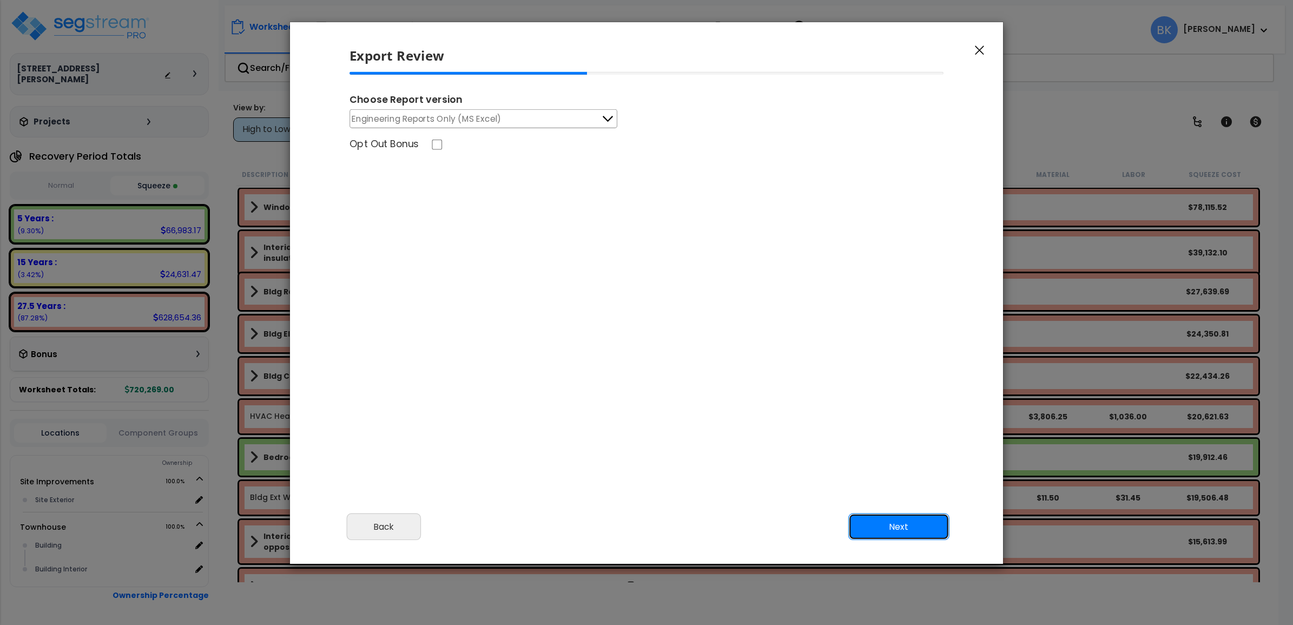
click at [911, 528] on button "Next" at bounding box center [898, 527] width 101 height 27
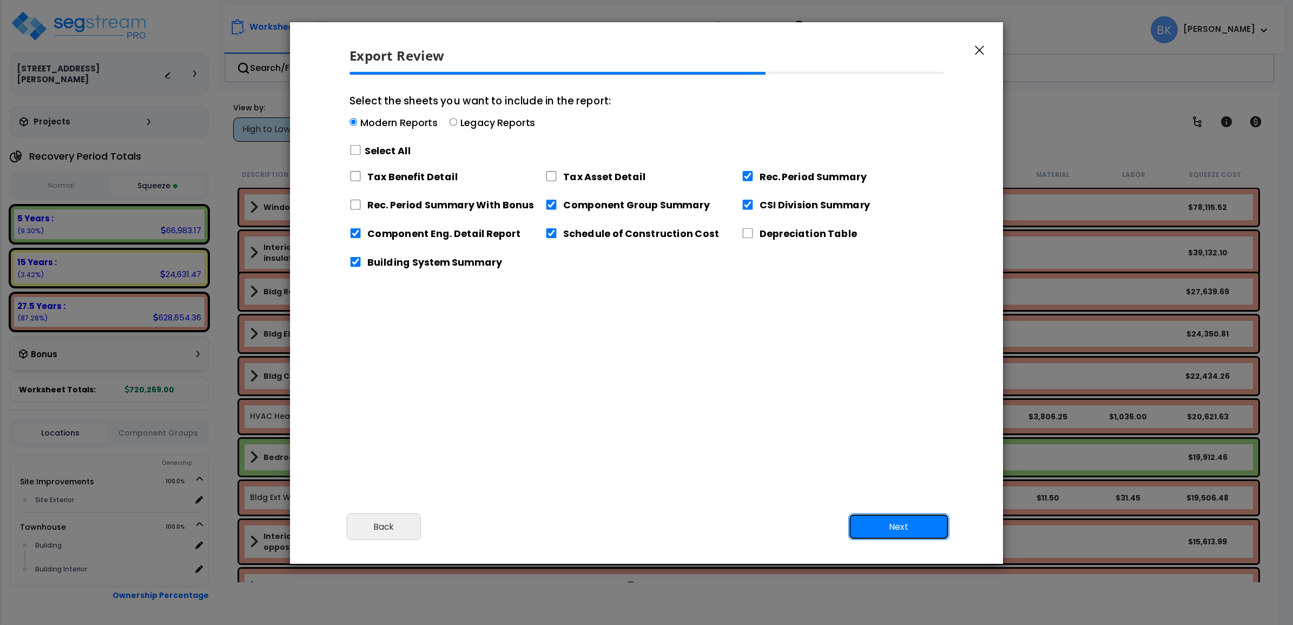
click at [905, 527] on button "Next" at bounding box center [898, 527] width 101 height 27
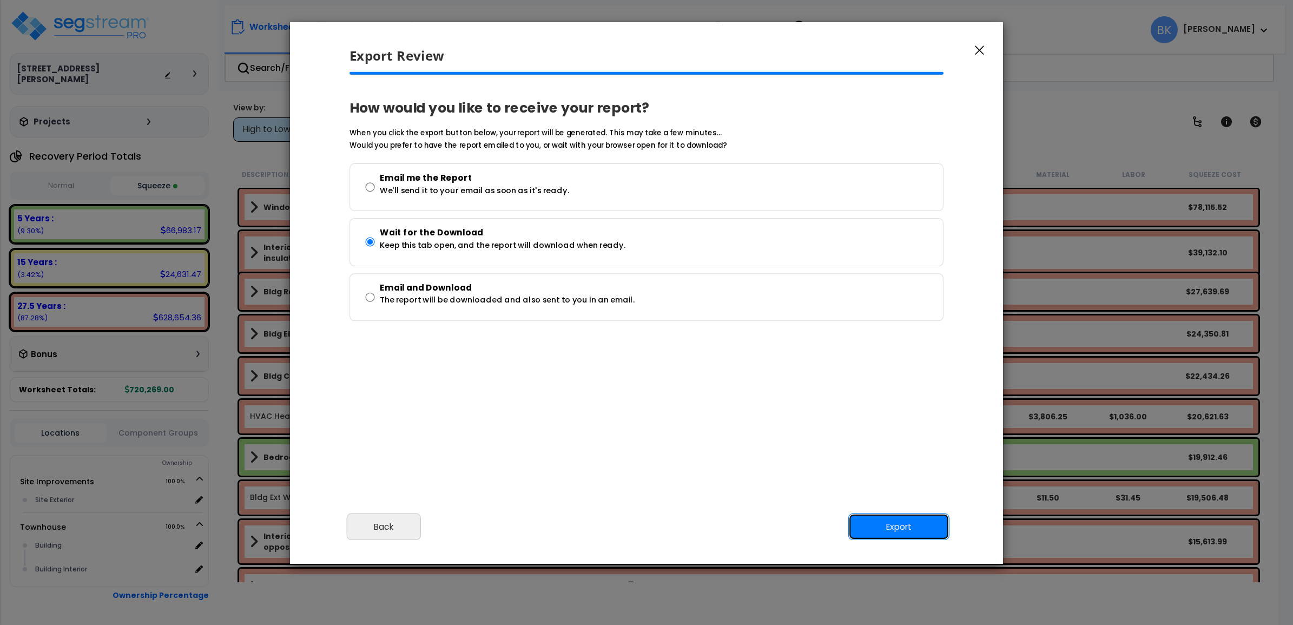
click at [905, 527] on button "Export" at bounding box center [898, 527] width 101 height 27
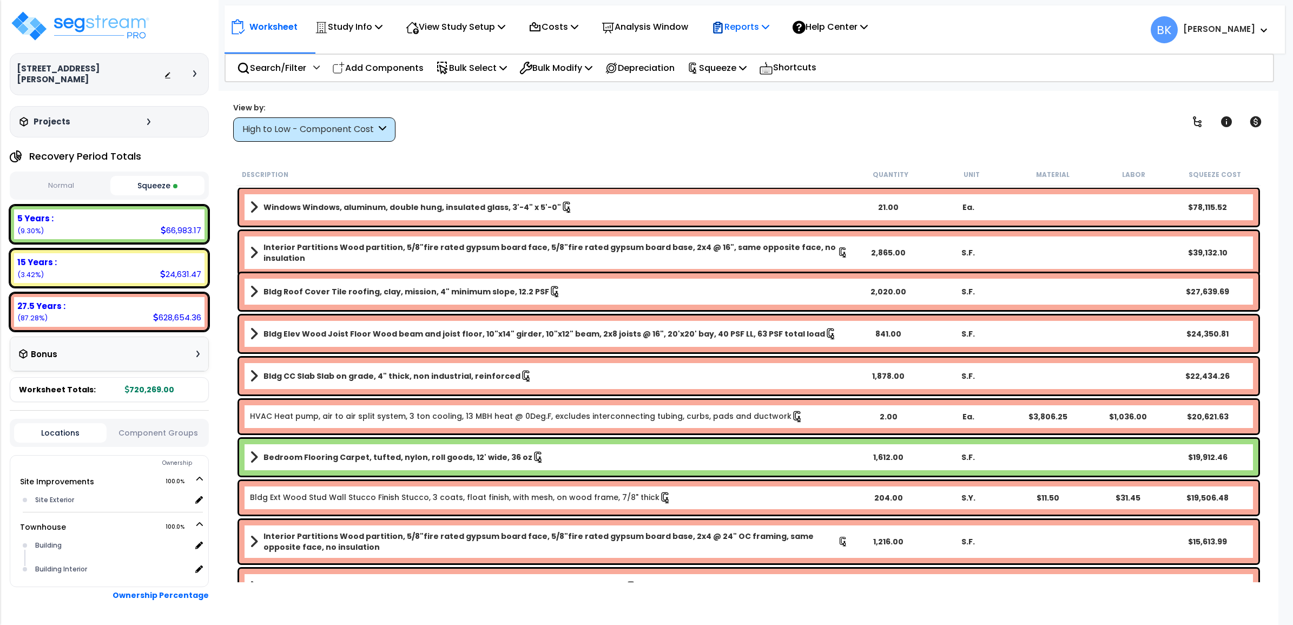
click at [753, 29] on p "Reports" at bounding box center [741, 26] width 58 height 15
click at [761, 49] on link "Get Report" at bounding box center [759, 52] width 107 height 22
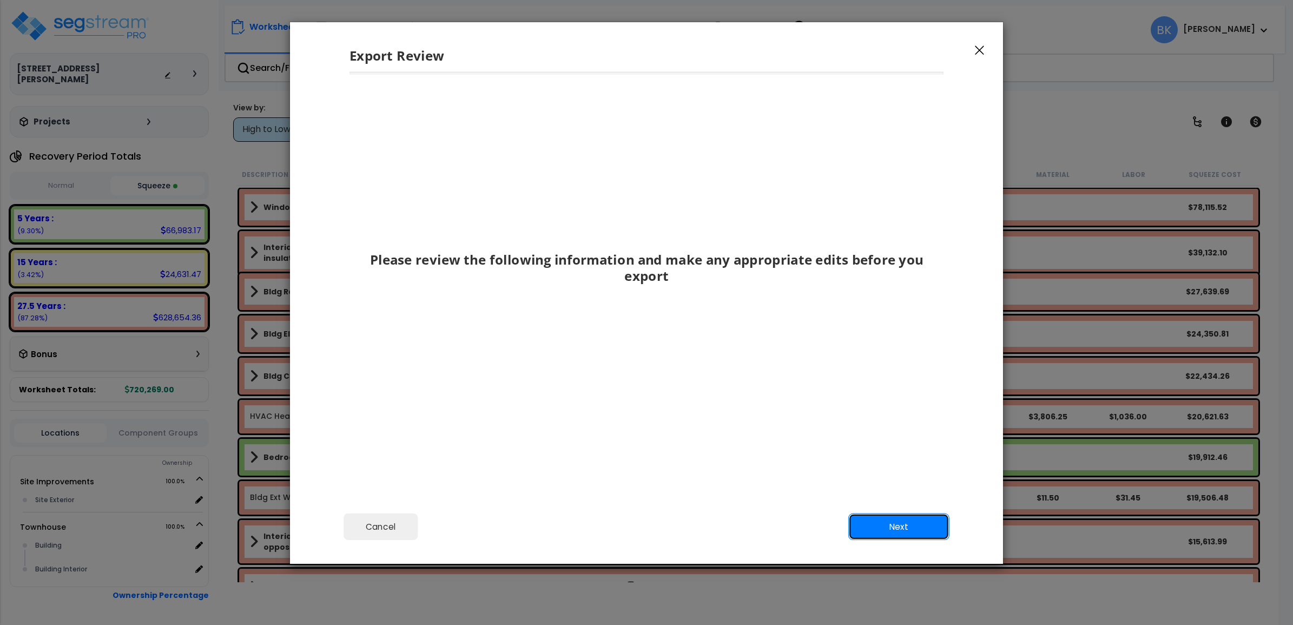
click at [924, 532] on button "Next" at bounding box center [898, 527] width 101 height 27
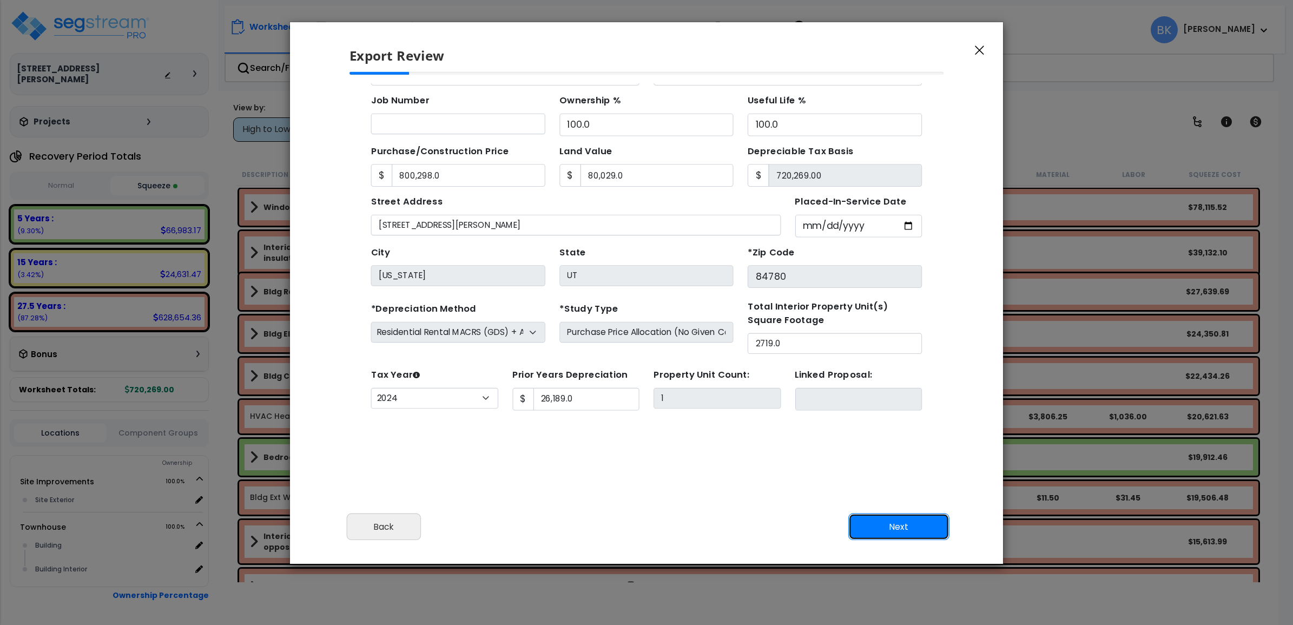
click at [906, 521] on button "Next" at bounding box center [898, 527] width 101 height 27
type input "800298"
type input "80029"
type input "26189"
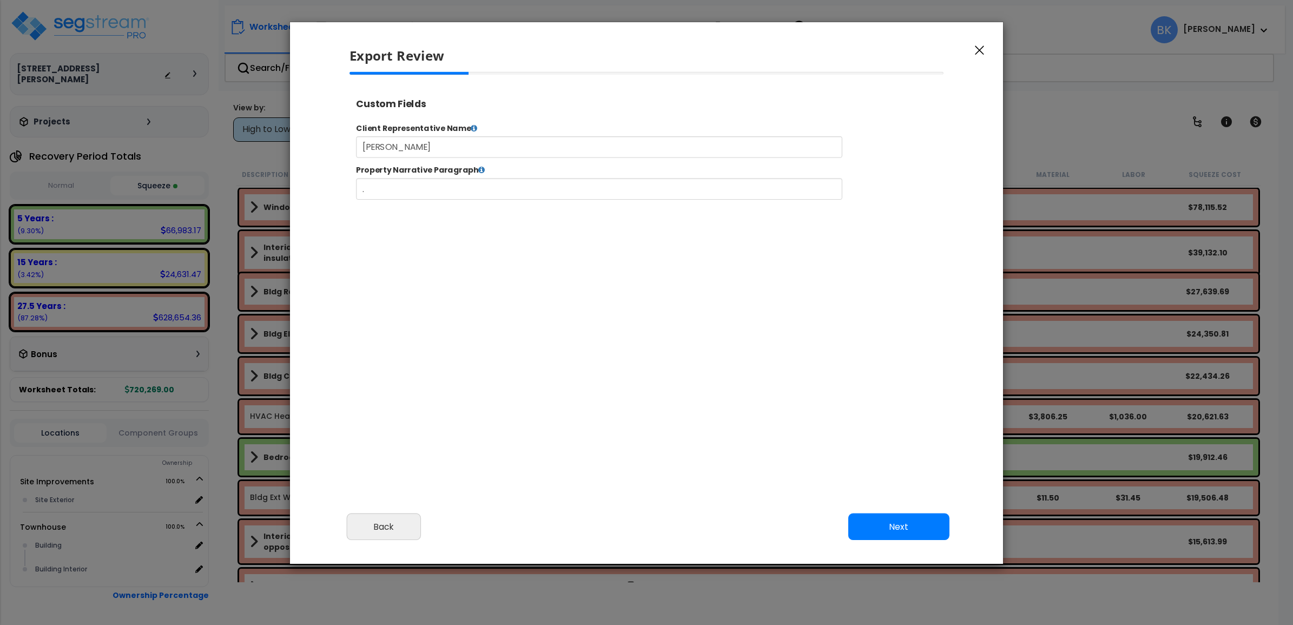
select select "2024"
click at [867, 526] on button "Next" at bounding box center [898, 527] width 101 height 27
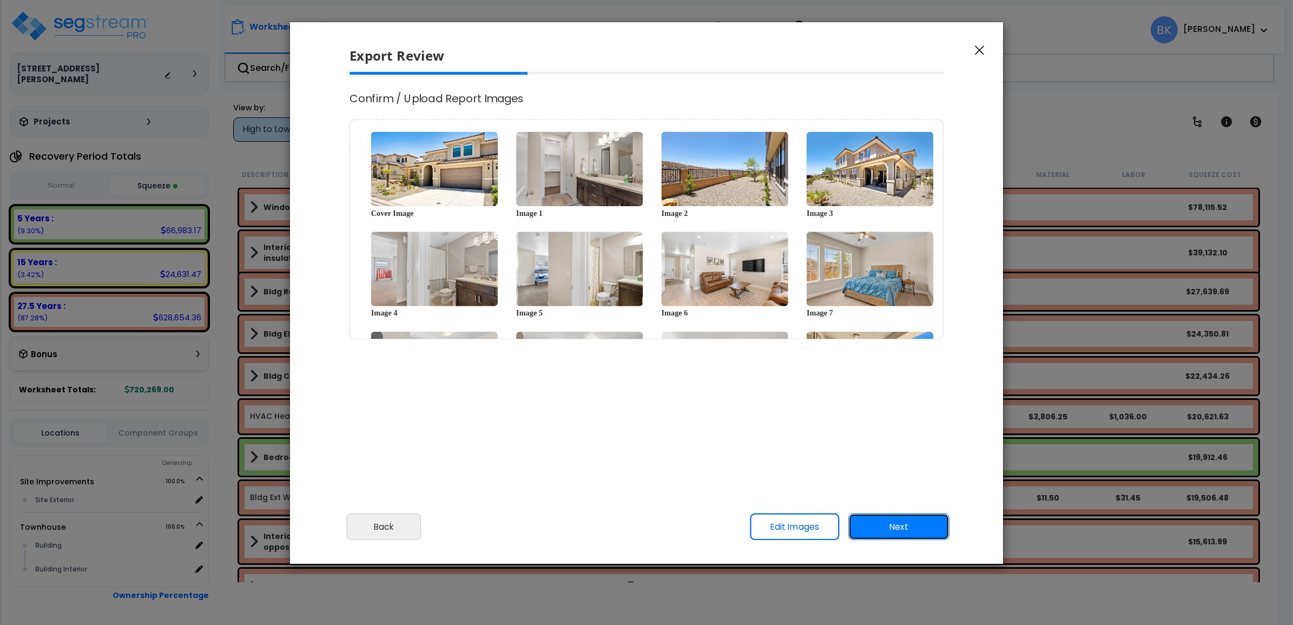
scroll to position [0, 0]
click at [868, 526] on button "Next" at bounding box center [898, 527] width 101 height 27
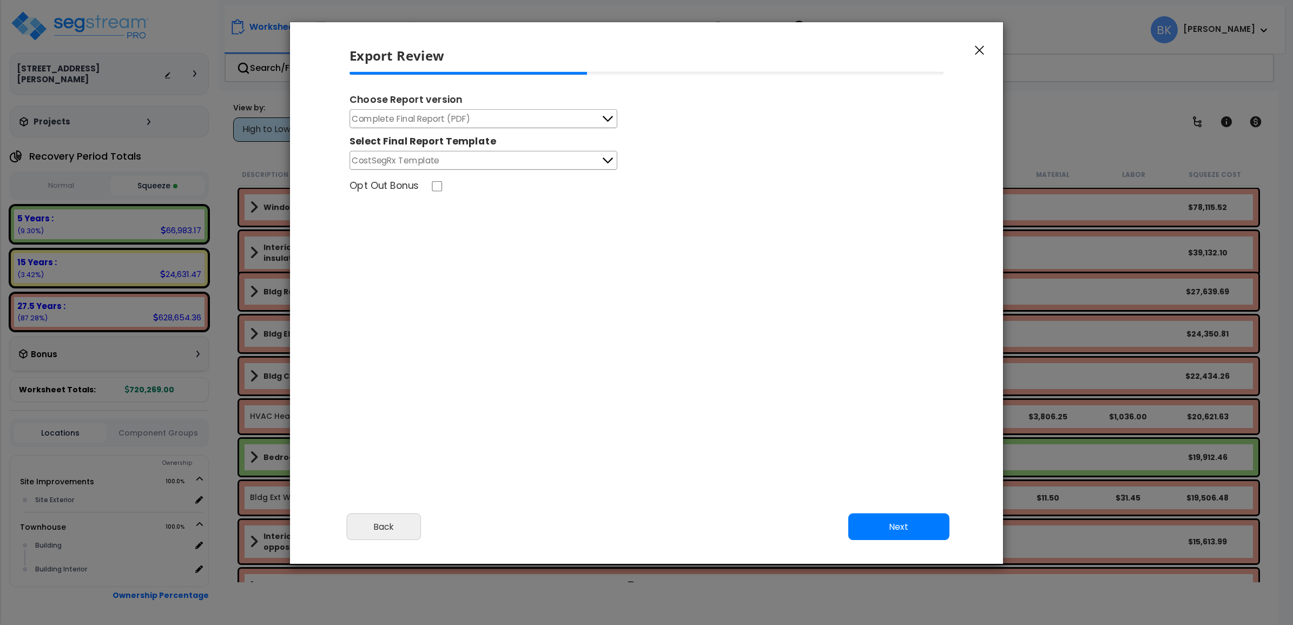
click at [469, 118] on span "Complete Final Report (PDF)" at bounding box center [411, 119] width 119 height 14
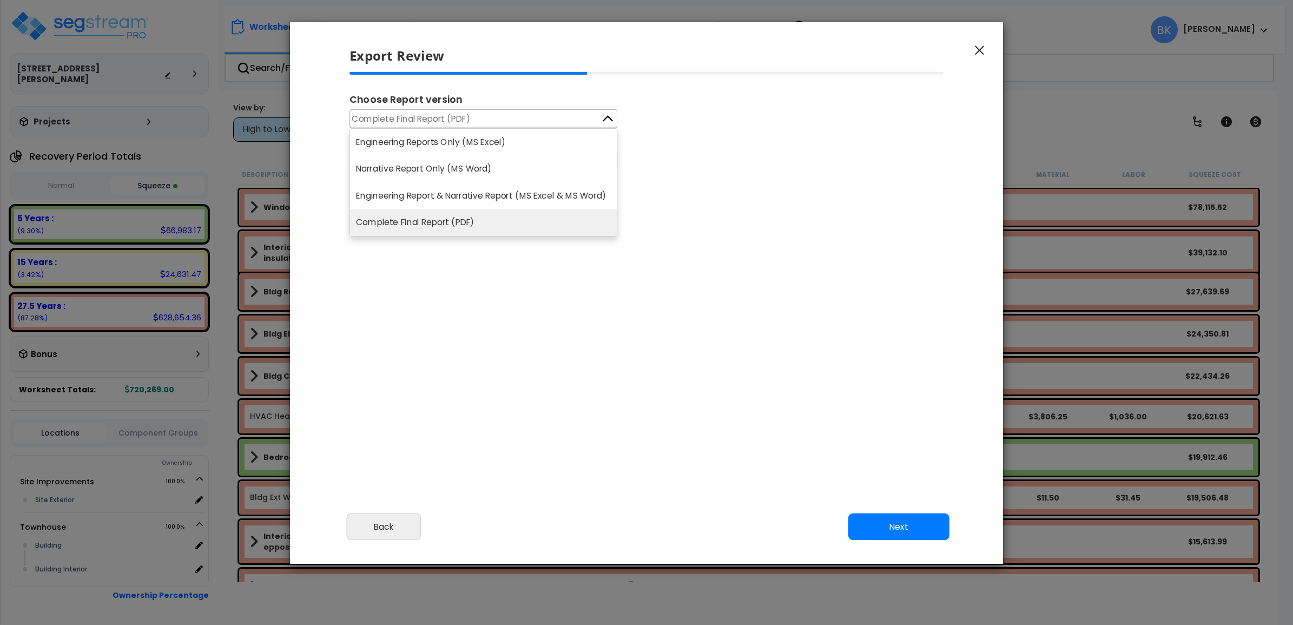
click at [420, 223] on li "Complete Final Report (PDF)" at bounding box center [483, 222] width 267 height 27
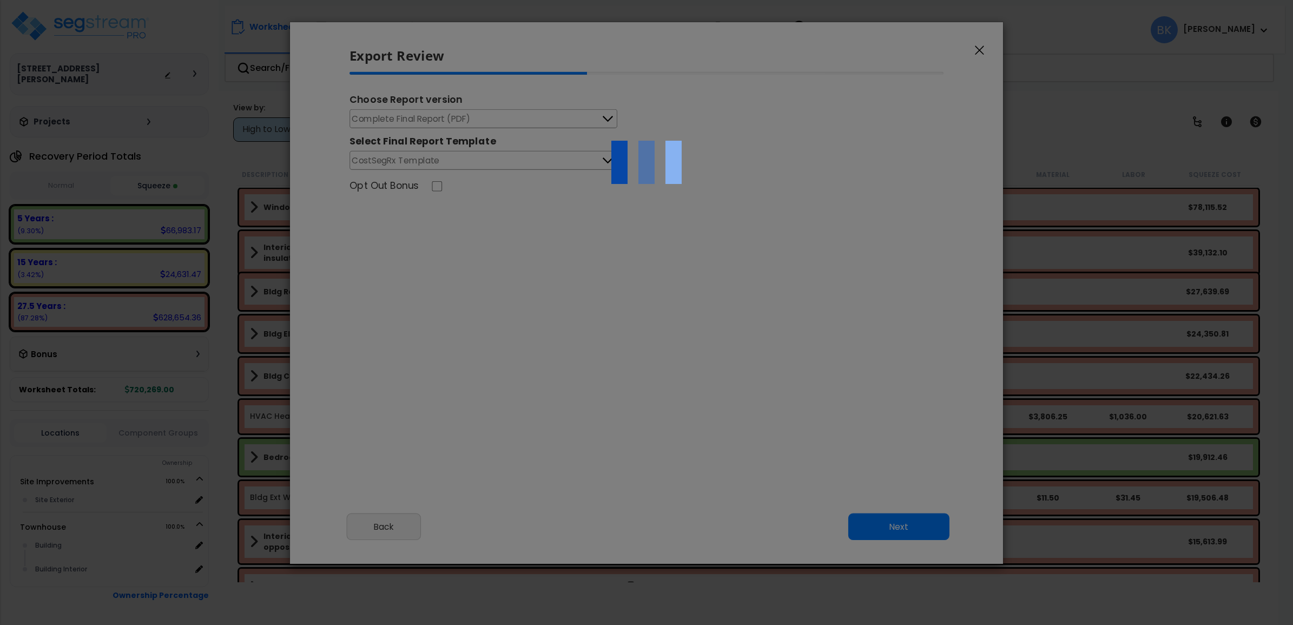
click at [431, 163] on div at bounding box center [646, 312] width 1293 height 625
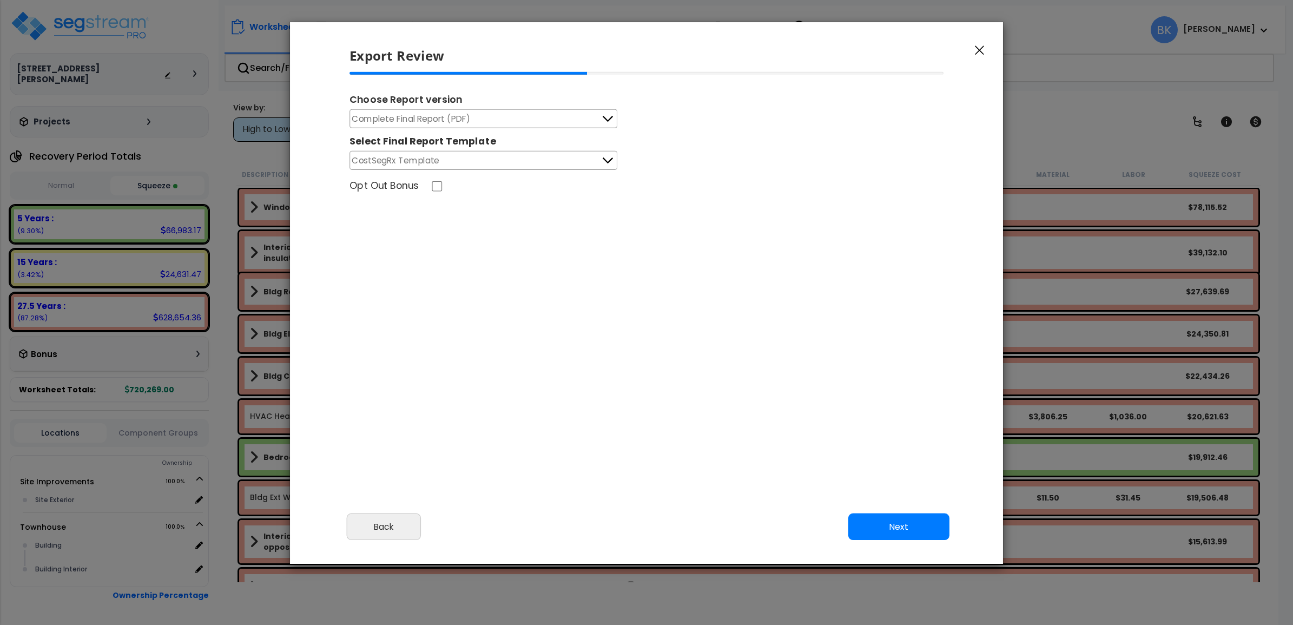
click at [493, 154] on button "CostSegRx Template" at bounding box center [484, 160] width 268 height 19
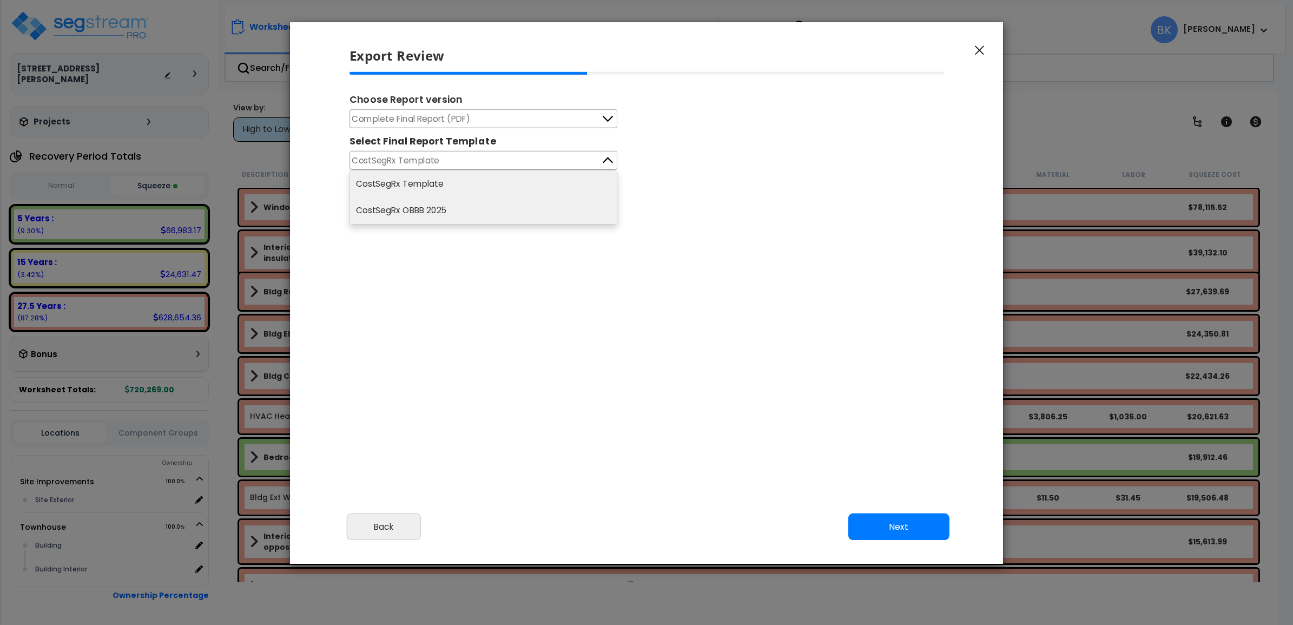
click at [448, 206] on li "CostSegRx OBBB 2025" at bounding box center [483, 211] width 267 height 27
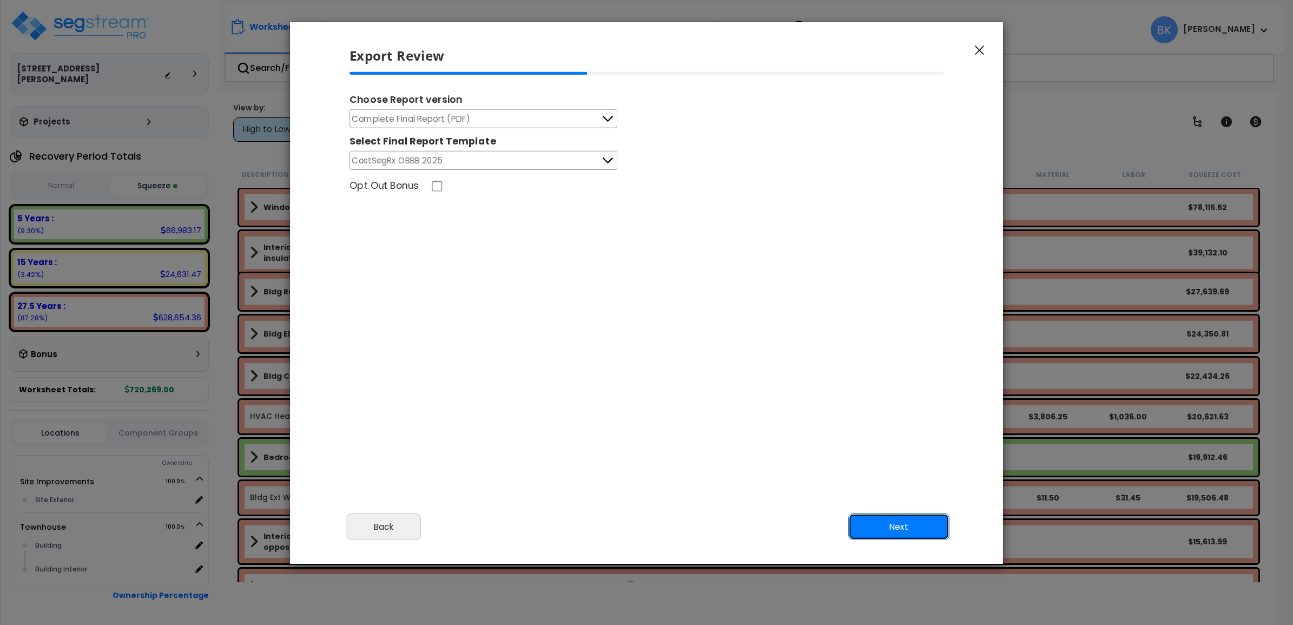
click at [905, 529] on button "Next" at bounding box center [898, 527] width 101 height 27
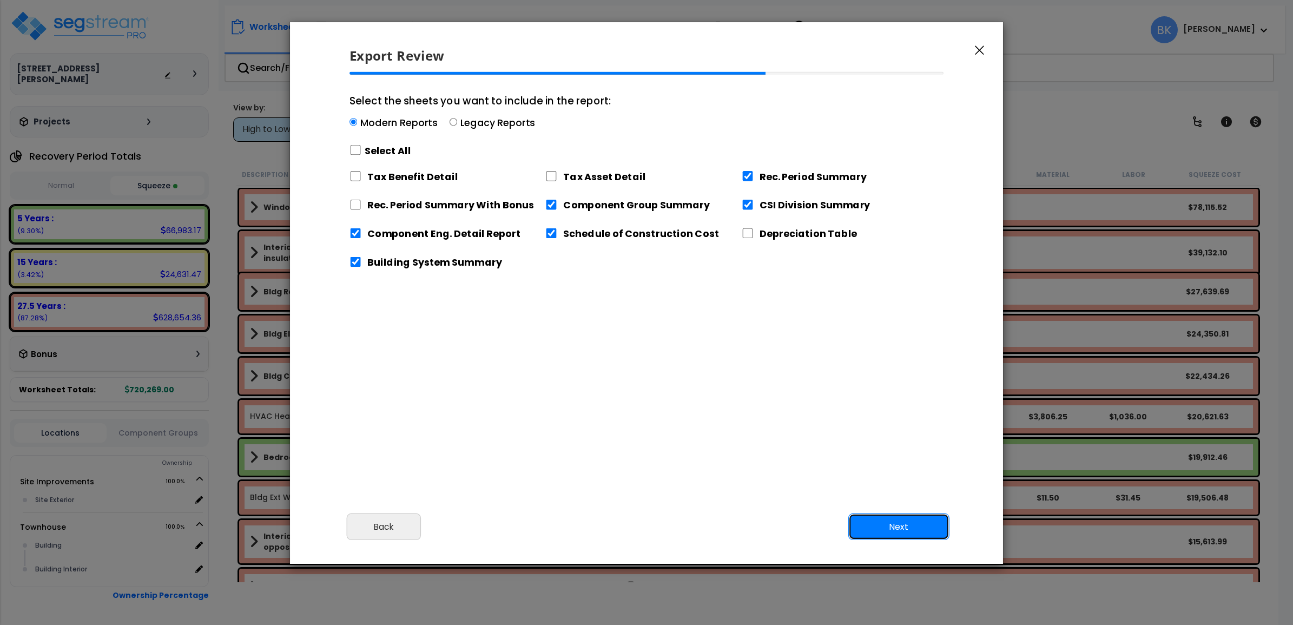
click at [903, 531] on button "Next" at bounding box center [898, 527] width 101 height 27
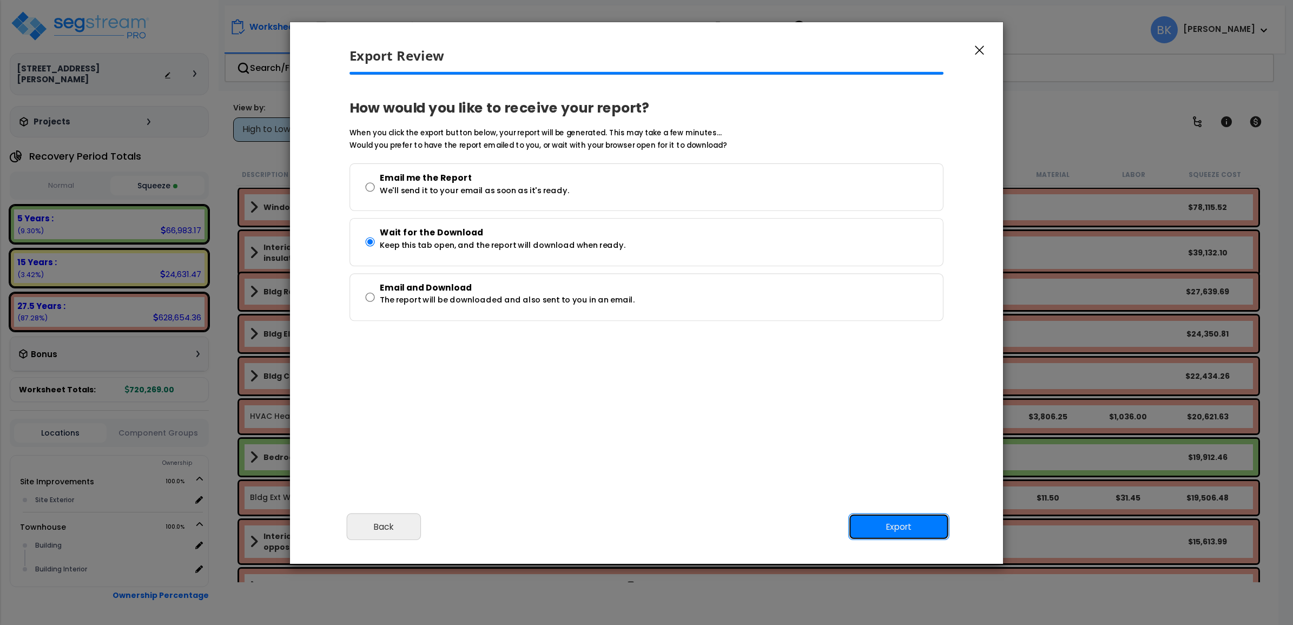
click at [900, 533] on button "Export" at bounding box center [898, 527] width 101 height 27
